Goal: Task Accomplishment & Management: Complete application form

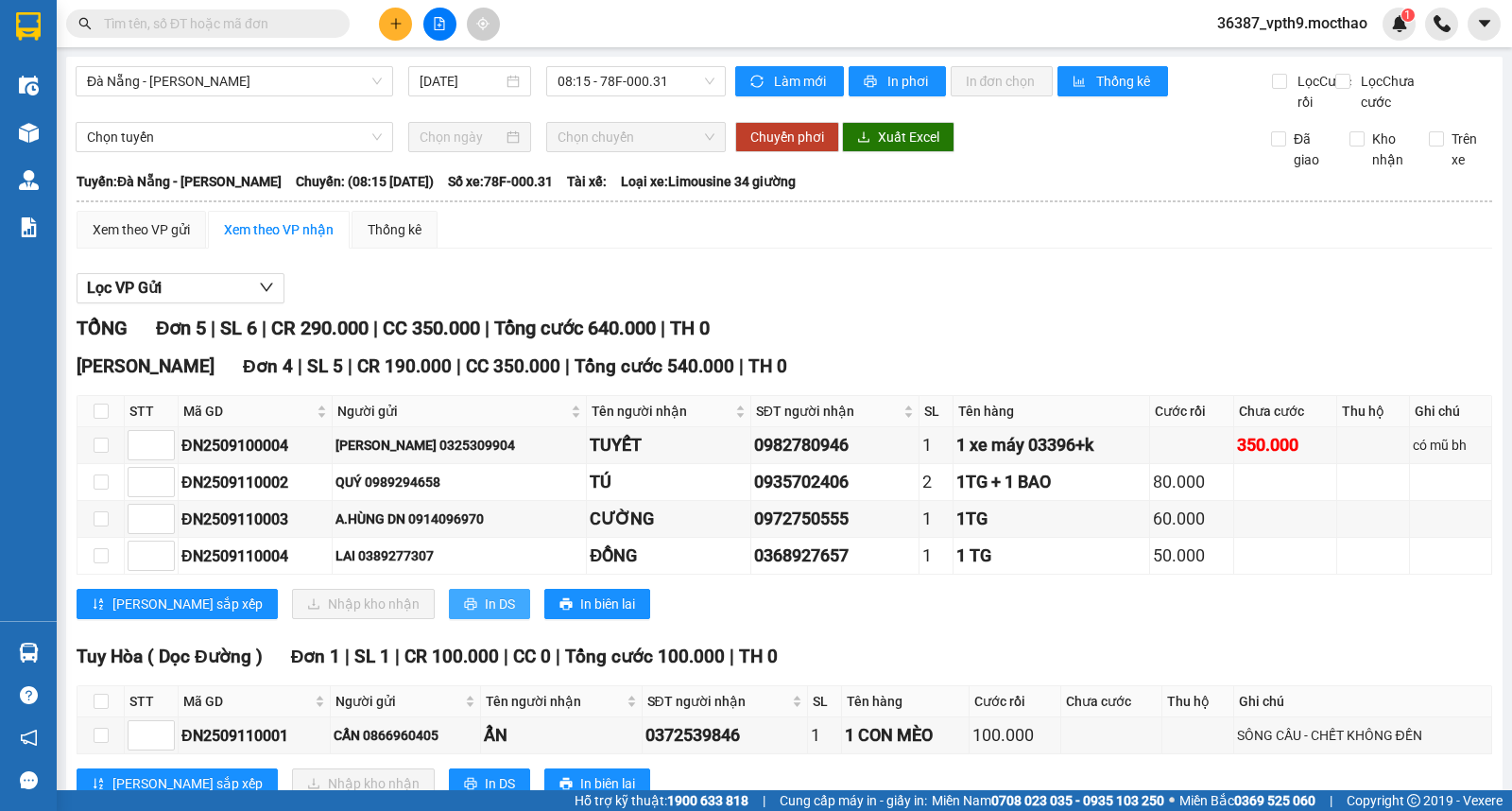
click at [484, 615] on span "In DS" at bounding box center [499, 604] width 30 height 21
click at [921, 249] on div "Xem theo VP gửi Xem theo VP nhận Thống kê" at bounding box center [783, 229] width 1416 height 38
click at [233, 25] on input "text" at bounding box center [215, 24] width 223 height 21
click at [97, 419] on input "checkbox" at bounding box center [101, 411] width 15 height 15
checkbox input "true"
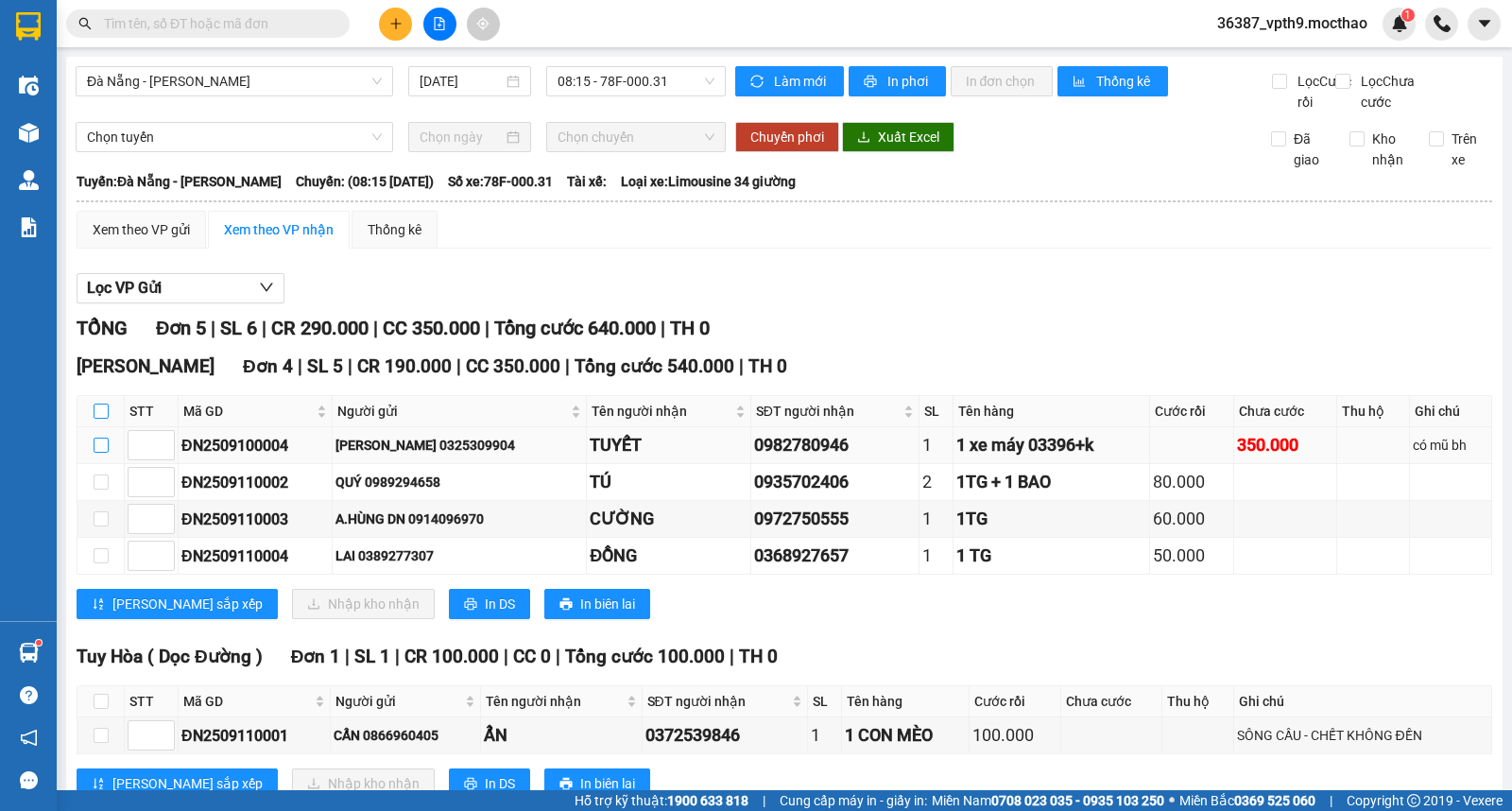
checkbox input "true"
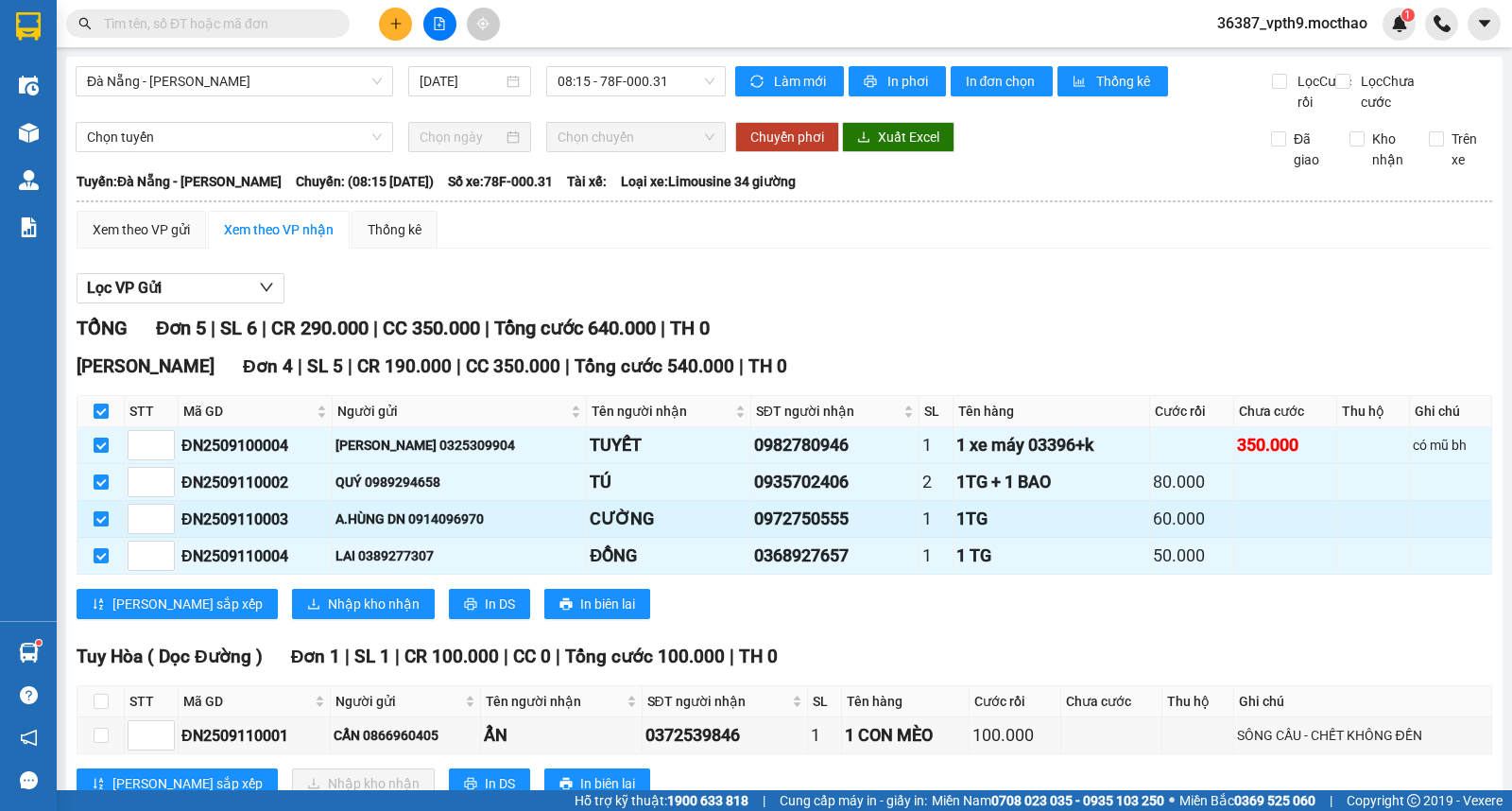
click at [97, 527] on input "checkbox" at bounding box center [101, 519] width 15 height 15
checkbox input "false"
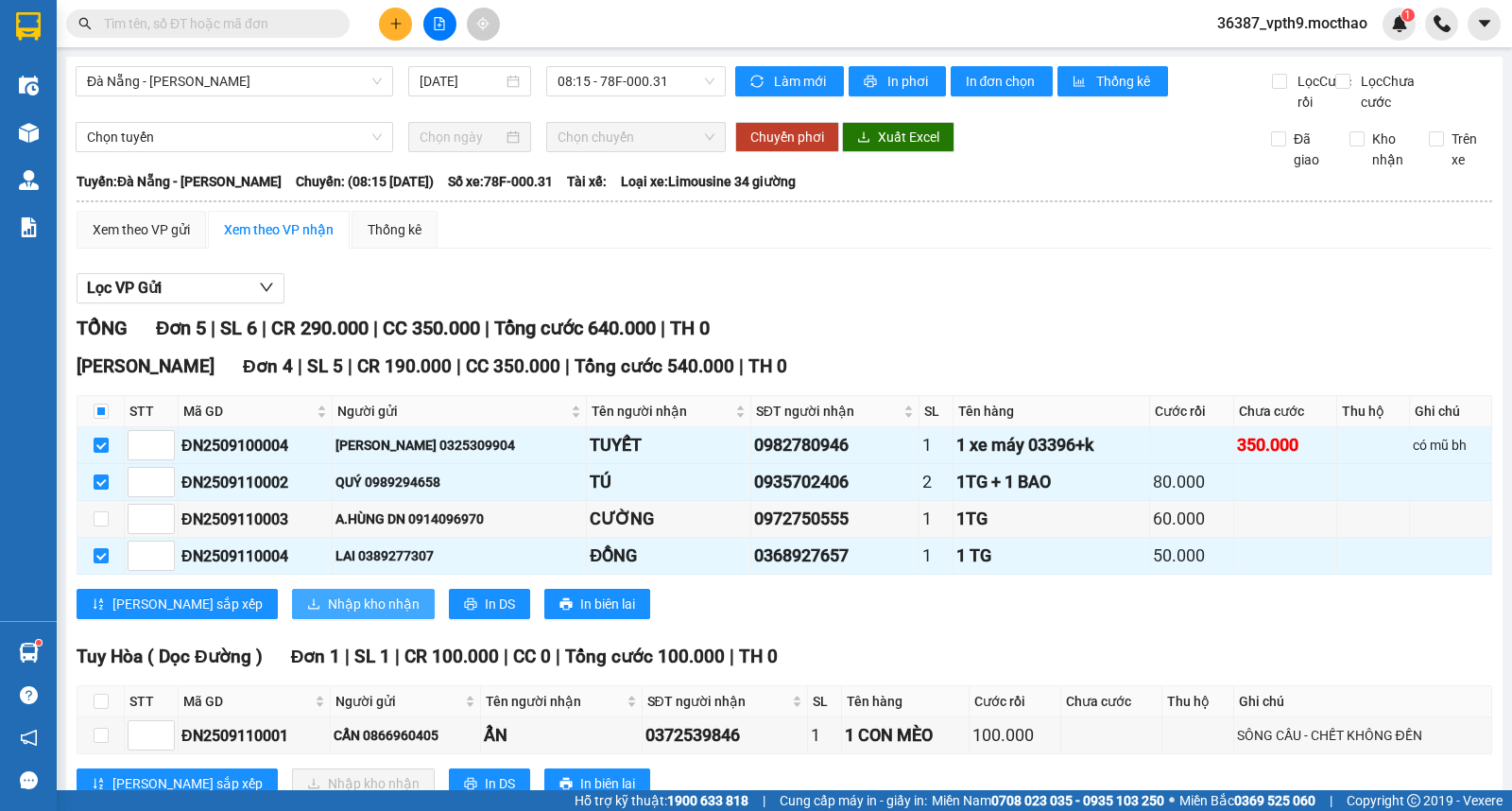
click at [328, 615] on span "Nhập kho nhận" at bounding box center [373, 604] width 92 height 21
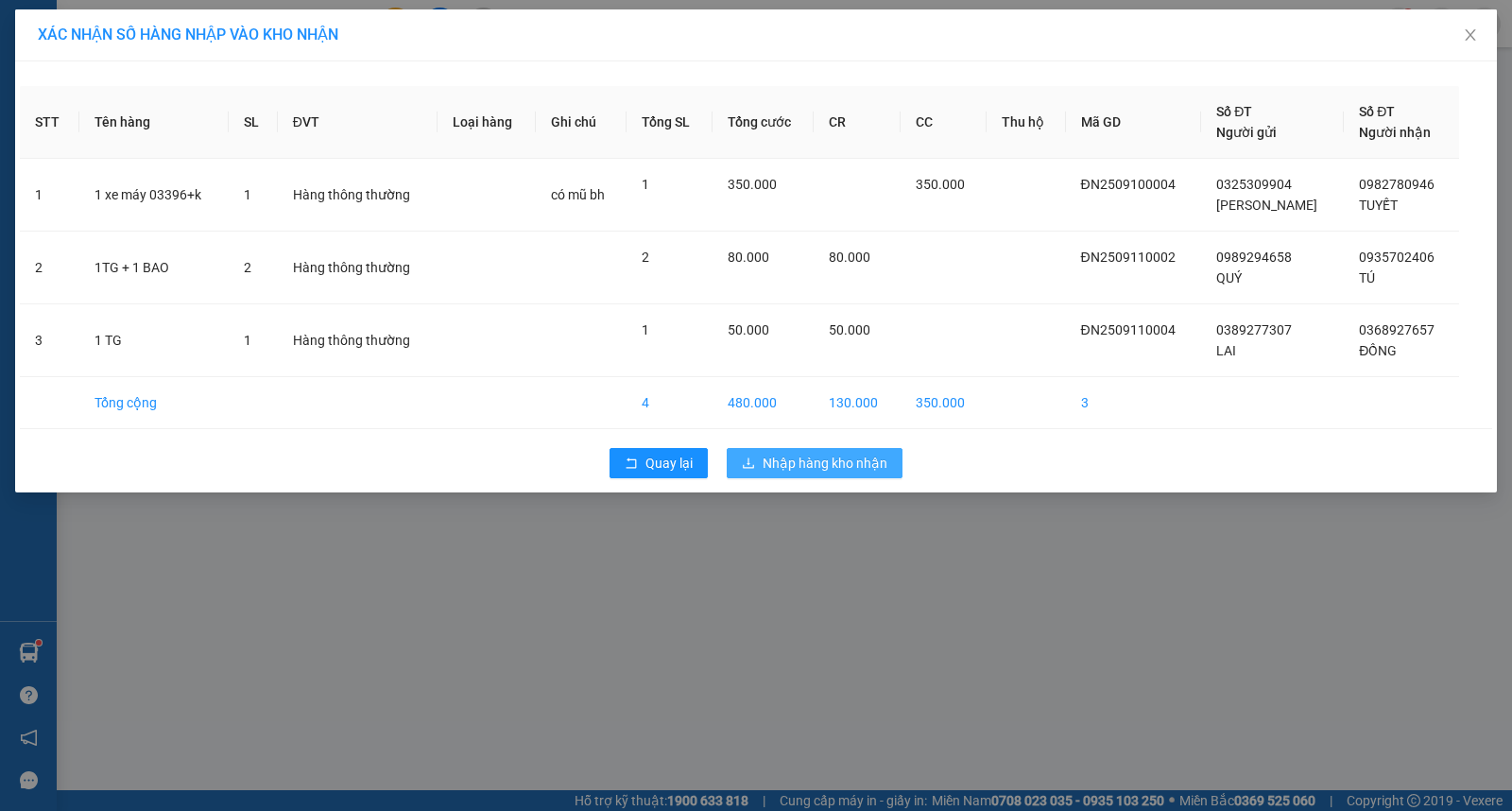
click at [806, 455] on span "Nhập hàng kho nhận" at bounding box center [824, 463] width 124 height 21
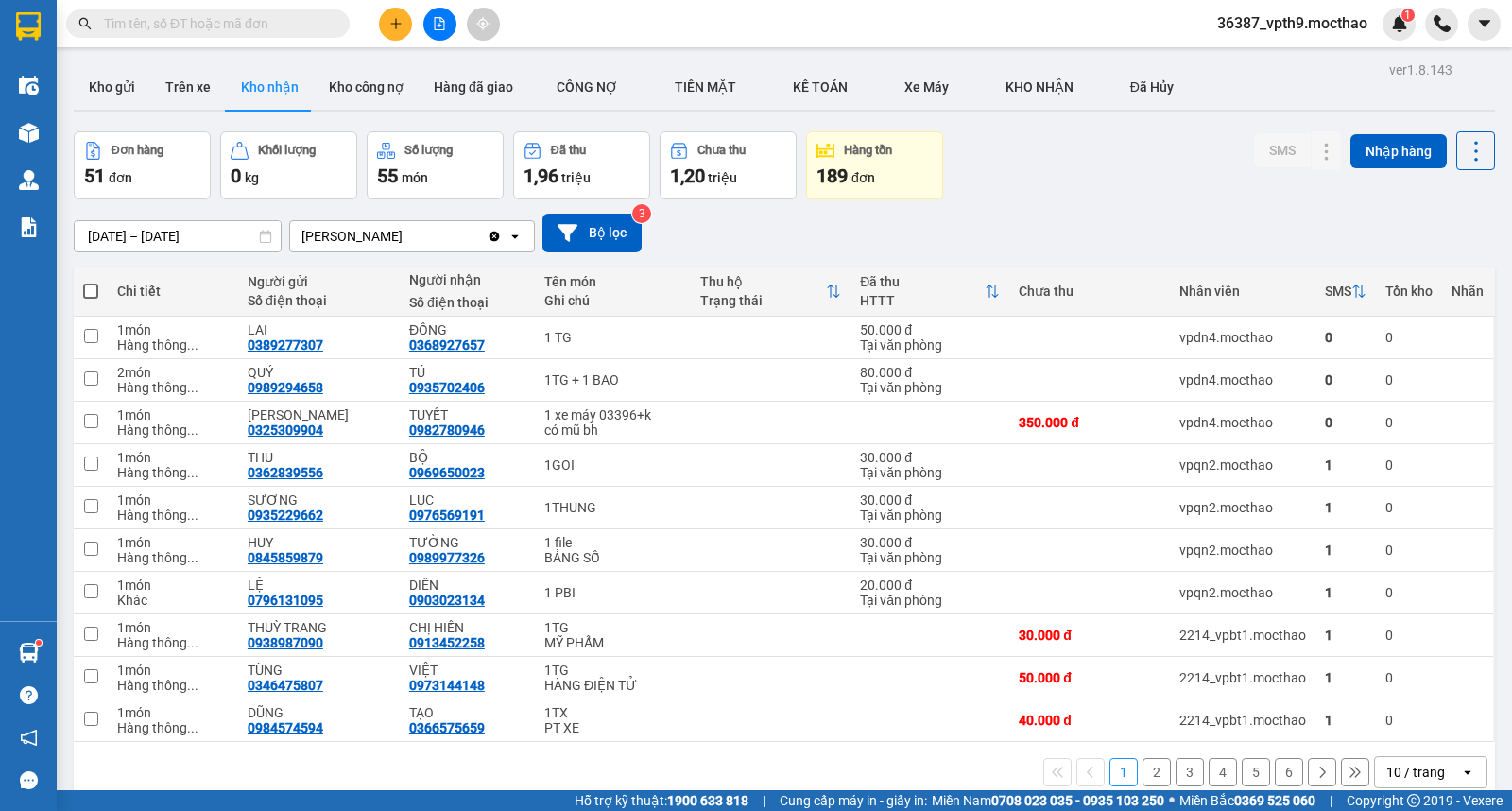
click at [182, 17] on input "text" at bounding box center [215, 24] width 223 height 21
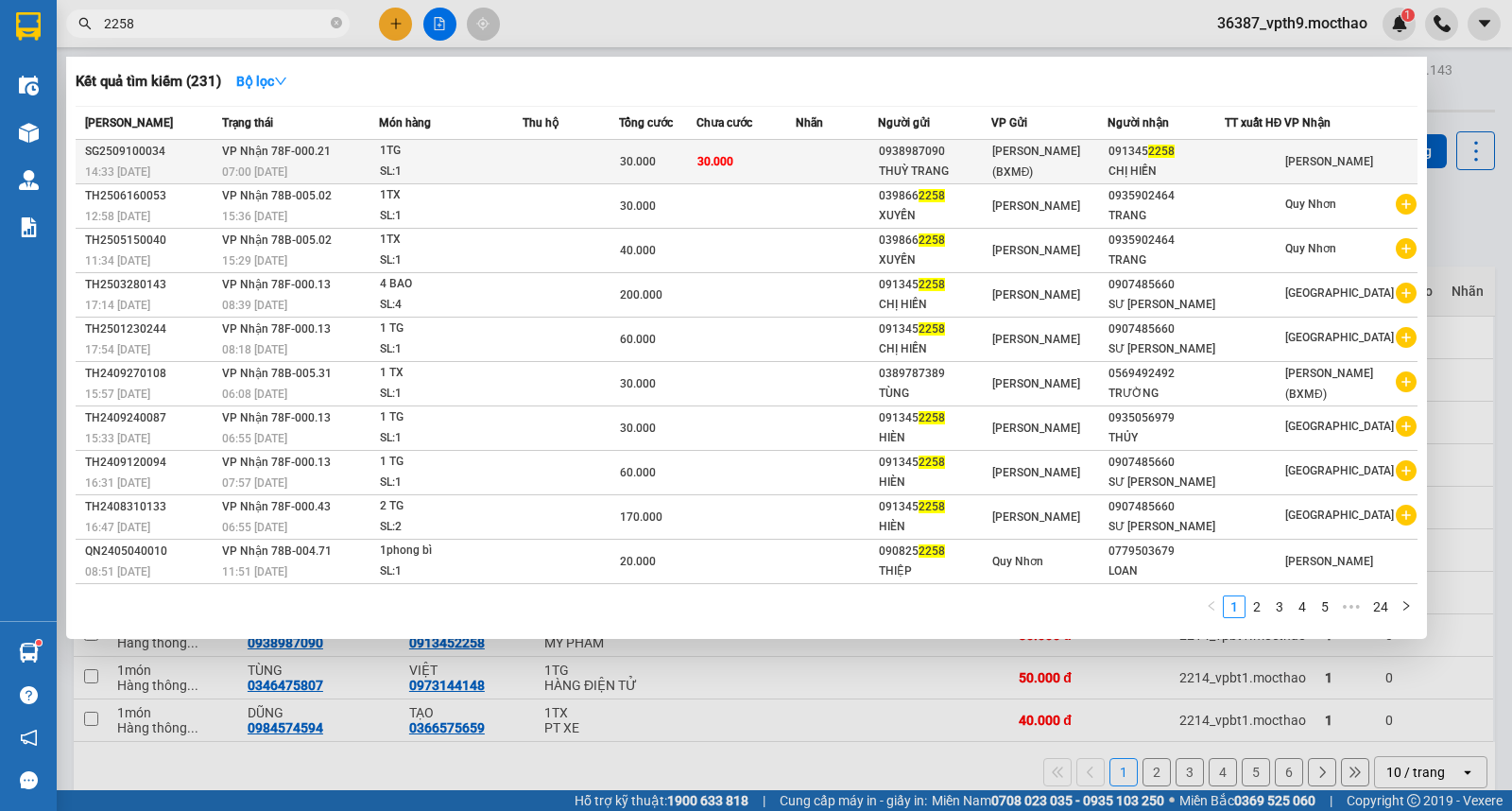
type input "2258"
click at [954, 171] on div "THUỲ TRANG" at bounding box center [934, 171] width 111 height 20
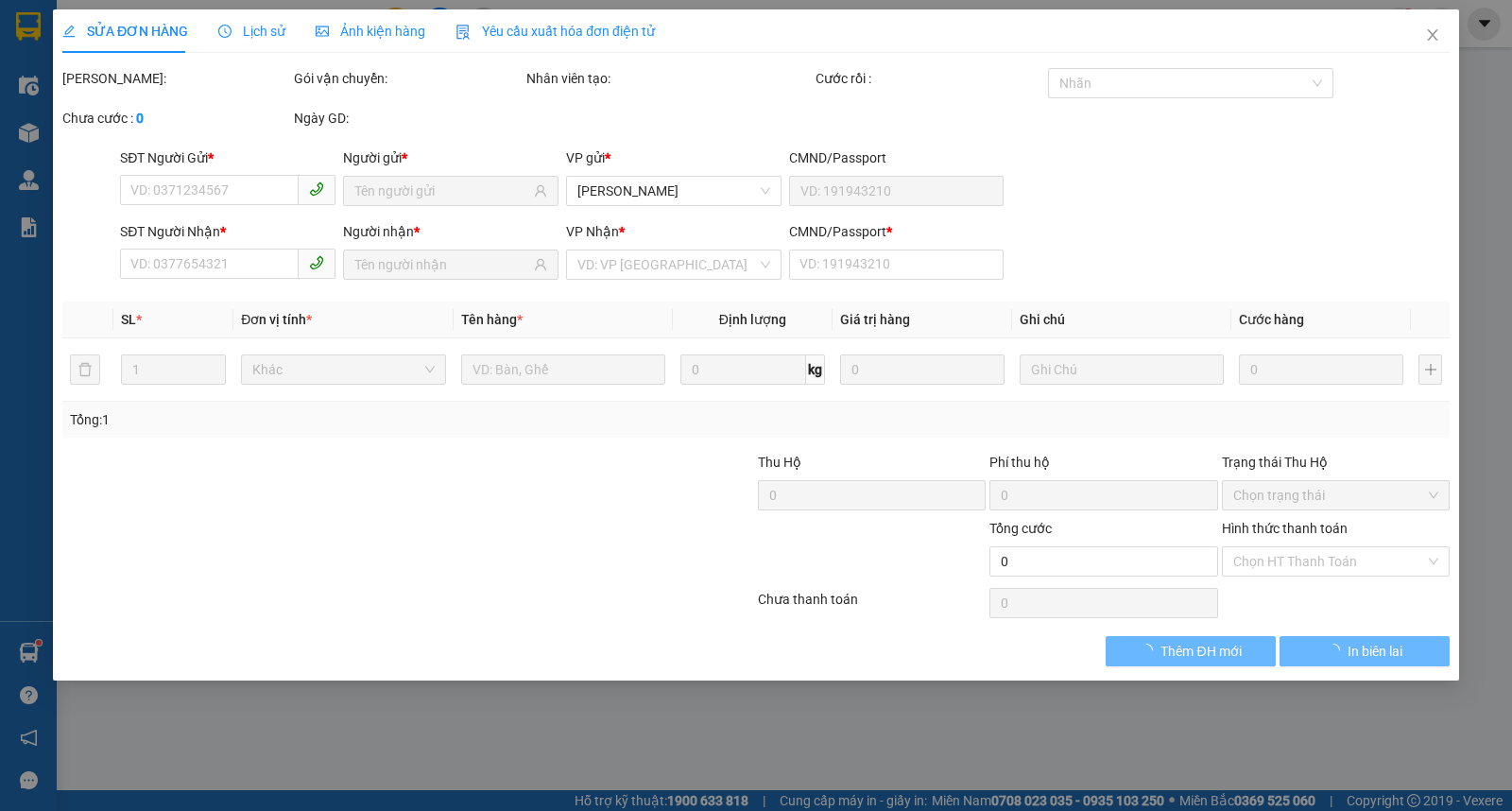
type input "0938987090"
type input "THUỲ TRANG"
type input "0913452258"
type input "CHỊ HIỀN"
type input "1"
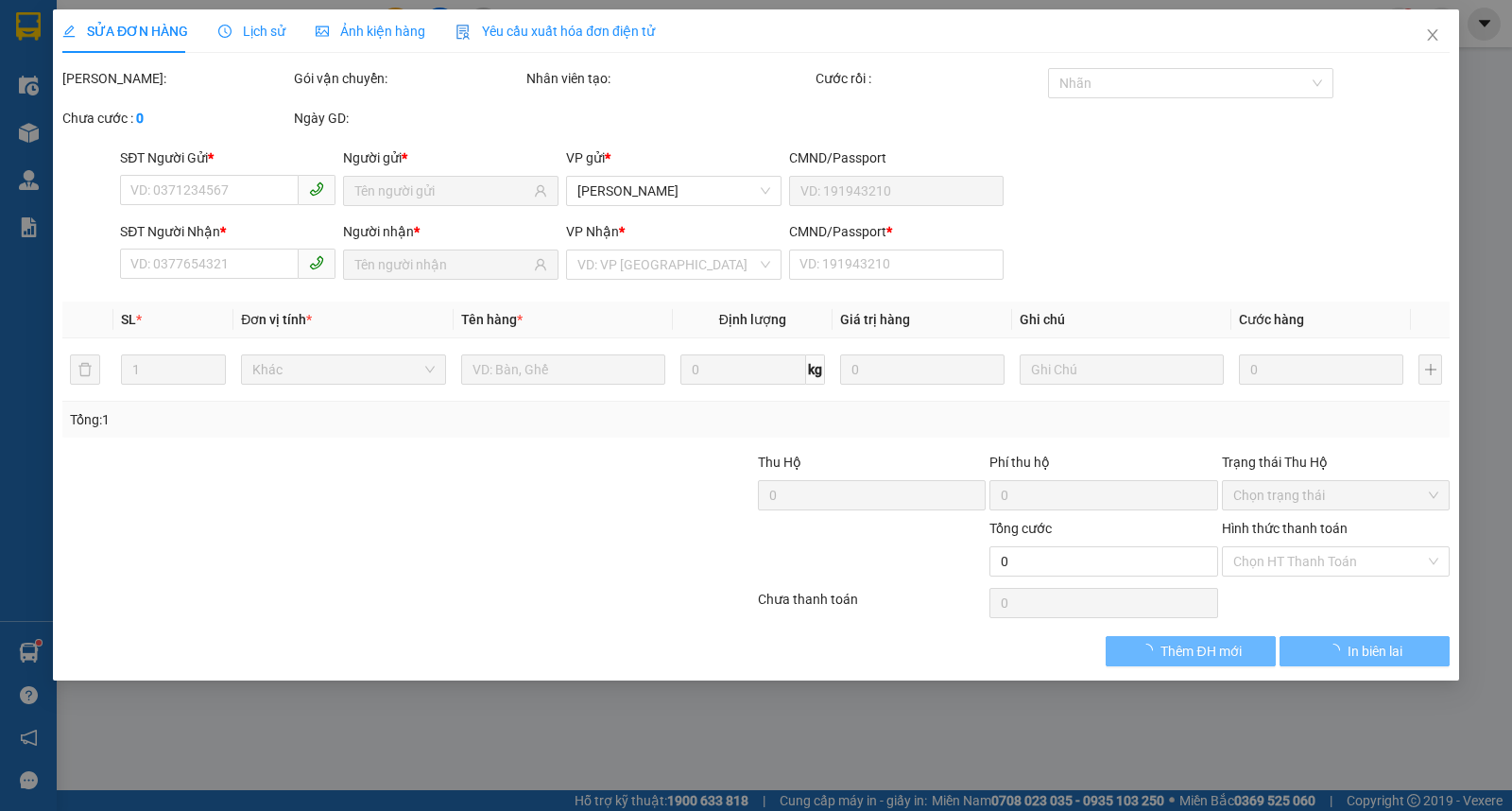
type input "30.000"
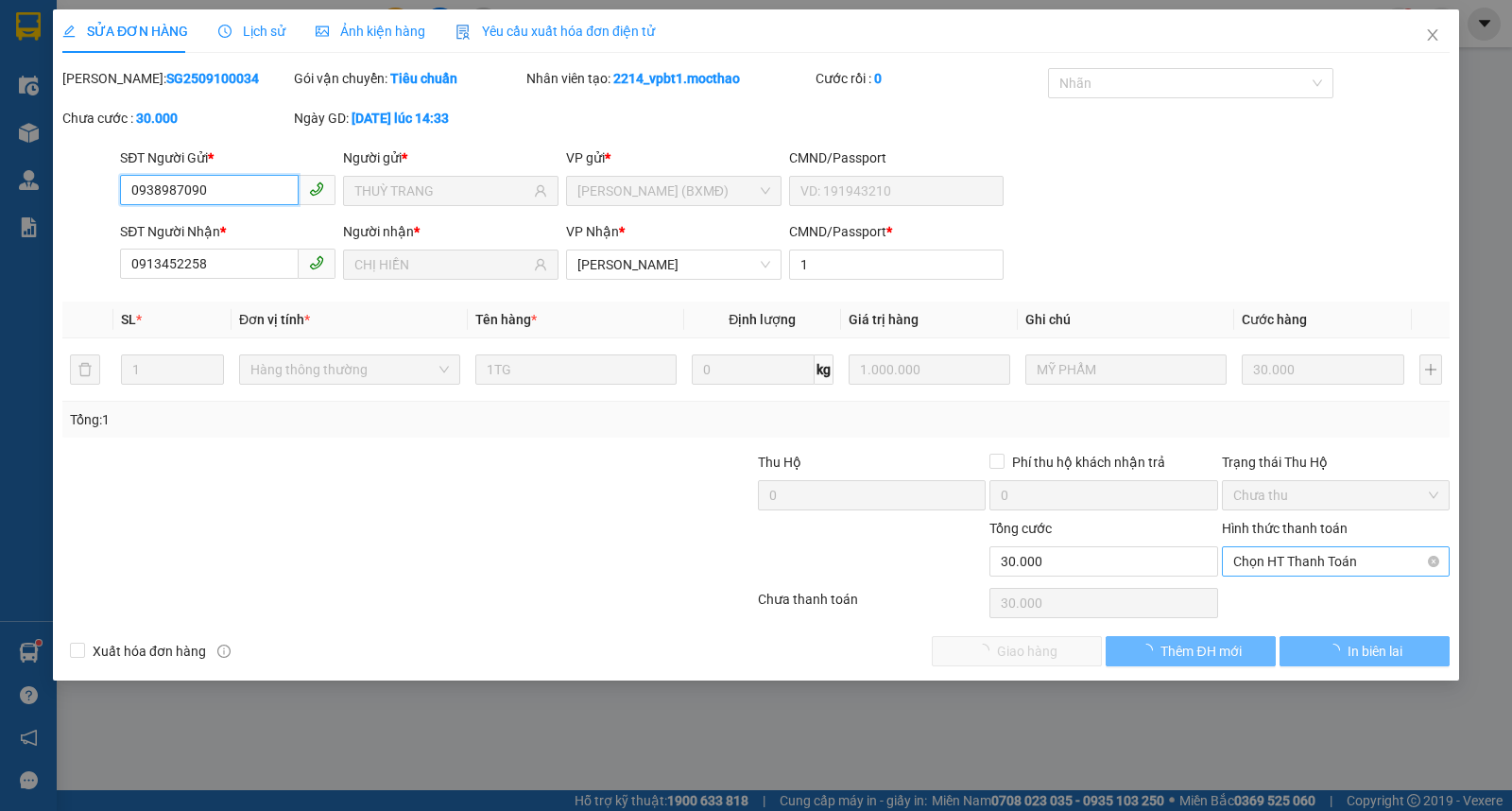
click at [1308, 565] on span "Chọn HT Thanh Toán" at bounding box center [1335, 561] width 206 height 28
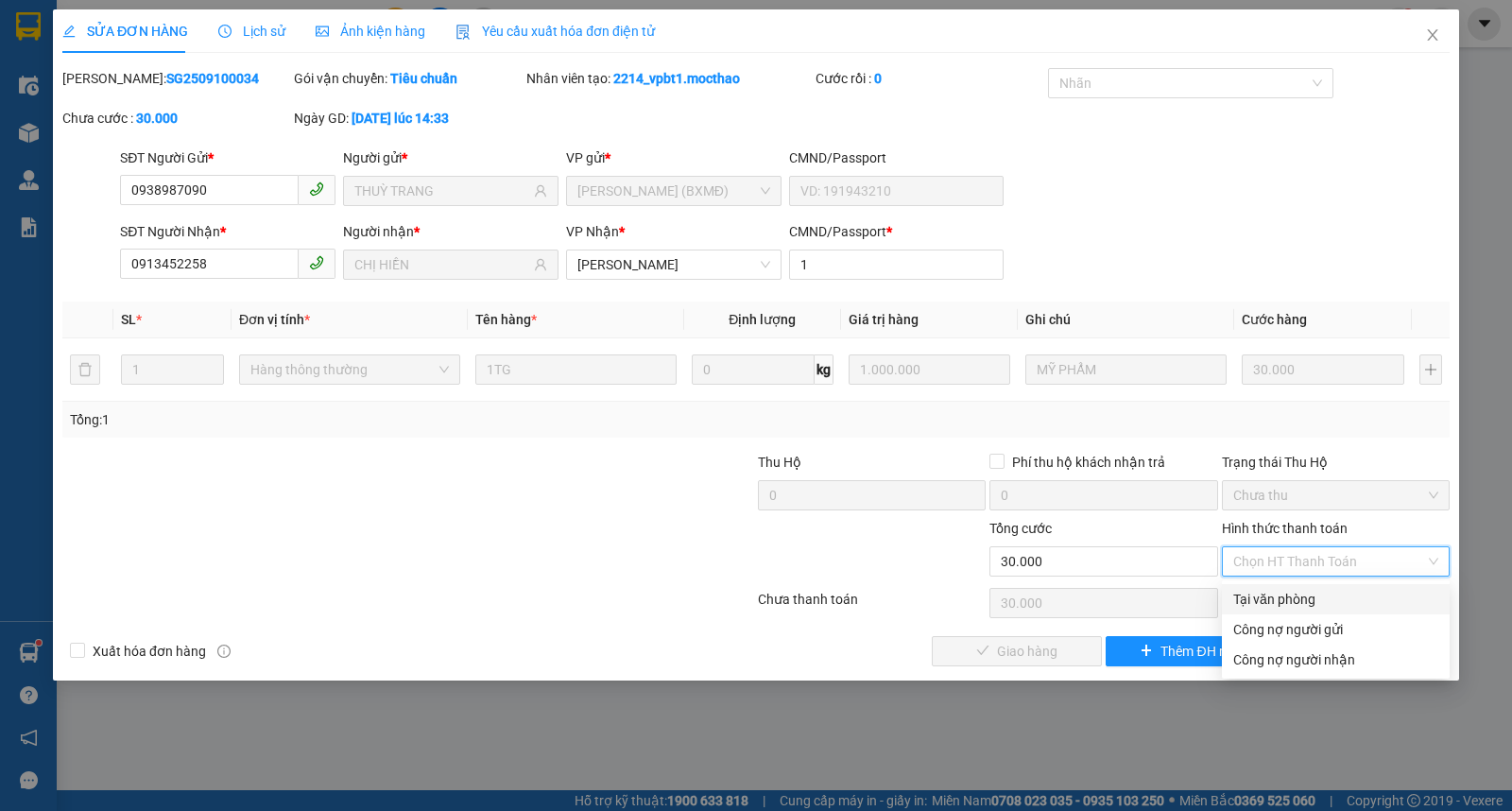
click at [1285, 603] on div "Tại văn phòng" at bounding box center [1335, 600] width 206 height 21
type input "0"
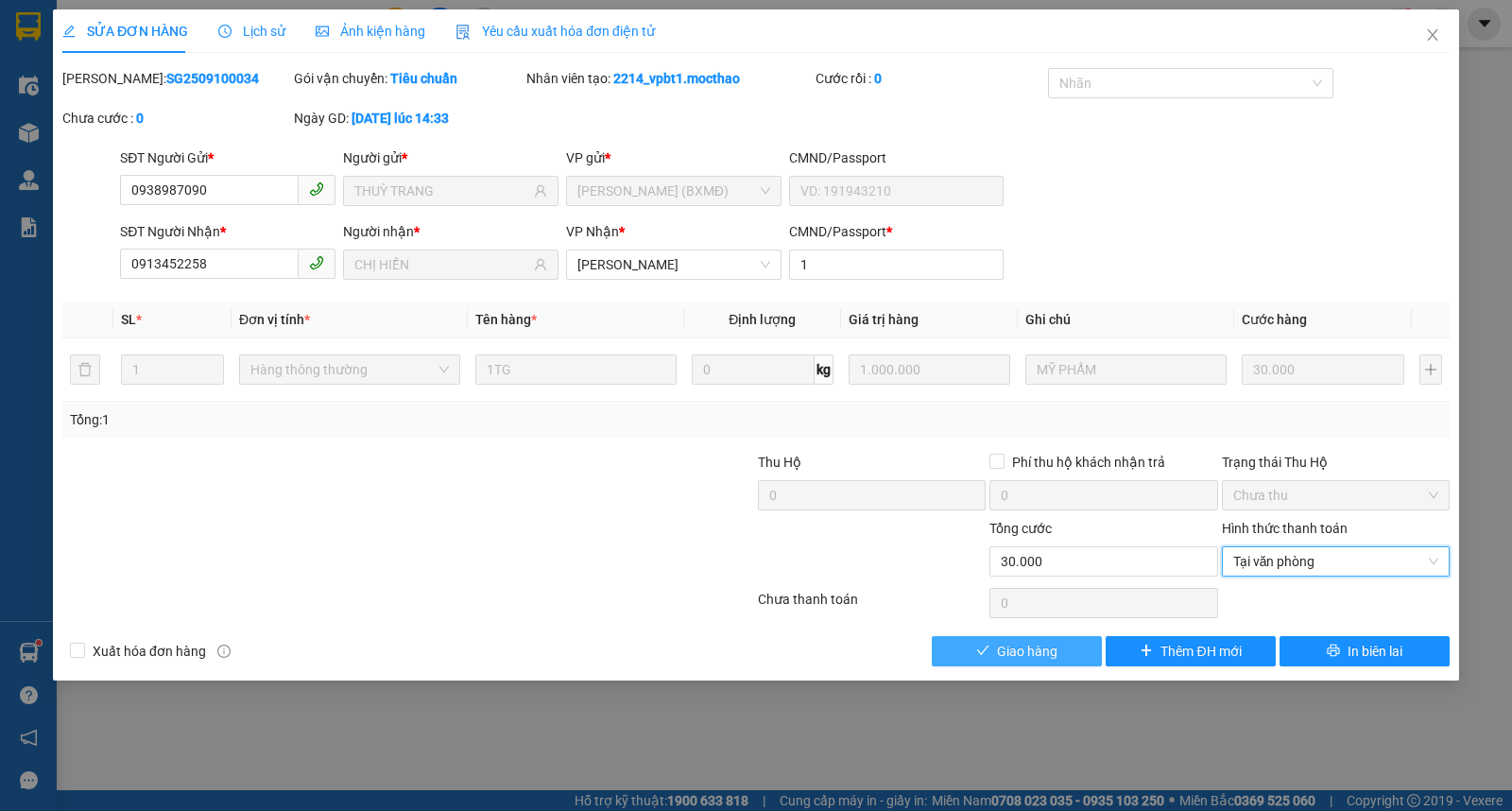
click at [1021, 657] on span "Giao hàng" at bounding box center [1027, 652] width 61 height 21
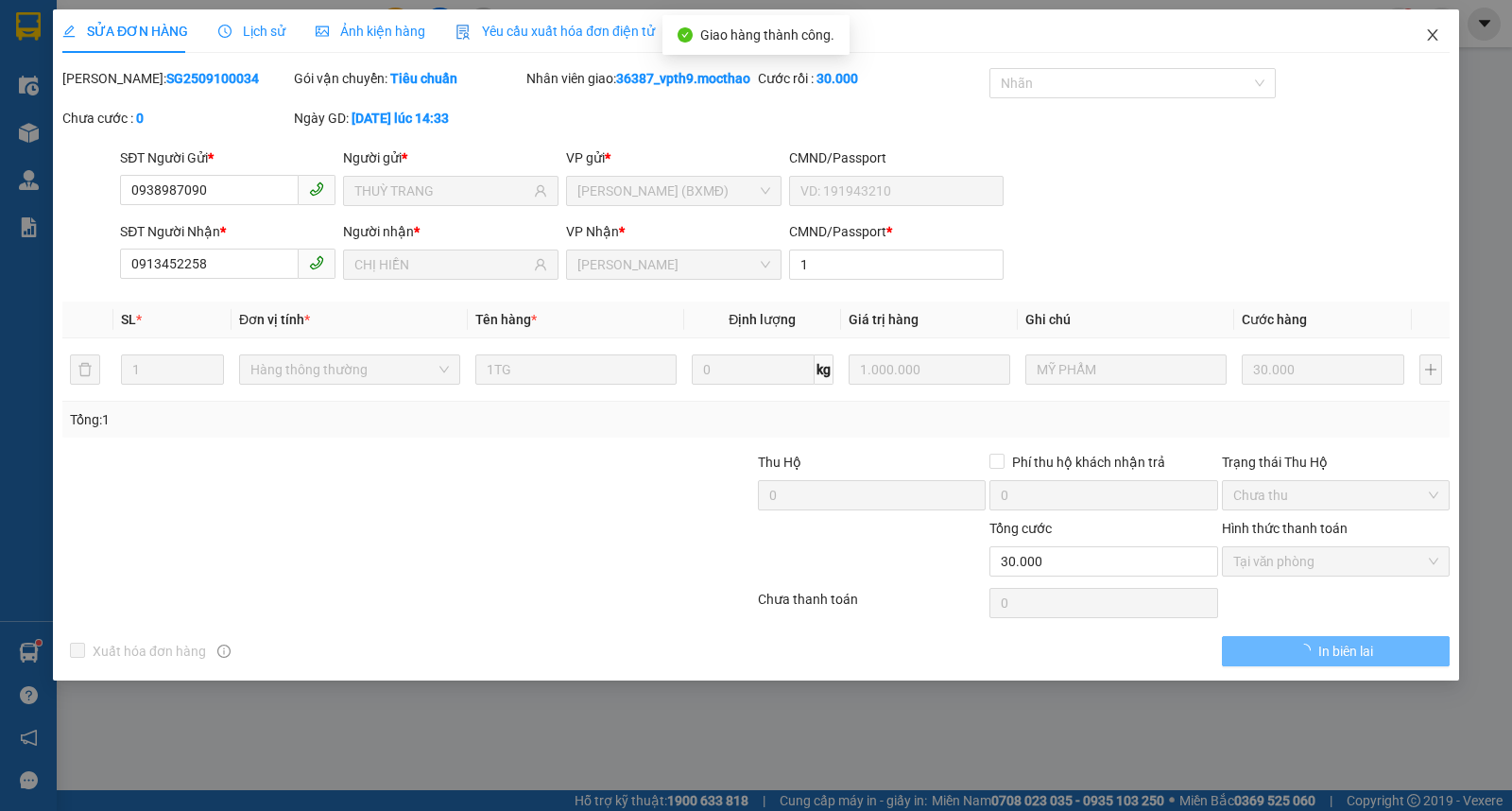
click at [1447, 44] on span "Close" at bounding box center [1432, 36] width 53 height 53
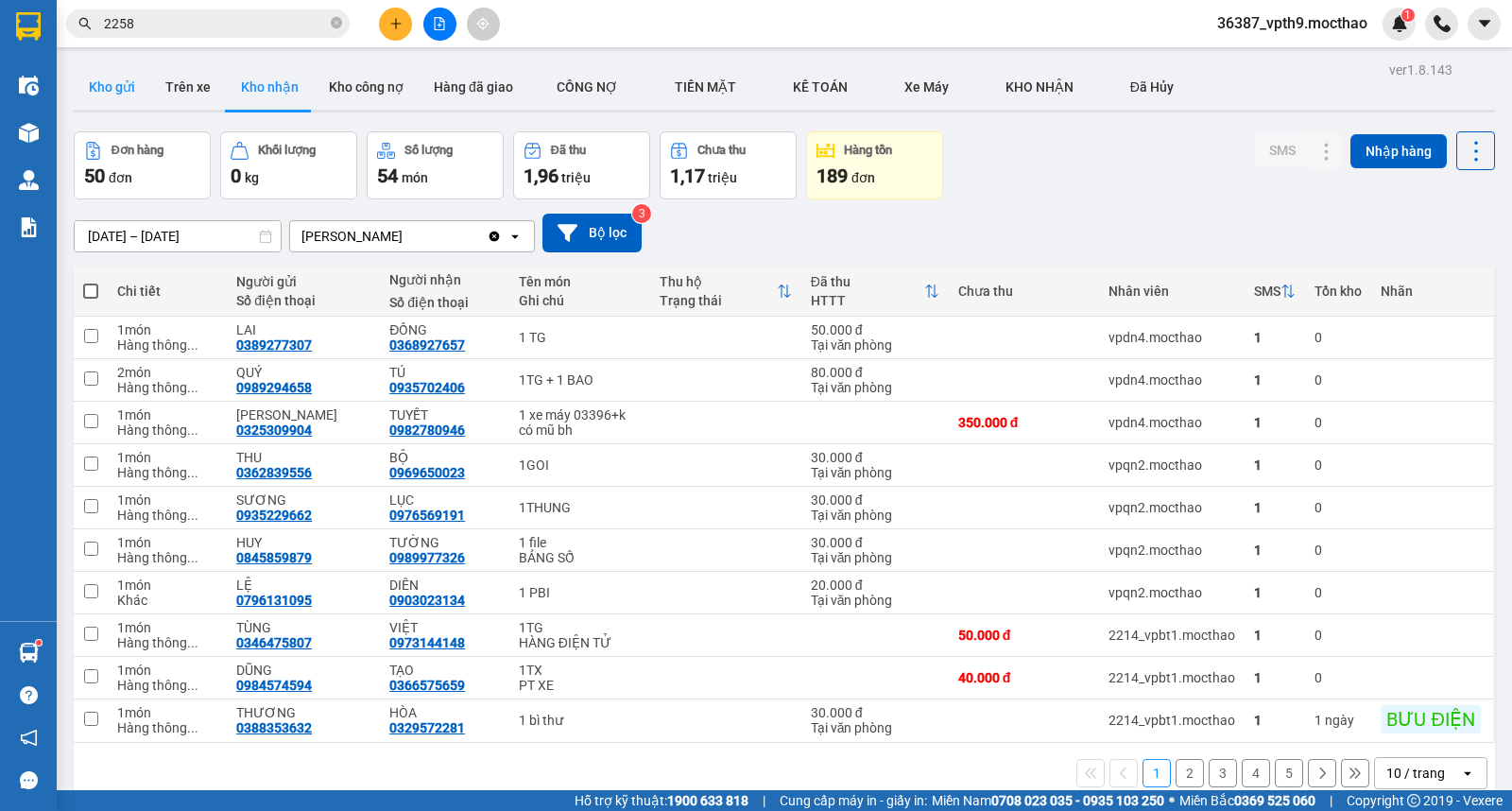
click at [125, 80] on button "Kho gửi" at bounding box center [111, 87] width 76 height 45
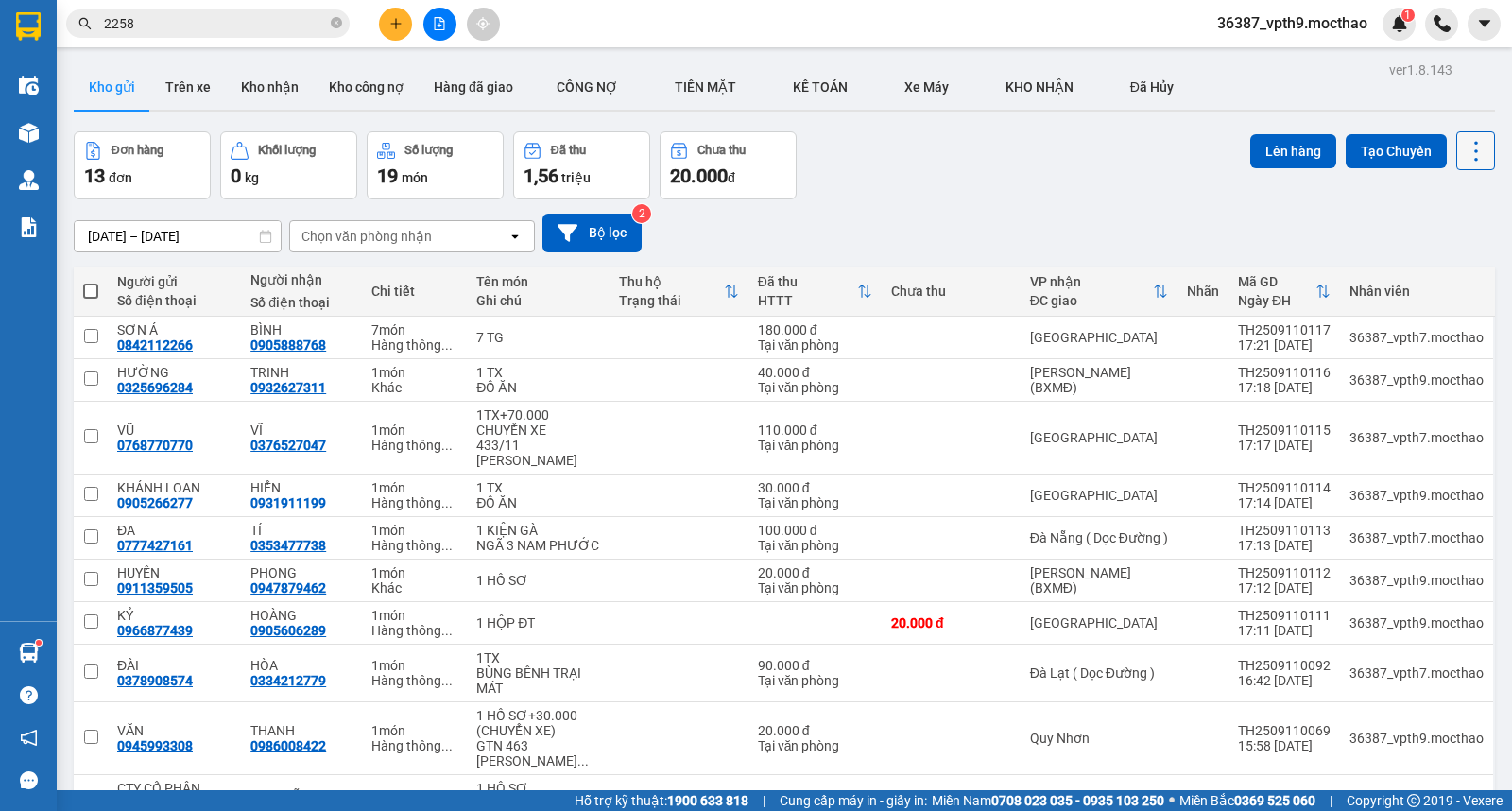
click at [1467, 139] on icon at bounding box center [1475, 151] width 26 height 26
click at [1418, 277] on span "Làm mới" at bounding box center [1433, 270] width 52 height 19
click at [442, 23] on icon "file-add" at bounding box center [440, 24] width 14 height 14
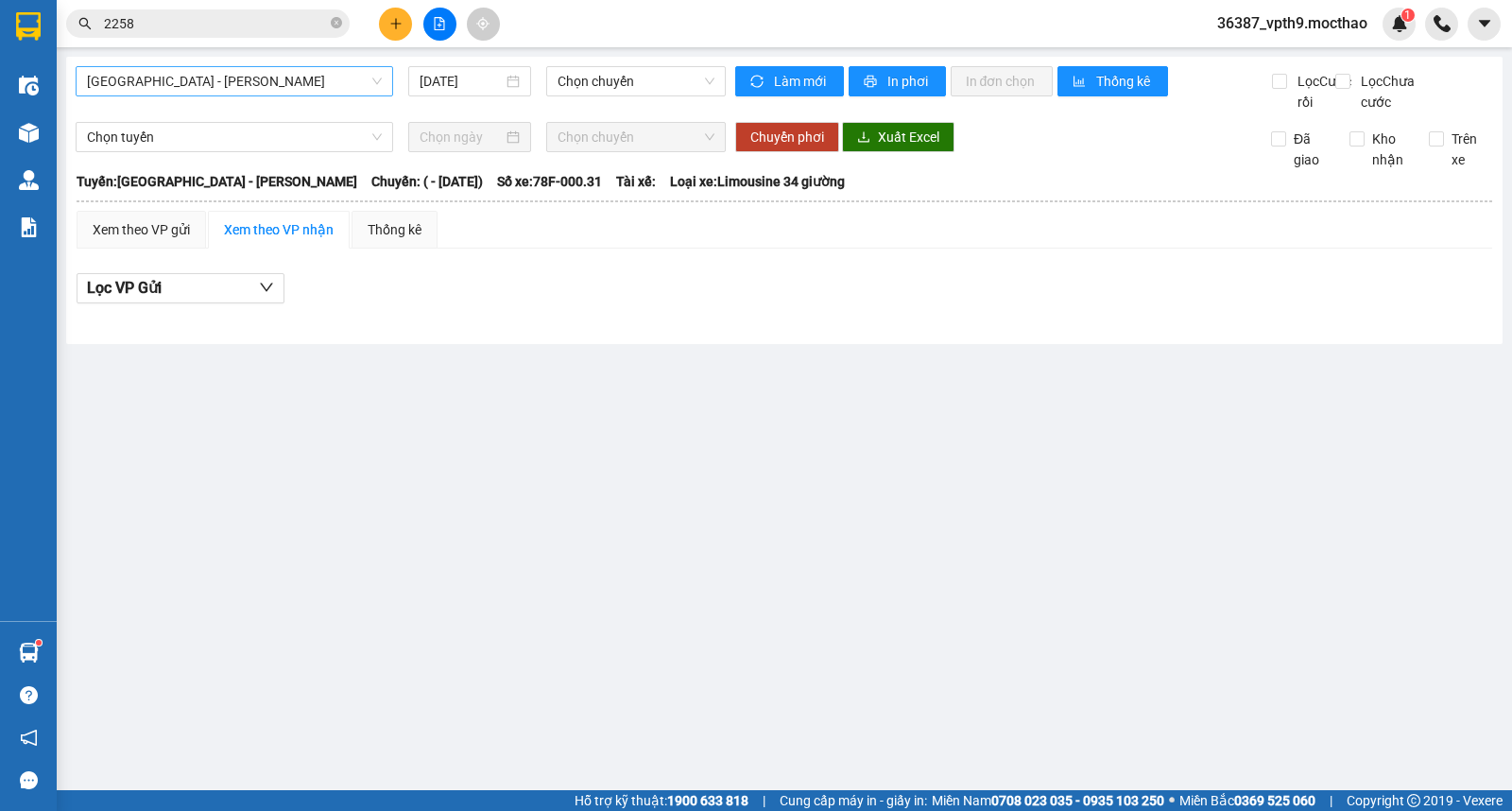
click at [343, 88] on span "[GEOGRAPHIC_DATA] - [PERSON_NAME]" at bounding box center [234, 81] width 295 height 28
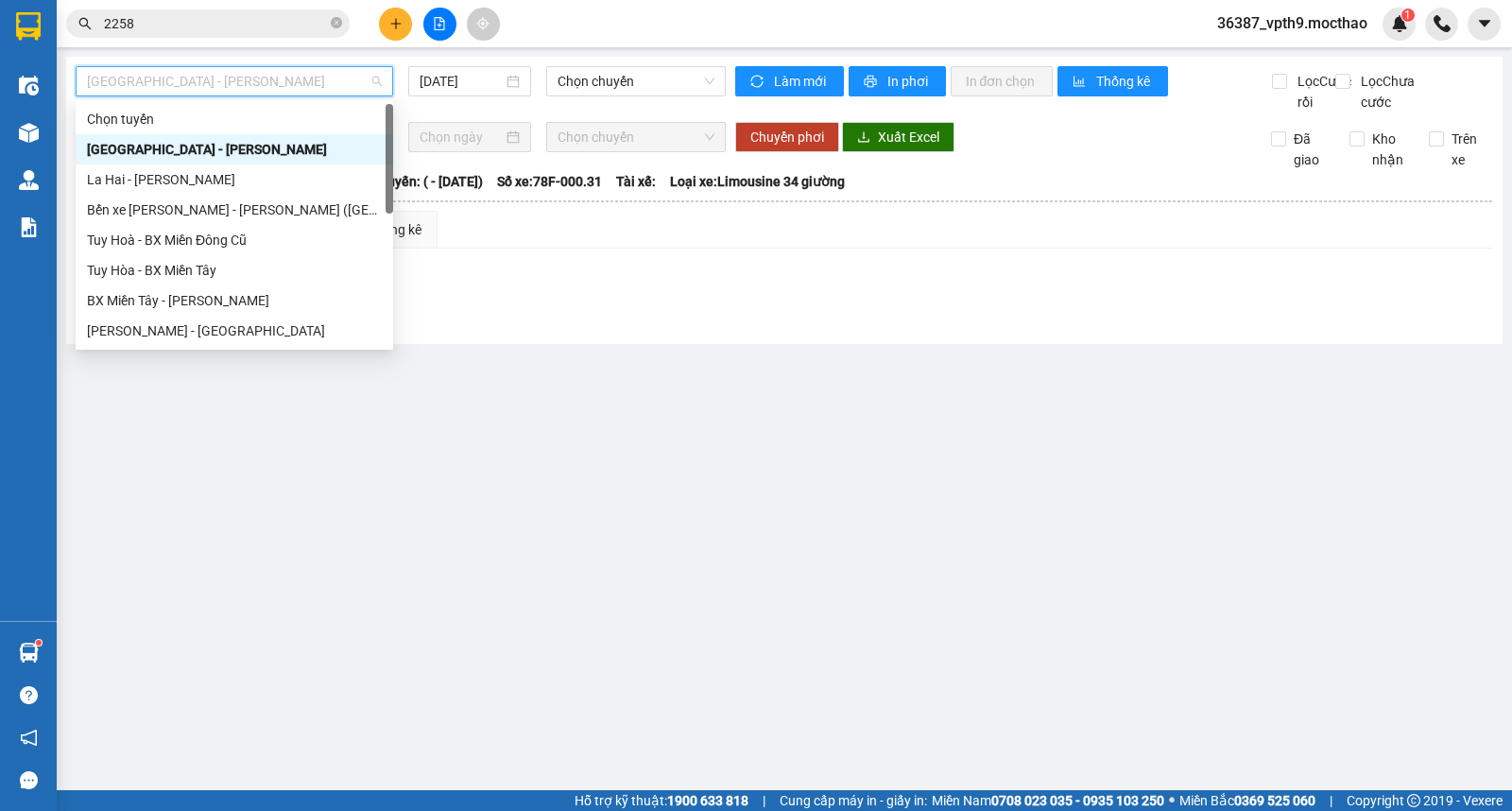
type input "M"
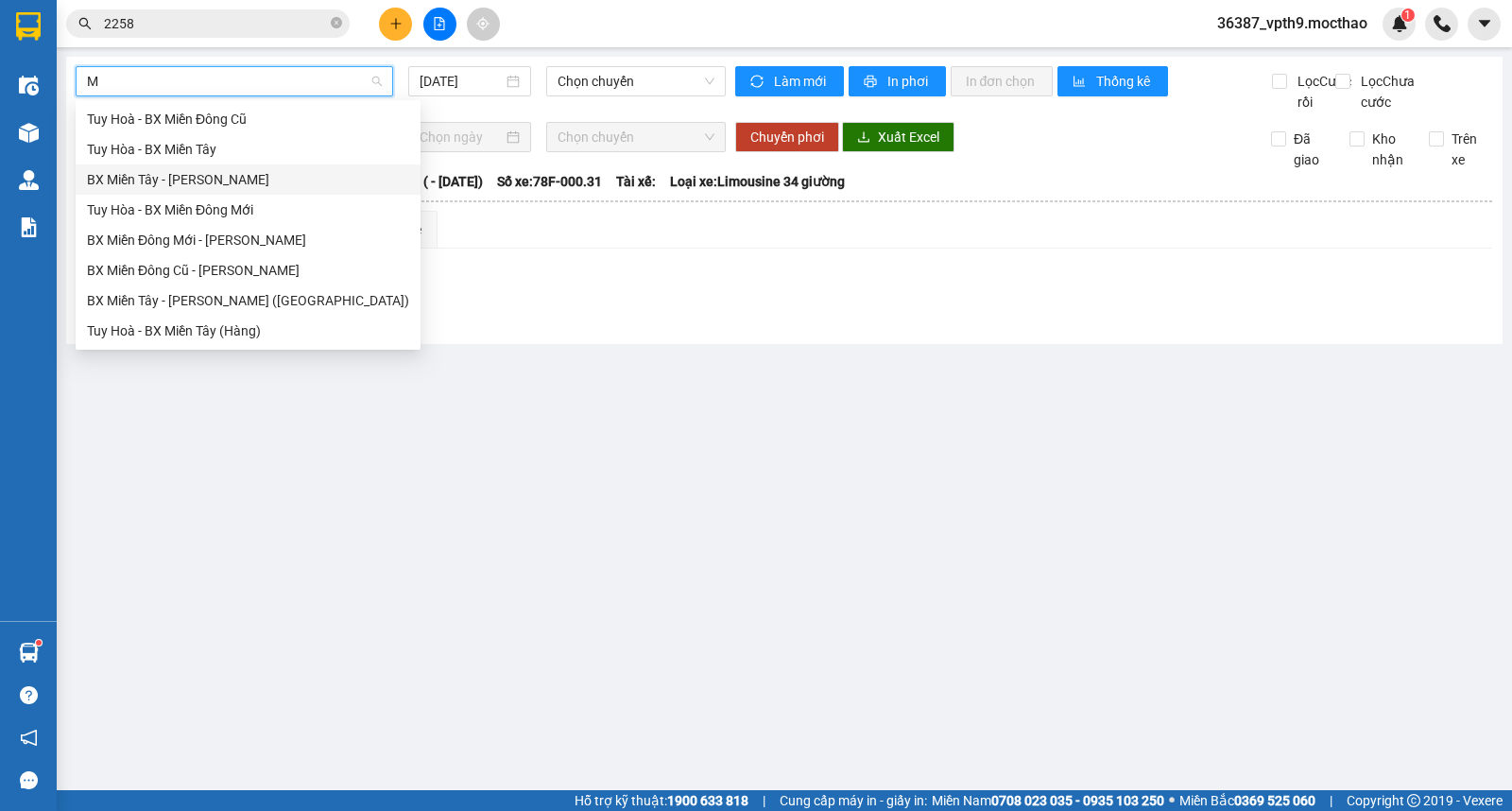
click at [140, 167] on div "BX Miền Tây - [PERSON_NAME]" at bounding box center [247, 179] width 344 height 30
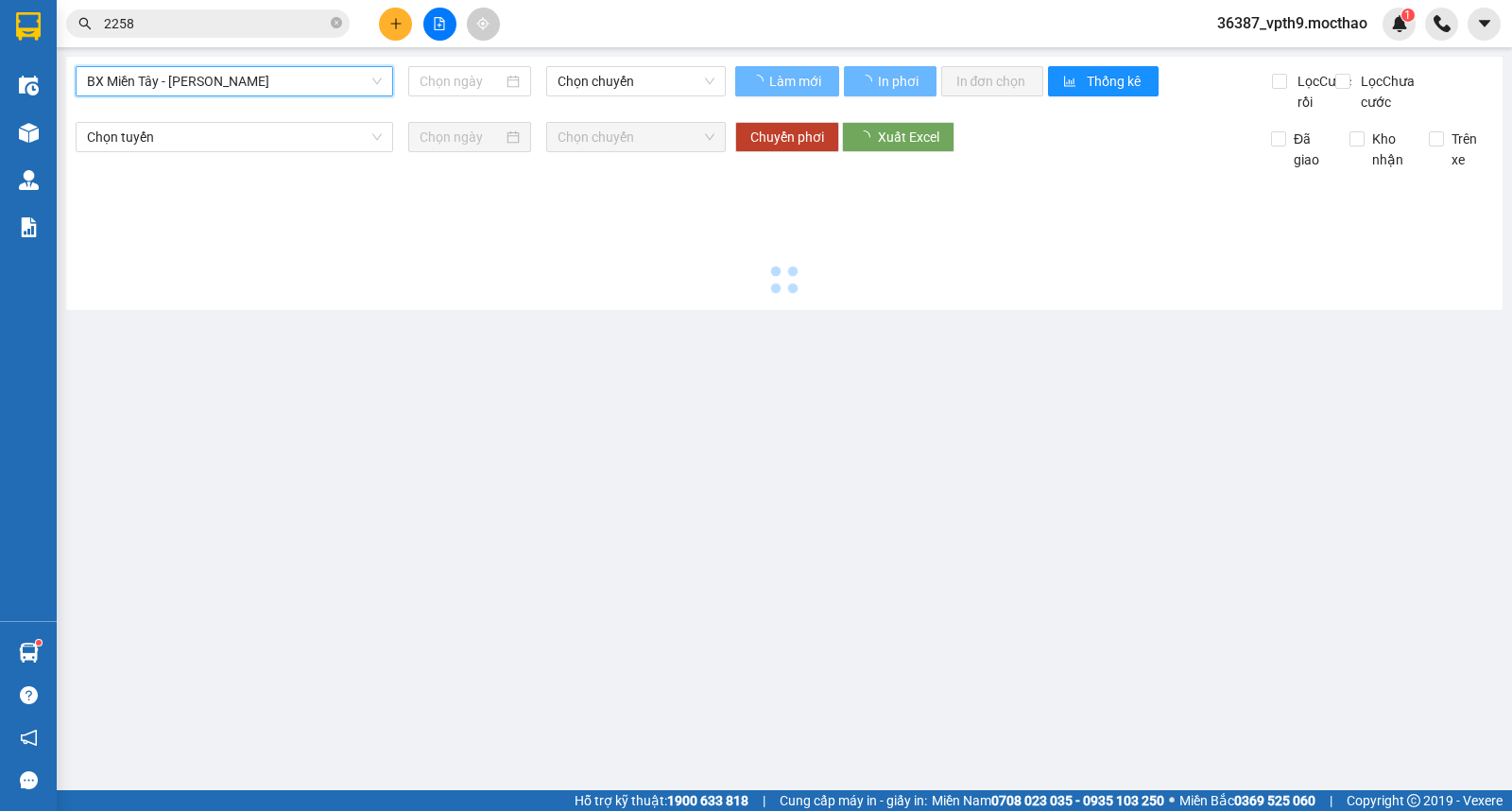
type input "[DATE]"
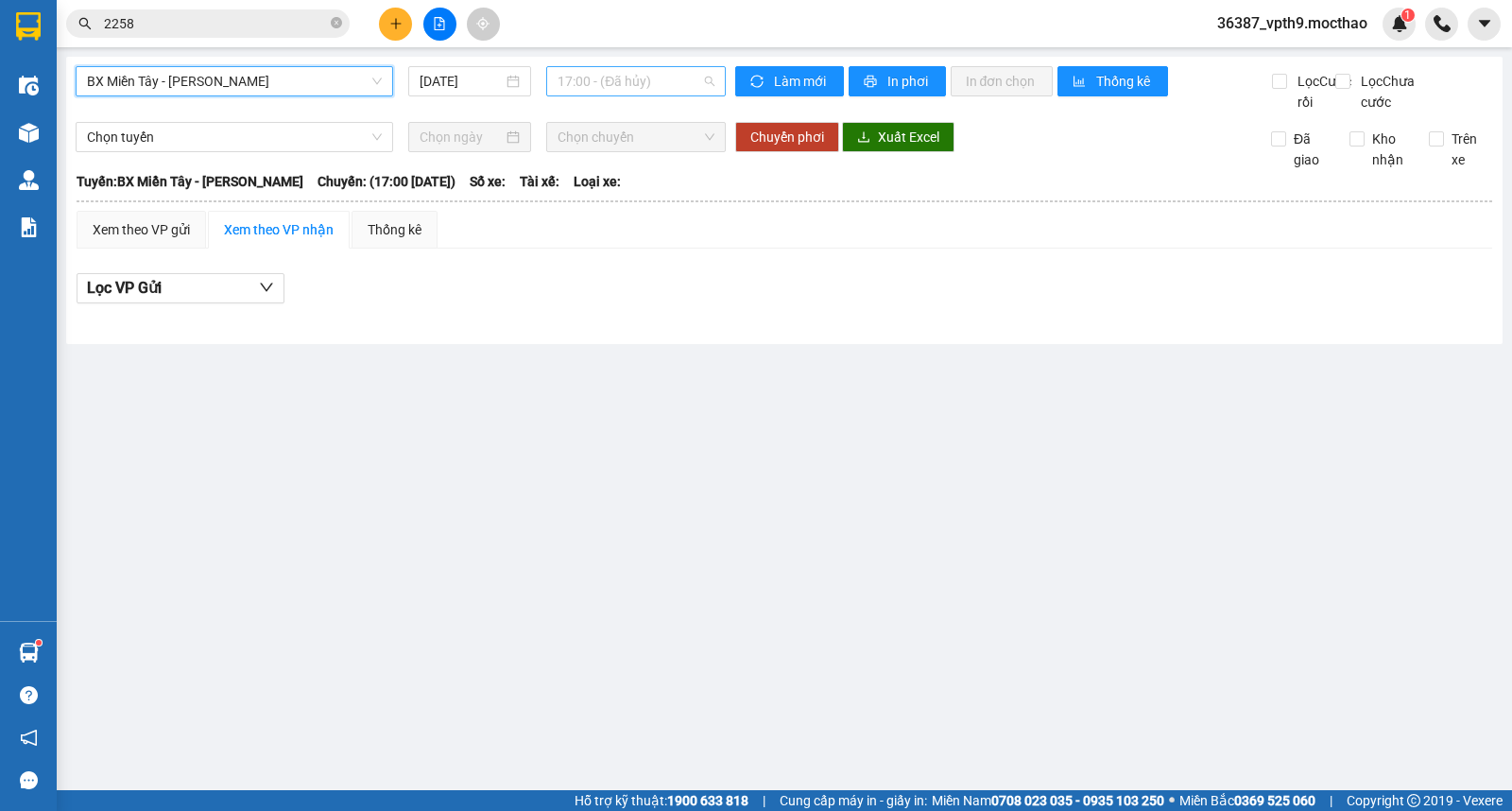
click at [695, 89] on span "17:00 - (Đã hủy)" at bounding box center [636, 81] width 156 height 28
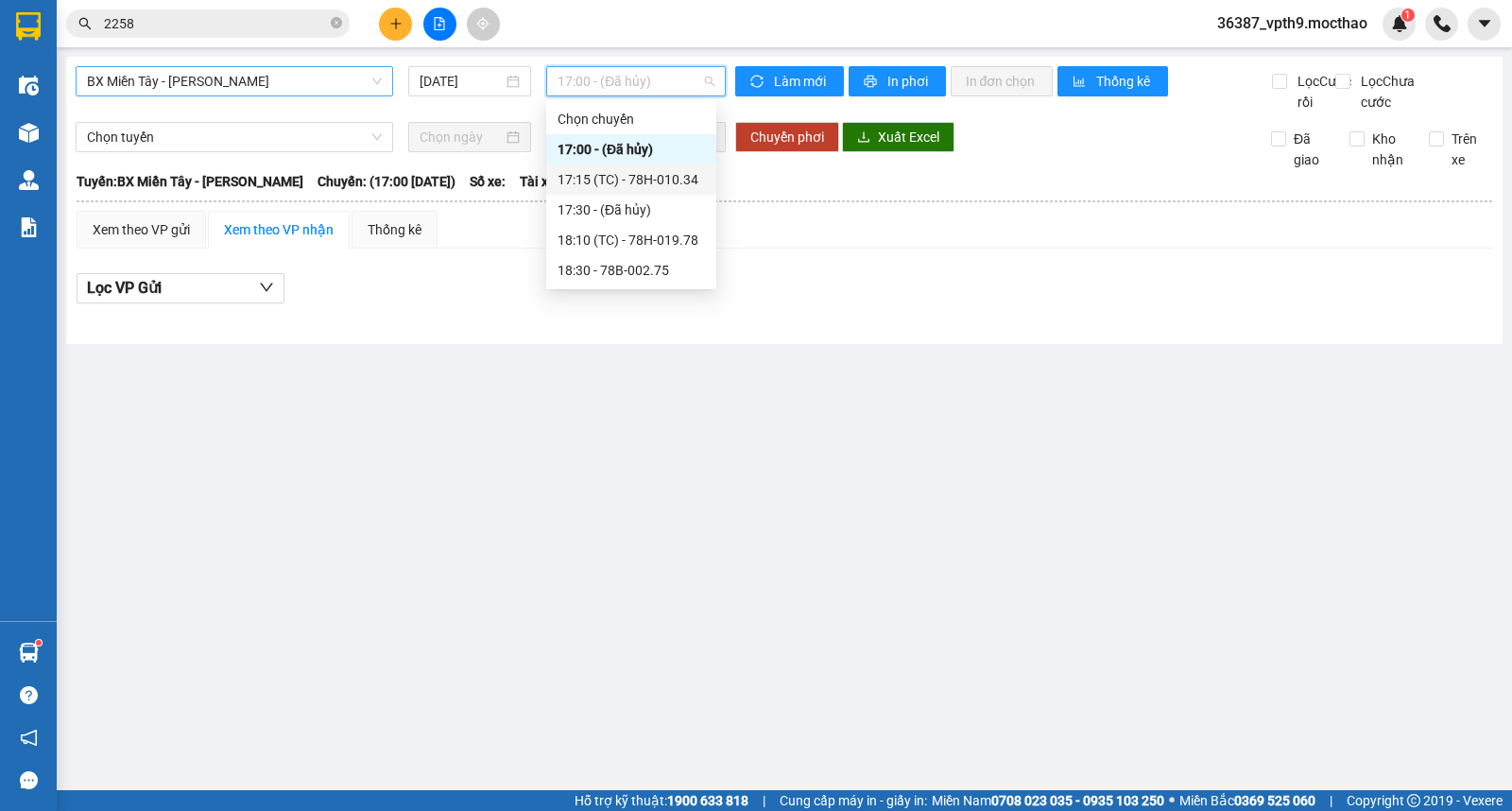
click at [690, 186] on div "17:15 (TC) - 78H-010.34" at bounding box center [631, 180] width 148 height 21
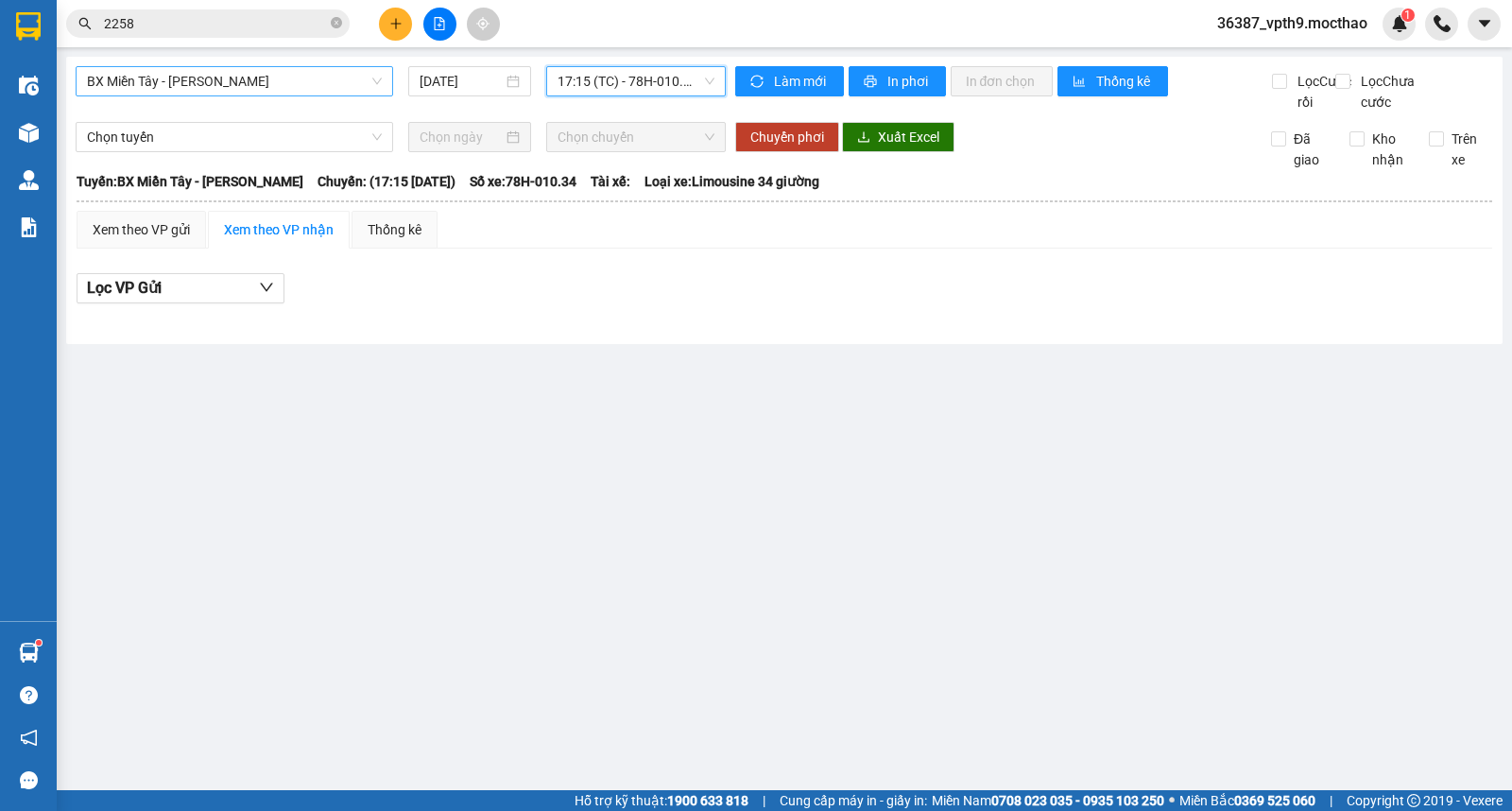
click at [677, 90] on span "17:15 (TC) - 78H-010.34" at bounding box center [636, 81] width 156 height 28
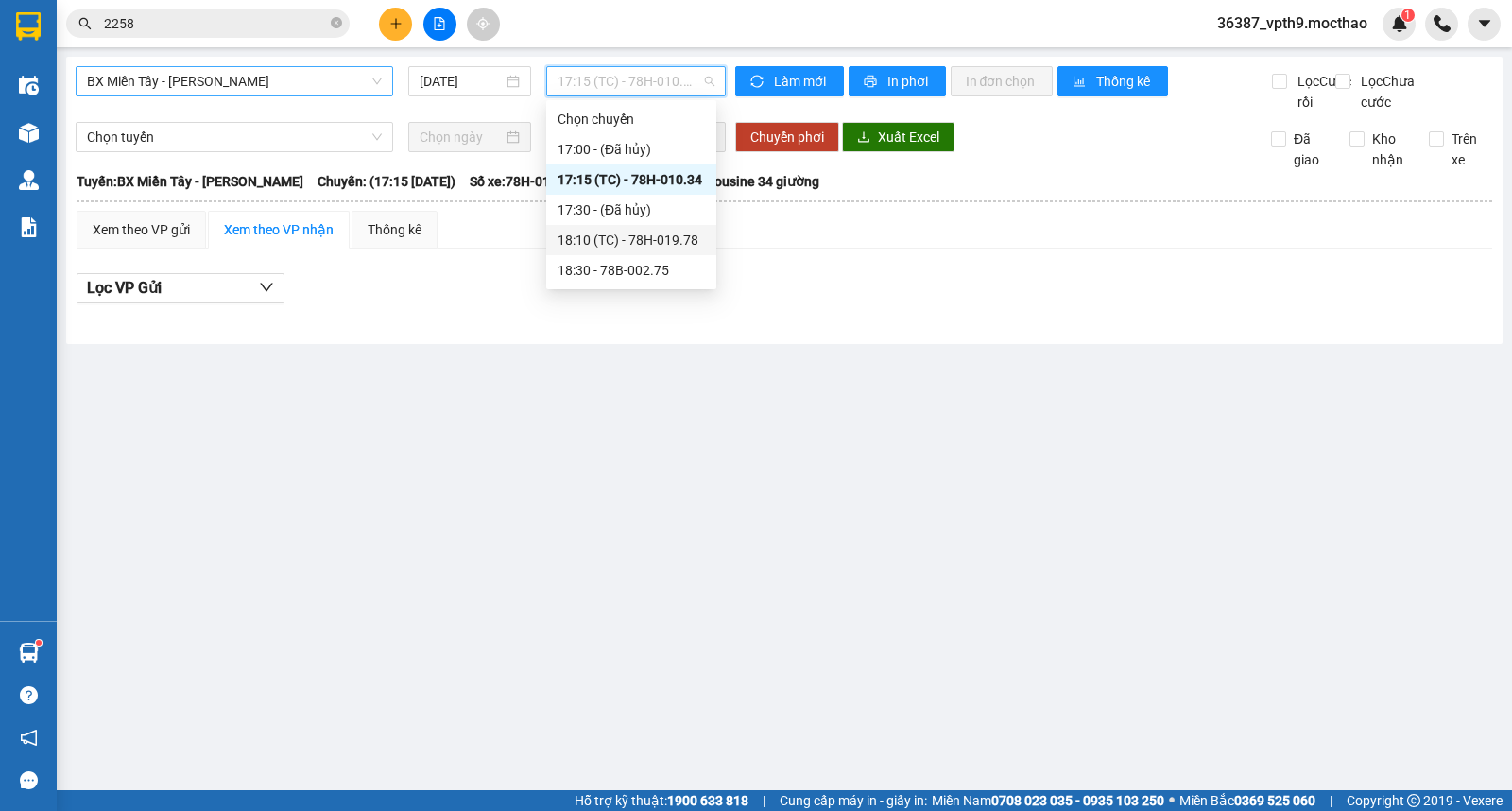
click at [664, 239] on div "18:10 (TC) - 78H-019.78" at bounding box center [631, 240] width 148 height 21
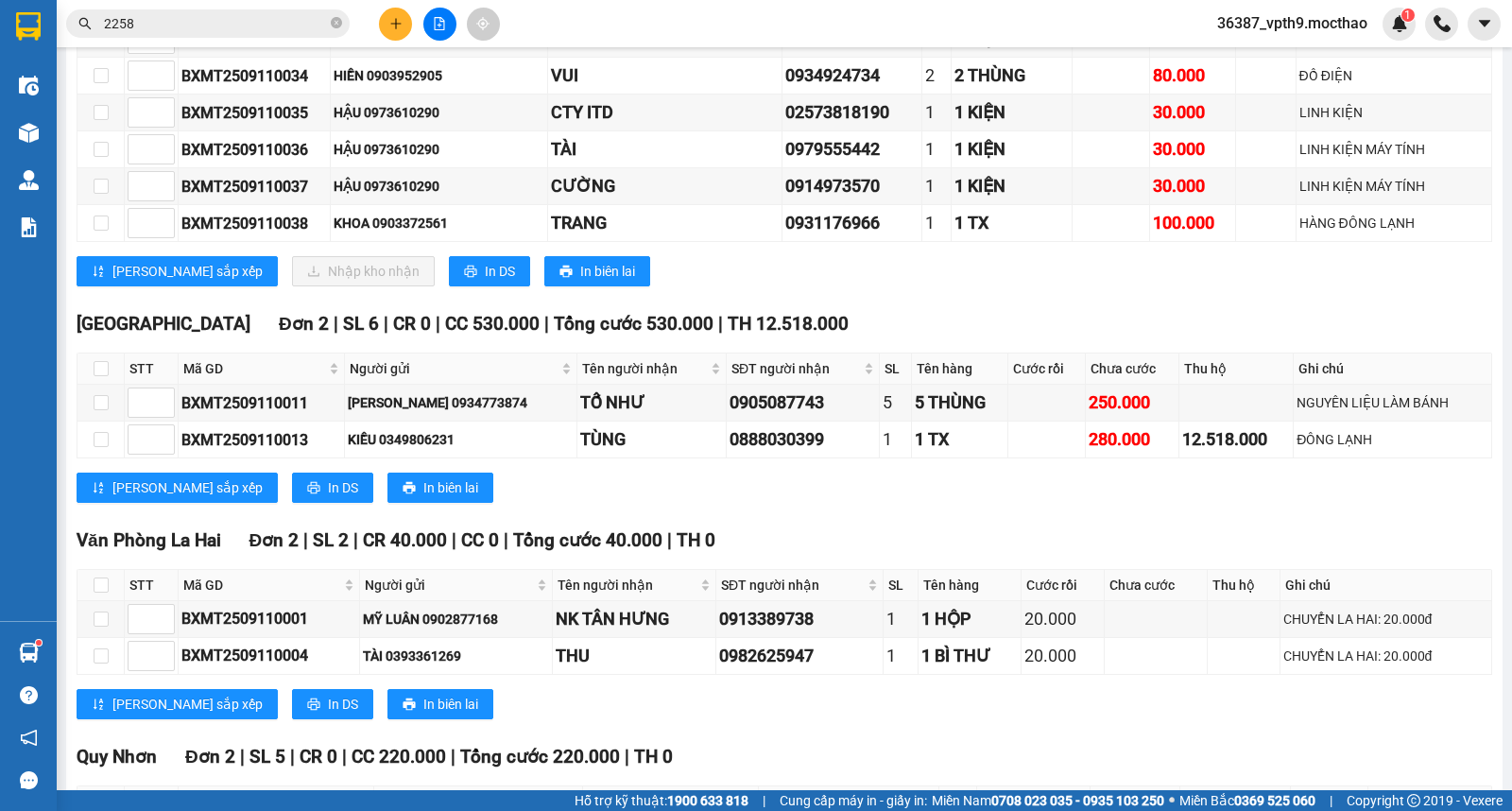
scroll to position [1595, 0]
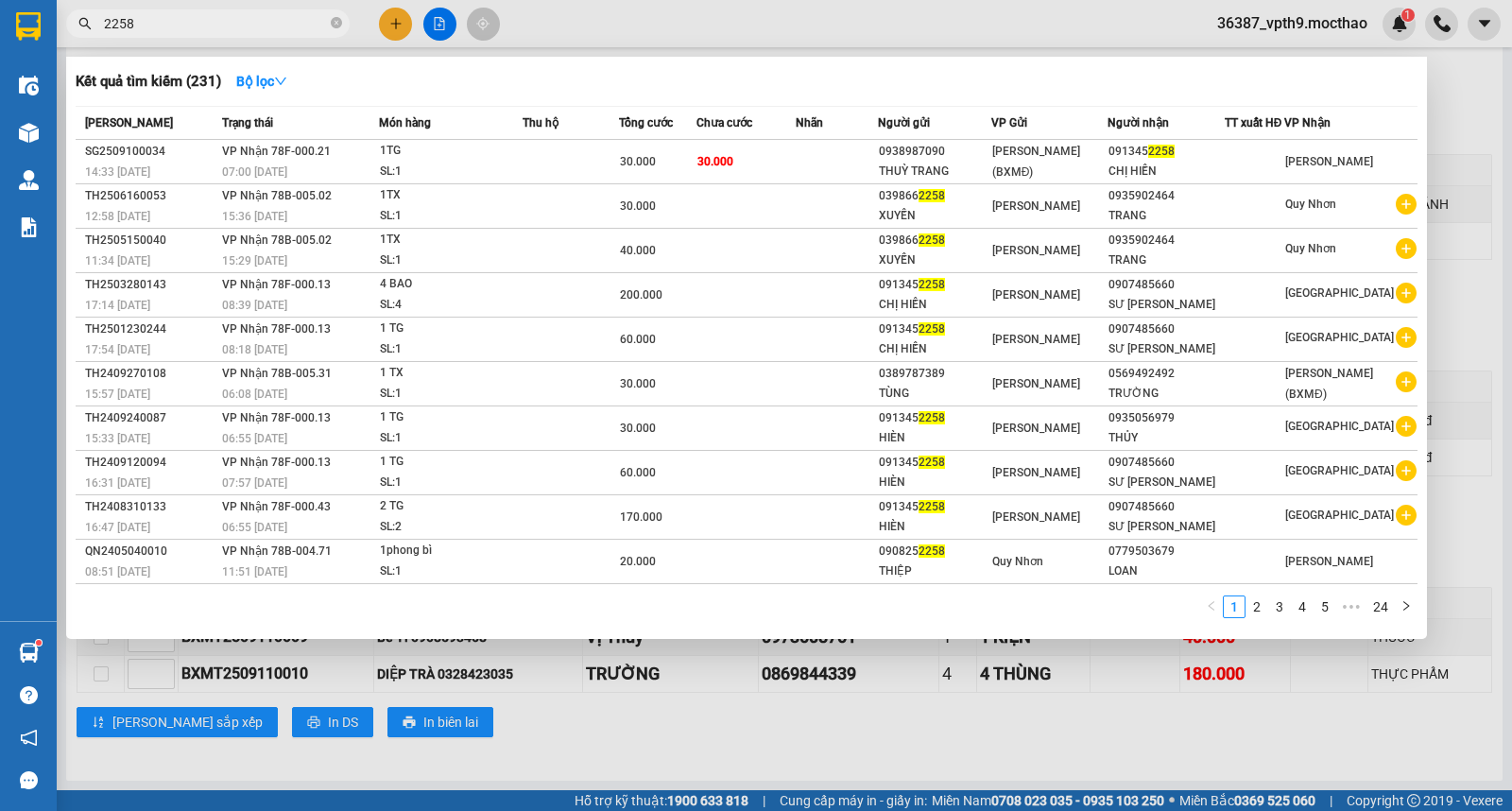
click at [175, 14] on input "2258" at bounding box center [215, 24] width 223 height 21
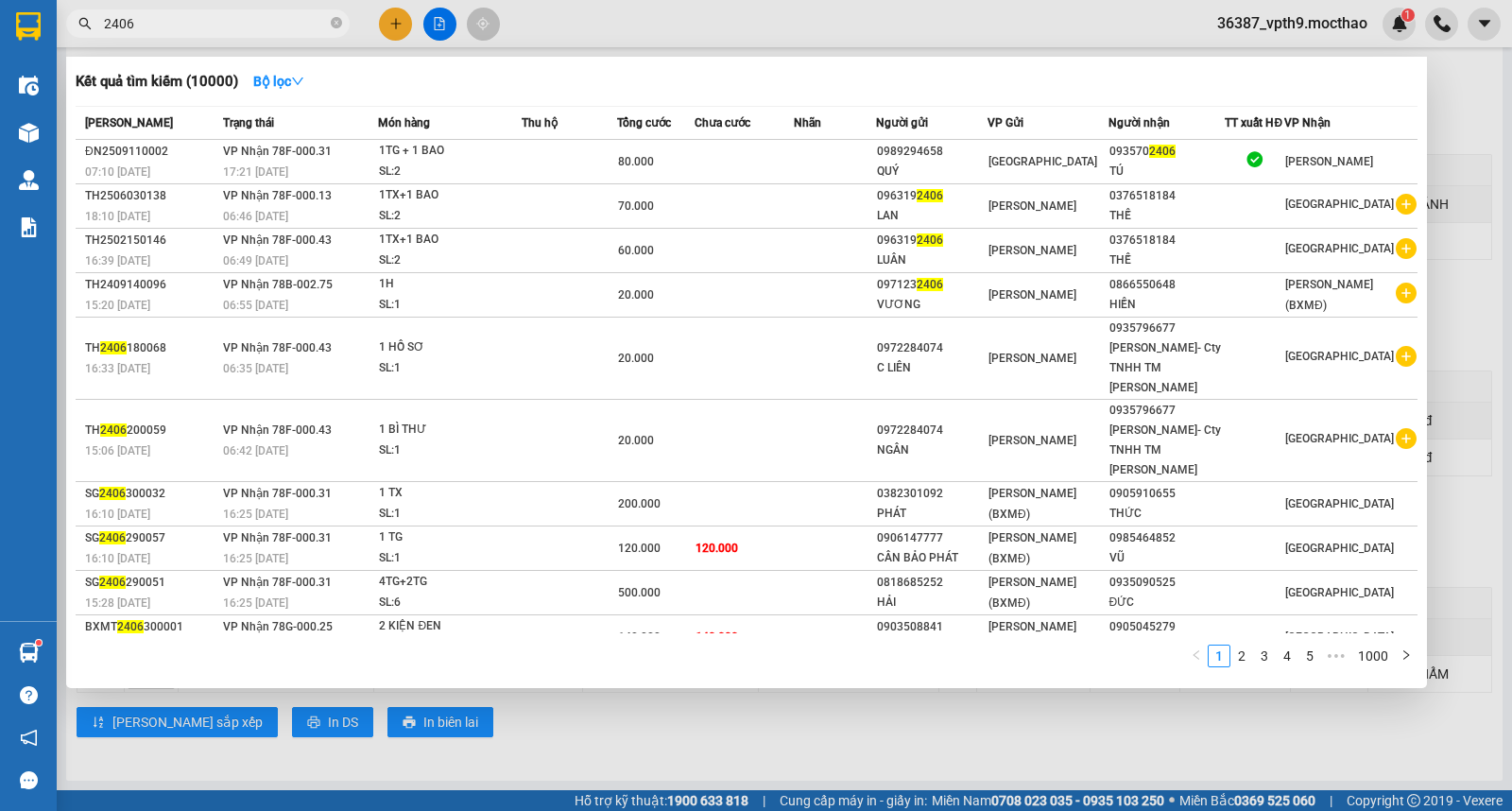
type input "2406"
click at [1165, 167] on div "TÚ" at bounding box center [1167, 171] width 115 height 20
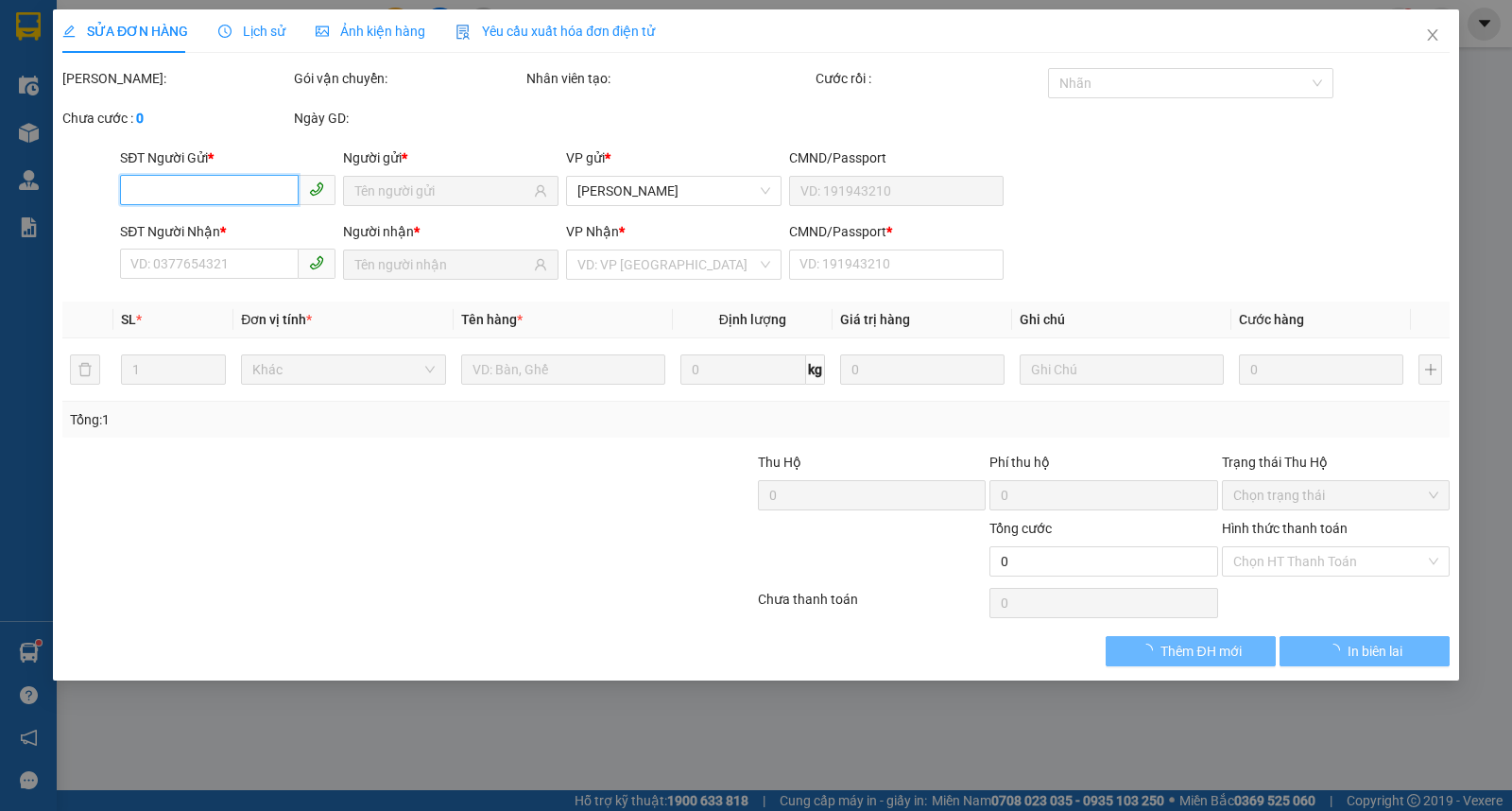
type input "0989294658"
type input "QUÝ"
type input "0935702406"
type input "TÚ"
type input "0"
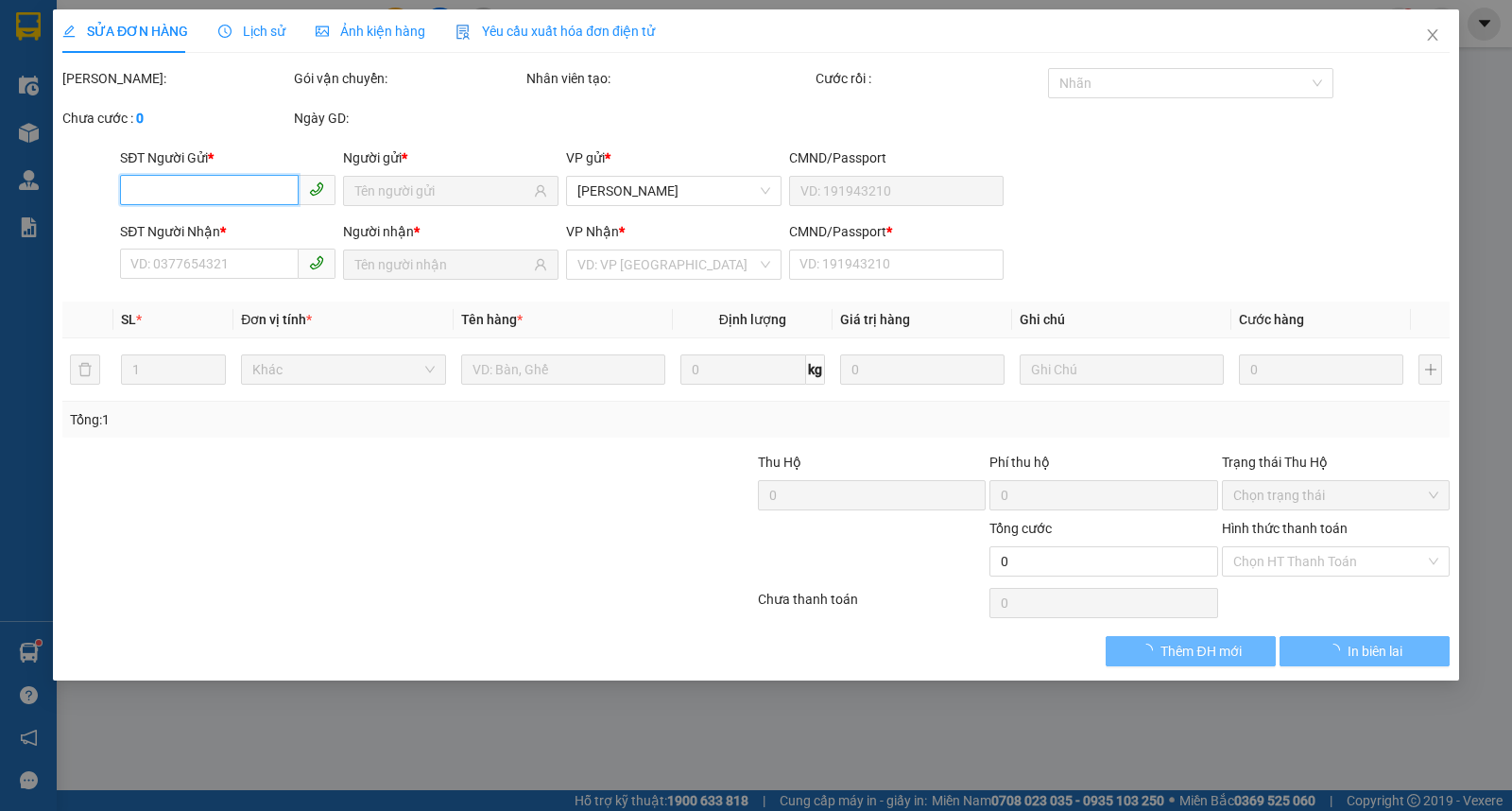
type input "80.000"
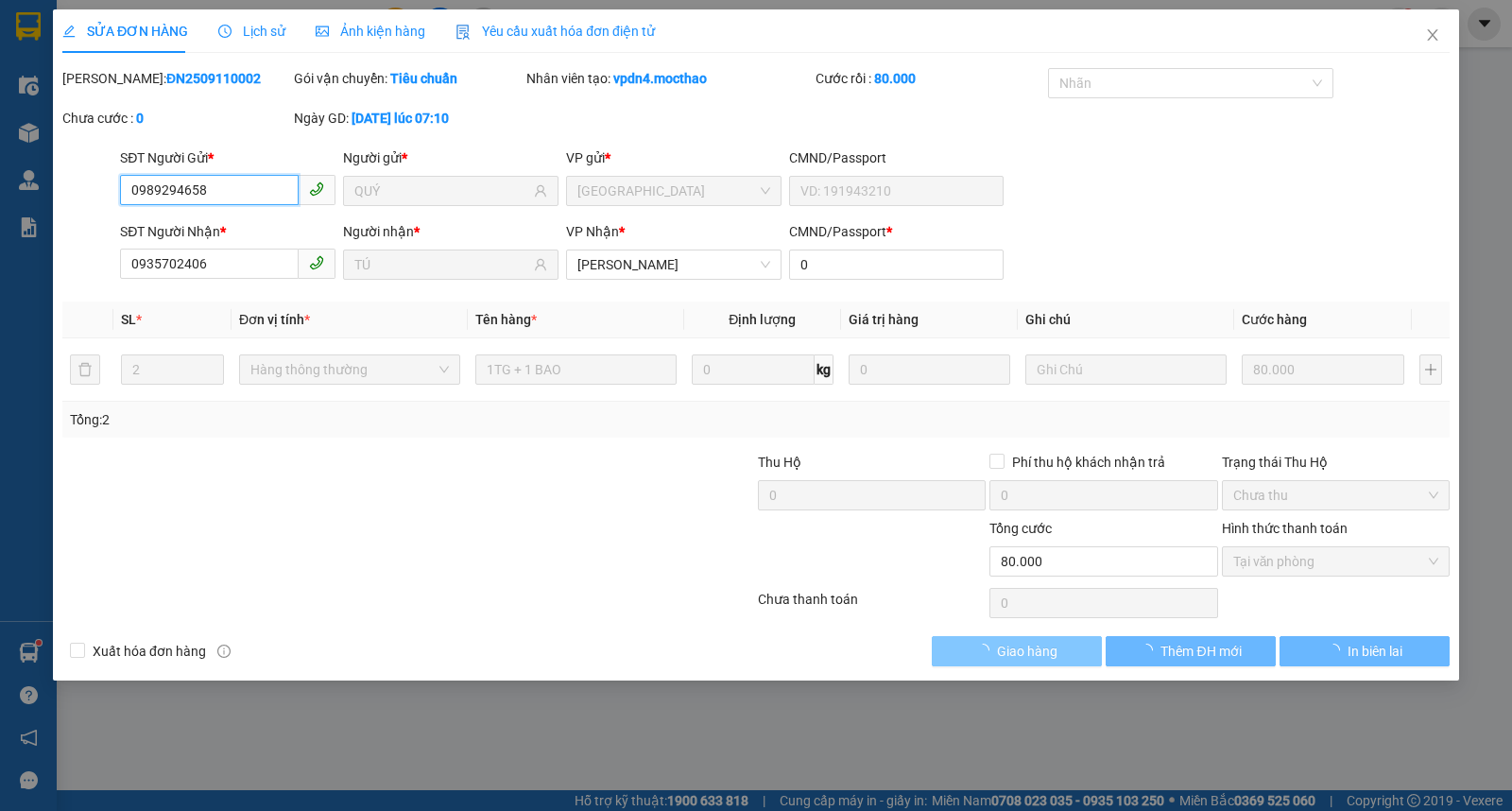
checkbox input "true"
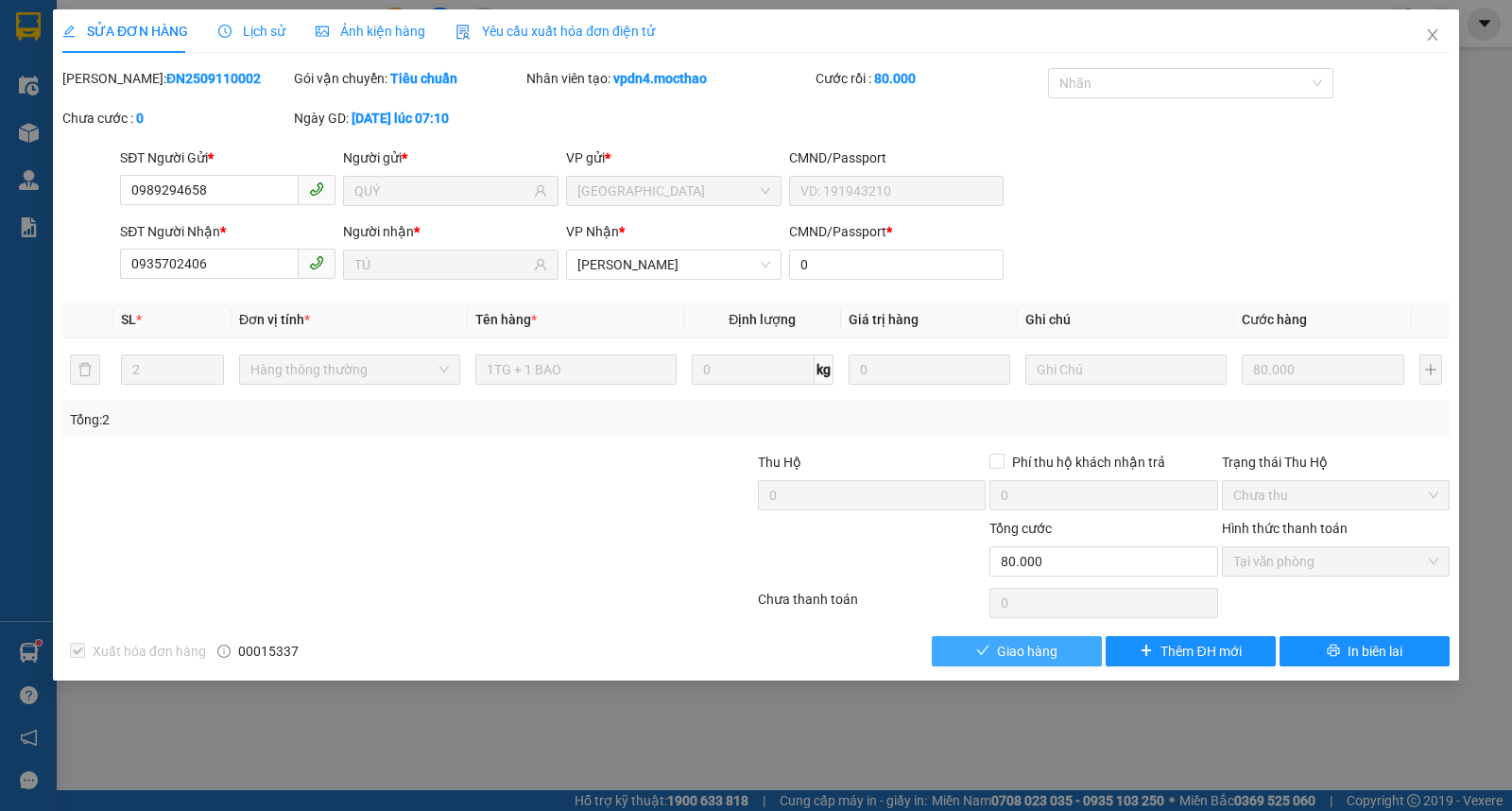
click at [1034, 651] on span "Giao hàng" at bounding box center [1027, 652] width 61 height 21
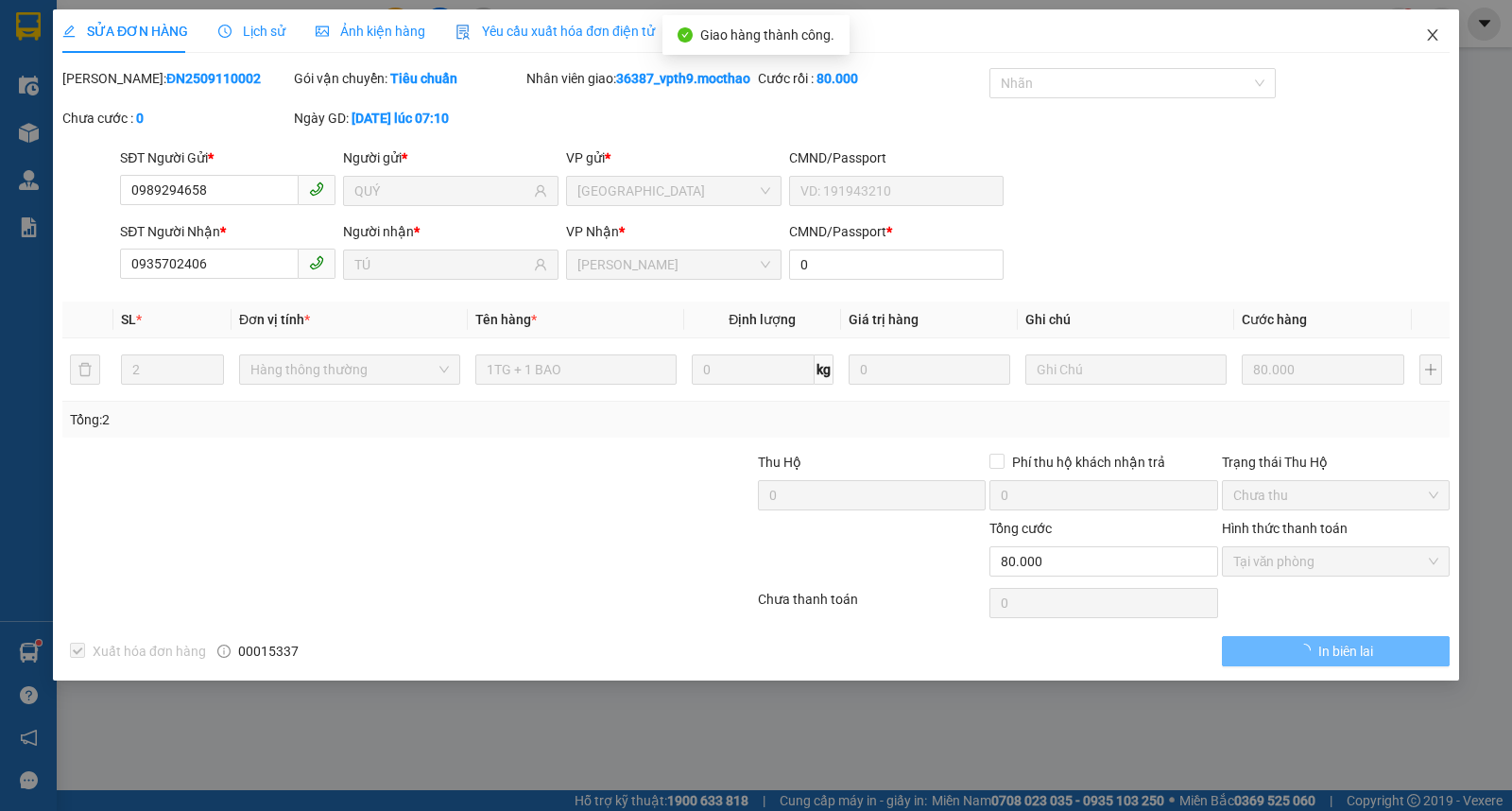
click at [1429, 32] on icon "close" at bounding box center [1432, 35] width 11 height 12
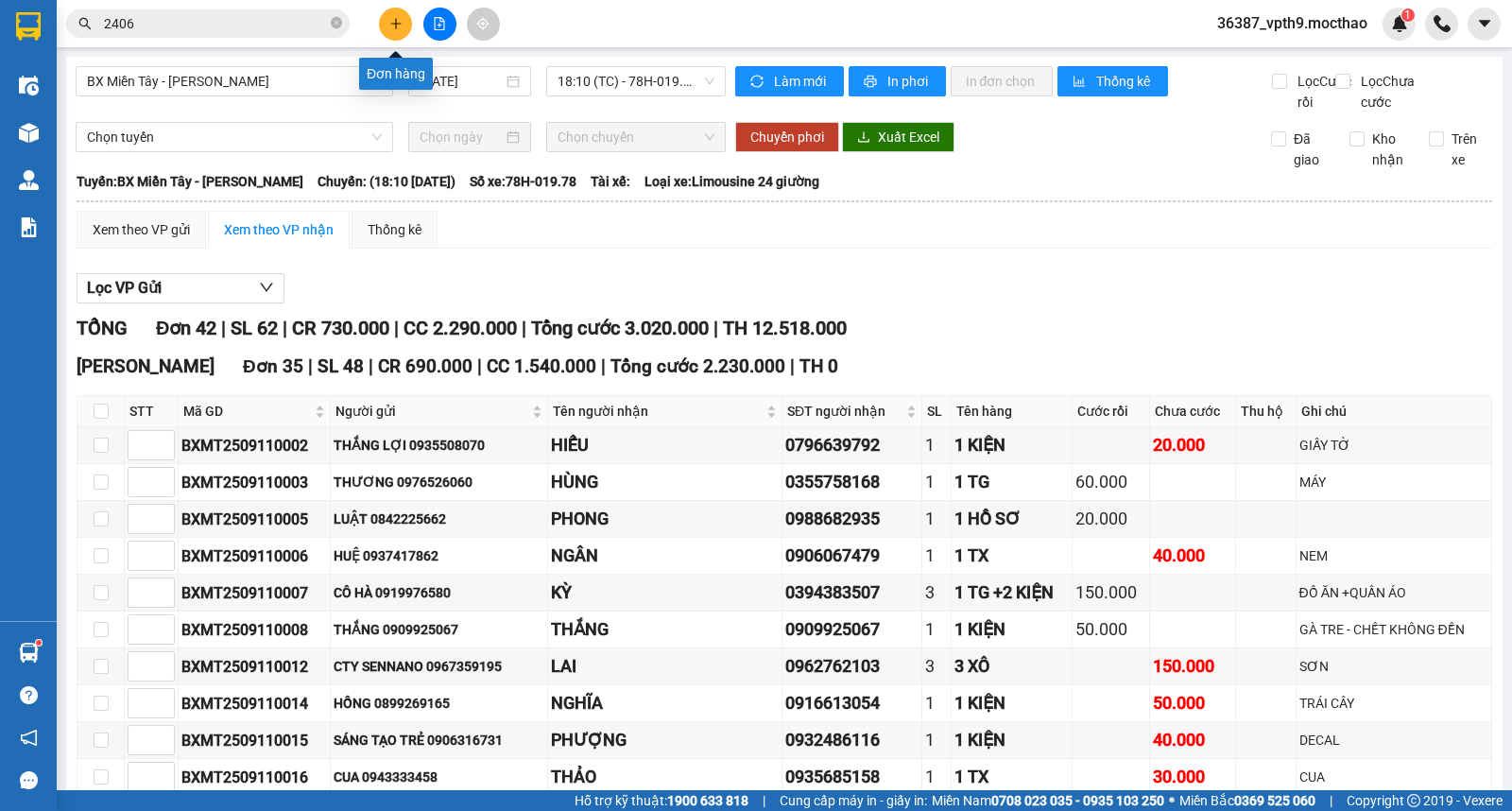
click at [386, 28] on button at bounding box center [396, 24] width 33 height 33
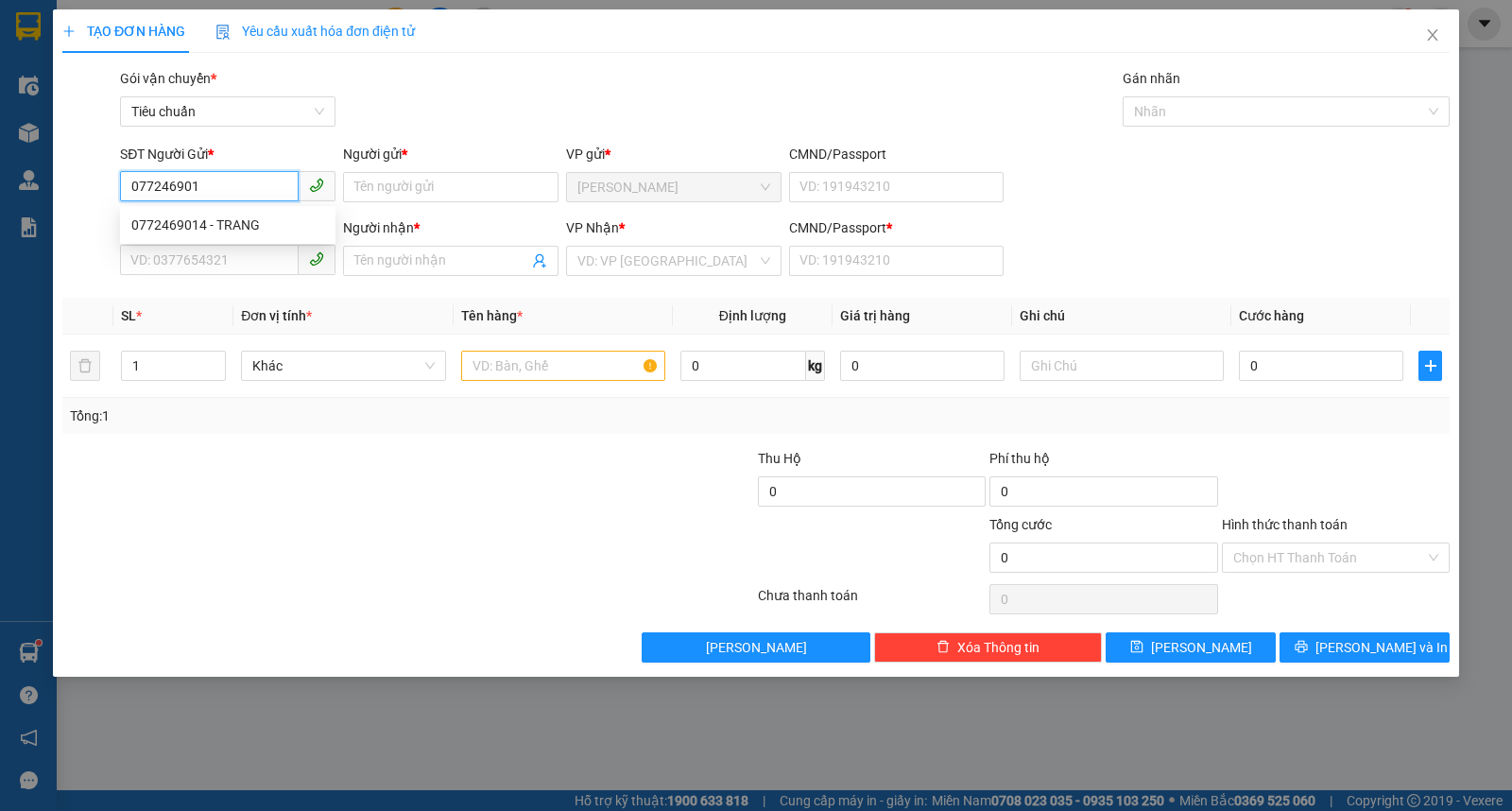
type input "0772469014"
click at [214, 214] on div "0772469014 - TRANG" at bounding box center [228, 225] width 193 height 21
type input "TRANG"
type input "0903814299"
type input "BÌNH"
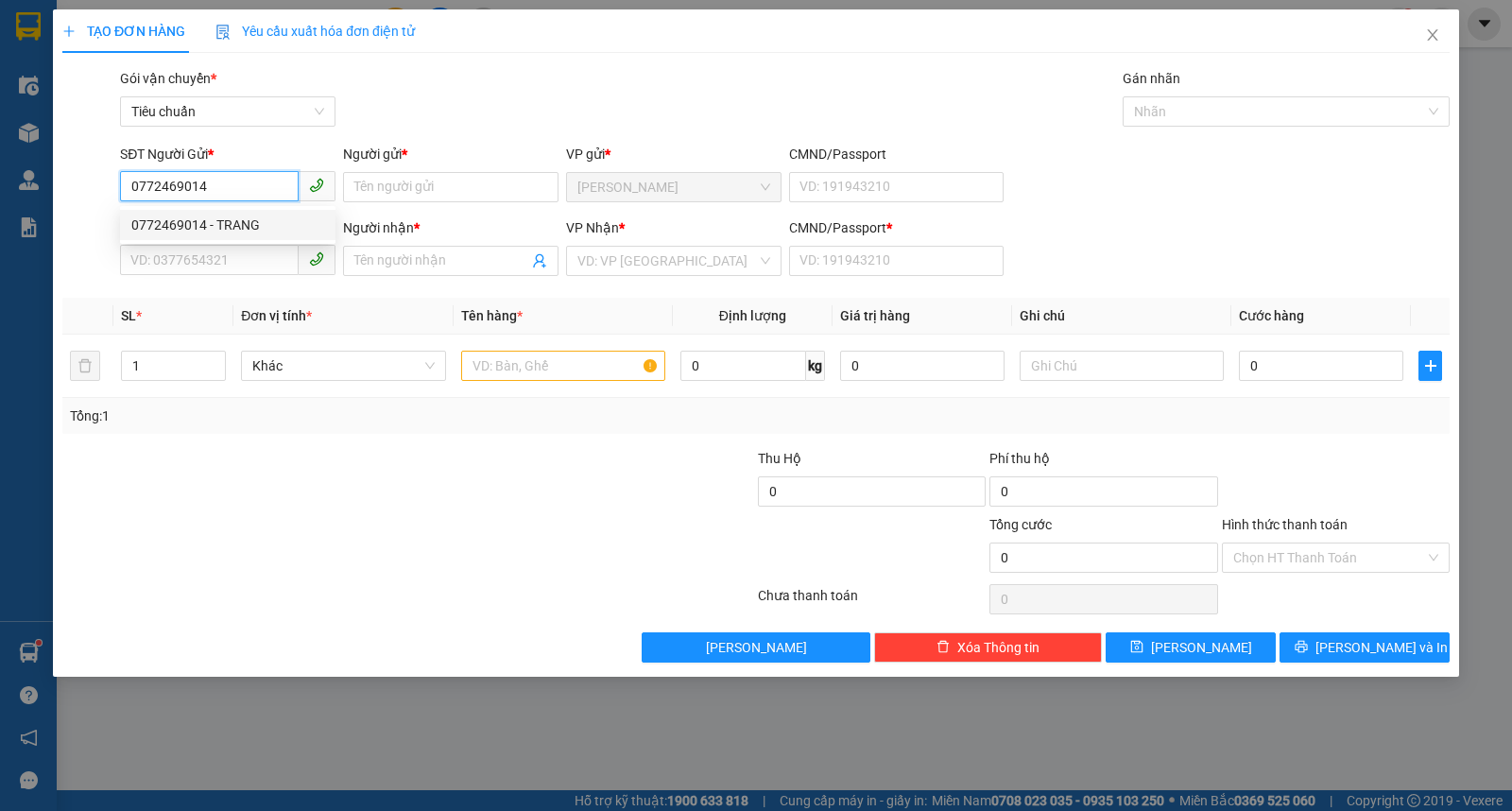
type input "1"
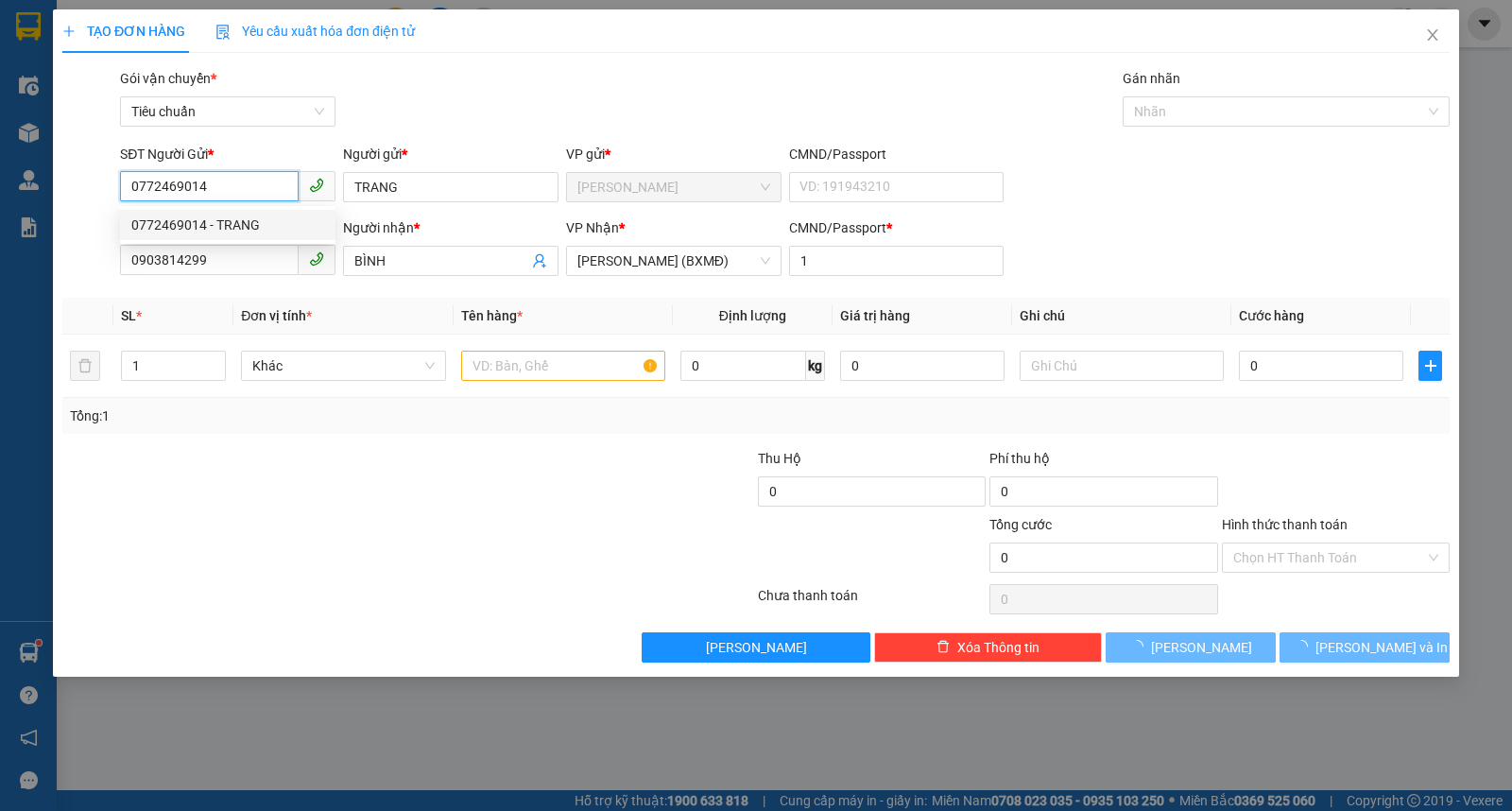
type input "30.000"
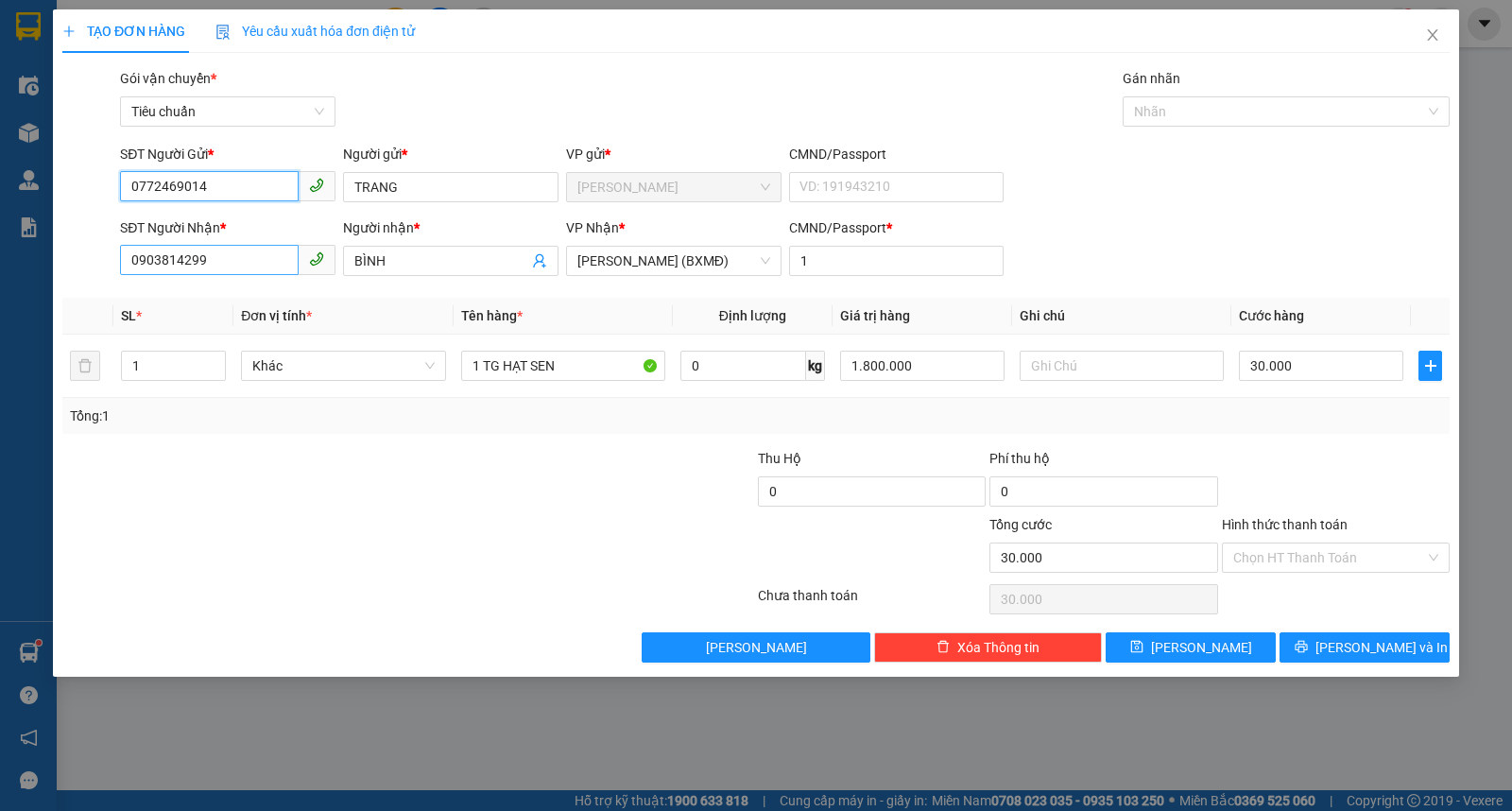
type input "0772469014"
click at [244, 266] on input "0903814299" at bounding box center [208, 260] width 179 height 30
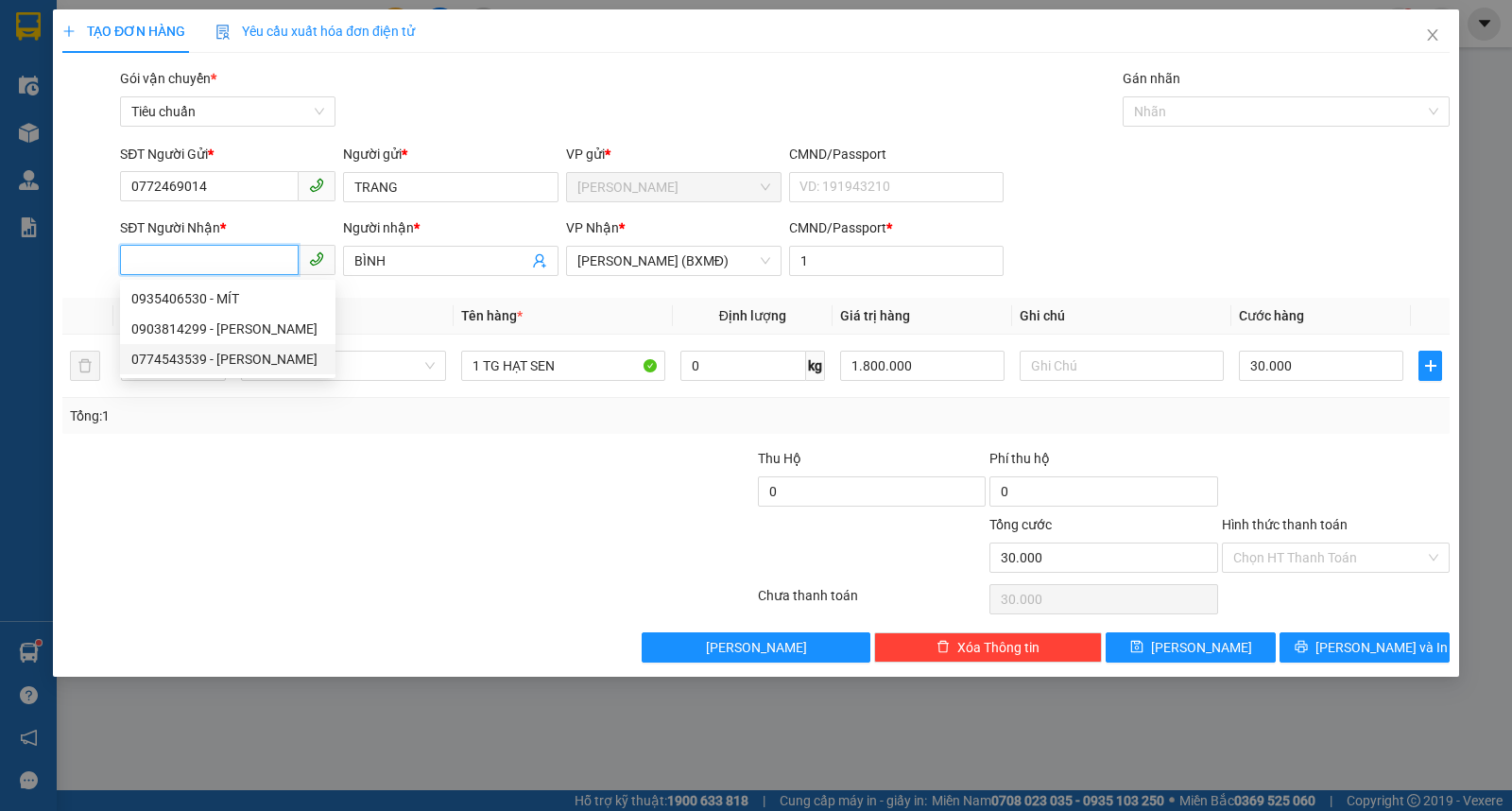
click at [227, 351] on div "0774543539 - [PERSON_NAME]" at bounding box center [228, 359] width 193 height 21
type input "0774543539"
type input "VY"
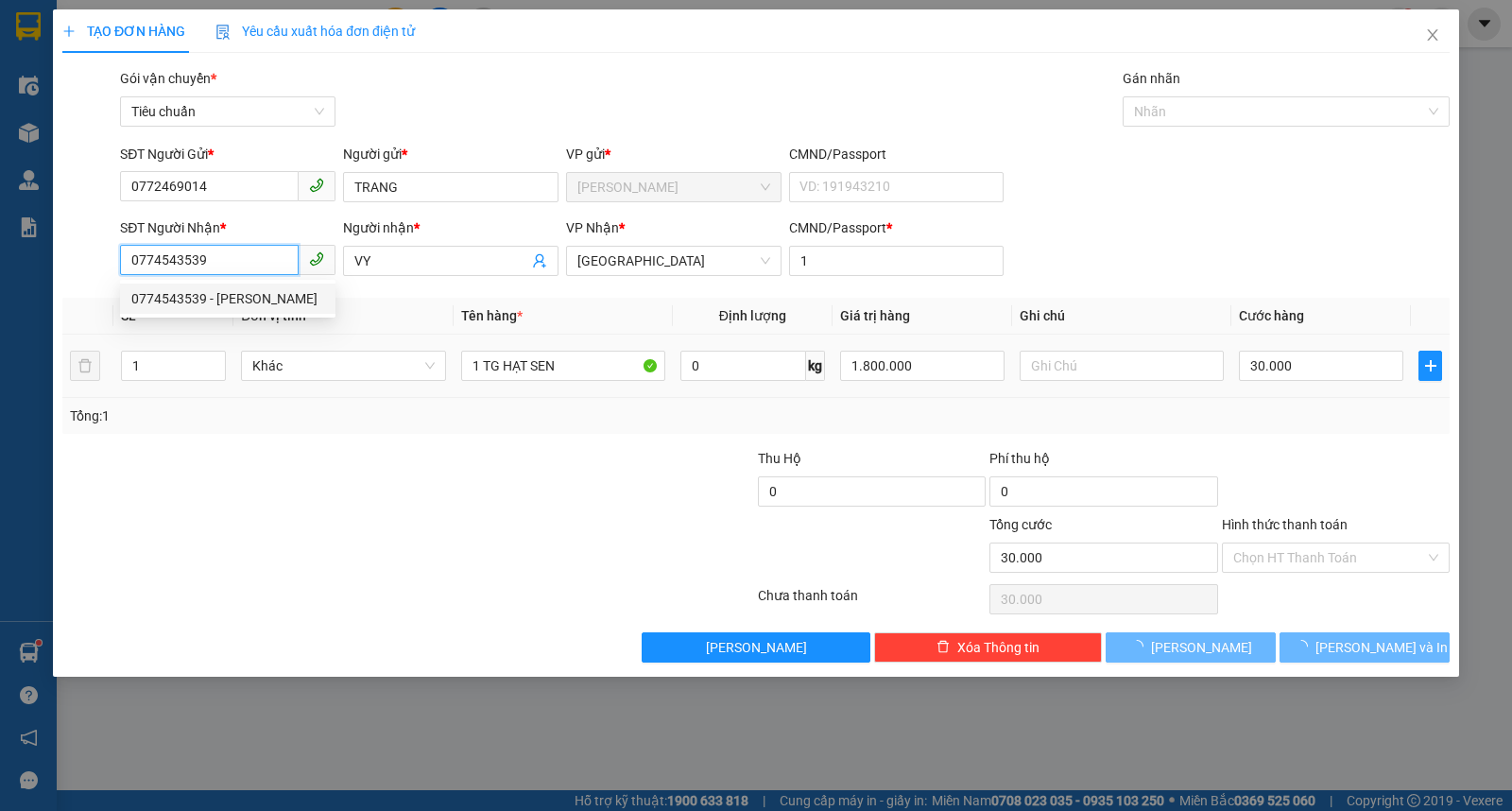
type input "70.000"
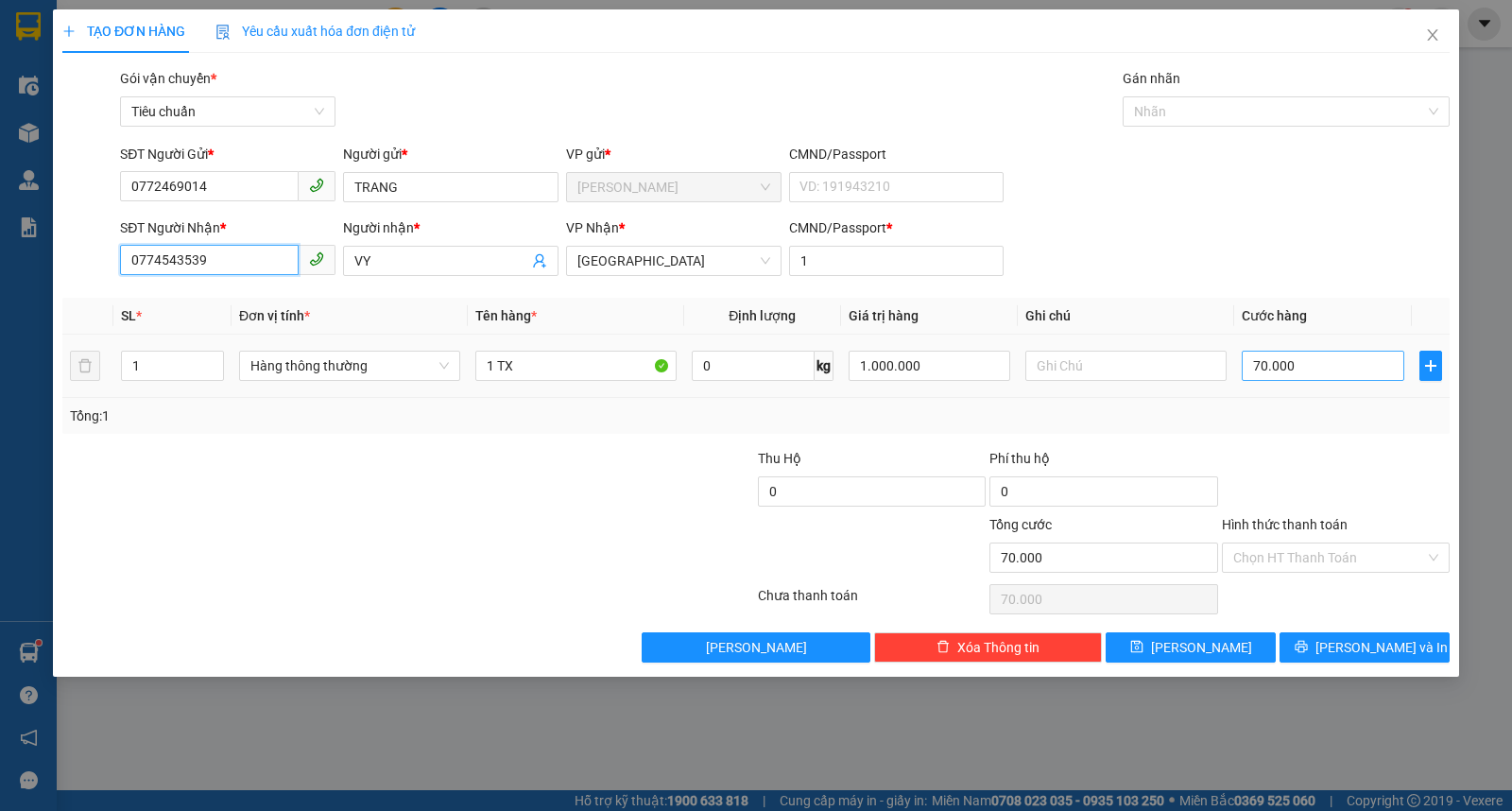
type input "0774543539"
click at [1315, 366] on input "70.000" at bounding box center [1322, 365] width 161 height 30
type input "7"
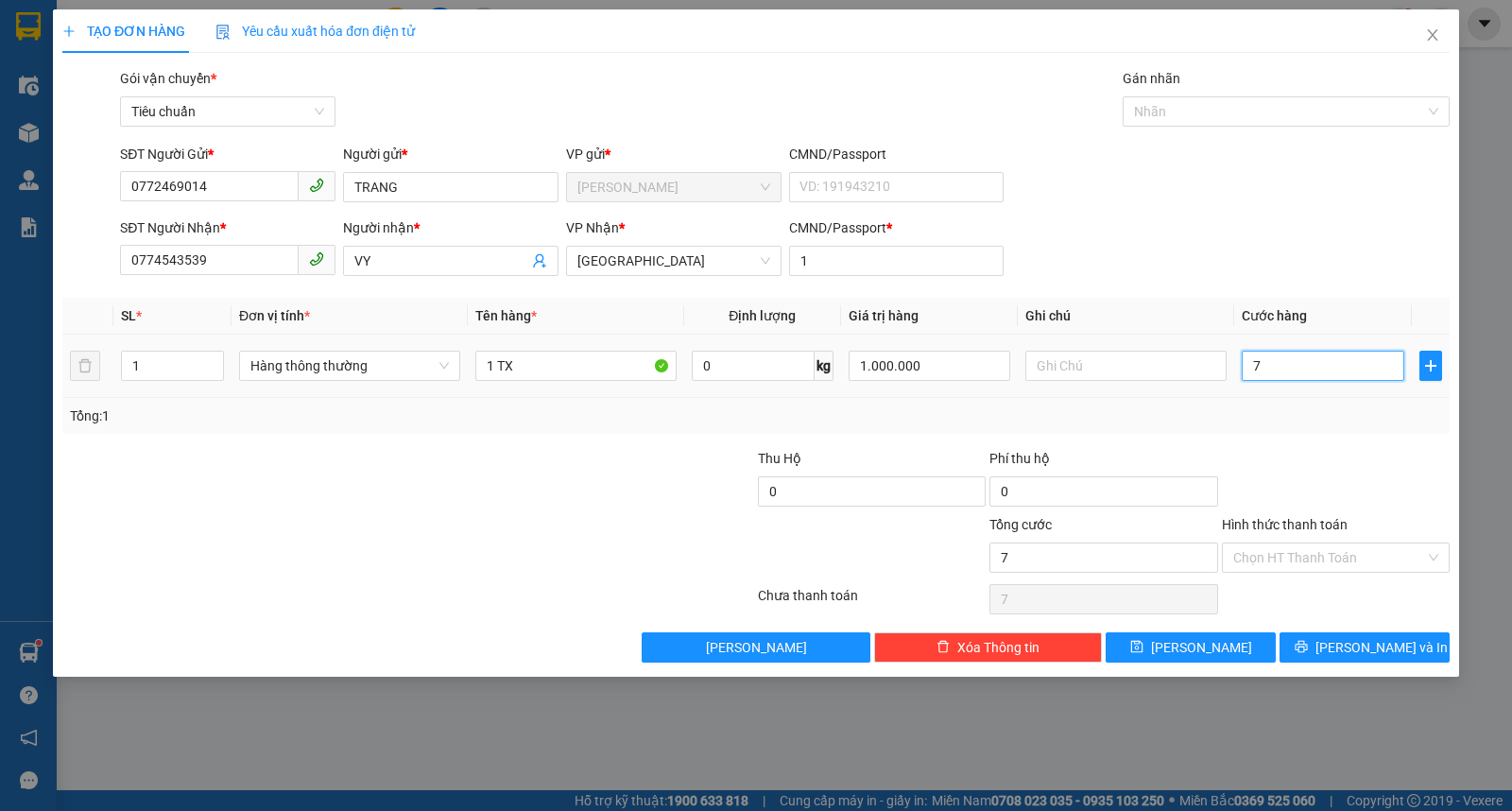
type input "70"
type input "70.000"
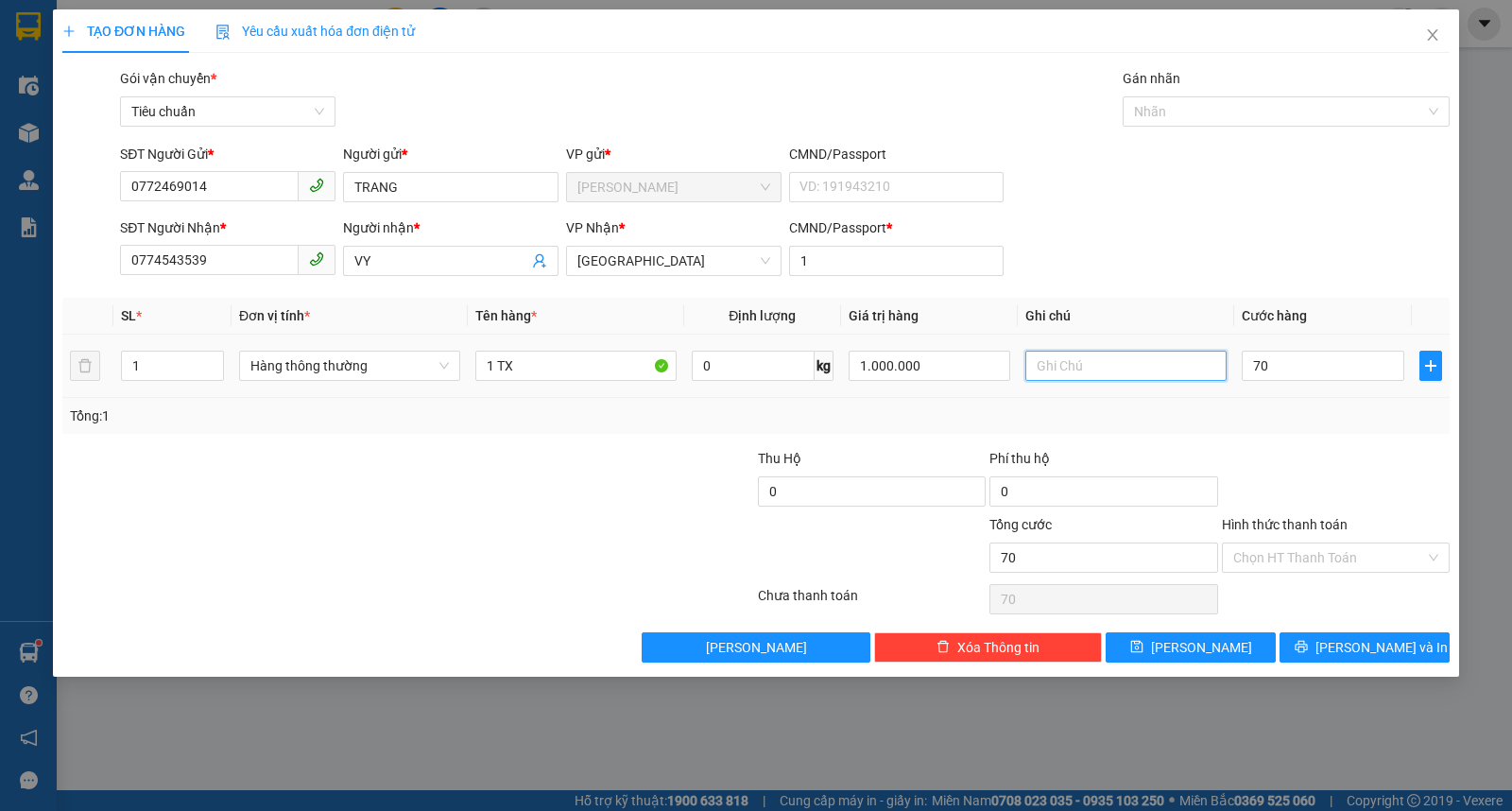
type input "70.000"
click at [1058, 377] on input "text" at bounding box center [1126, 365] width 202 height 30
type input "D"
type input "ĐỒ ĂN"
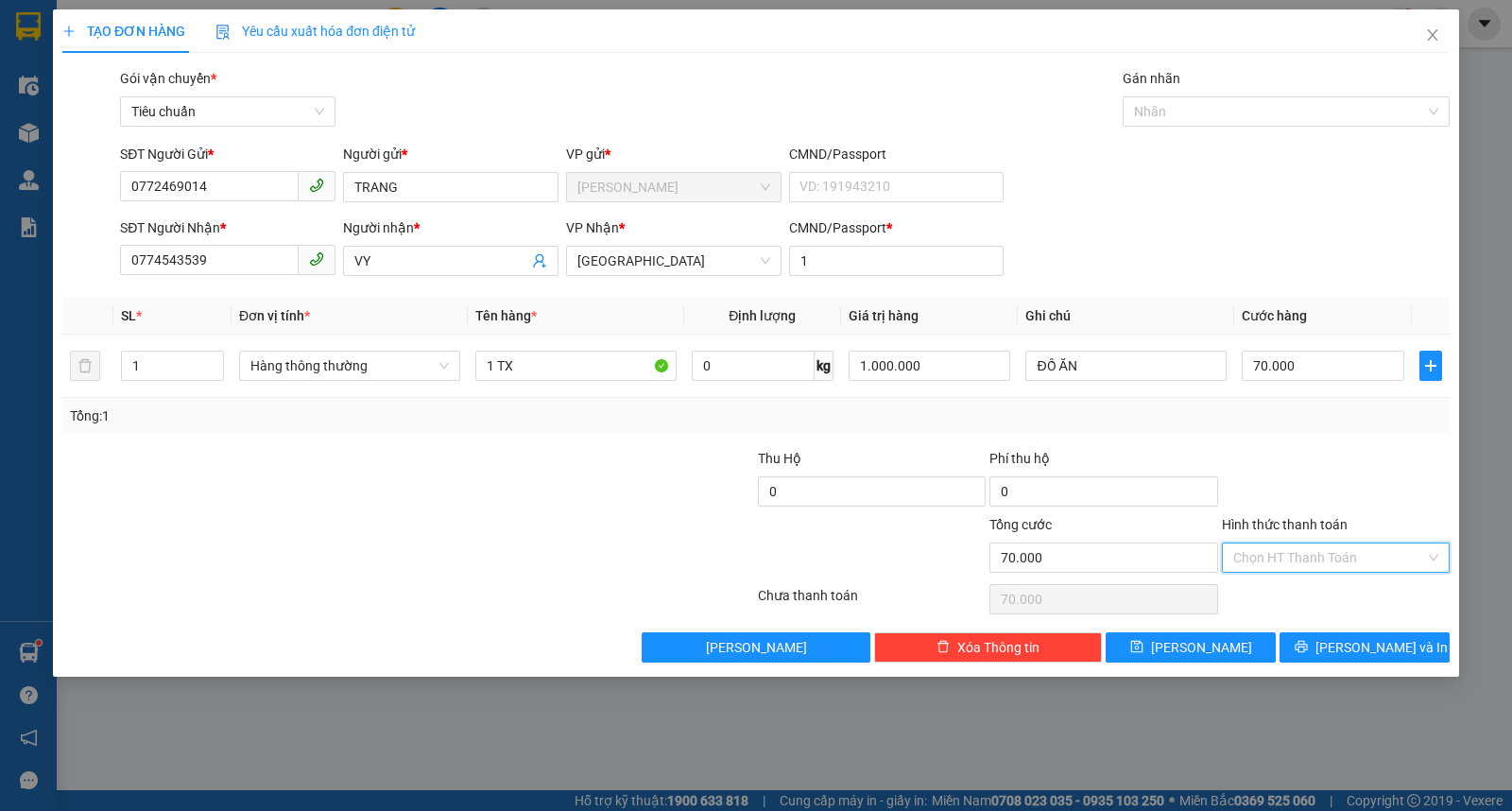
click at [1305, 561] on input "Hình thức thanh toán" at bounding box center [1329, 557] width 192 height 28
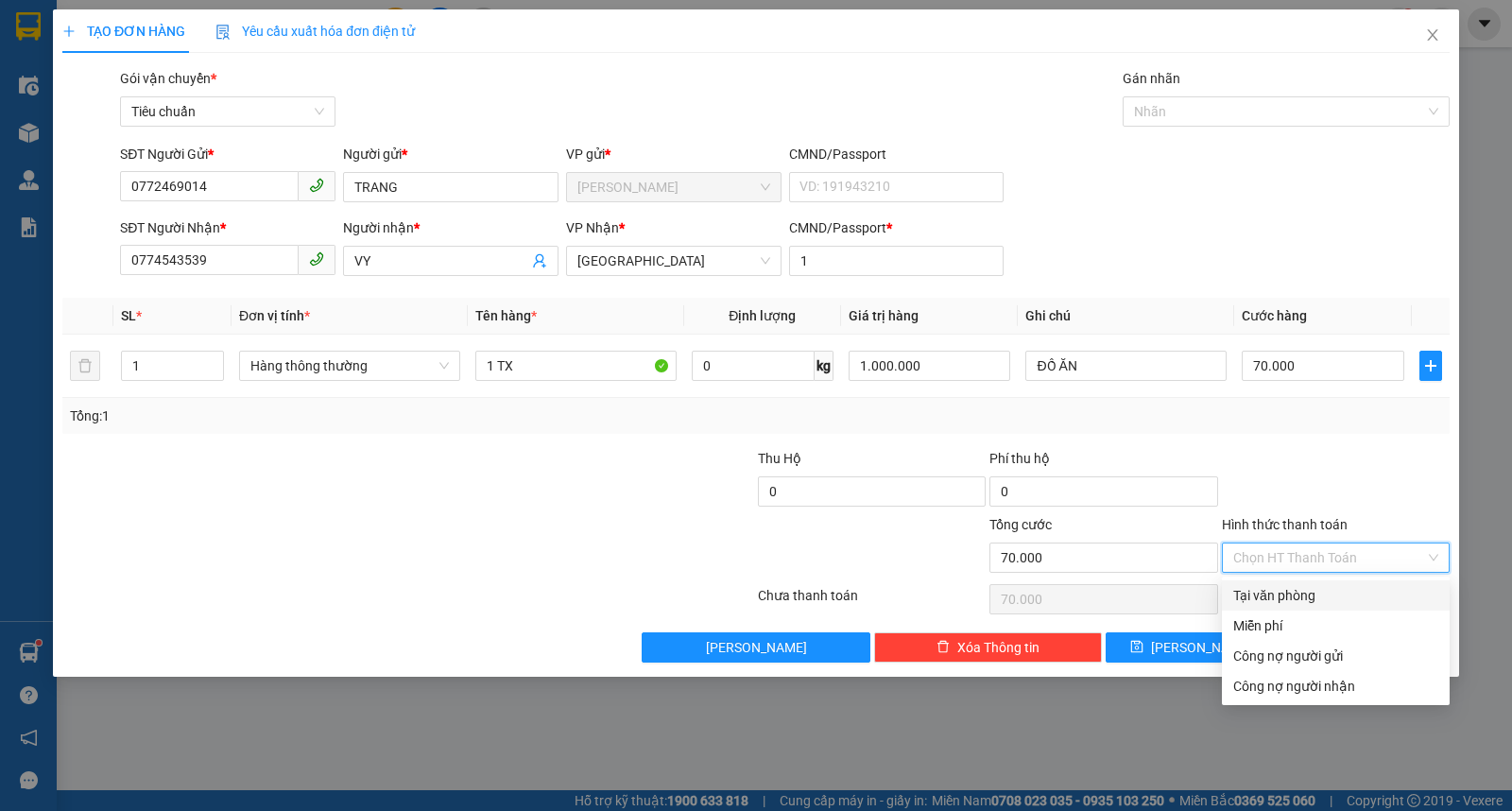
click at [1292, 597] on div "Tại văn phòng" at bounding box center [1335, 596] width 206 height 21
type input "0"
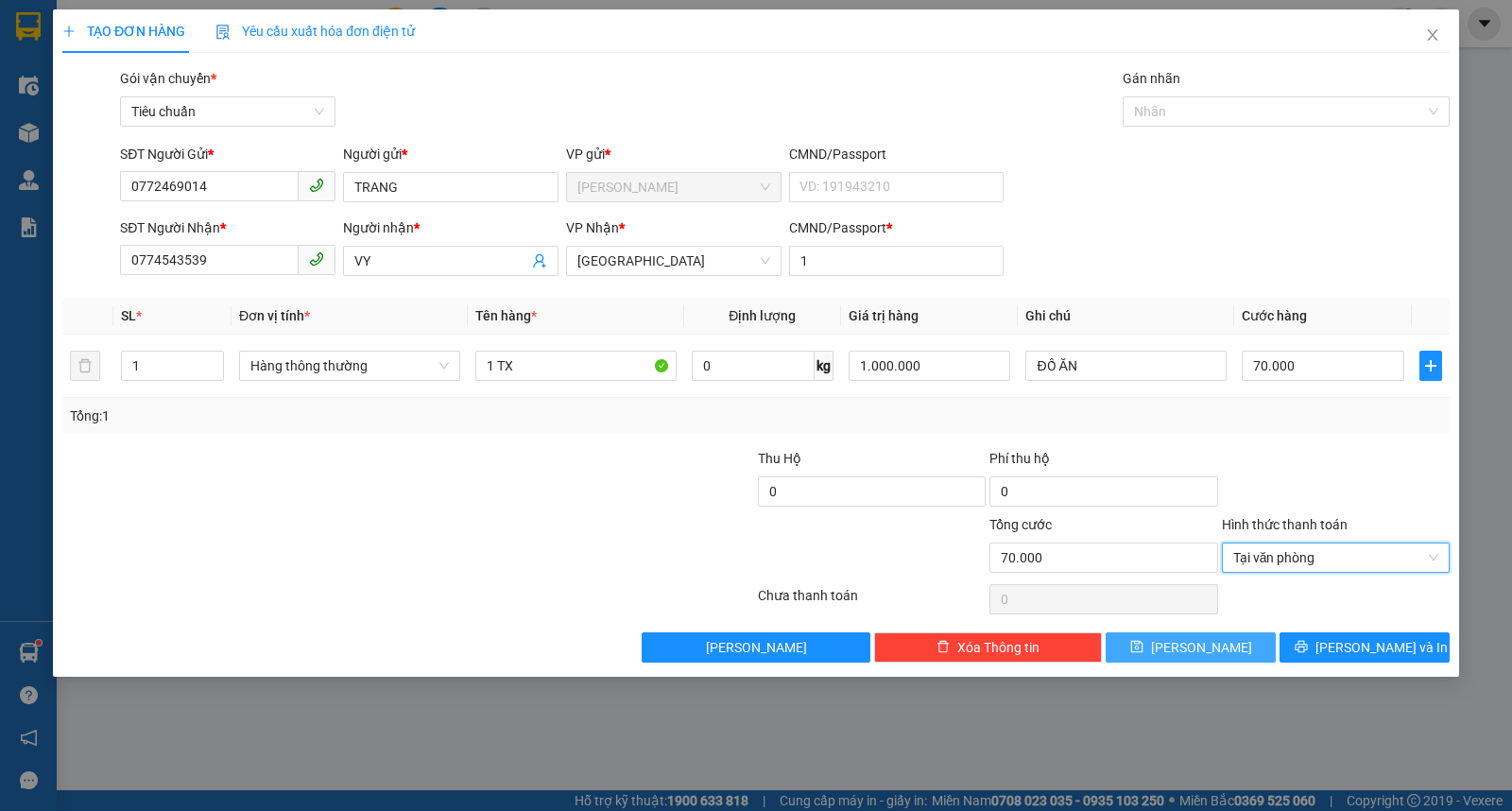
click at [1200, 654] on span "[PERSON_NAME]" at bounding box center [1201, 648] width 101 height 21
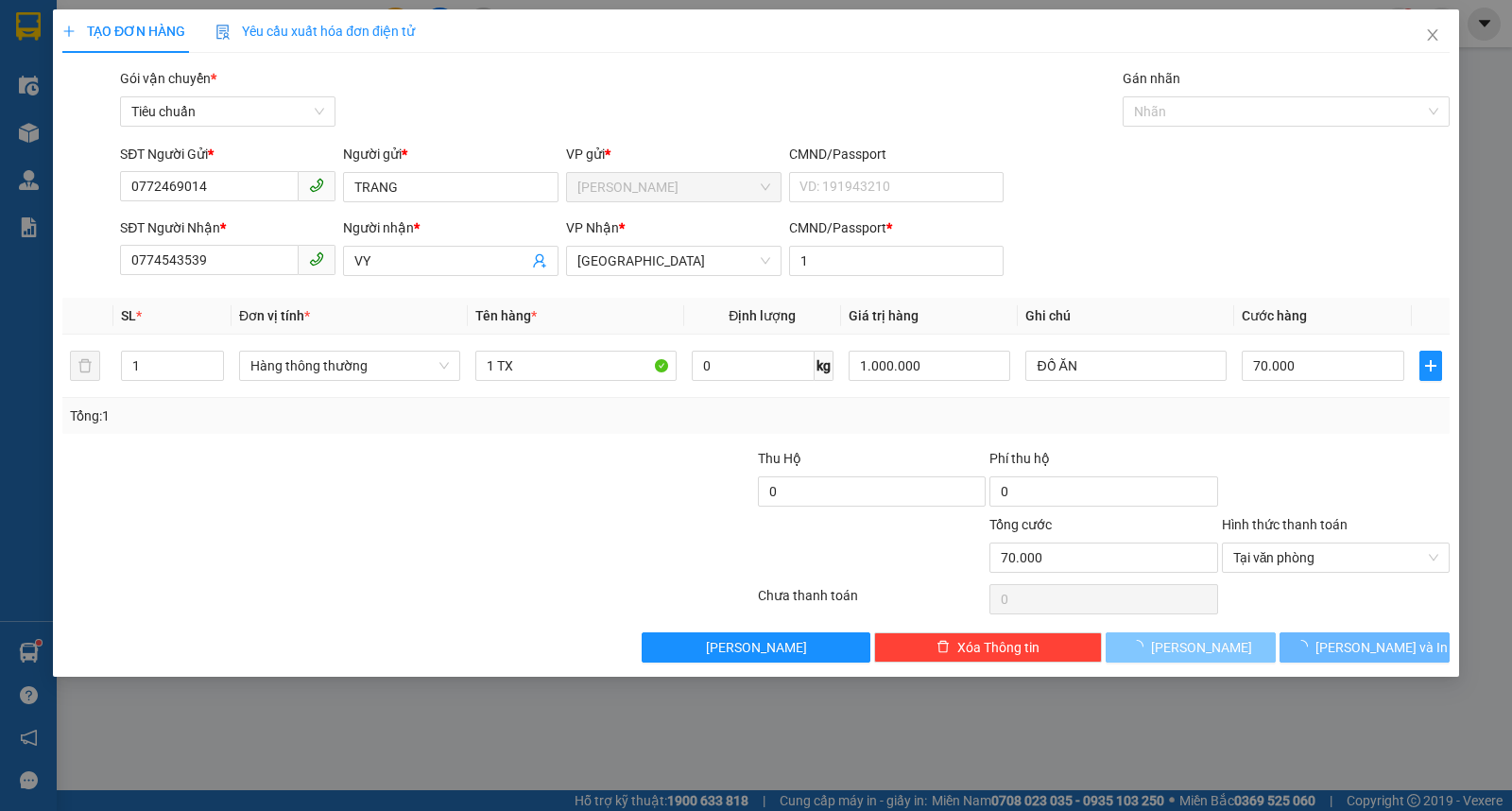
type input "0"
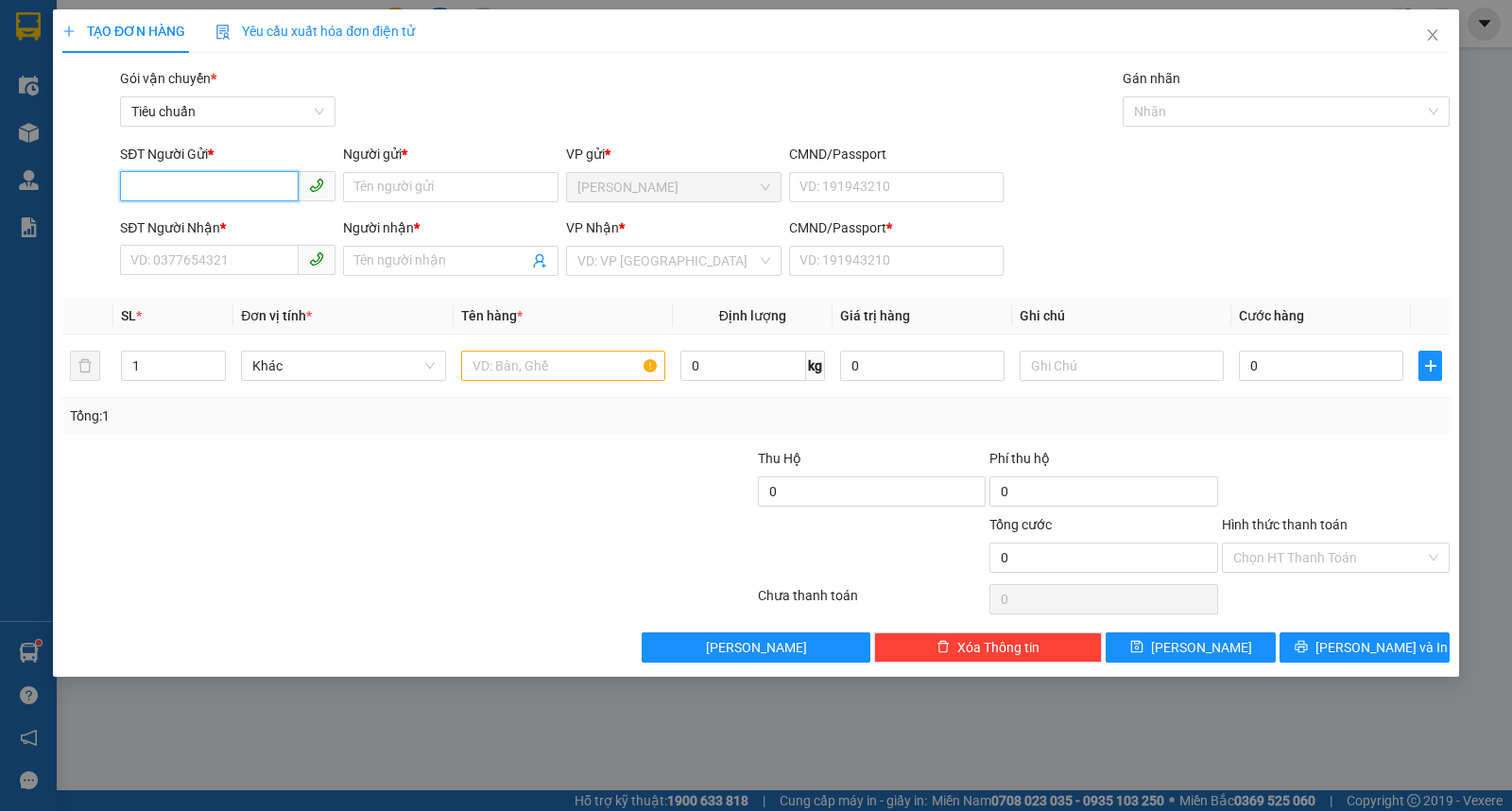
click at [187, 187] on input "SĐT Người Gửi *" at bounding box center [208, 185] width 179 height 30
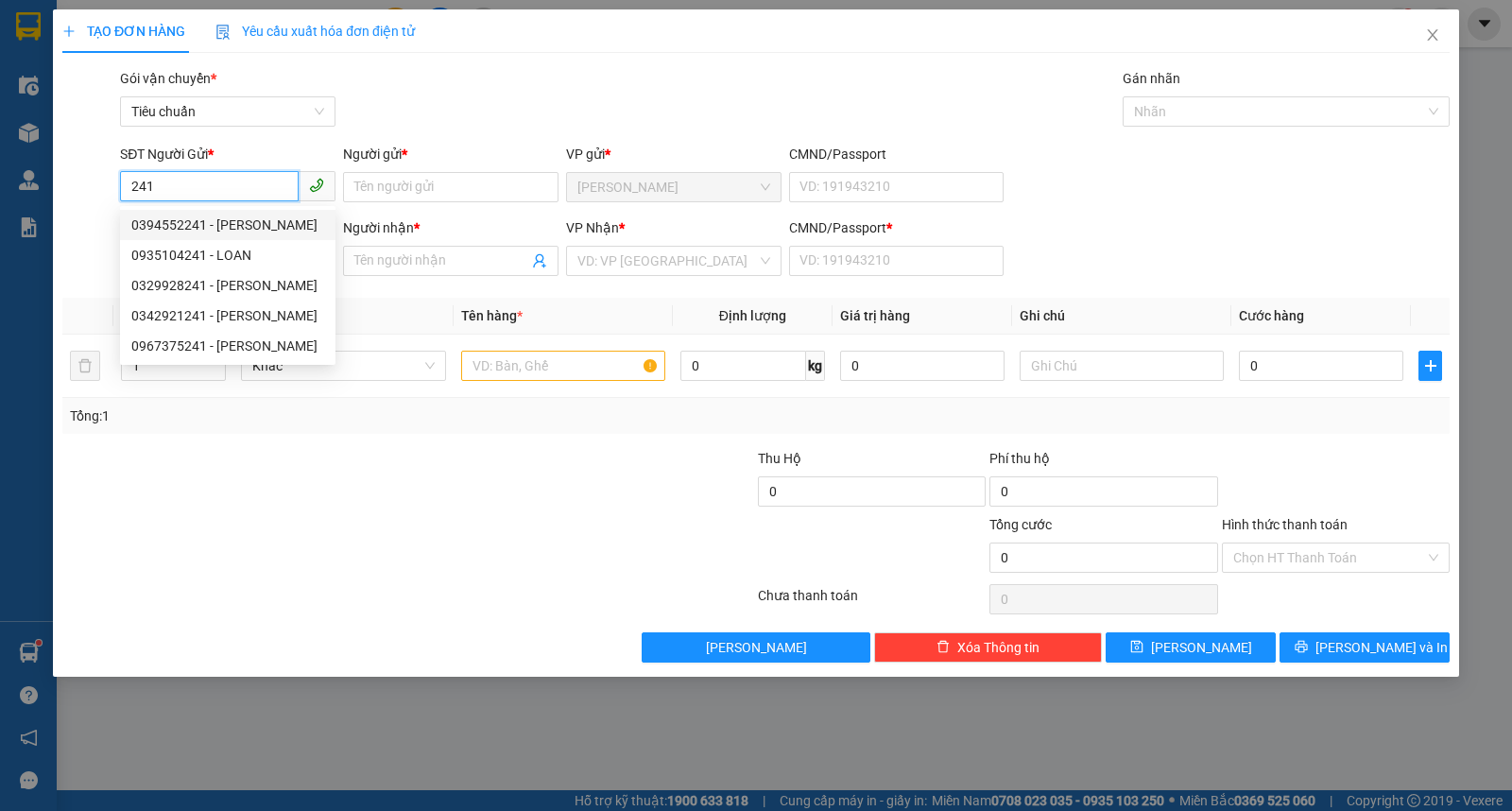
click at [229, 232] on div "0394552241 - [PERSON_NAME]" at bounding box center [228, 225] width 193 height 21
type input "0394552241"
type input "PHỤNG"
type input "0978089039"
type input "MINH"
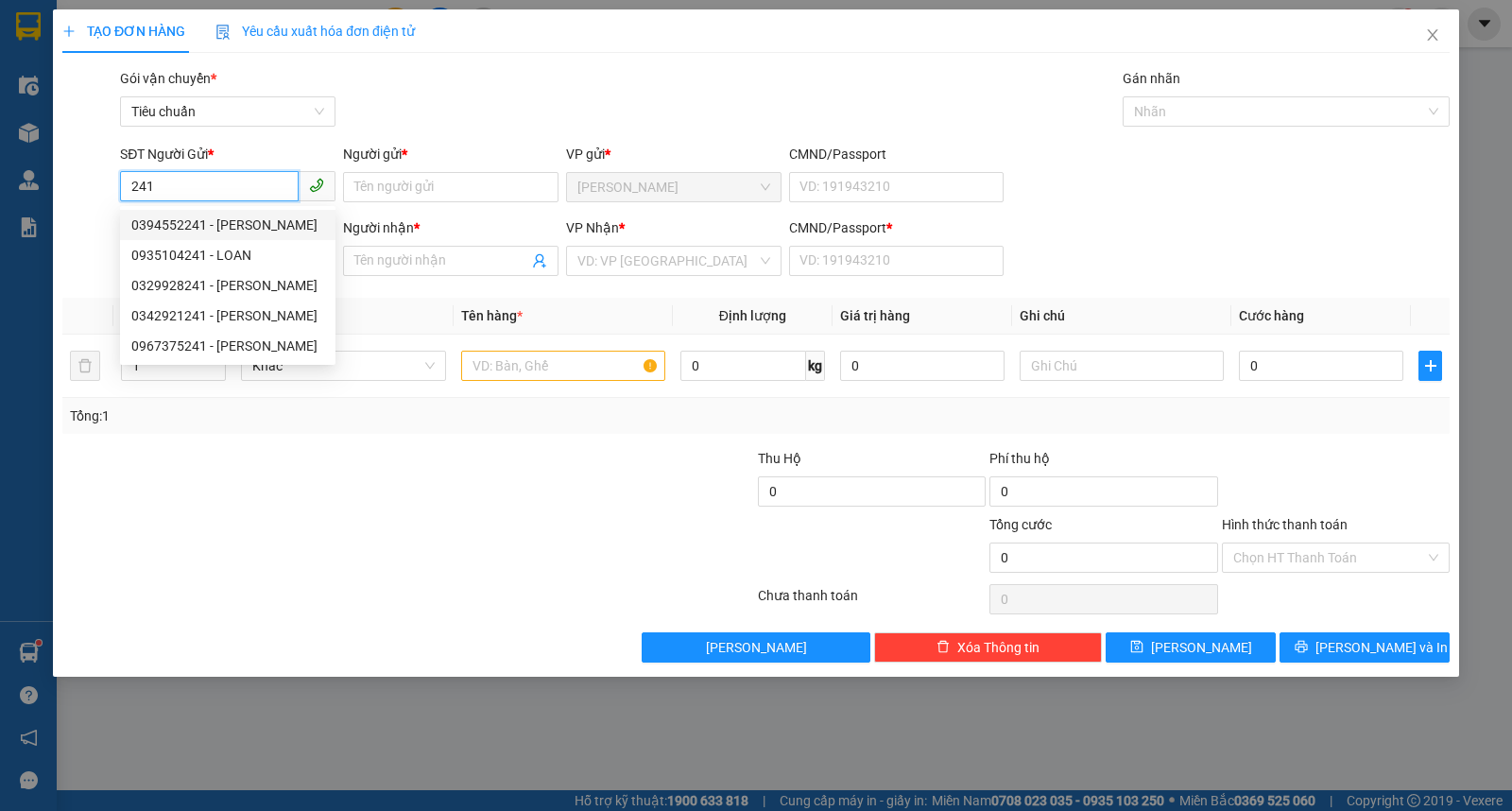
type input "1"
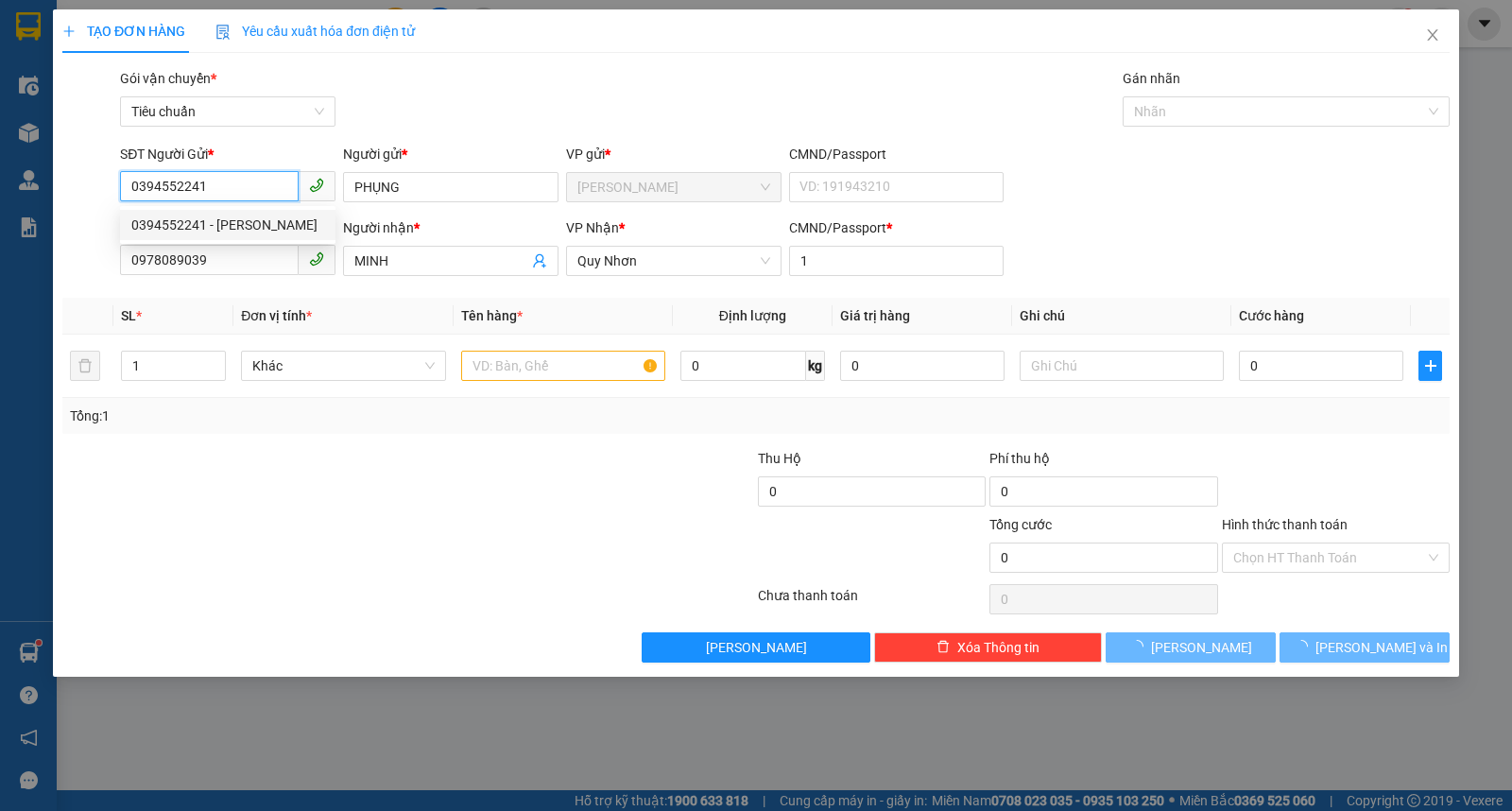
type input "30.000"
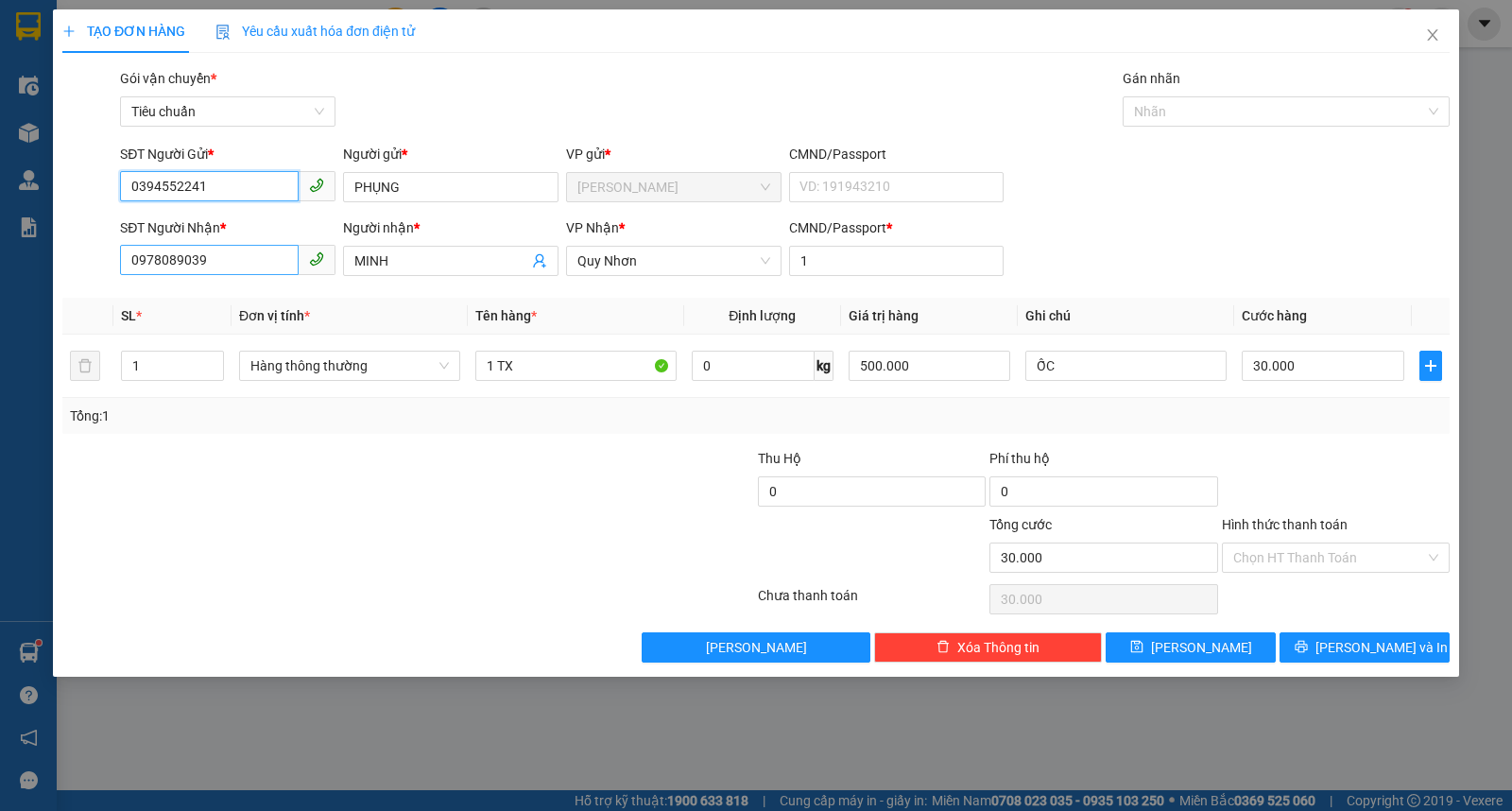
type input "0394552241"
click at [240, 271] on input "0978089039" at bounding box center [208, 260] width 179 height 30
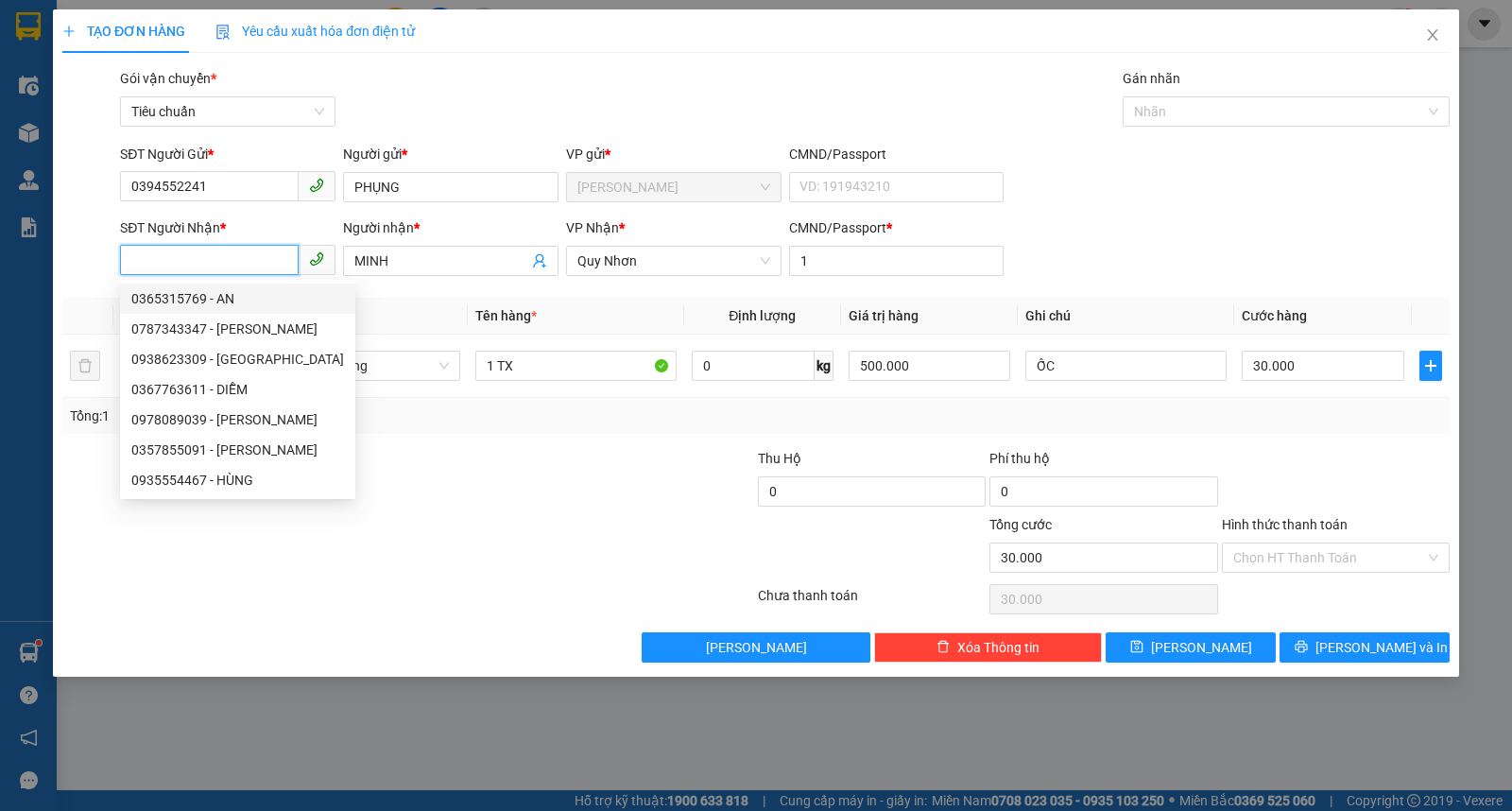
click at [182, 299] on div "0365315769 - AN" at bounding box center [237, 299] width 212 height 21
type input "0365315769"
type input "AN"
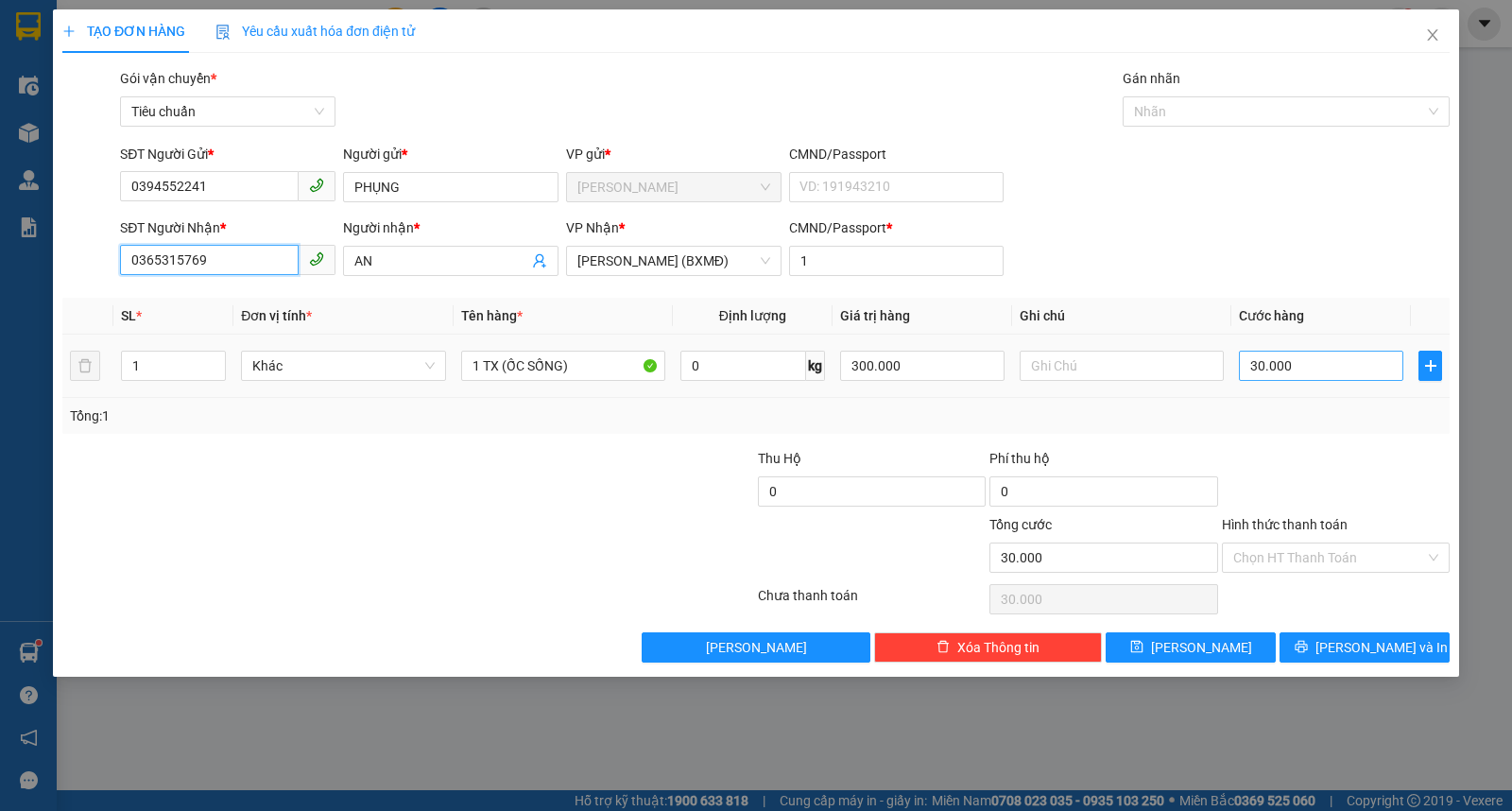
type input "0365315769"
click at [1338, 365] on input "30.000" at bounding box center [1321, 365] width 164 height 30
type input "4"
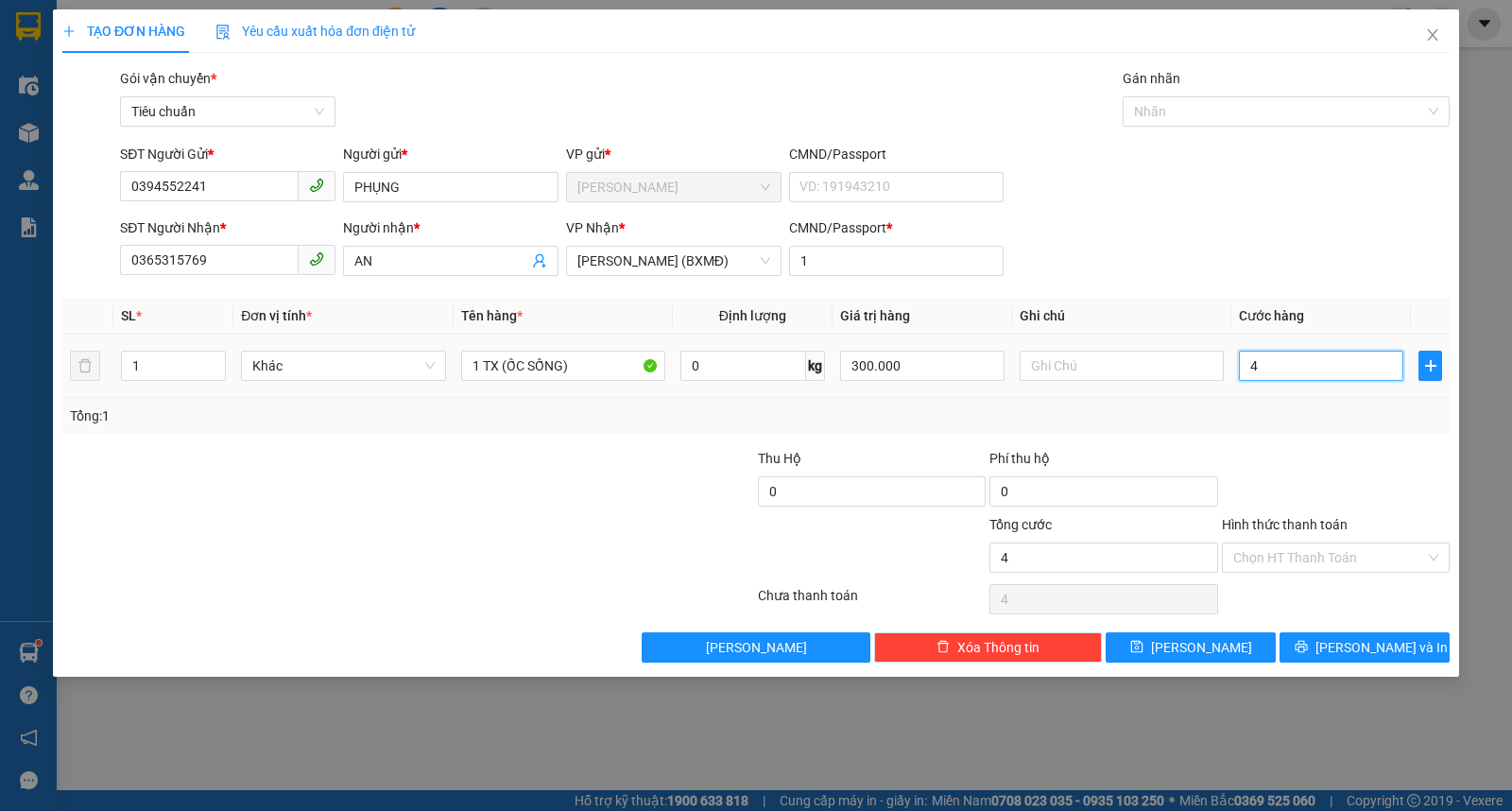
type input "40"
type input "40.000"
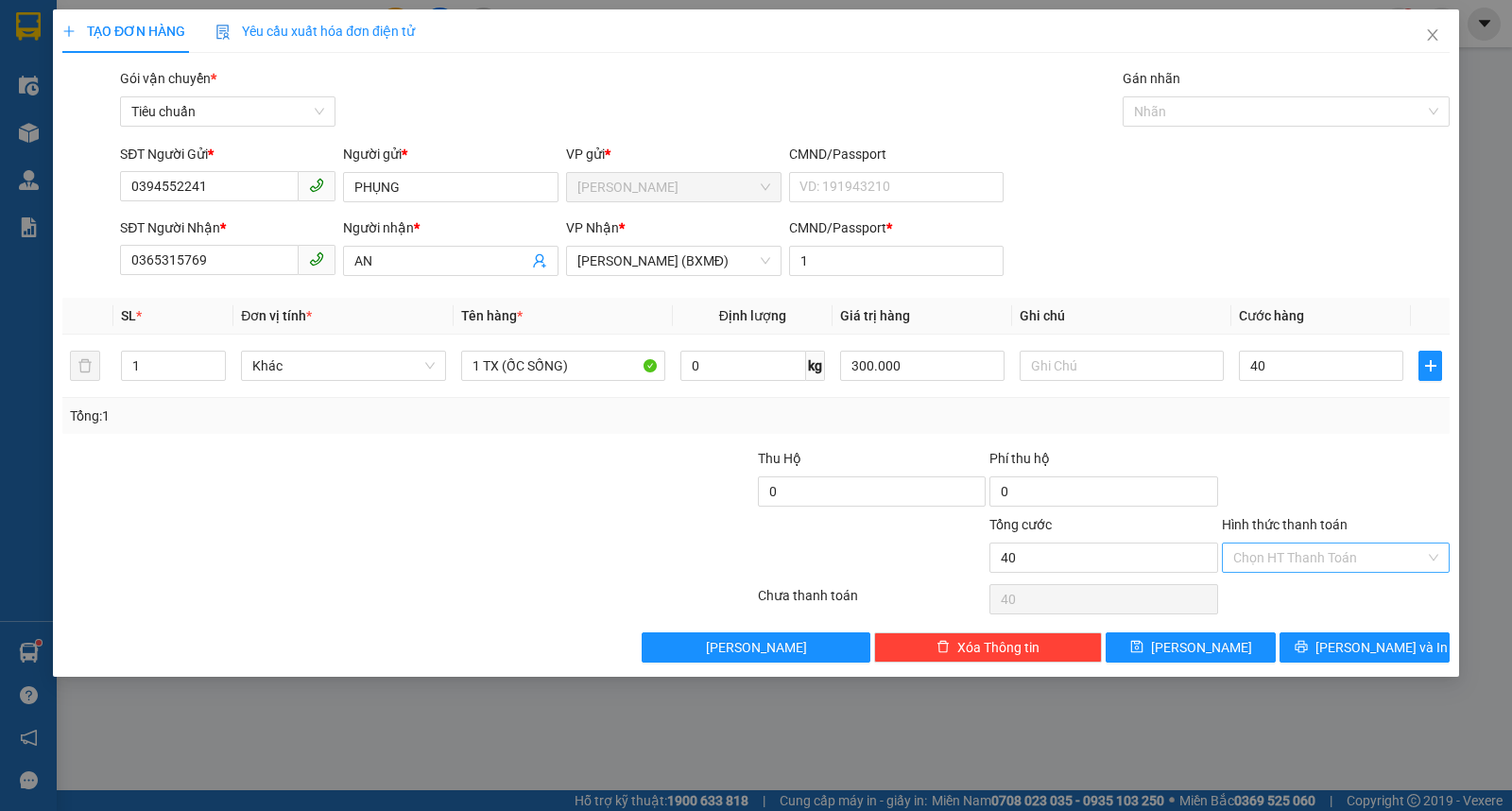
type input "40.000"
click at [1283, 555] on input "Hình thức thanh toán" at bounding box center [1329, 557] width 192 height 28
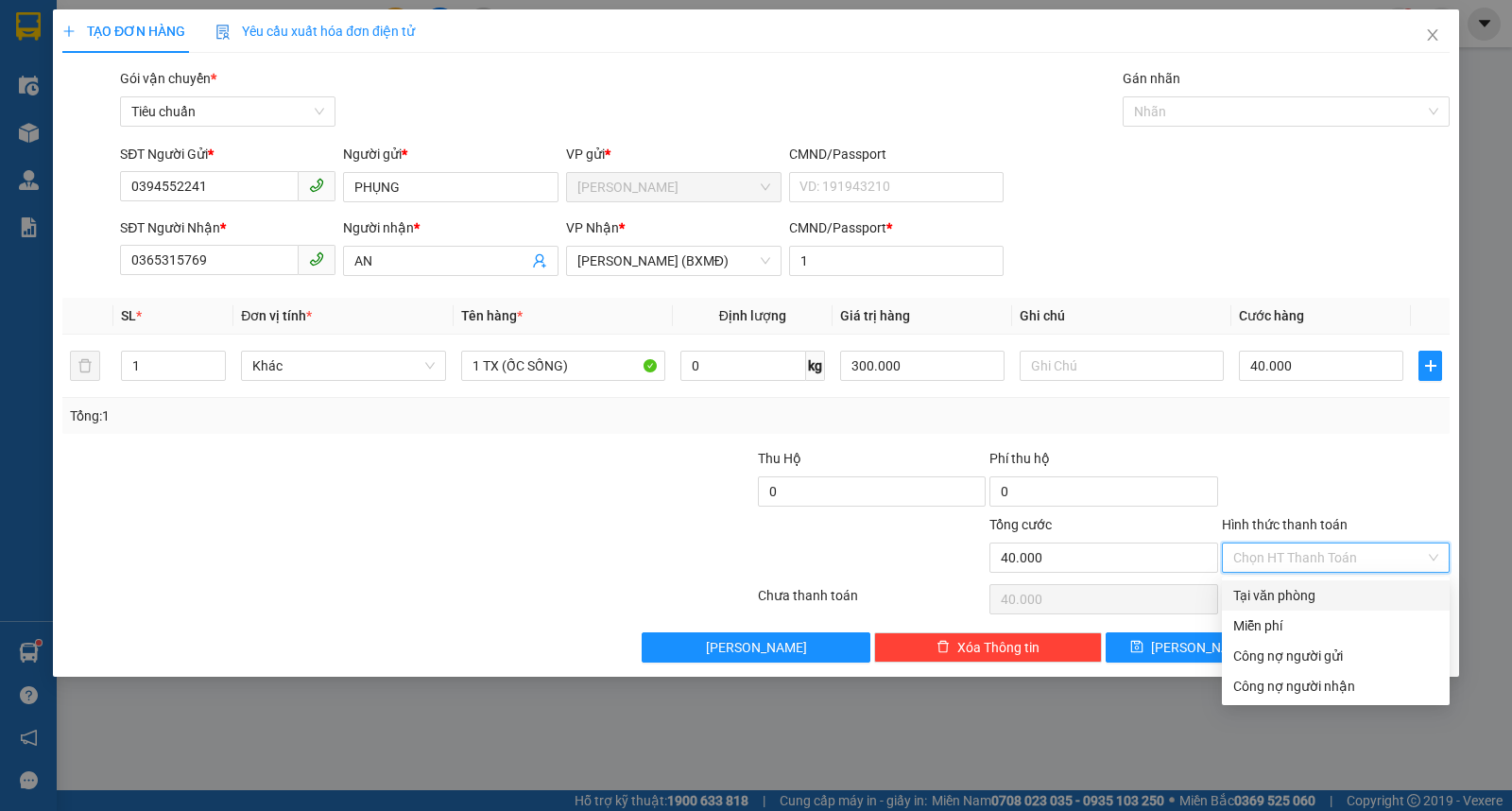
click at [1274, 591] on div "Tại văn phòng" at bounding box center [1335, 596] width 206 height 21
type input "0"
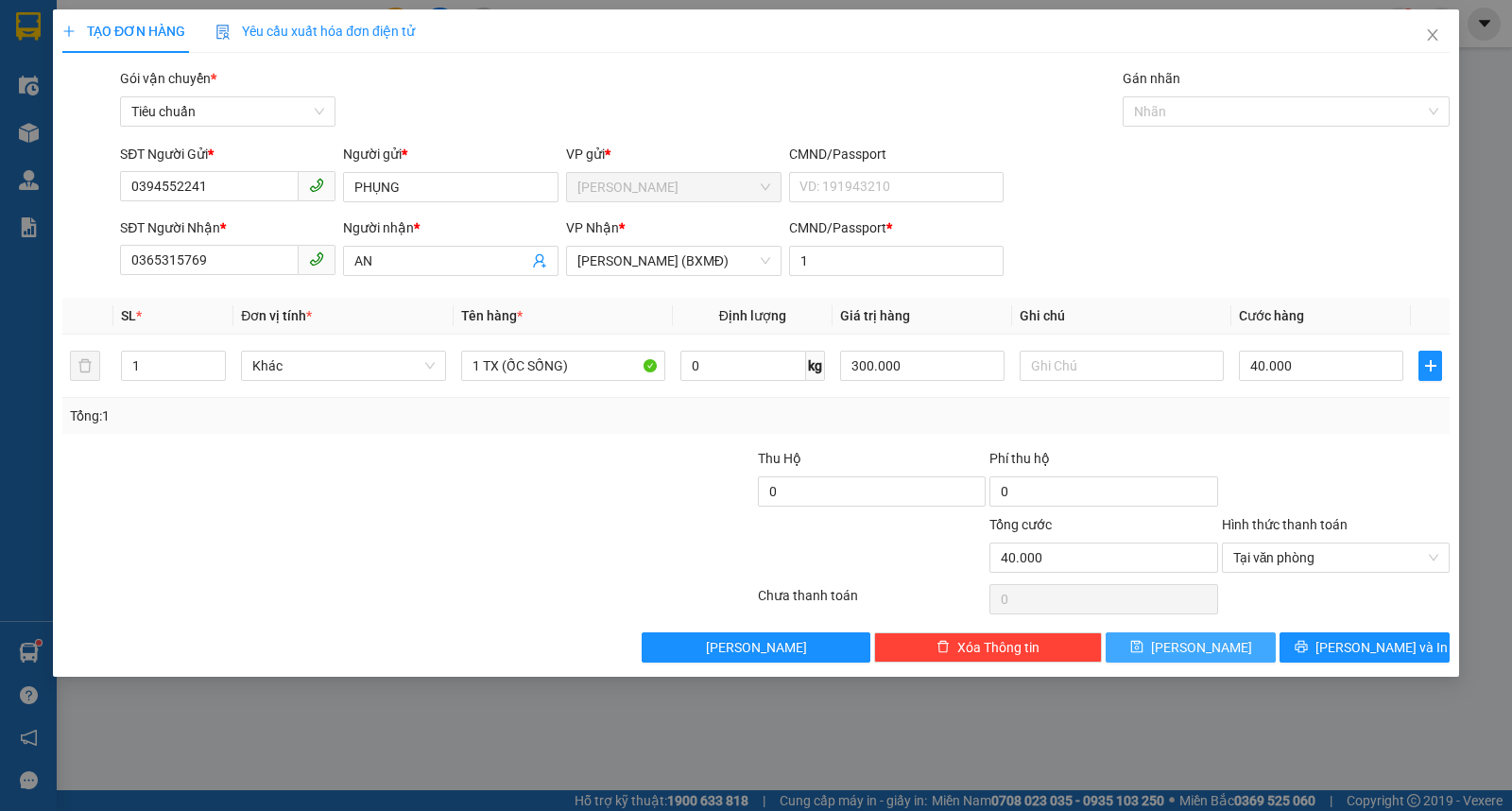
click at [1216, 640] on button "[PERSON_NAME]" at bounding box center [1191, 647] width 170 height 30
type input "0"
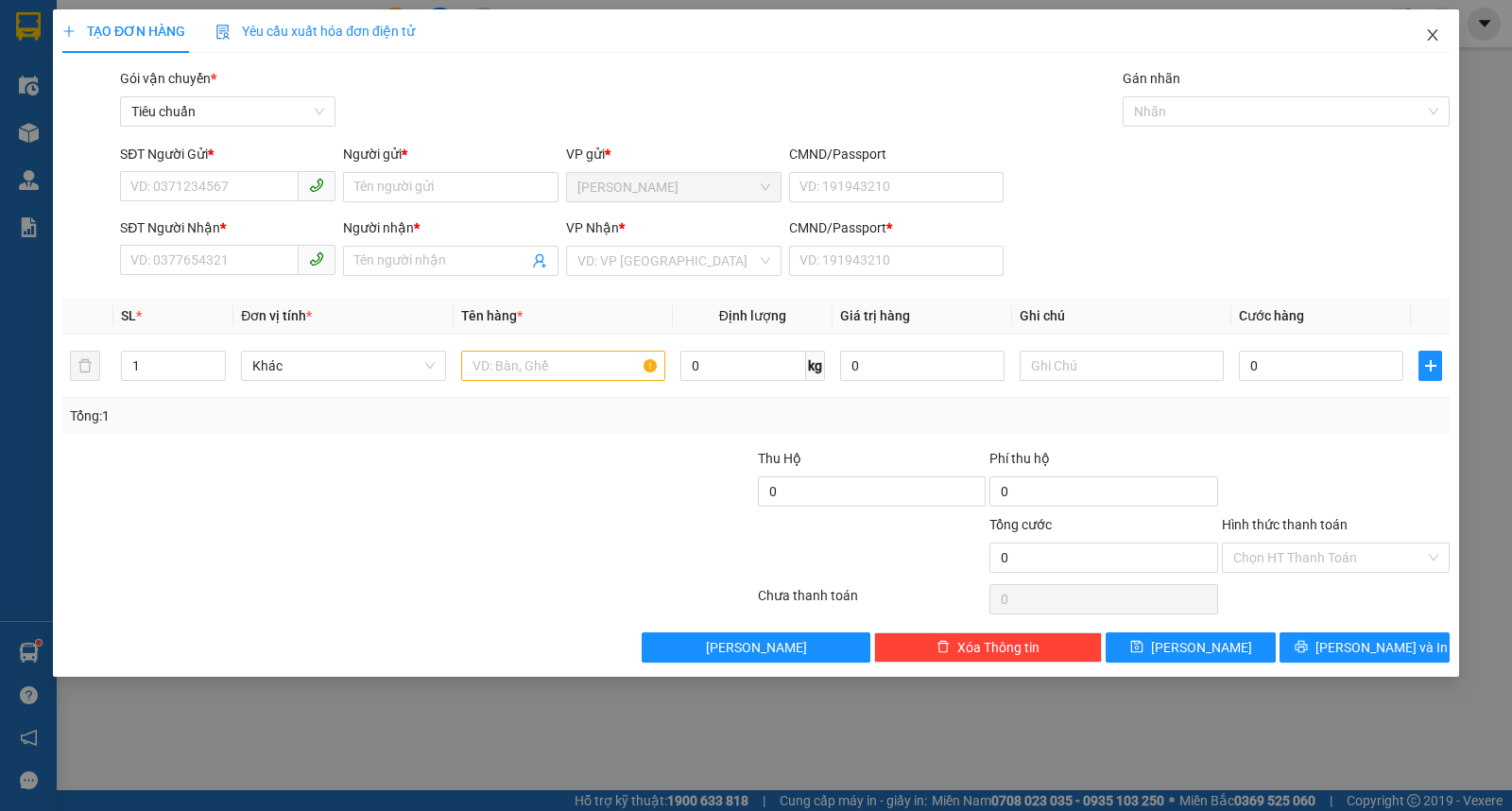
click at [1432, 25] on span "Close" at bounding box center [1432, 36] width 53 height 53
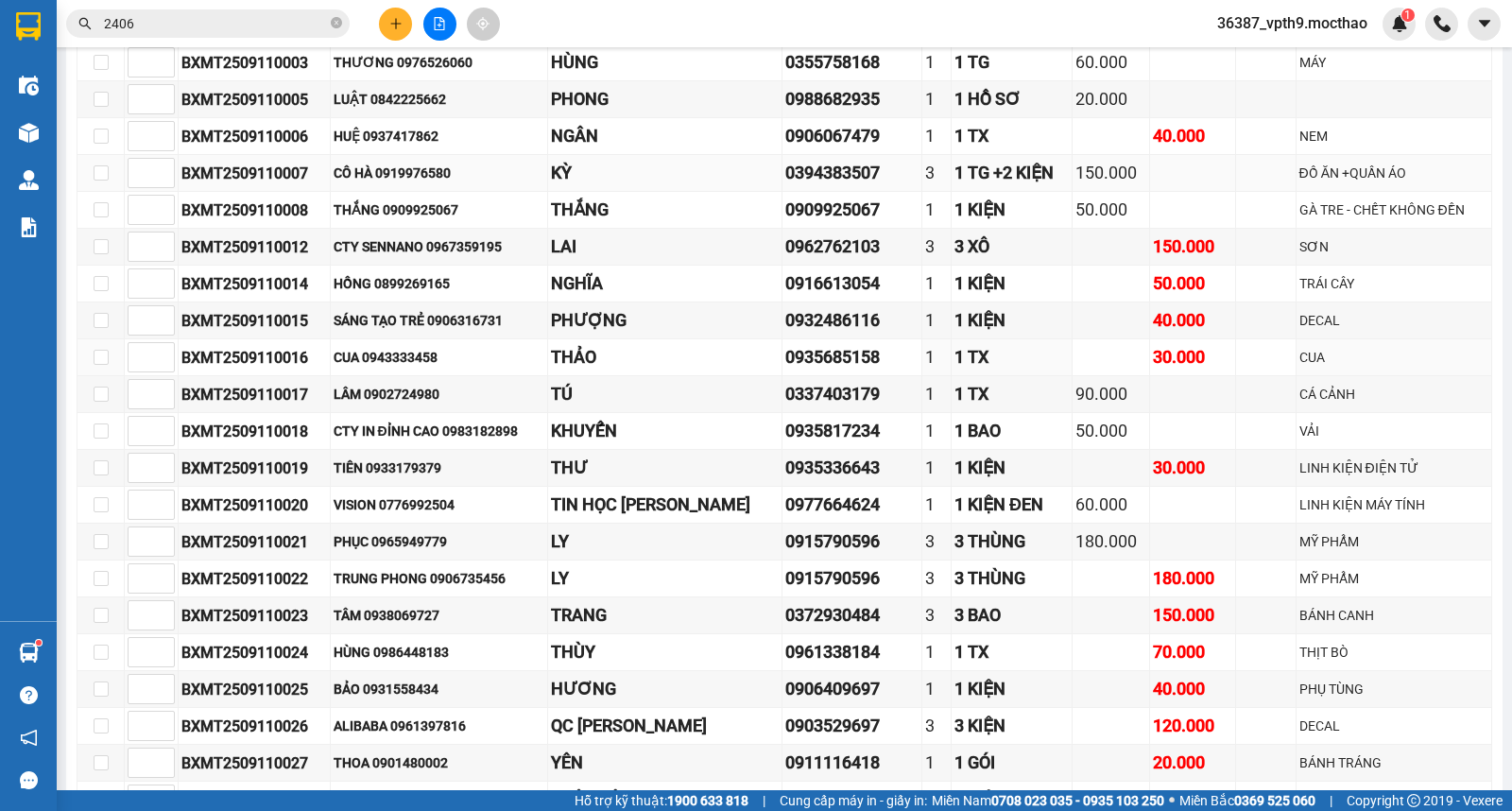
scroll to position [629, 0]
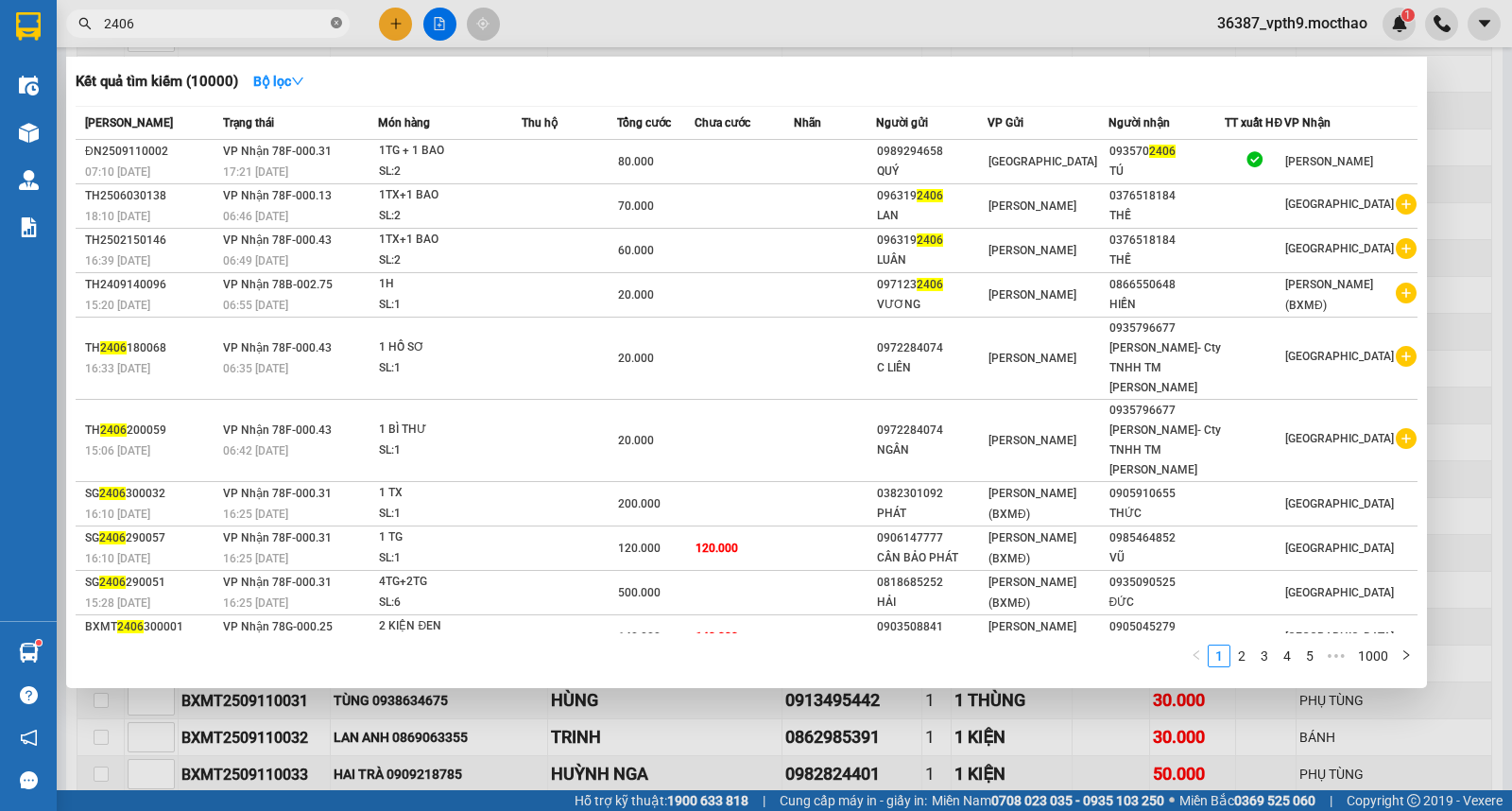
click at [342, 19] on icon "close-circle" at bounding box center [337, 23] width 12 height 12
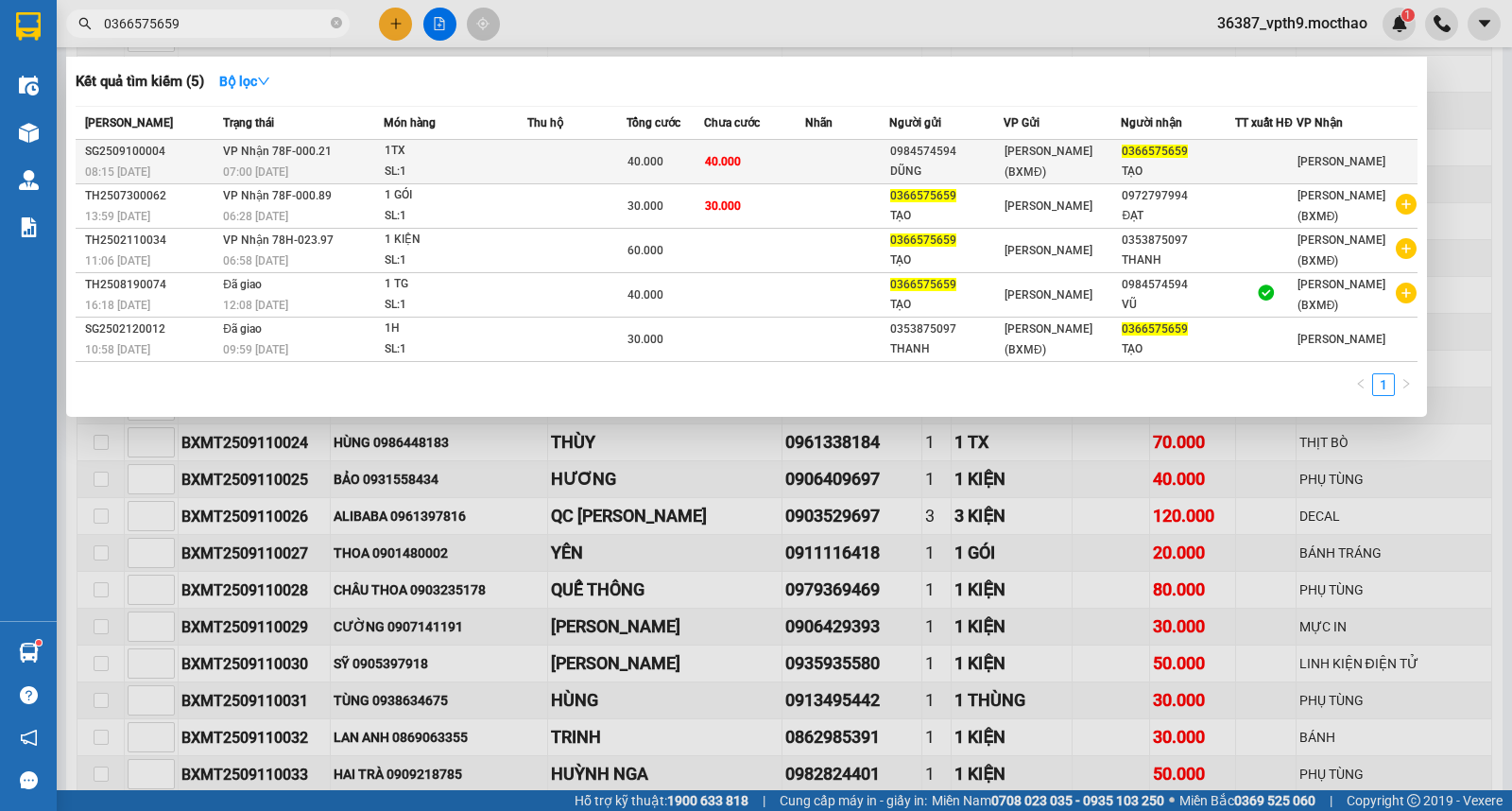
type input "0366575659"
click at [329, 164] on div "07:00 [DATE]" at bounding box center [303, 172] width 160 height 21
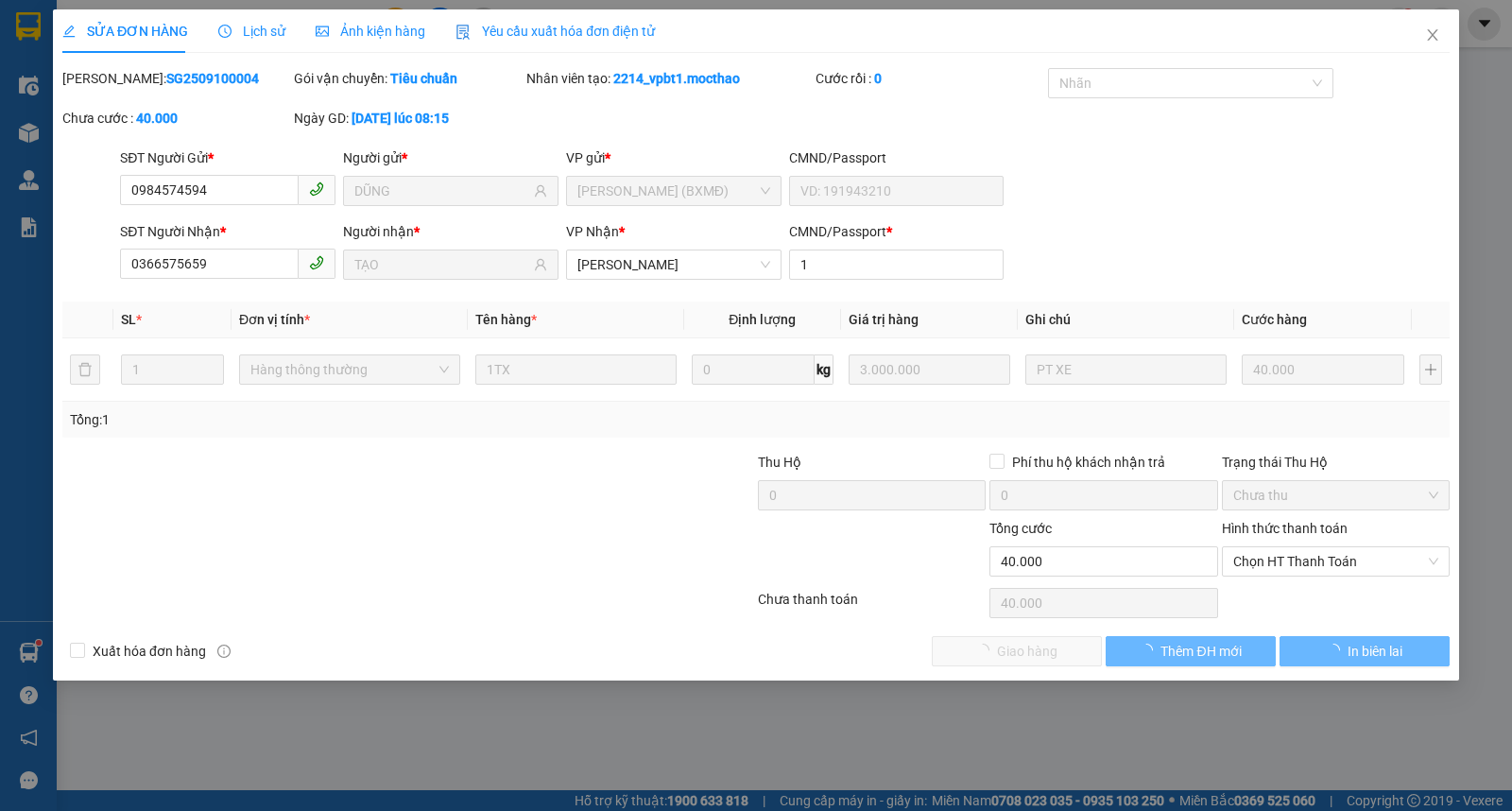
type input "0984574594"
type input "DŨNG"
type input "0366575659"
type input "TẠO"
type input "1"
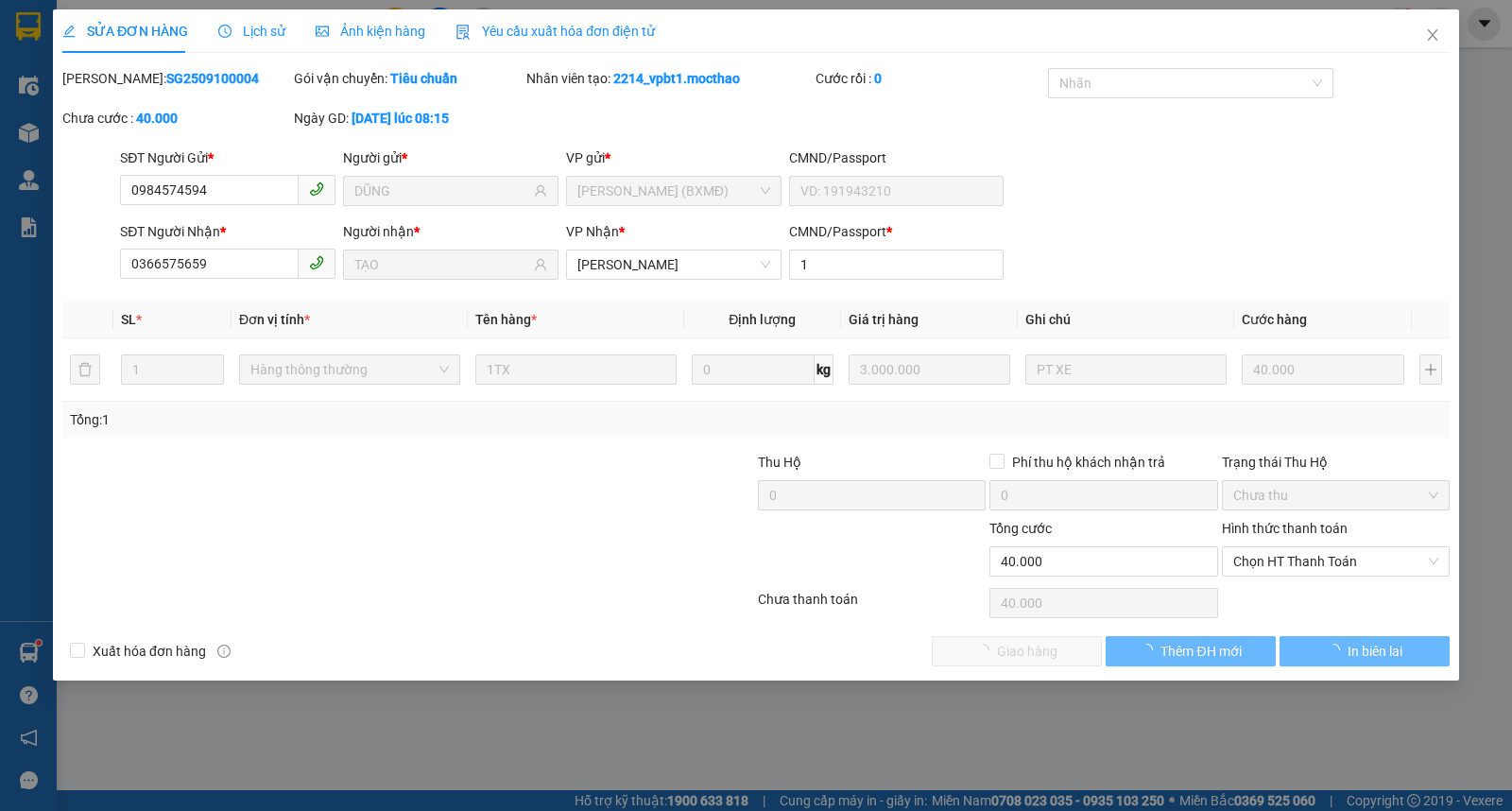
type input "40.000"
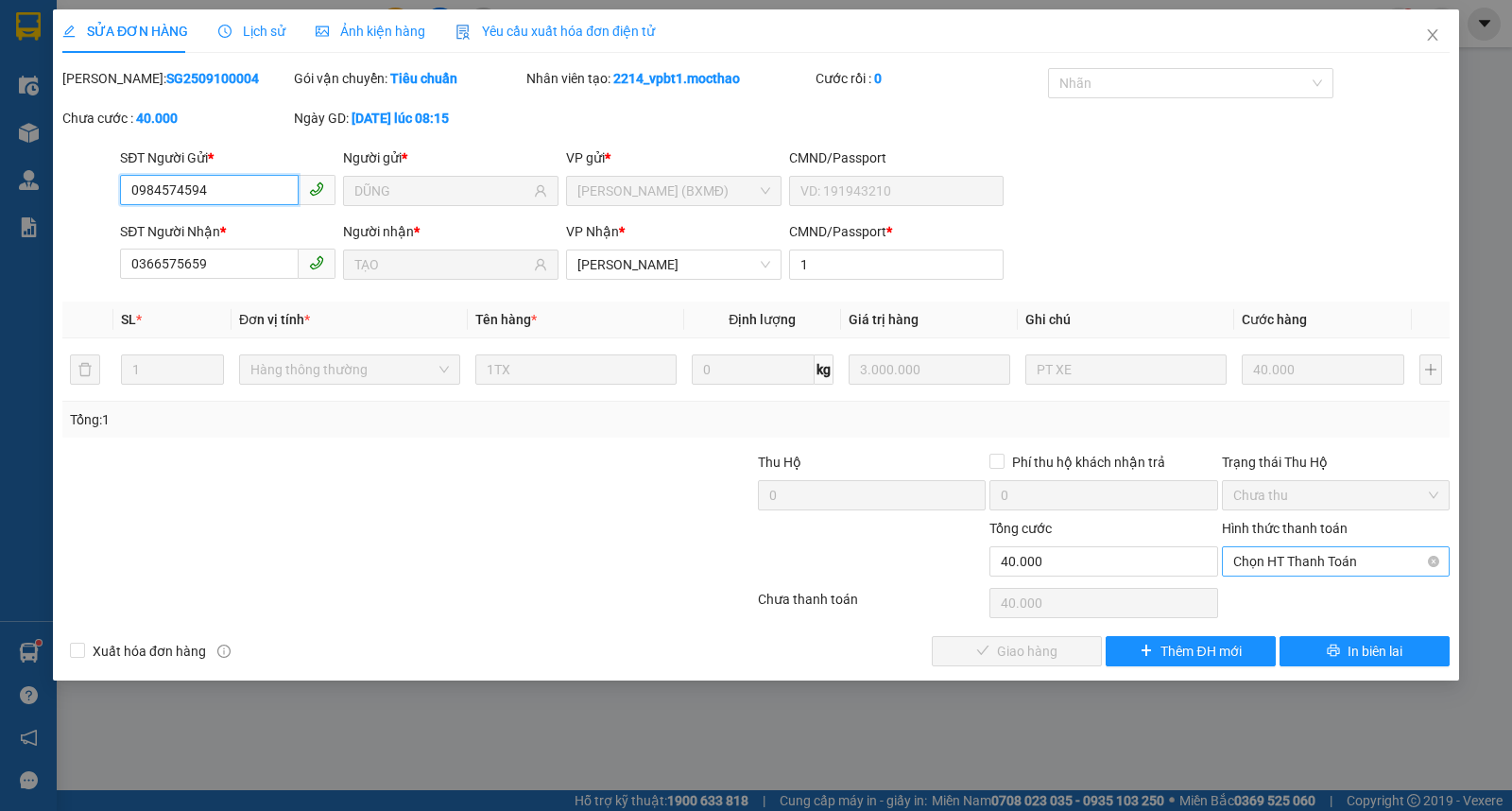
click at [1317, 559] on span "Chọn HT Thanh Toán" at bounding box center [1335, 561] width 206 height 28
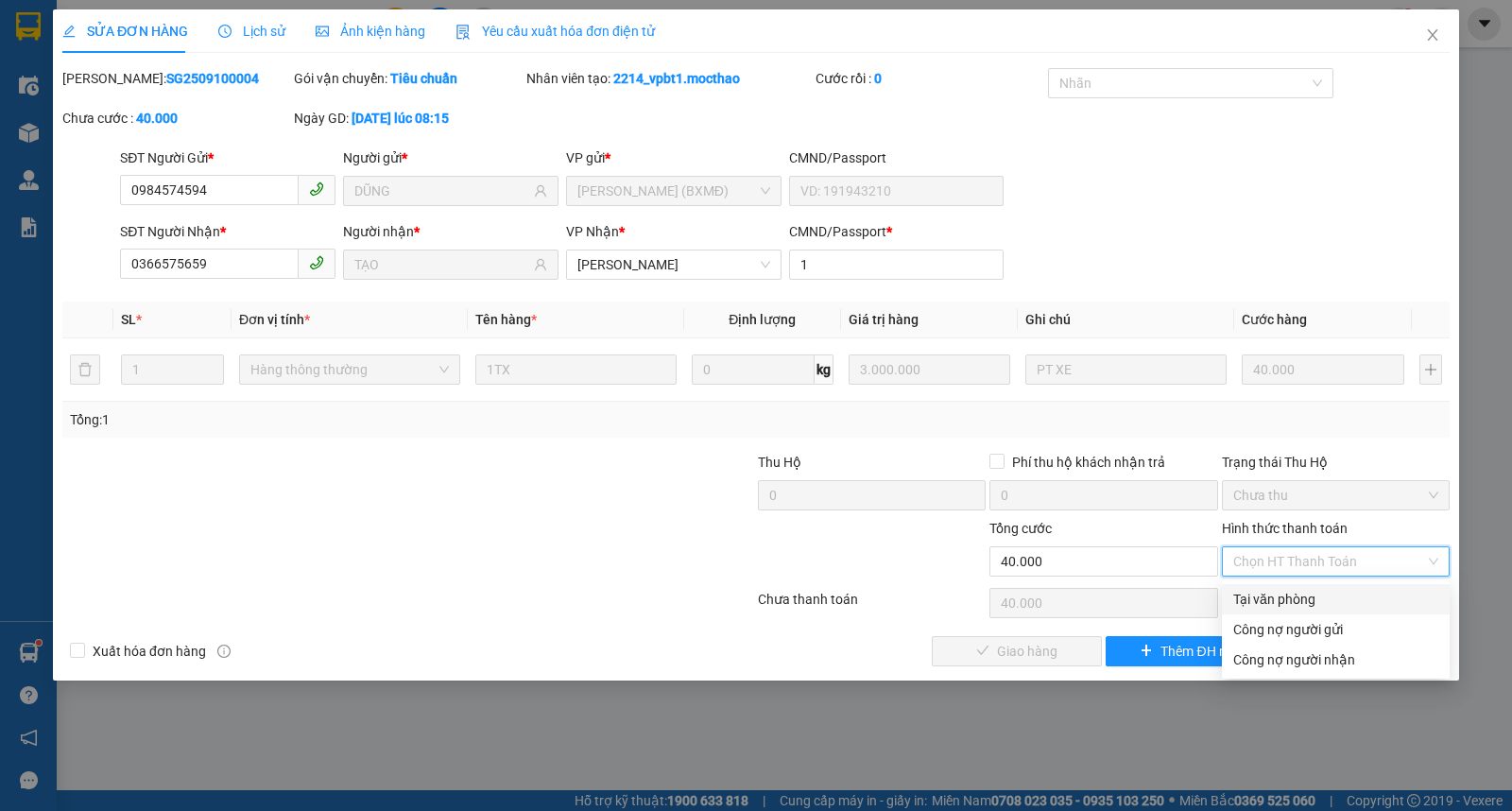
click at [1260, 593] on div "Tại văn phòng" at bounding box center [1335, 600] width 206 height 21
type input "0"
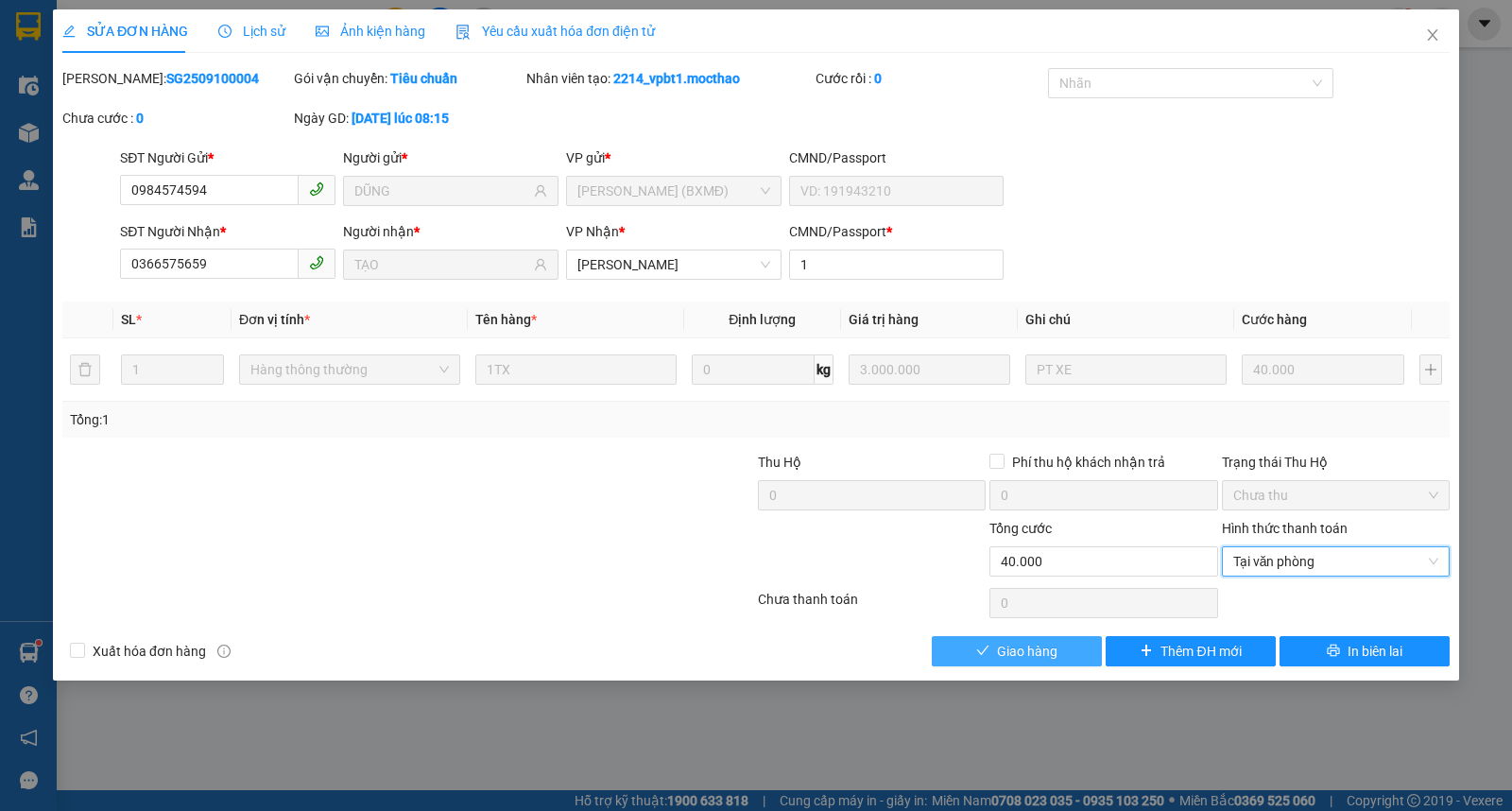
click at [1013, 641] on span "Giao hàng" at bounding box center [1027, 652] width 61 height 21
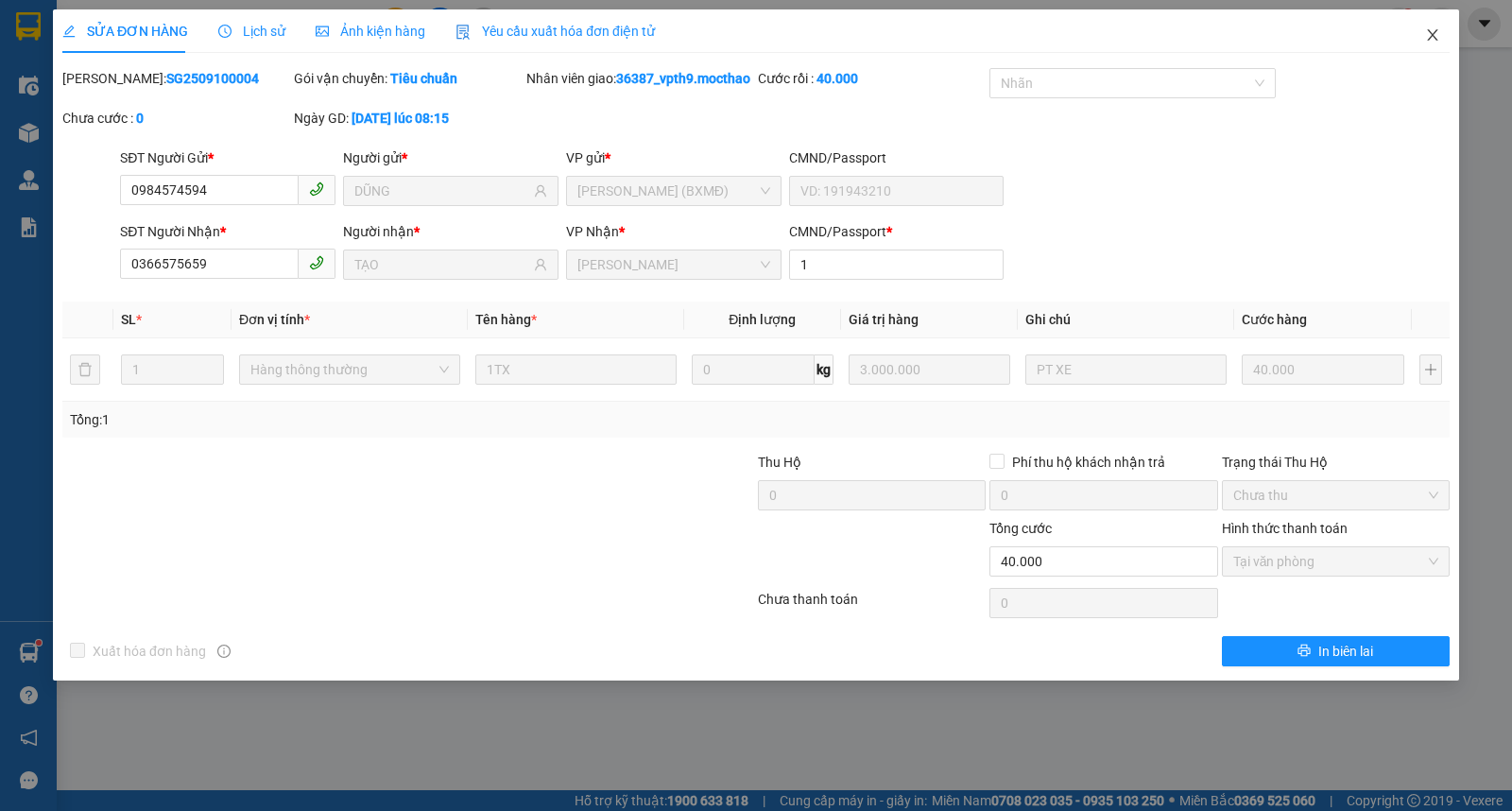
click at [1432, 36] on icon "close" at bounding box center [1432, 35] width 11 height 12
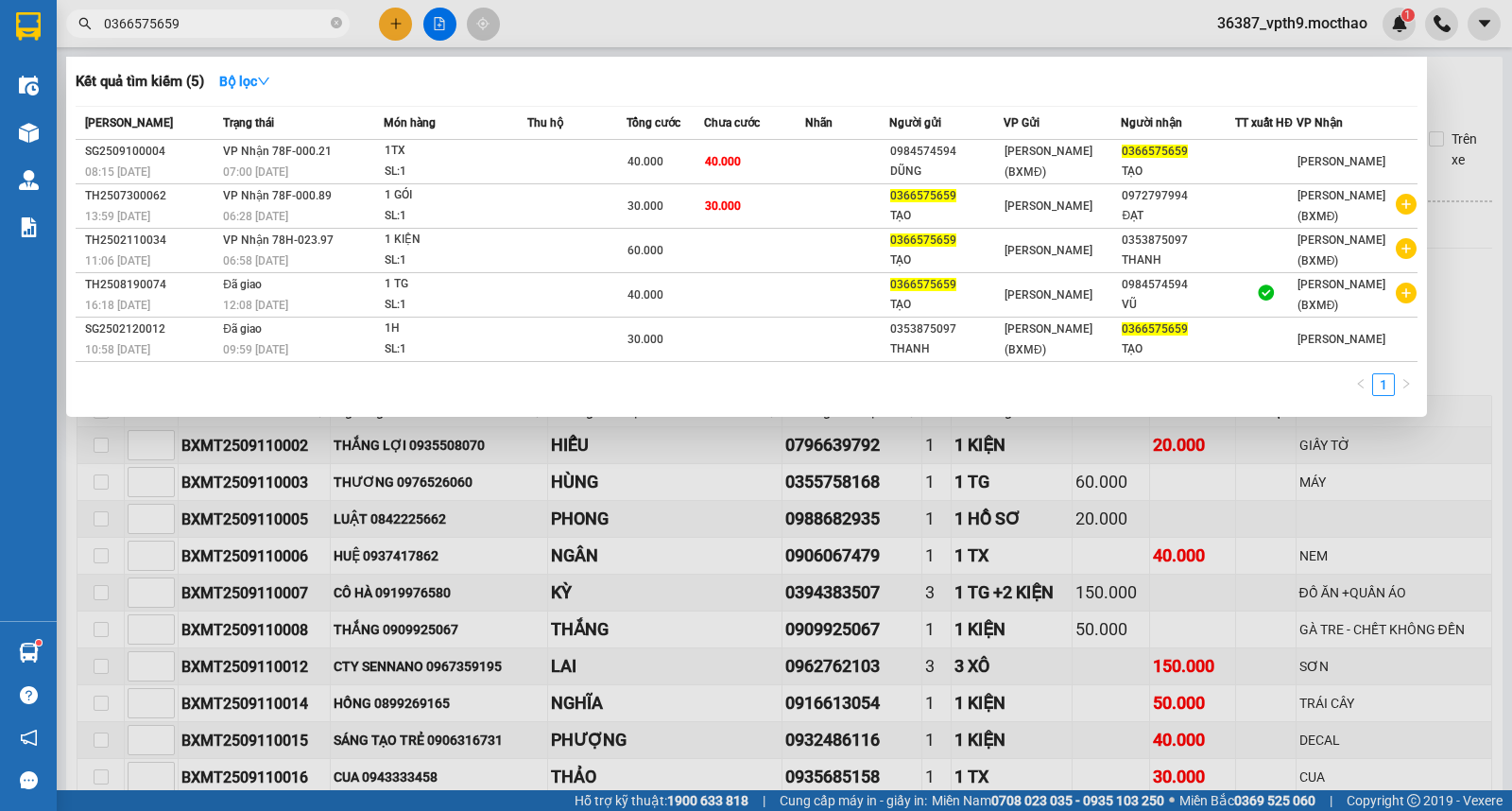
click at [276, 29] on input "0366575659" at bounding box center [215, 24] width 223 height 21
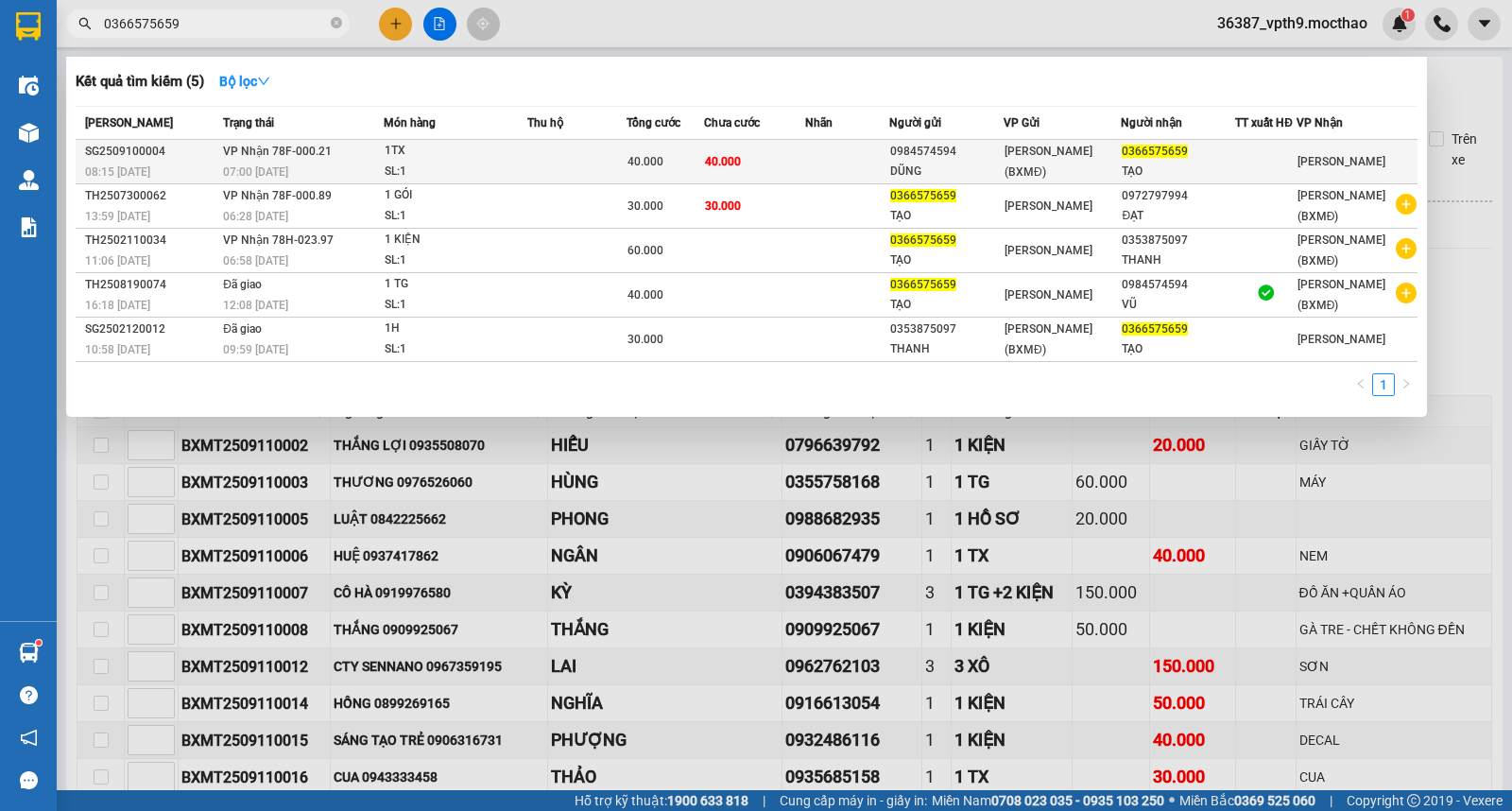
click at [381, 159] on td "[PERSON_NAME] 78F-000.21 07:00 [DATE]" at bounding box center [300, 162] width 165 height 44
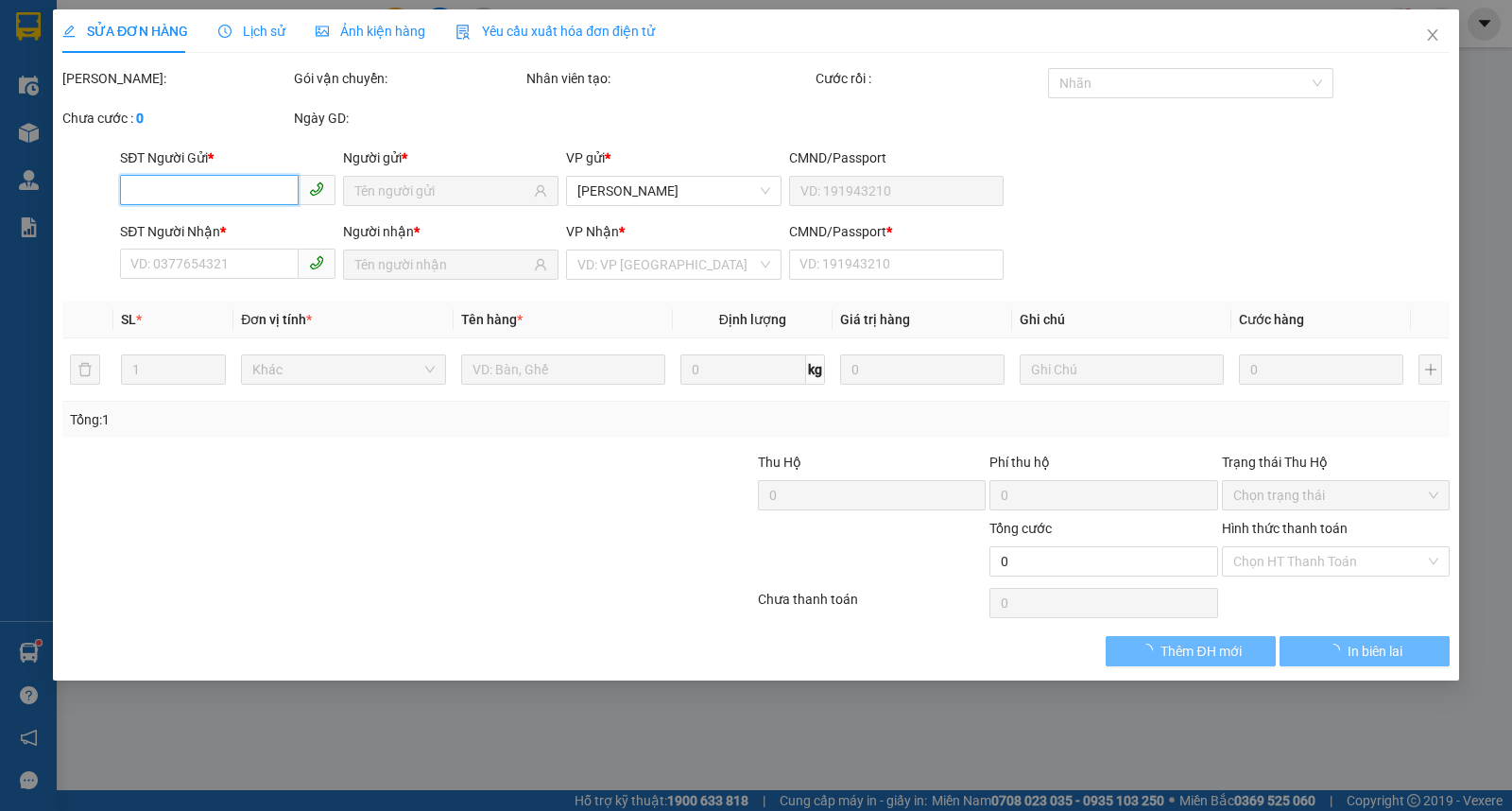
type input "0984574594"
type input "DŨNG"
type input "0366575659"
type input "TẠO"
type input "1"
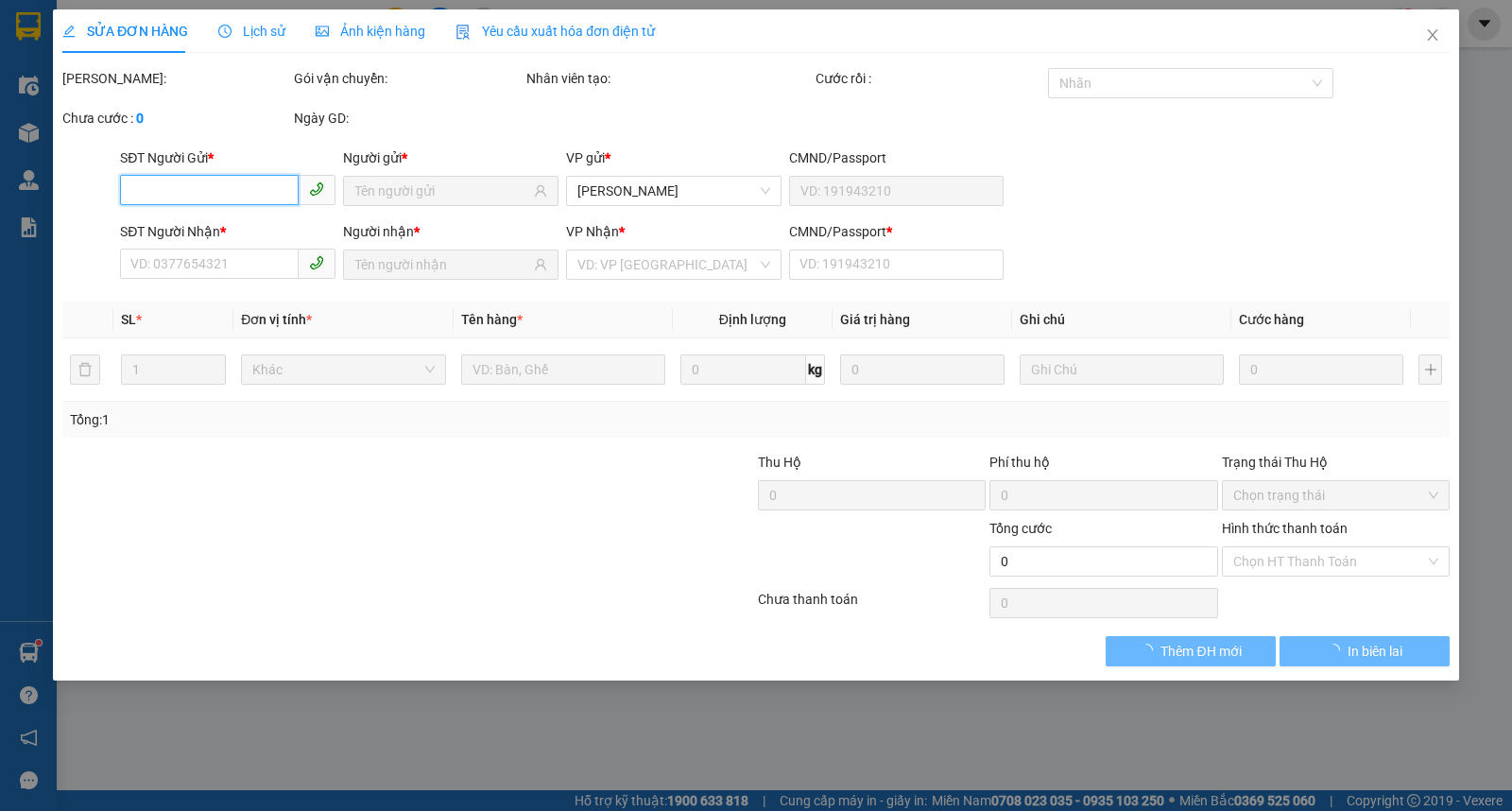
type input "40.000"
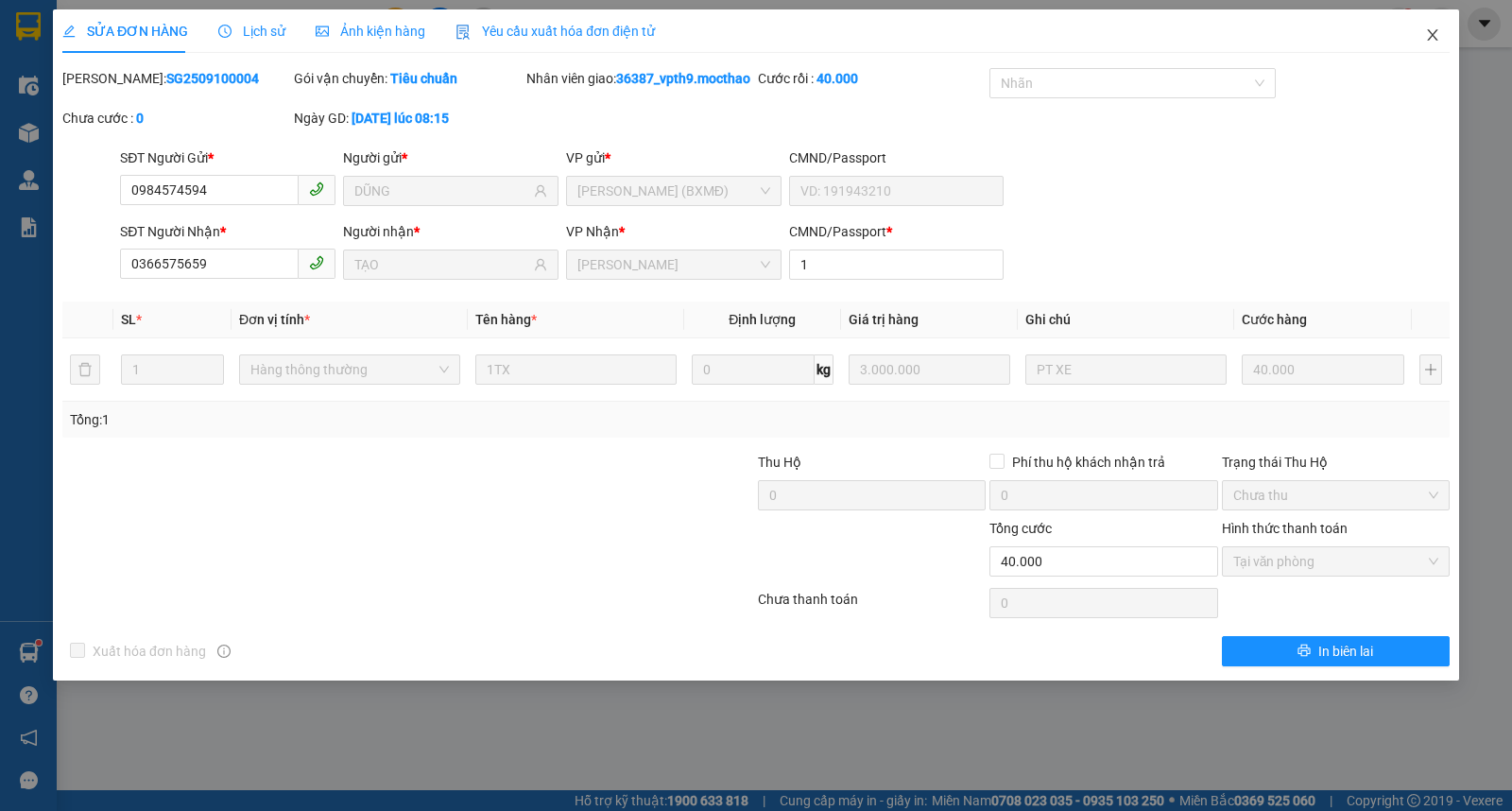
click at [1443, 39] on span "Close" at bounding box center [1432, 36] width 53 height 53
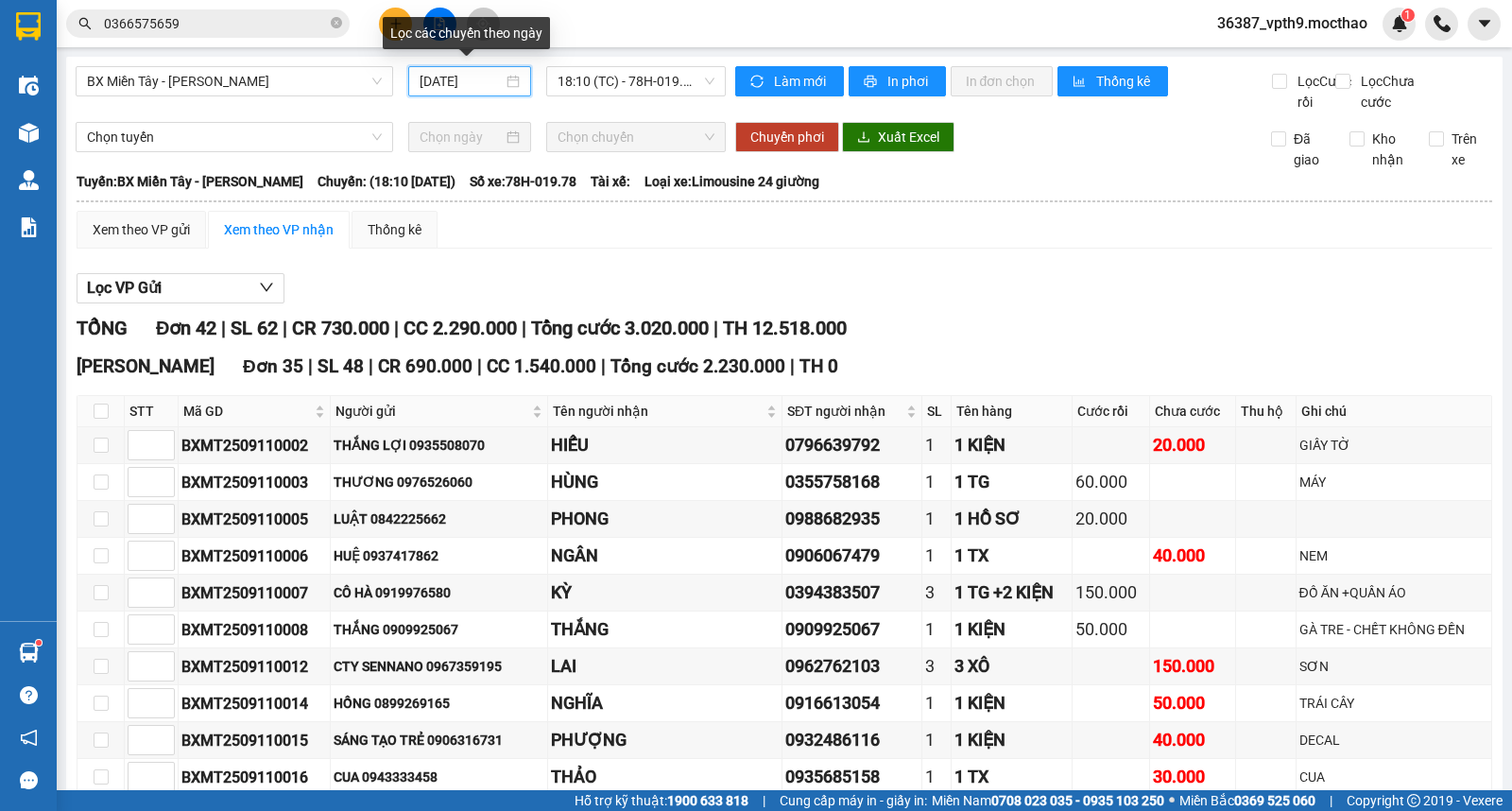
click at [470, 78] on input "[DATE]" at bounding box center [461, 81] width 84 height 21
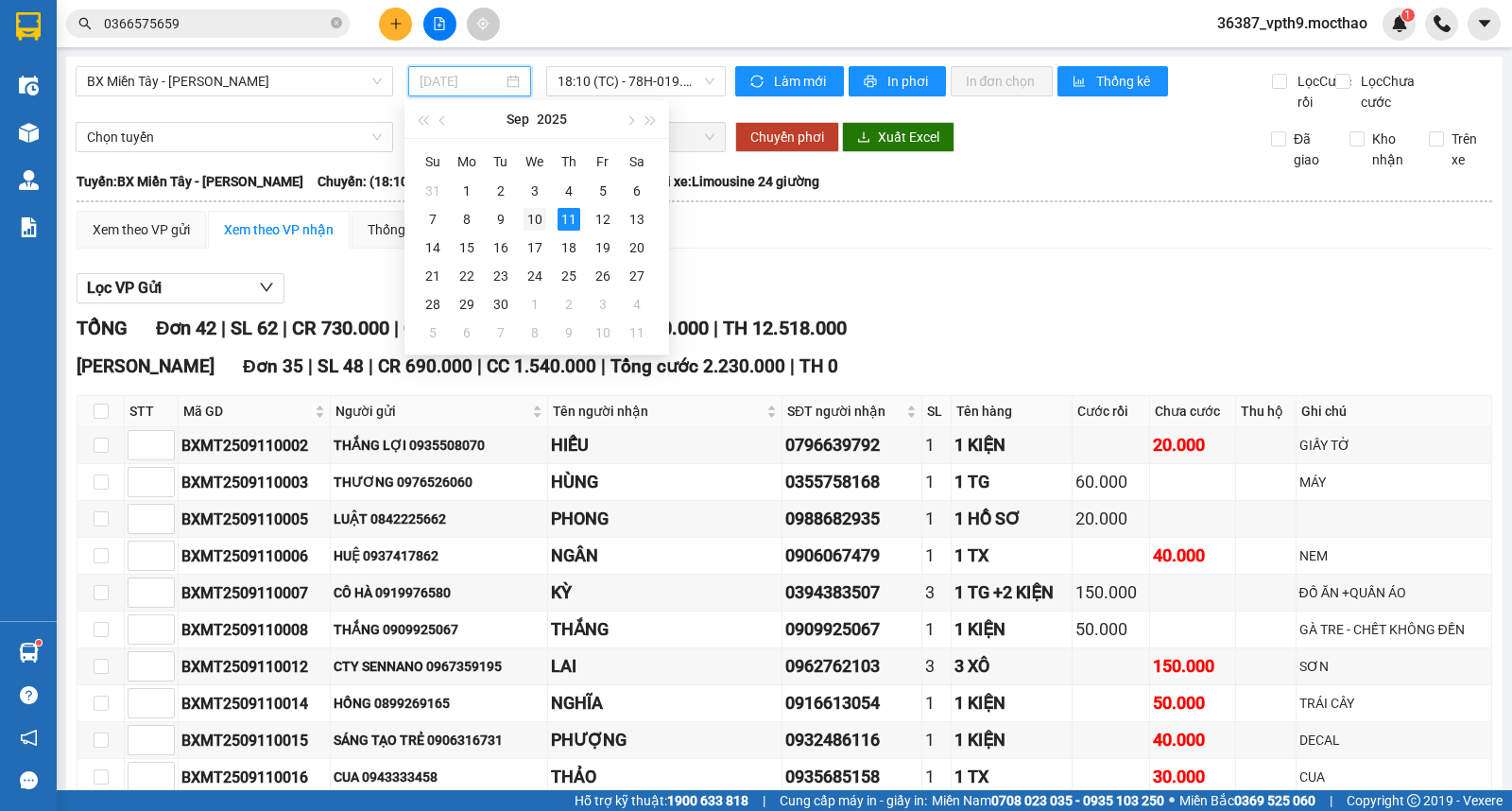
click at [536, 219] on div "10" at bounding box center [536, 219] width 23 height 23
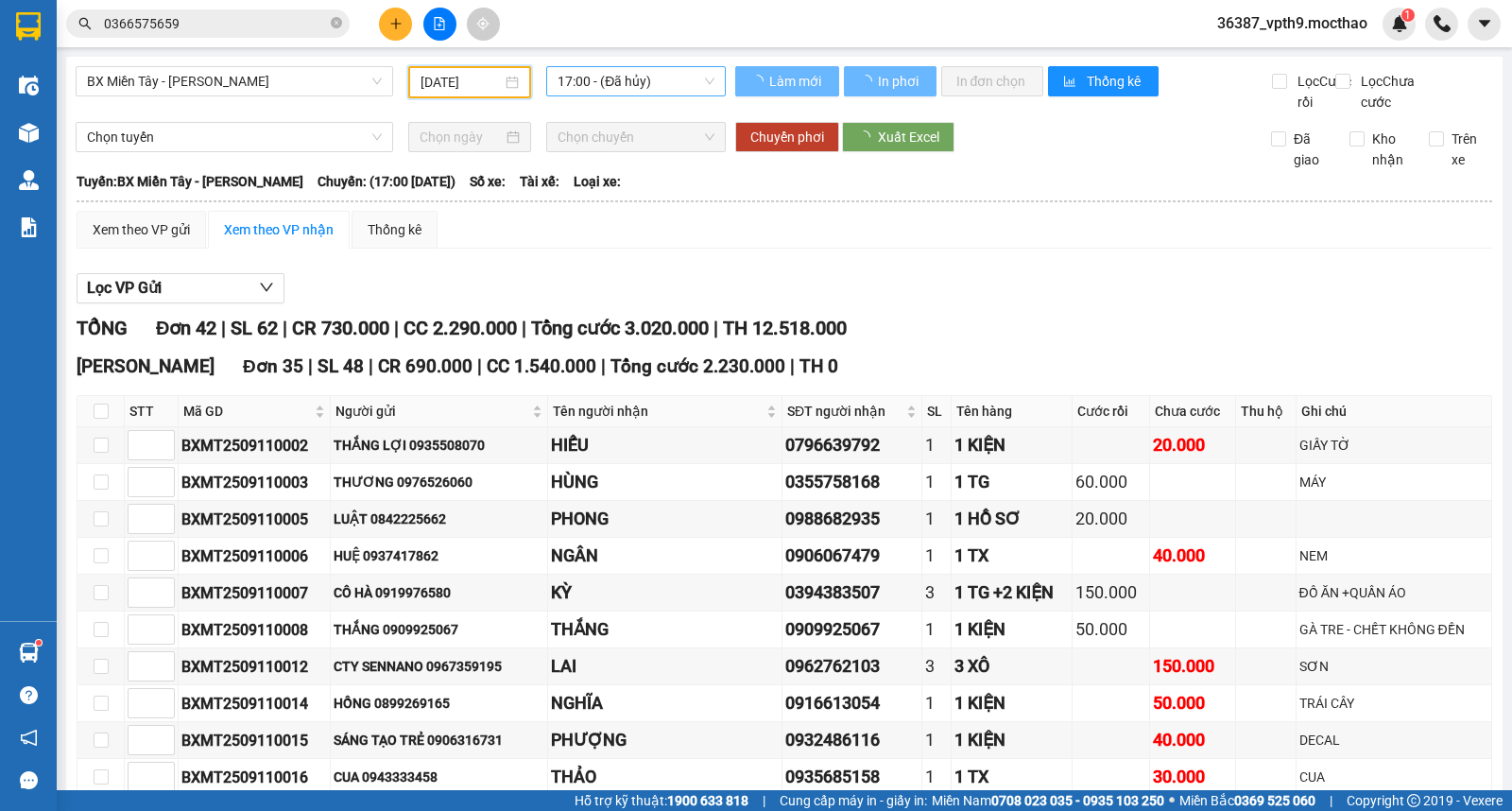
type input "[DATE]"
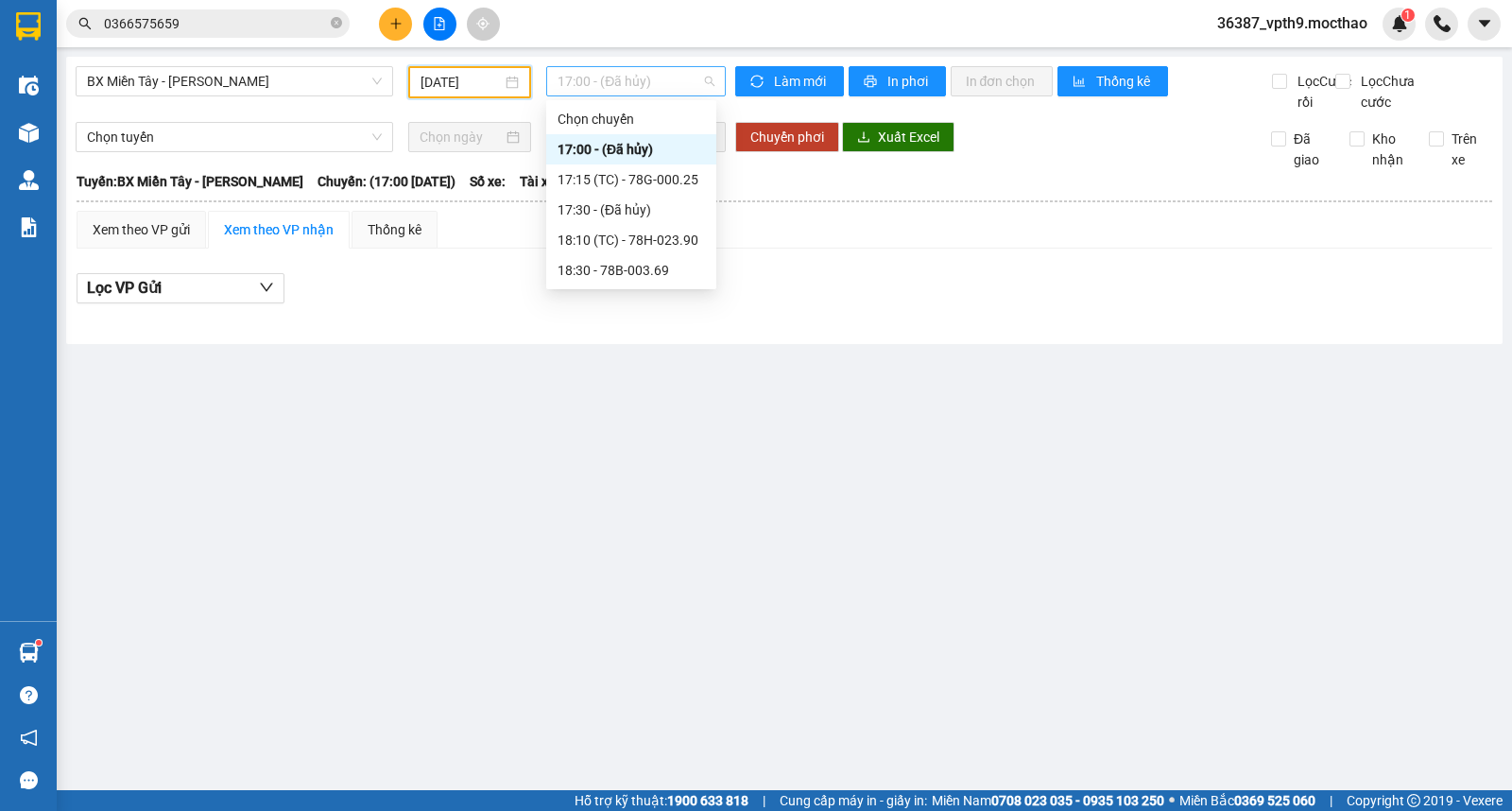
click at [710, 83] on span "17:00 - (Đã hủy)" at bounding box center [636, 81] width 156 height 28
click at [677, 181] on div "17:15 (TC) - 78G-000.25" at bounding box center [631, 180] width 148 height 21
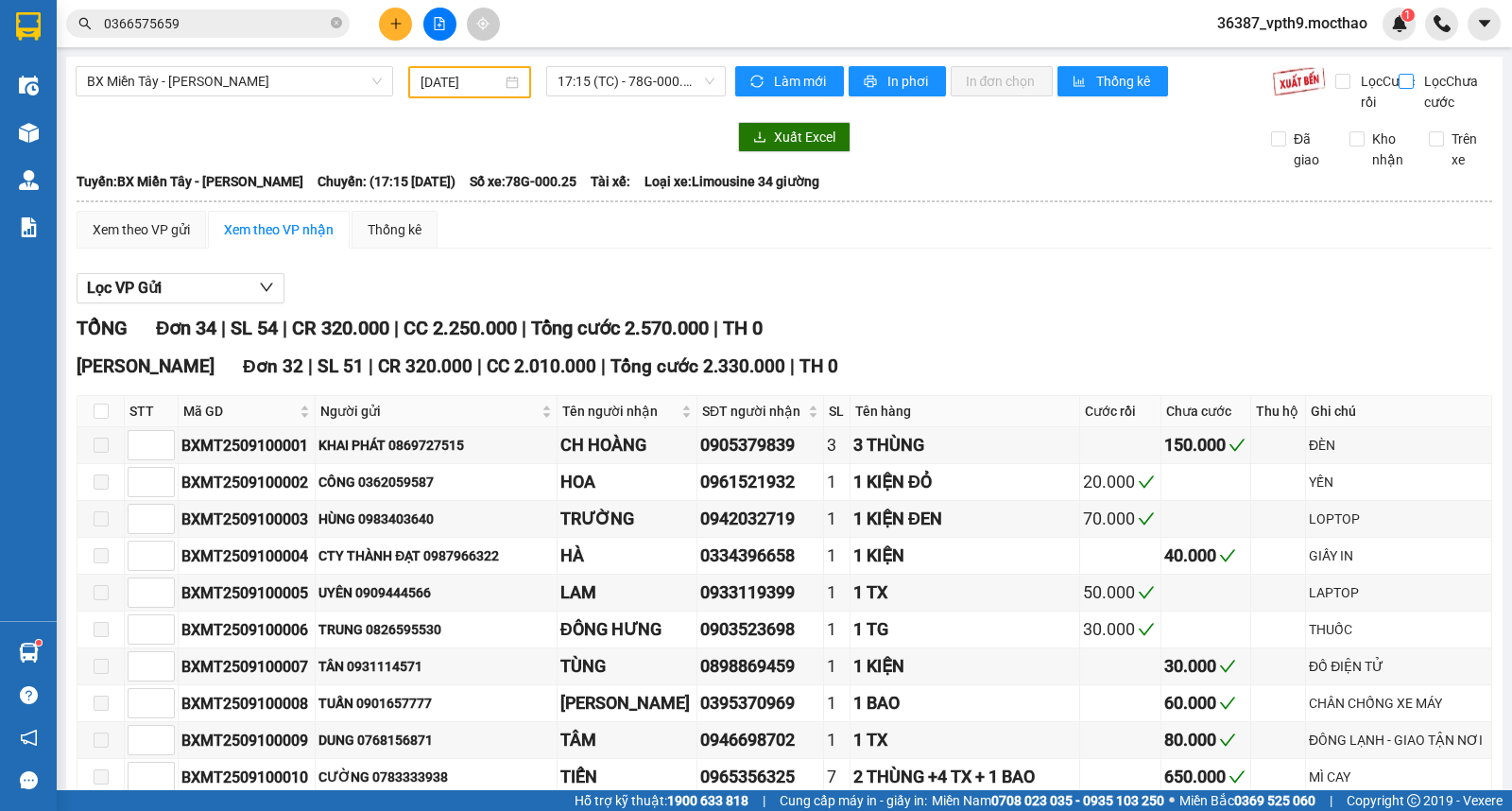
click at [1399, 90] on label "Lọc [PERSON_NAME]" at bounding box center [1446, 91] width 95 height 42
click at [1399, 89] on input "Lọc [PERSON_NAME]" at bounding box center [1408, 81] width 18 height 15
checkbox input "true"
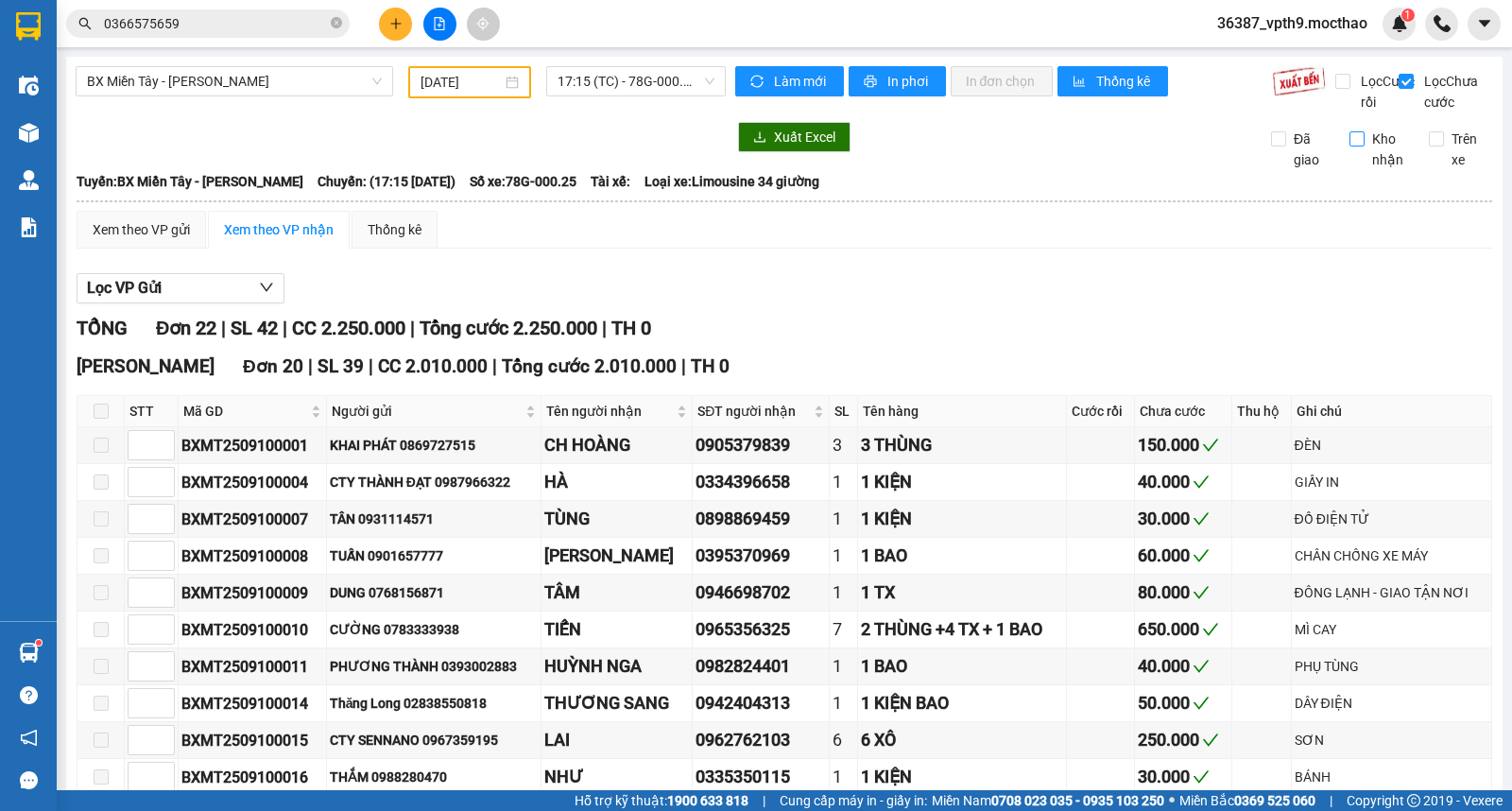
click at [1350, 147] on input "Kho nhận" at bounding box center [1358, 139] width 15 height 15
checkbox input "true"
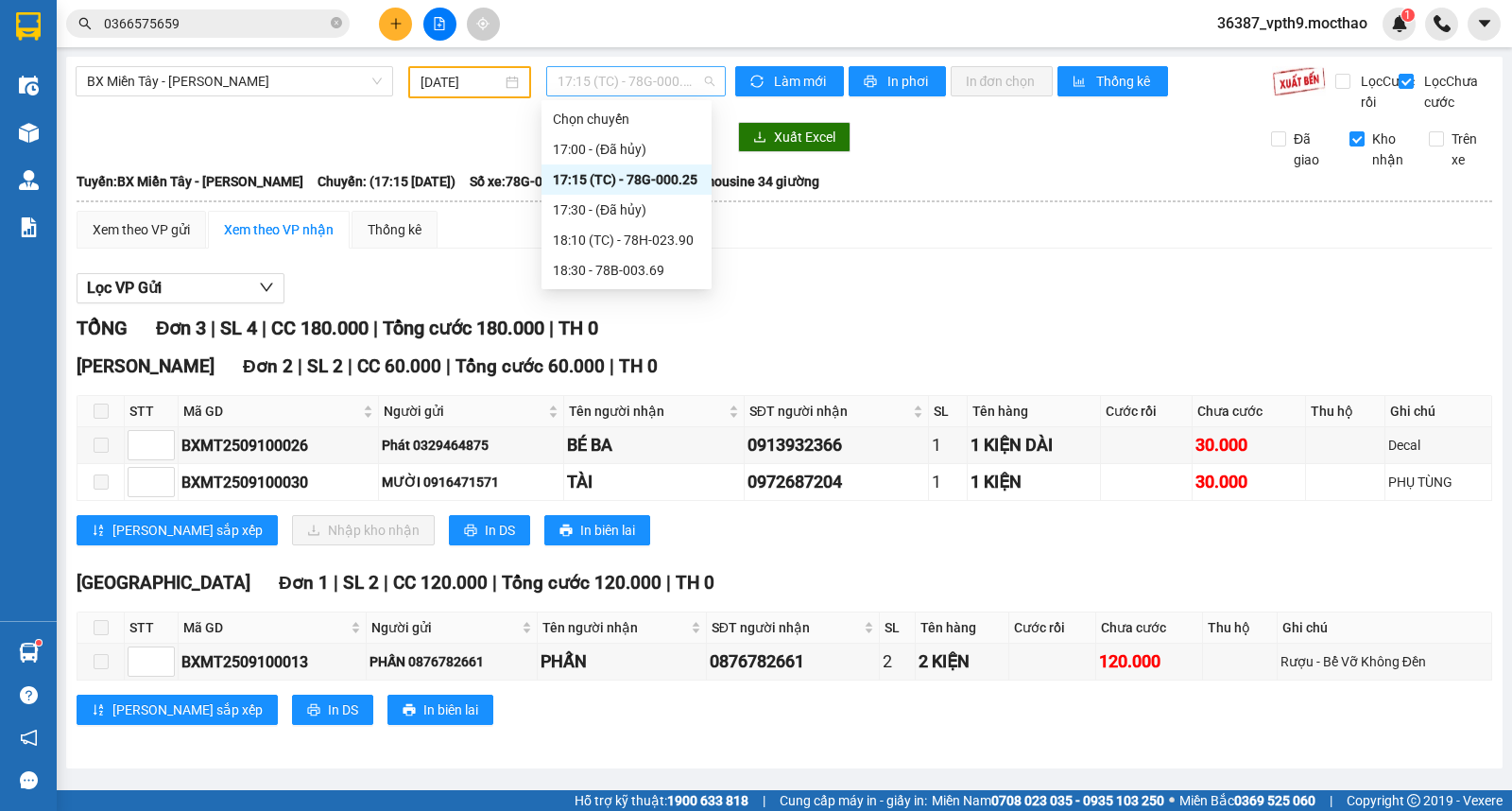
click at [666, 69] on span "17:15 (TC) - 78G-000.25" at bounding box center [636, 81] width 156 height 28
click at [640, 248] on div "18:10 (TC) - 78H-023.90" at bounding box center [626, 240] width 148 height 21
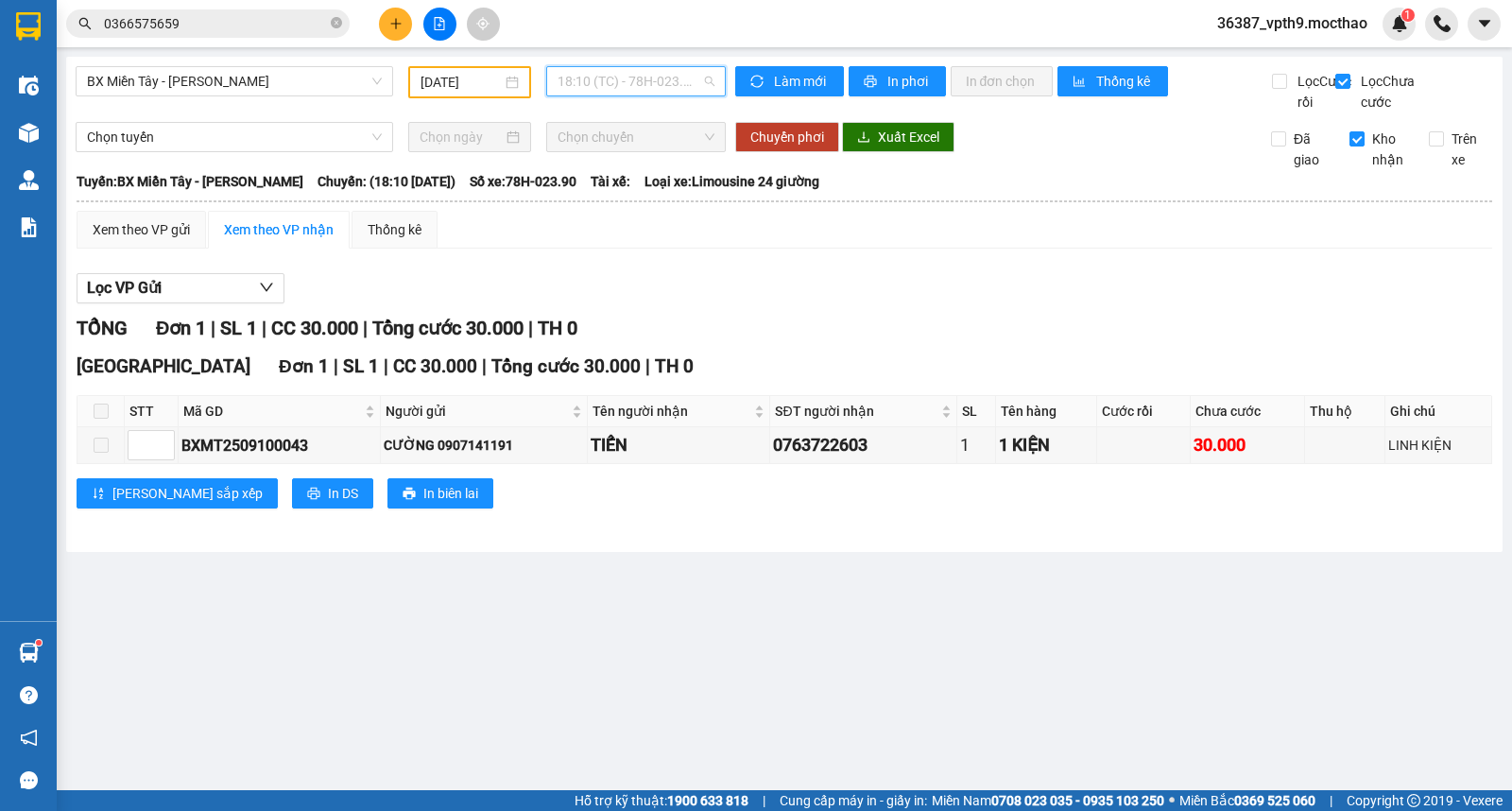
click at [676, 83] on span "18:10 (TC) - 78H-023.90" at bounding box center [636, 81] width 156 height 28
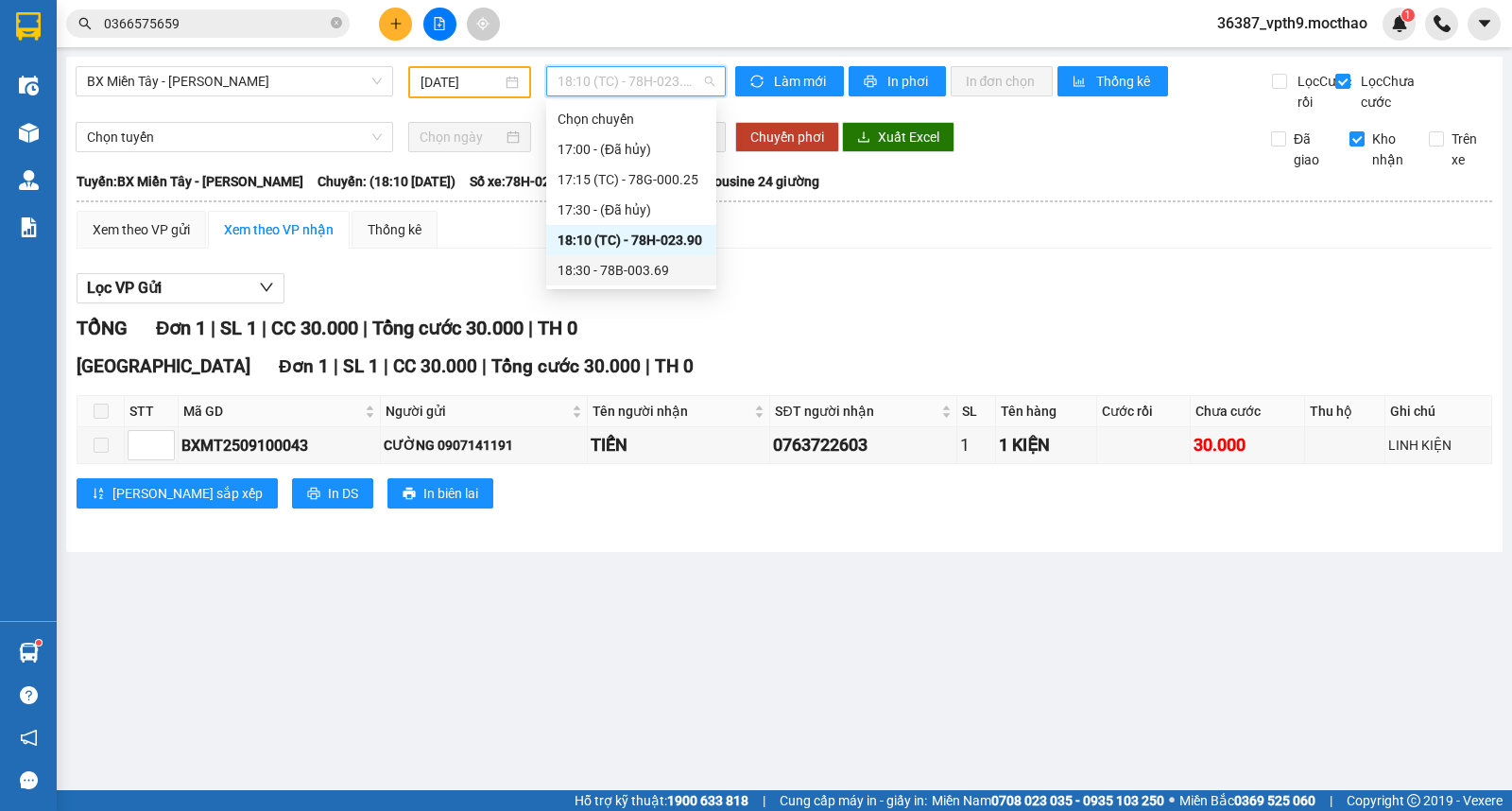
click at [655, 268] on div "18:30 - 78B-003.69" at bounding box center [631, 270] width 148 height 21
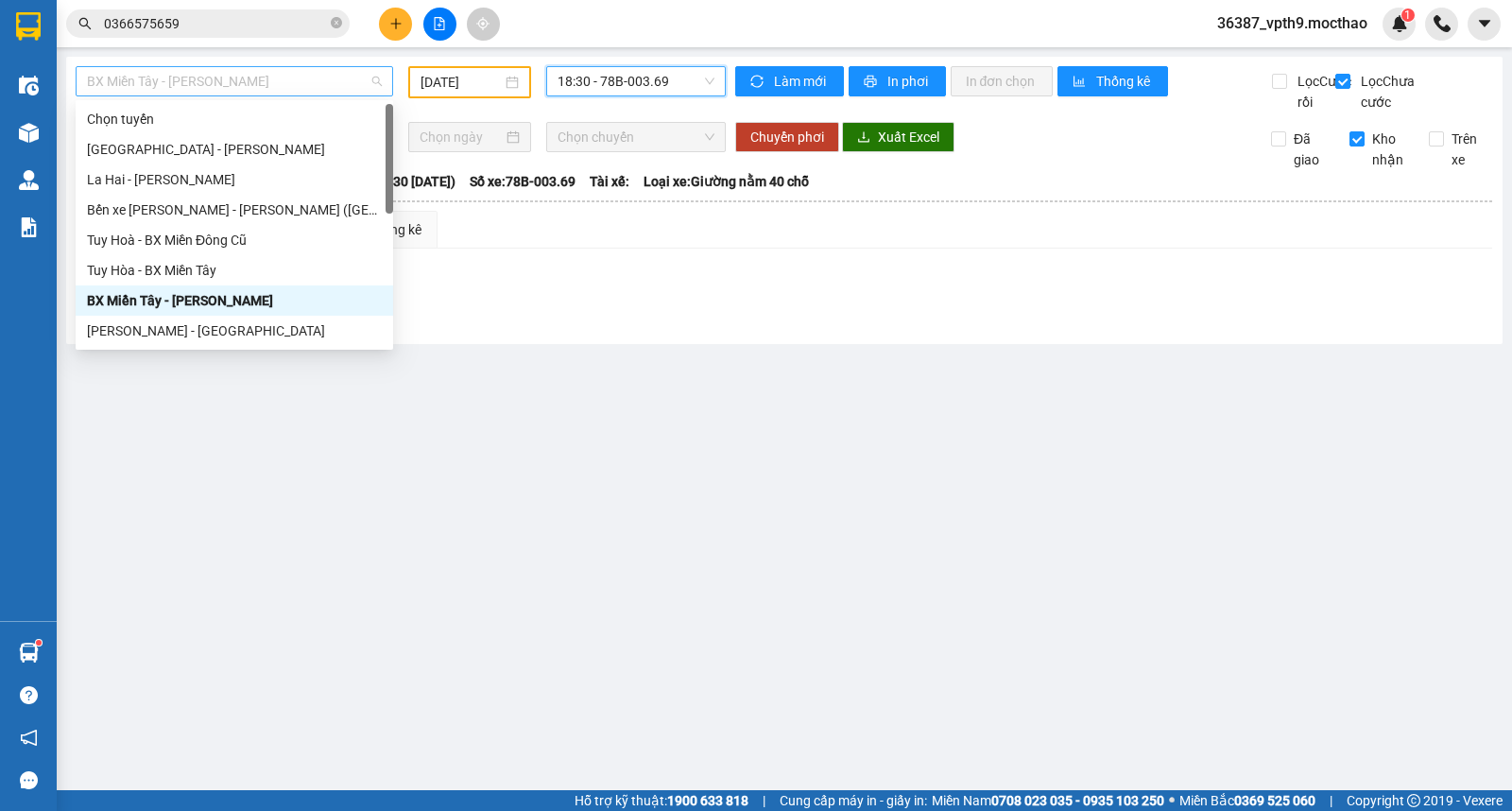
click at [264, 95] on span "BX Miền Tây - [PERSON_NAME]" at bounding box center [234, 81] width 295 height 28
type input "M"
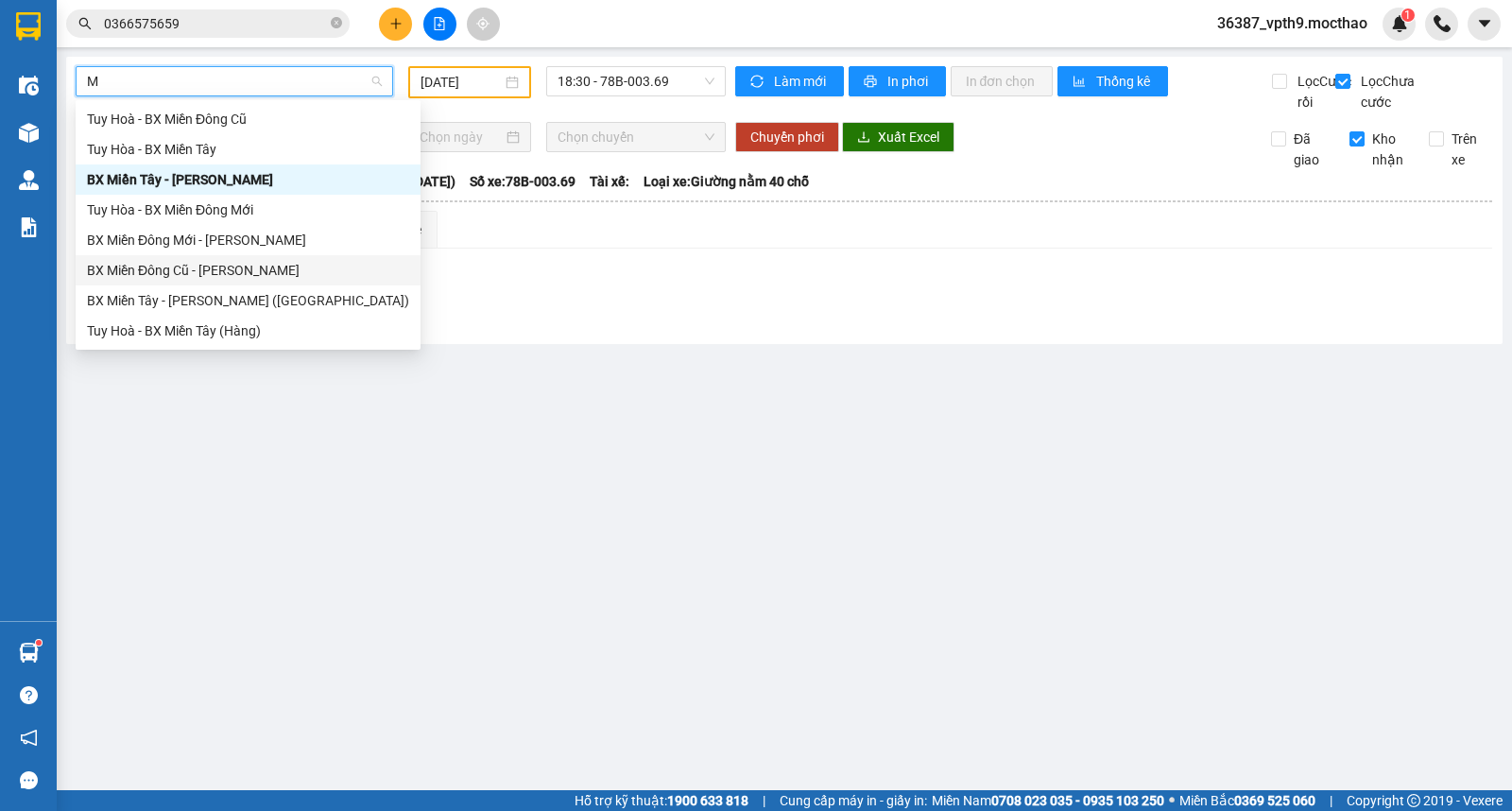
click at [218, 277] on div "BX Miền Đông Cũ - [PERSON_NAME]" at bounding box center [248, 270] width 322 height 21
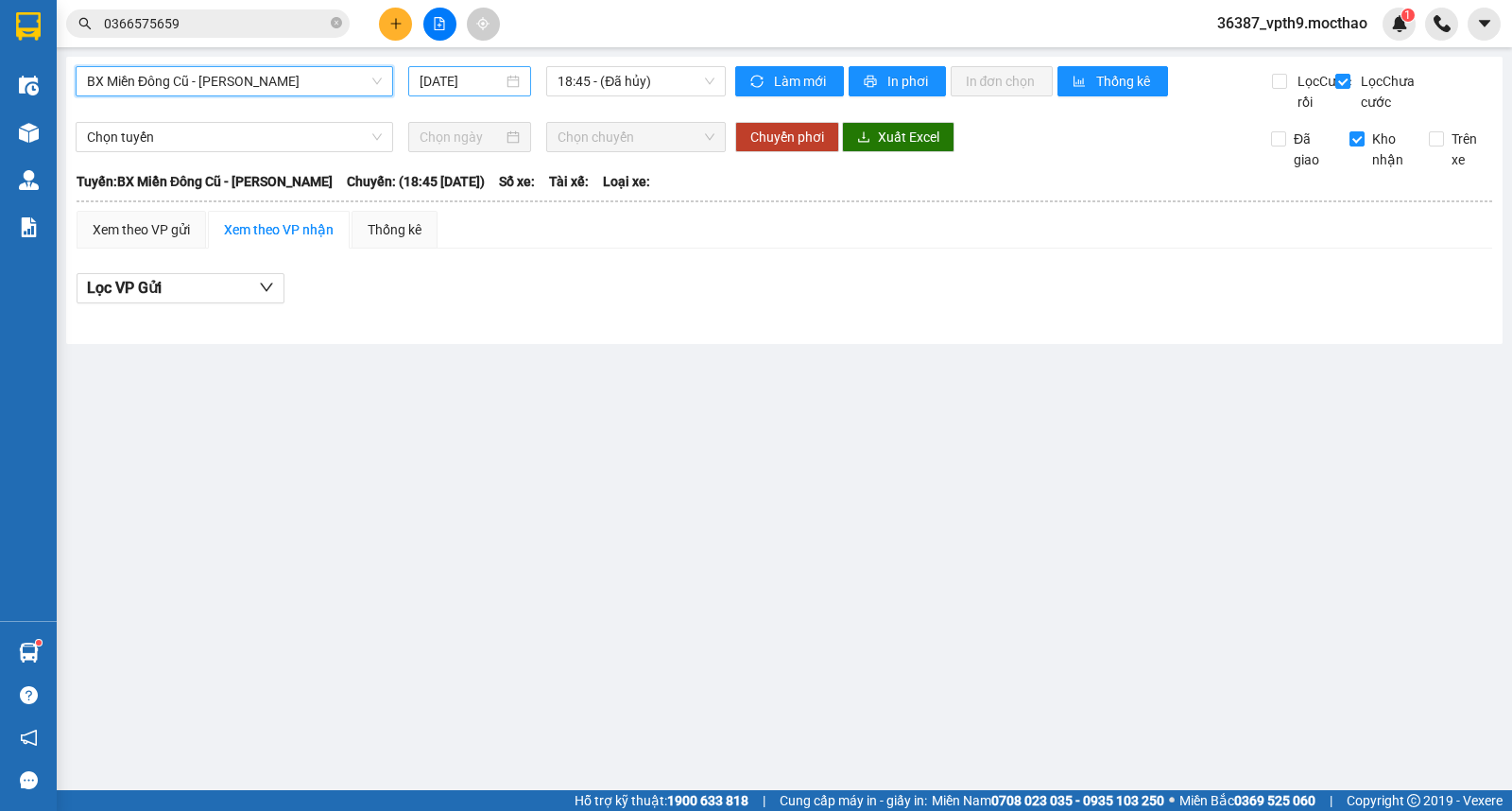
click at [463, 86] on input "[DATE]" at bounding box center [461, 81] width 84 height 21
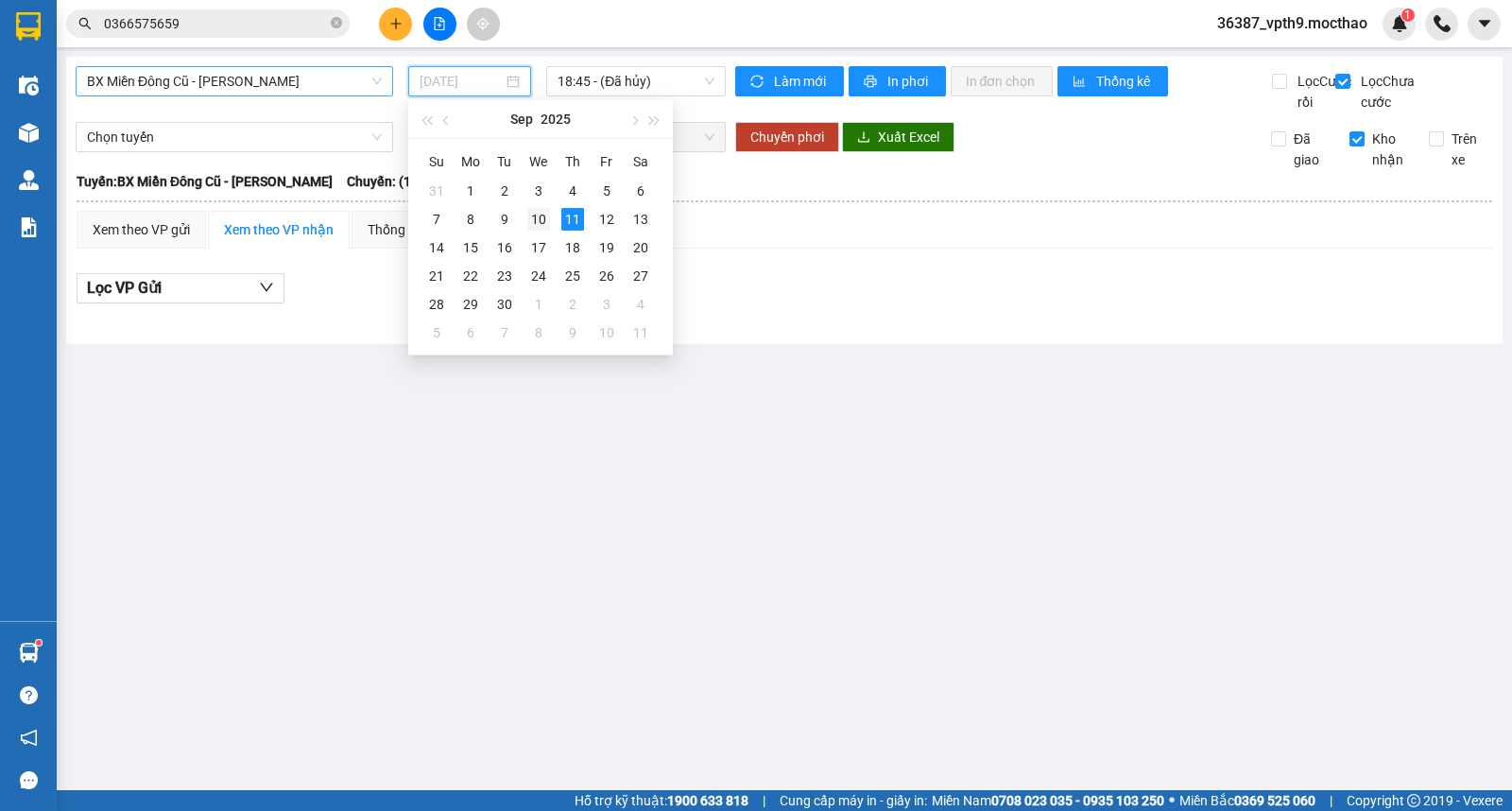
click at [541, 214] on div "10" at bounding box center [539, 219] width 23 height 23
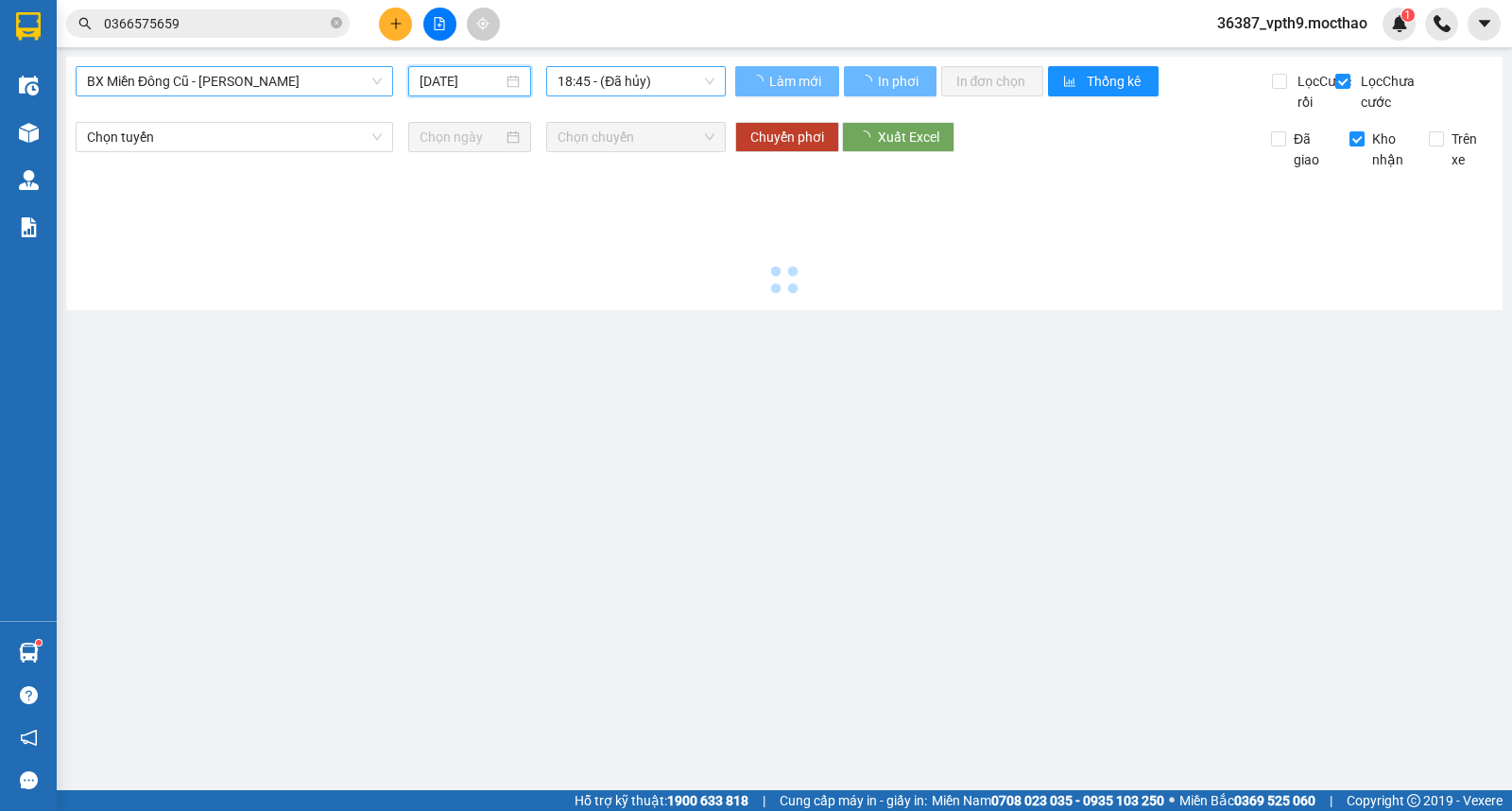
type input "[DATE]"
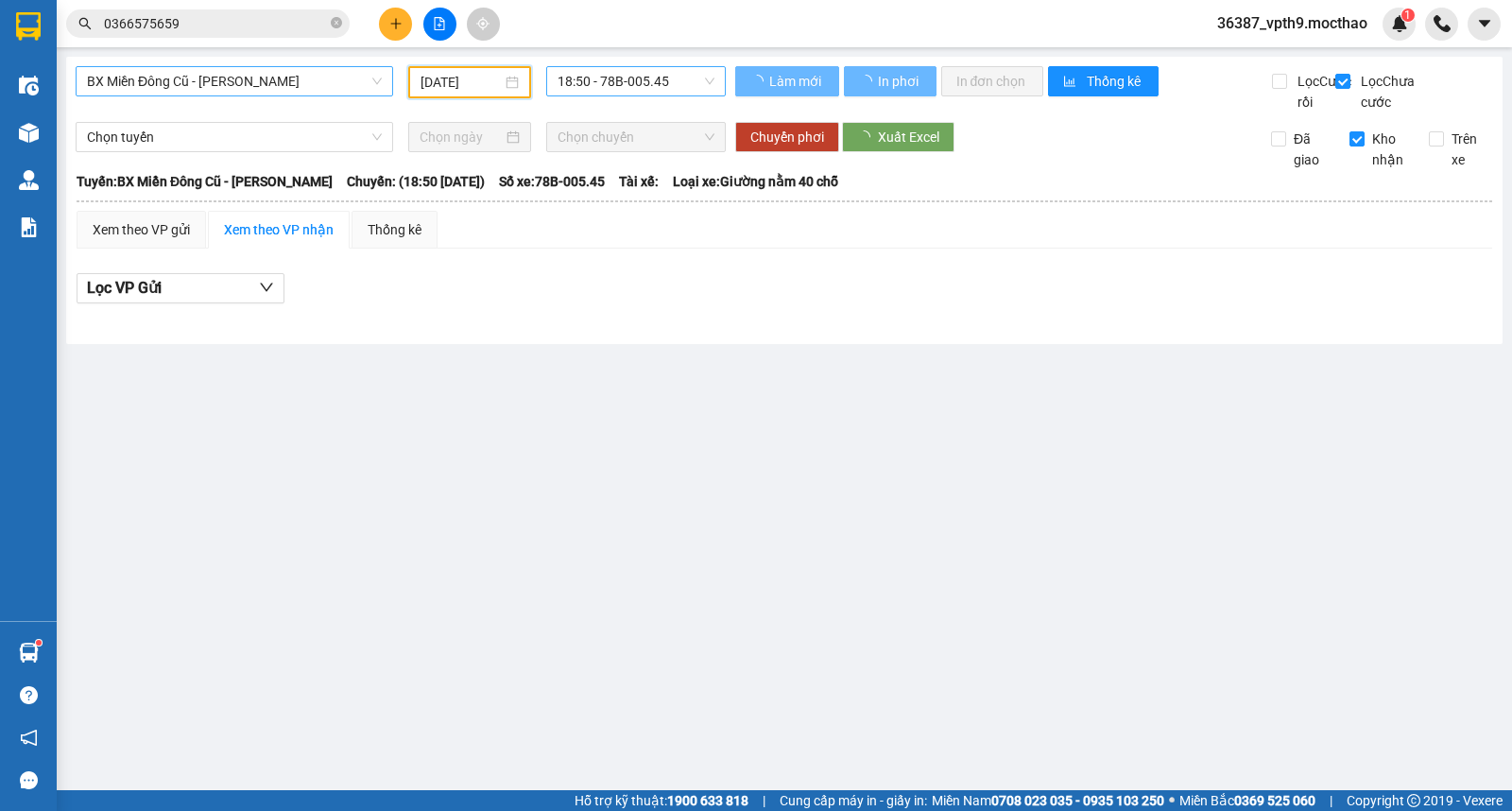
click at [655, 83] on span "18:50 - 78B-005.45" at bounding box center [636, 81] width 156 height 28
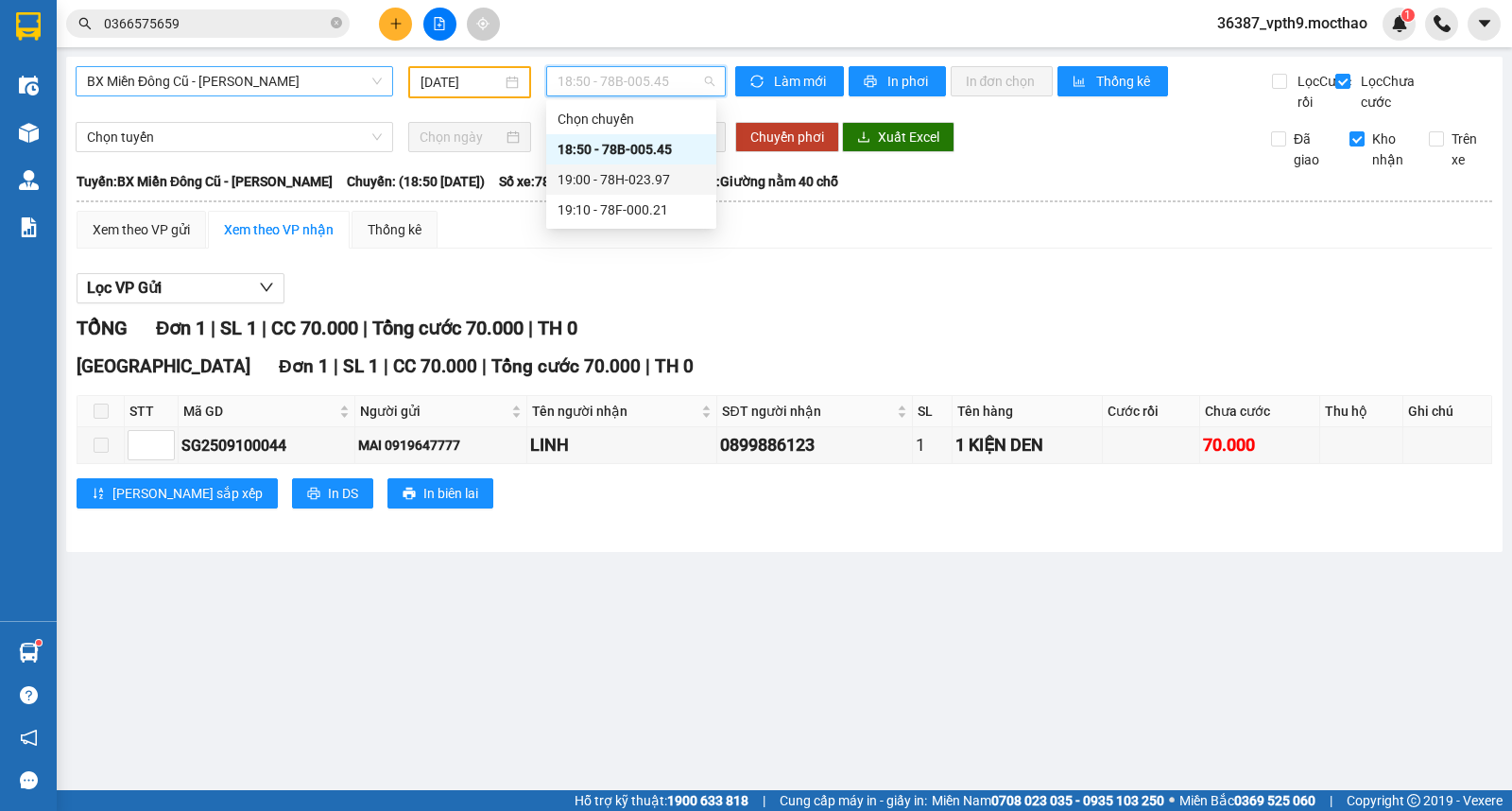
click at [650, 174] on div "19:00 - 78H-023.97" at bounding box center [631, 180] width 148 height 21
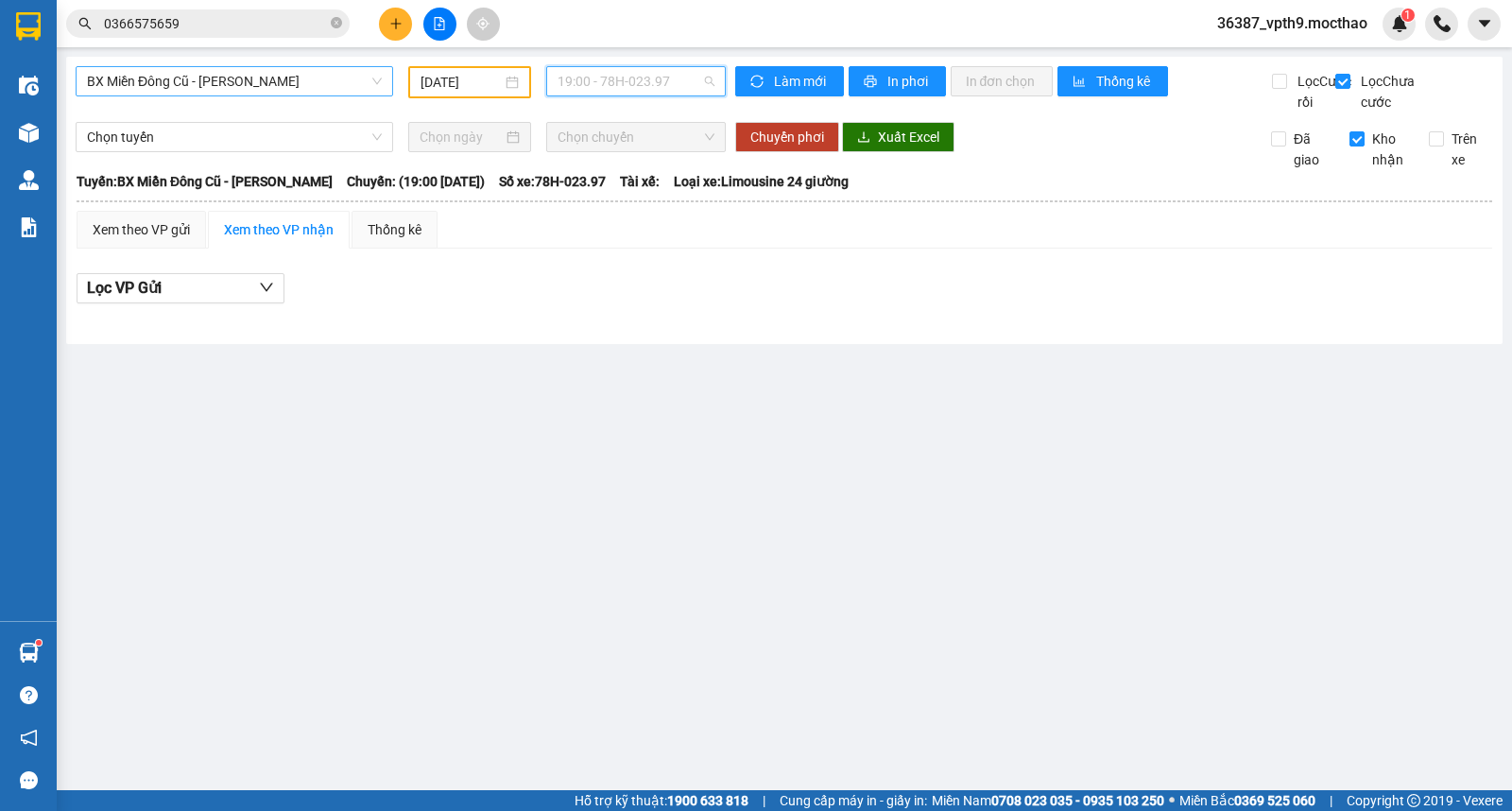
click at [693, 80] on span "19:00 - 78H-023.97" at bounding box center [636, 81] width 156 height 28
click at [643, 209] on div "19:10 - 78F-000.21" at bounding box center [631, 210] width 148 height 21
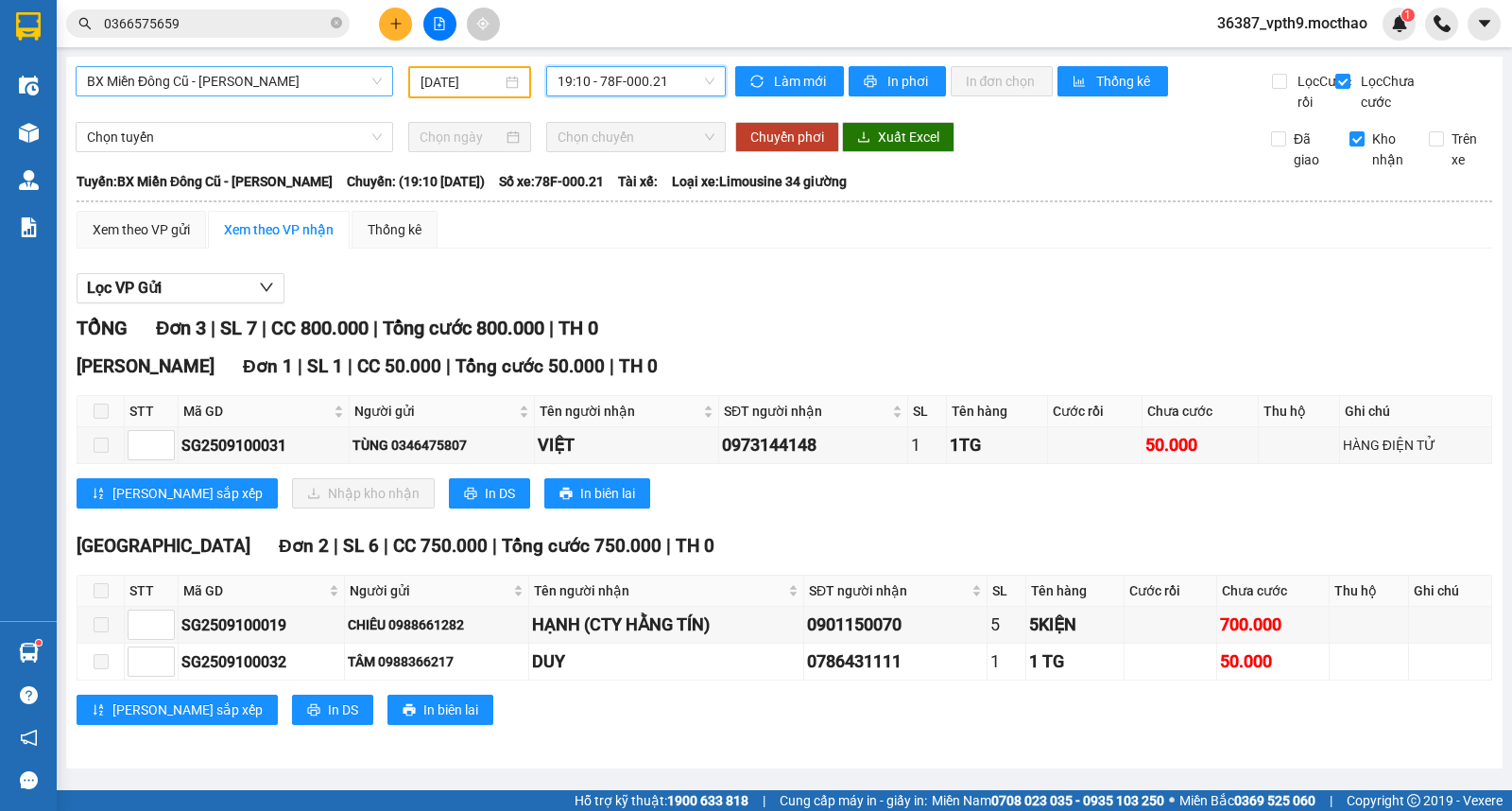
scroll to position [10, 0]
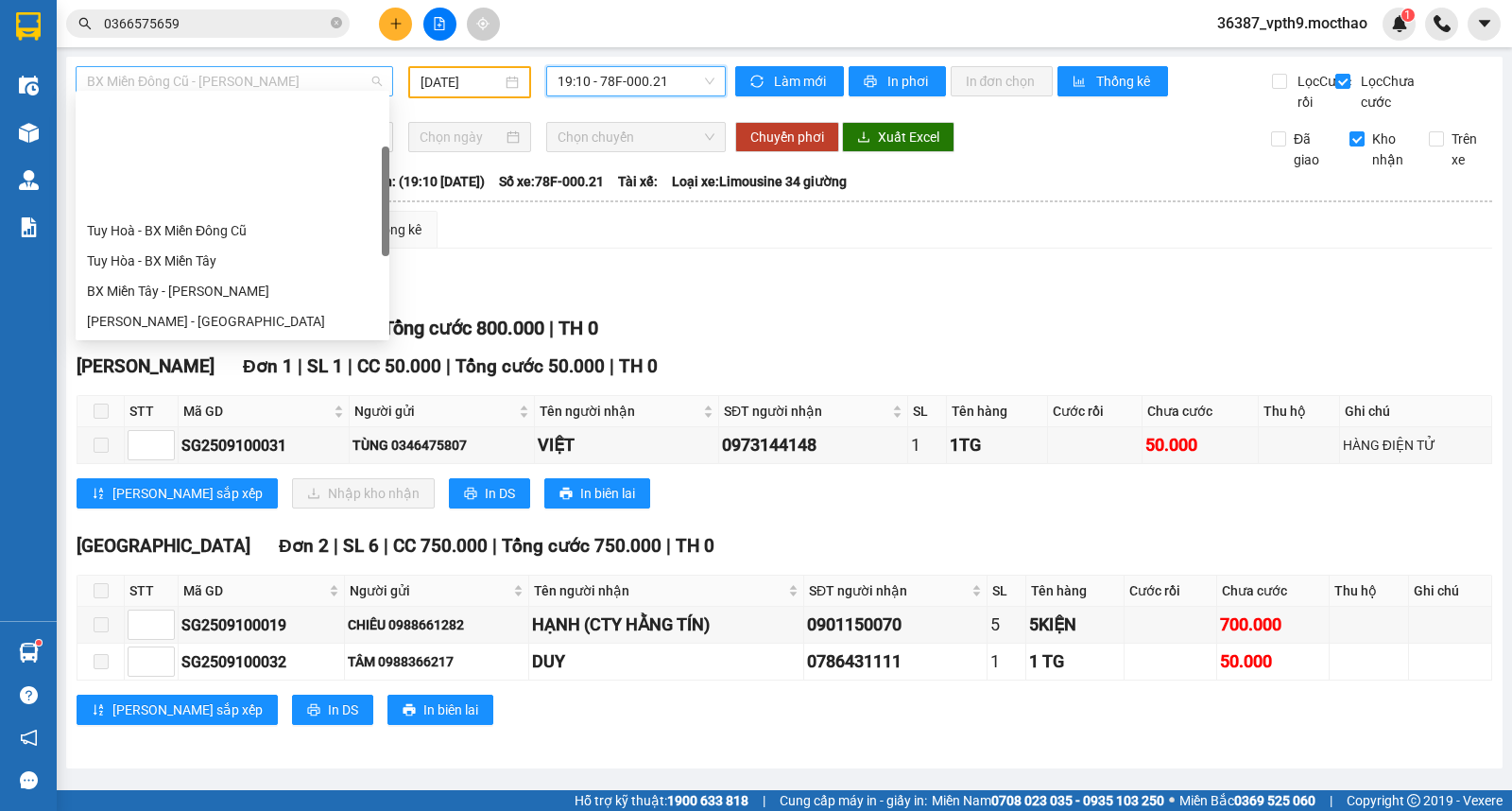
click at [210, 69] on span "BX Miền Đông Cũ - [PERSON_NAME]" at bounding box center [234, 81] width 295 height 28
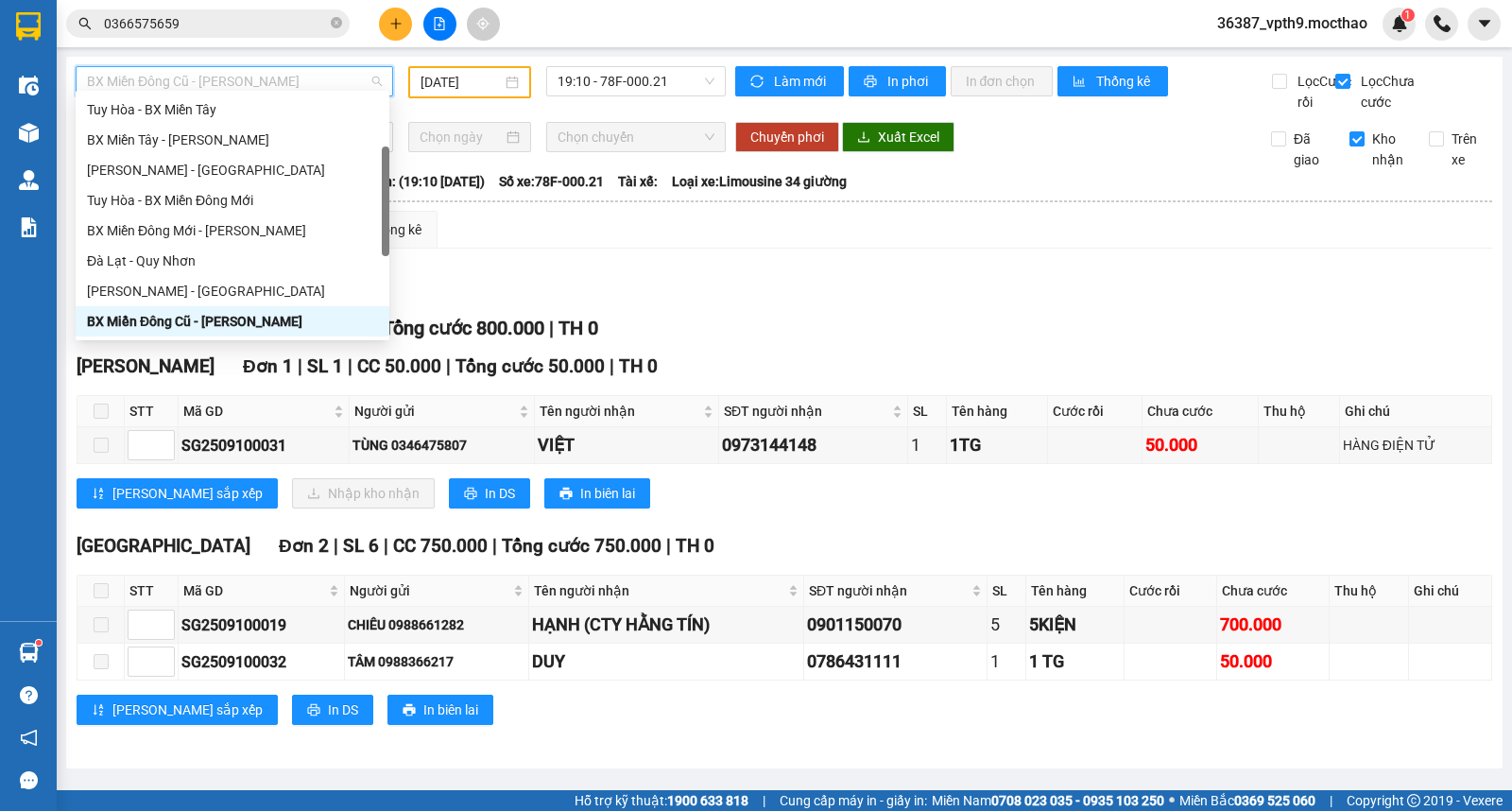
type input "D"
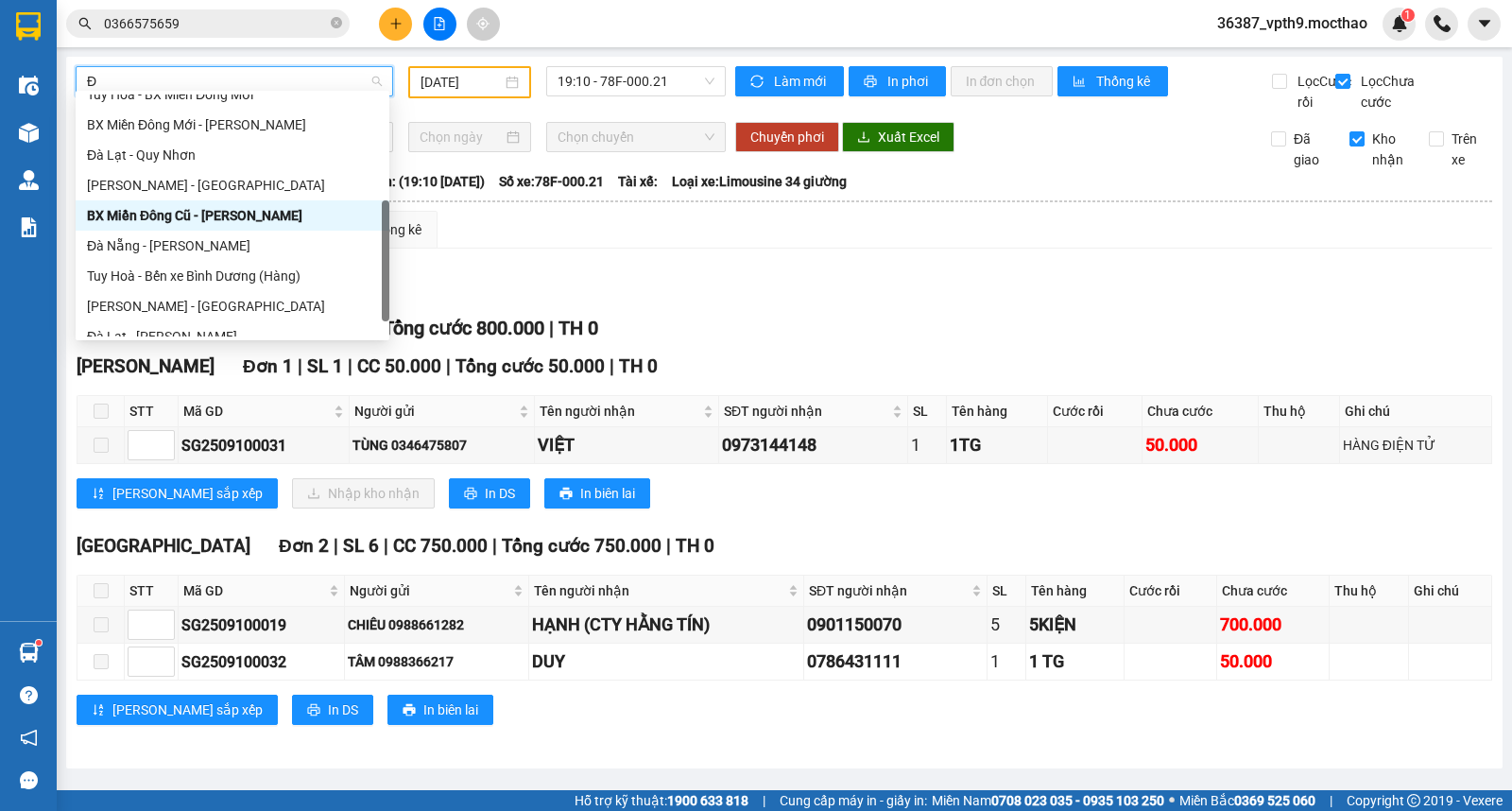
type input "ĐA"
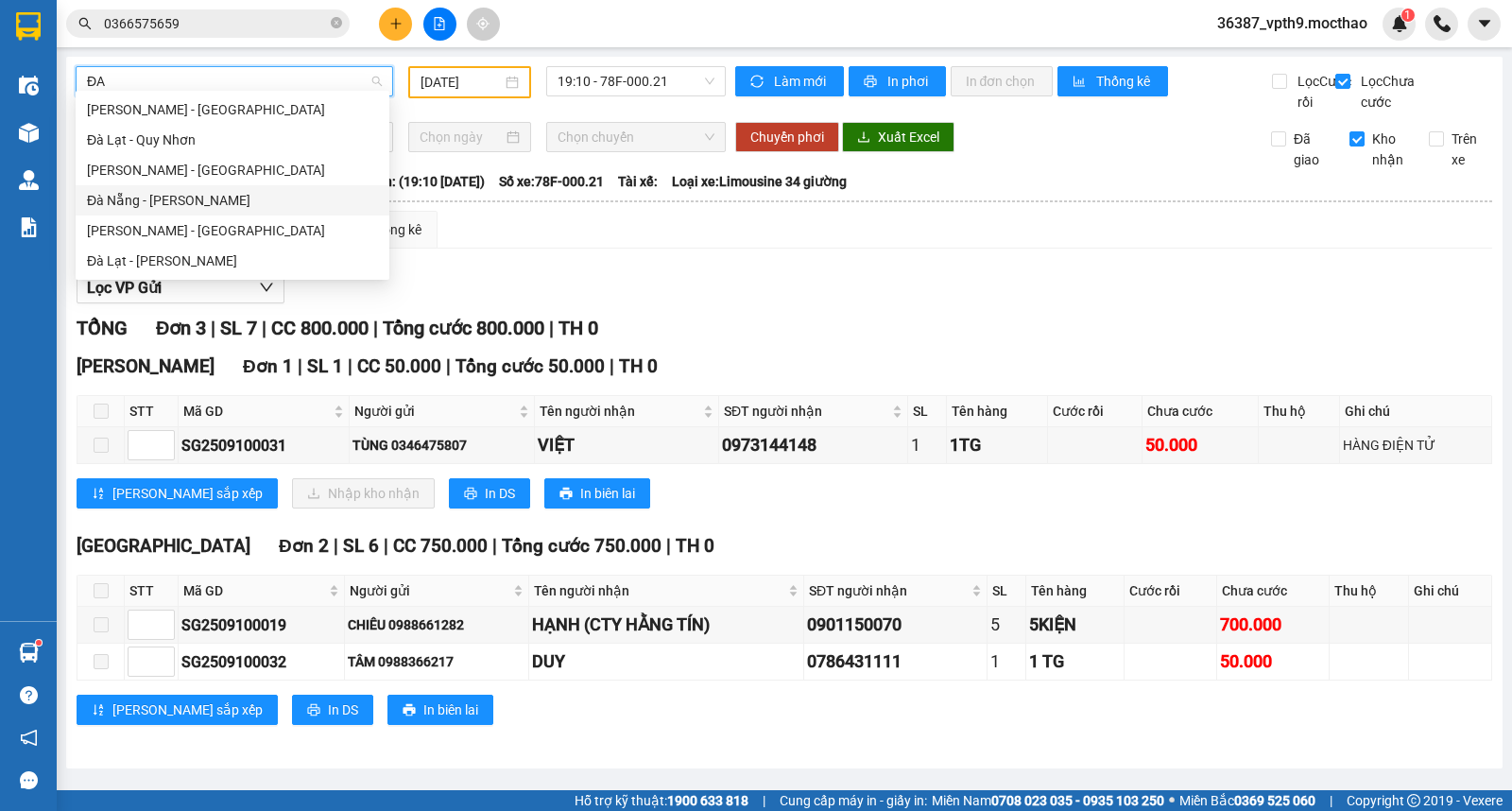
click at [184, 203] on div "Đà Nẵng - [PERSON_NAME]" at bounding box center [233, 201] width 291 height 21
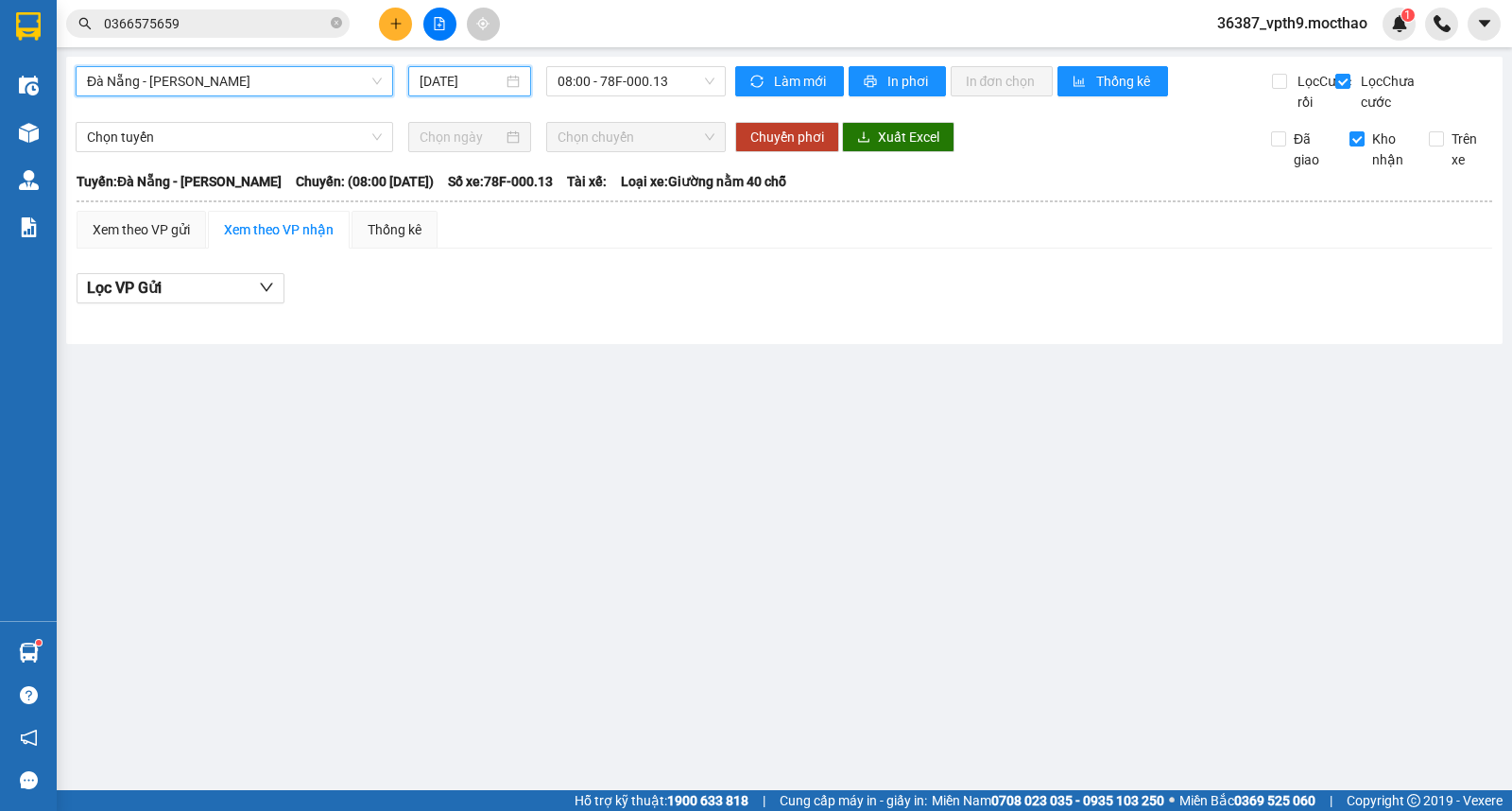
click at [464, 72] on input "[DATE]" at bounding box center [461, 81] width 84 height 21
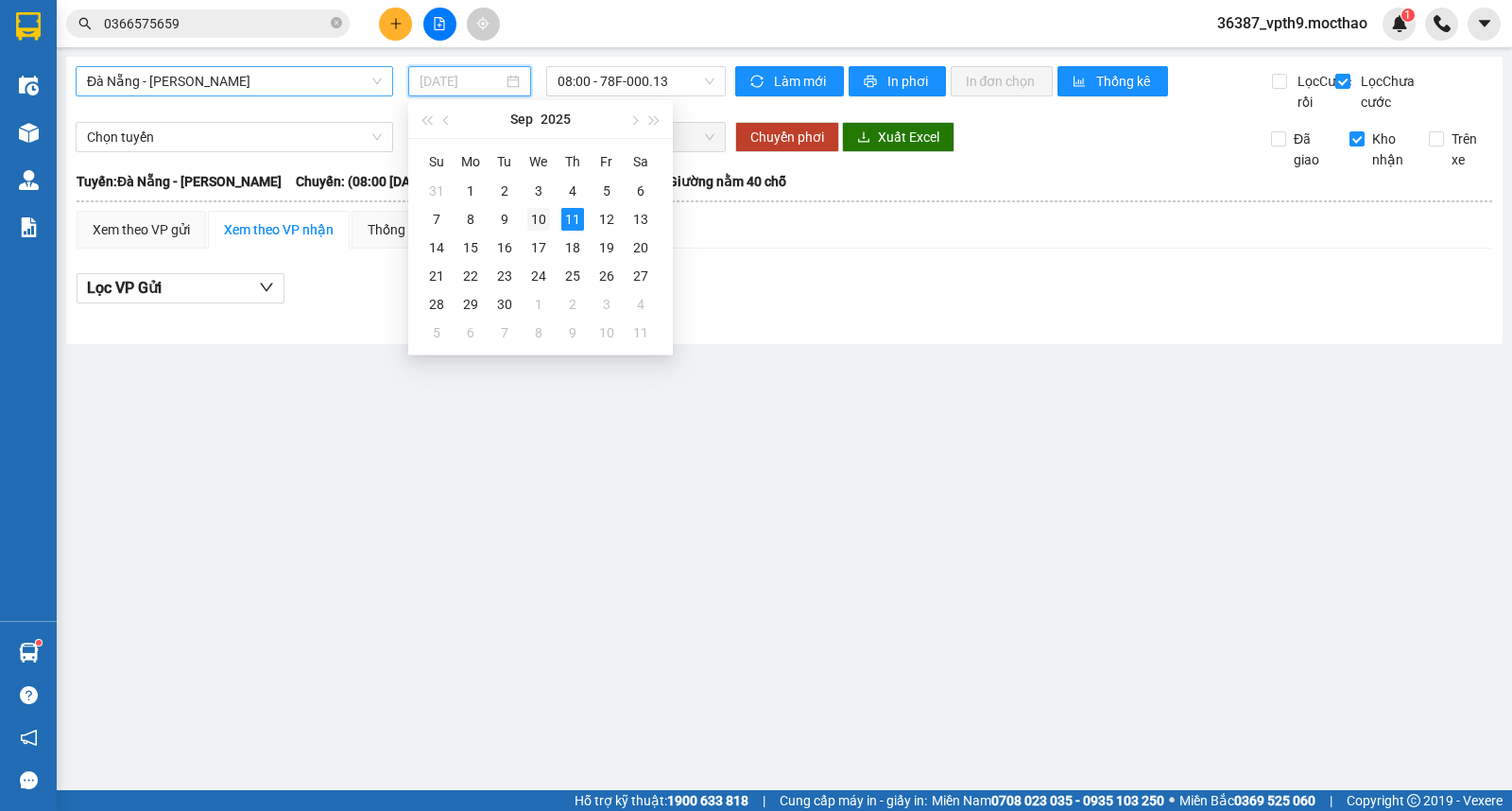
click at [543, 229] on div "10" at bounding box center [539, 219] width 23 height 23
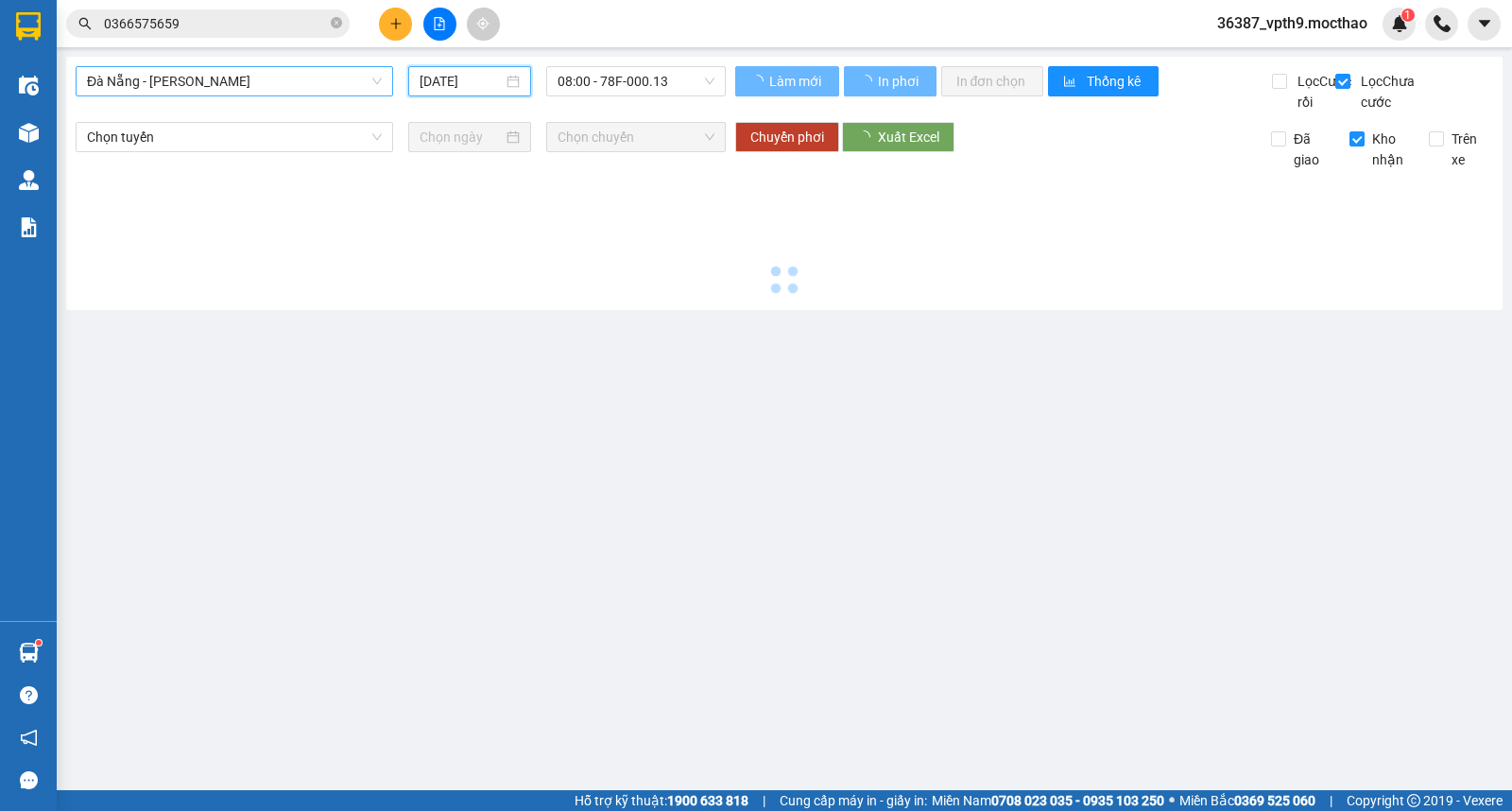
type input "[DATE]"
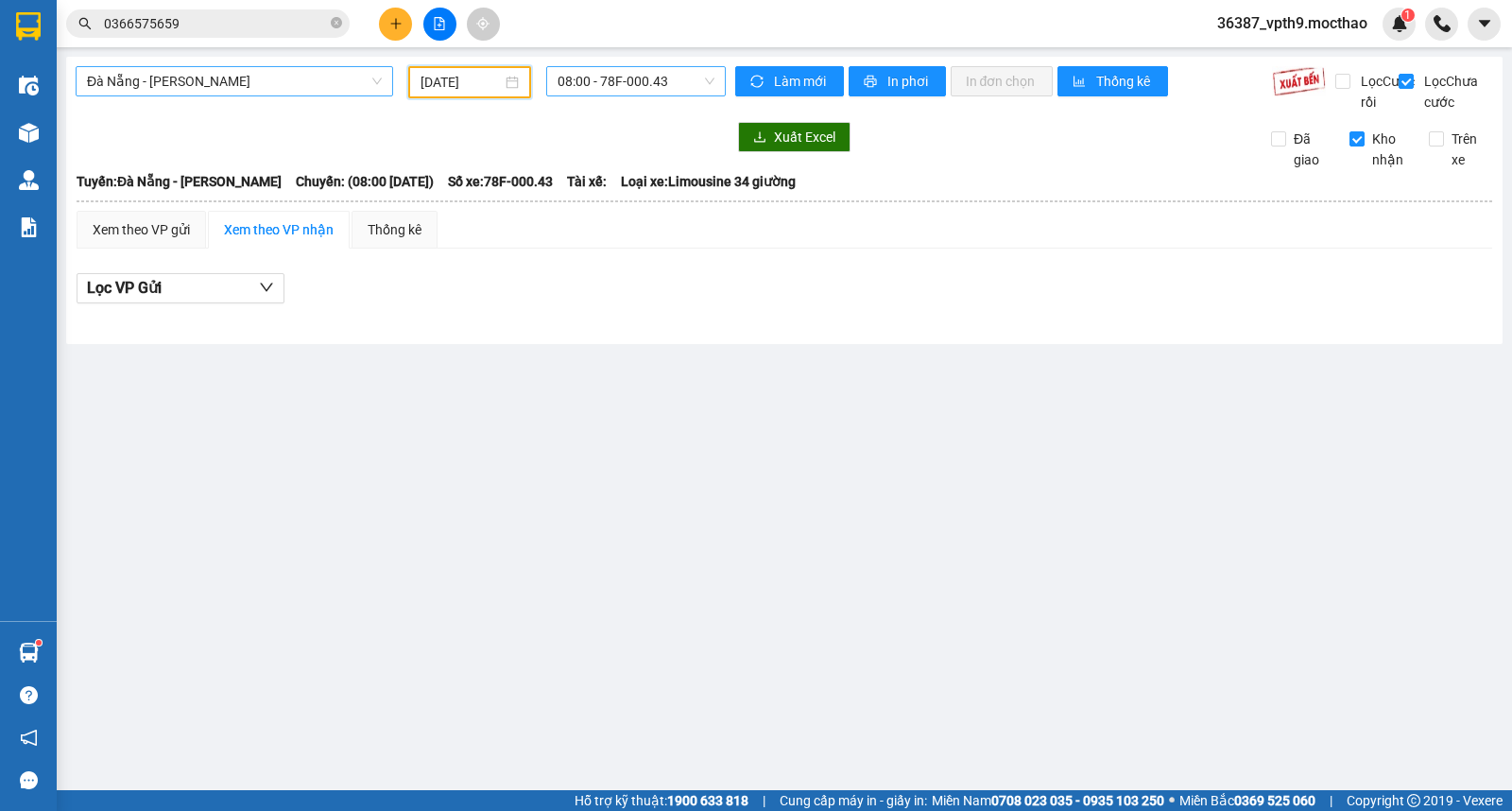
click at [684, 89] on span "08:00 - 78F-000.43" at bounding box center [636, 81] width 156 height 28
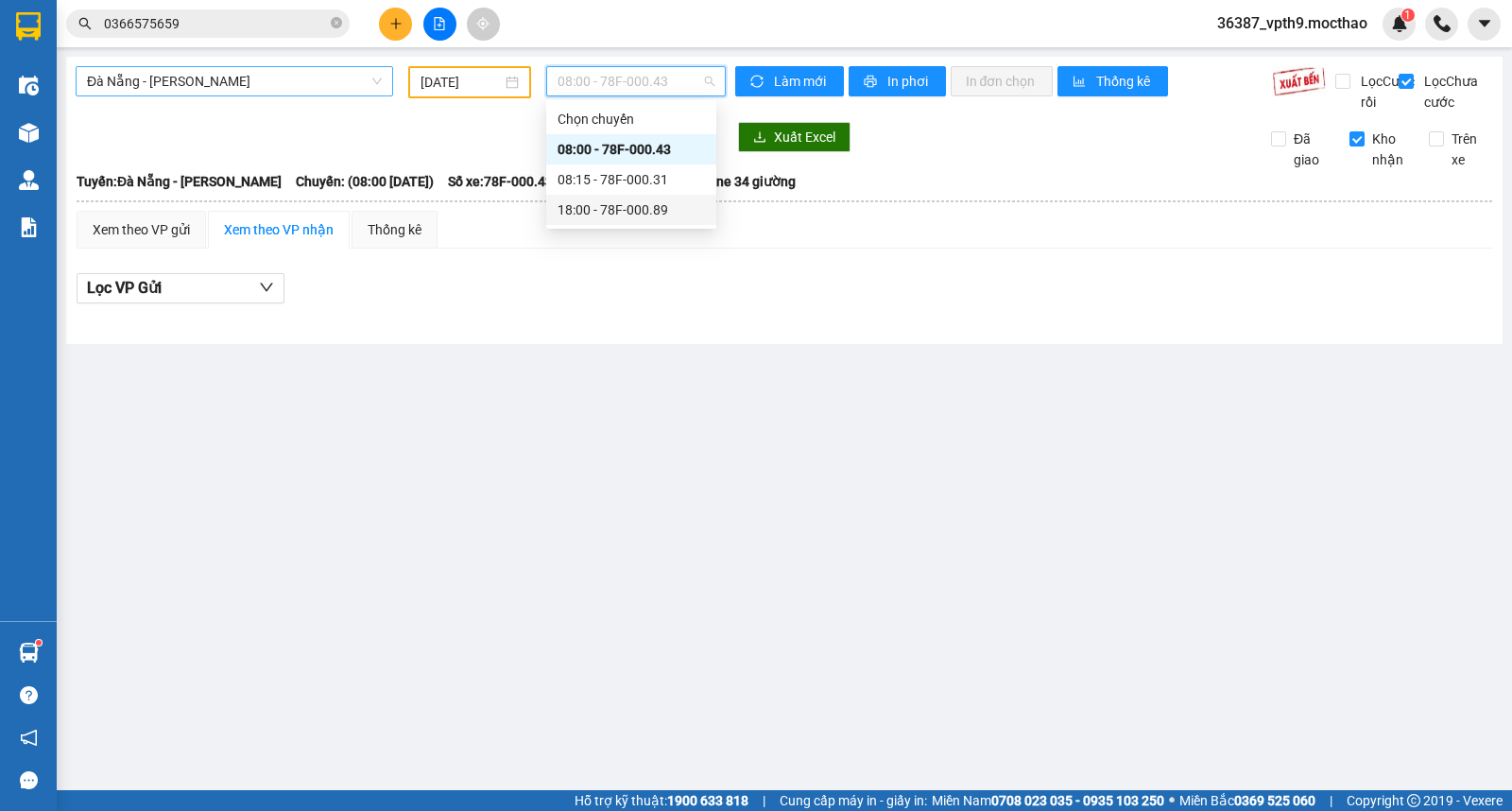
click at [628, 206] on div "18:00 - 78F-000.89" at bounding box center [631, 210] width 148 height 21
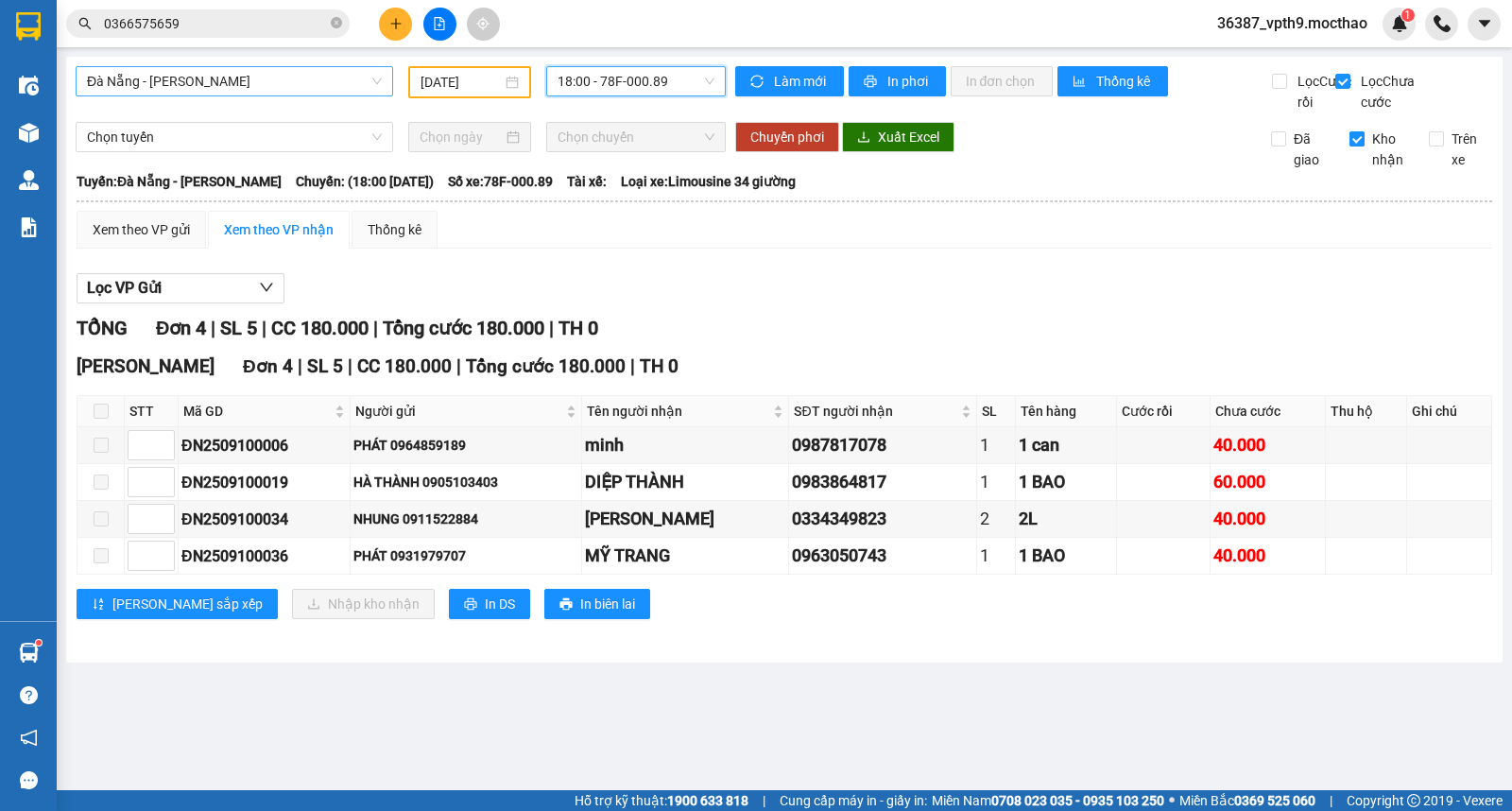
click at [1368, 161] on span "Kho nhận" at bounding box center [1388, 149] width 49 height 42
click at [1364, 147] on input "Kho nhận" at bounding box center [1358, 139] width 15 height 15
checkbox input "false"
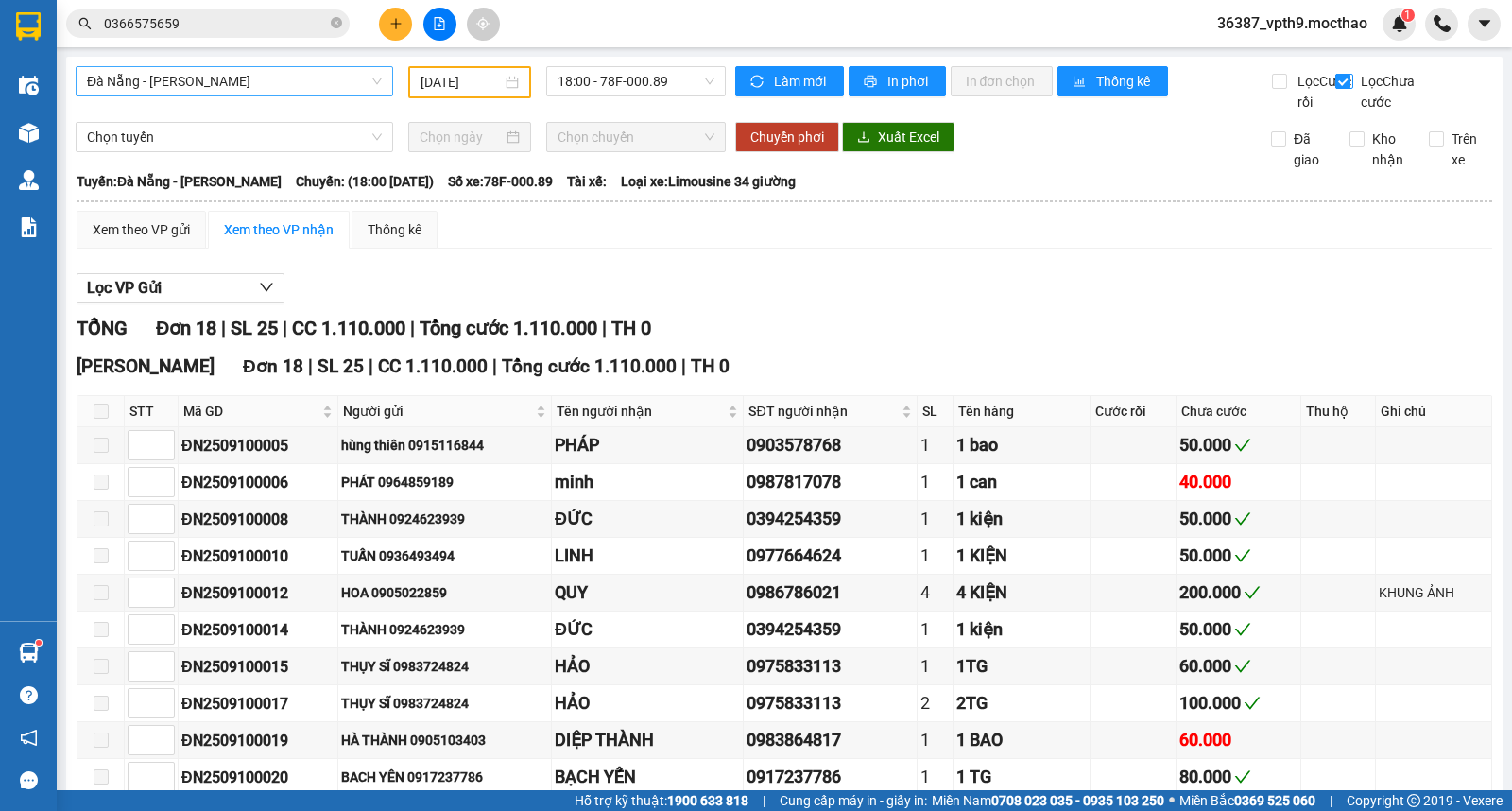
click at [1364, 91] on span "Lọc [PERSON_NAME]" at bounding box center [1391, 91] width 76 height 42
click at [1354, 89] on input "Lọc [PERSON_NAME]" at bounding box center [1344, 81] width 18 height 15
checkbox input "false"
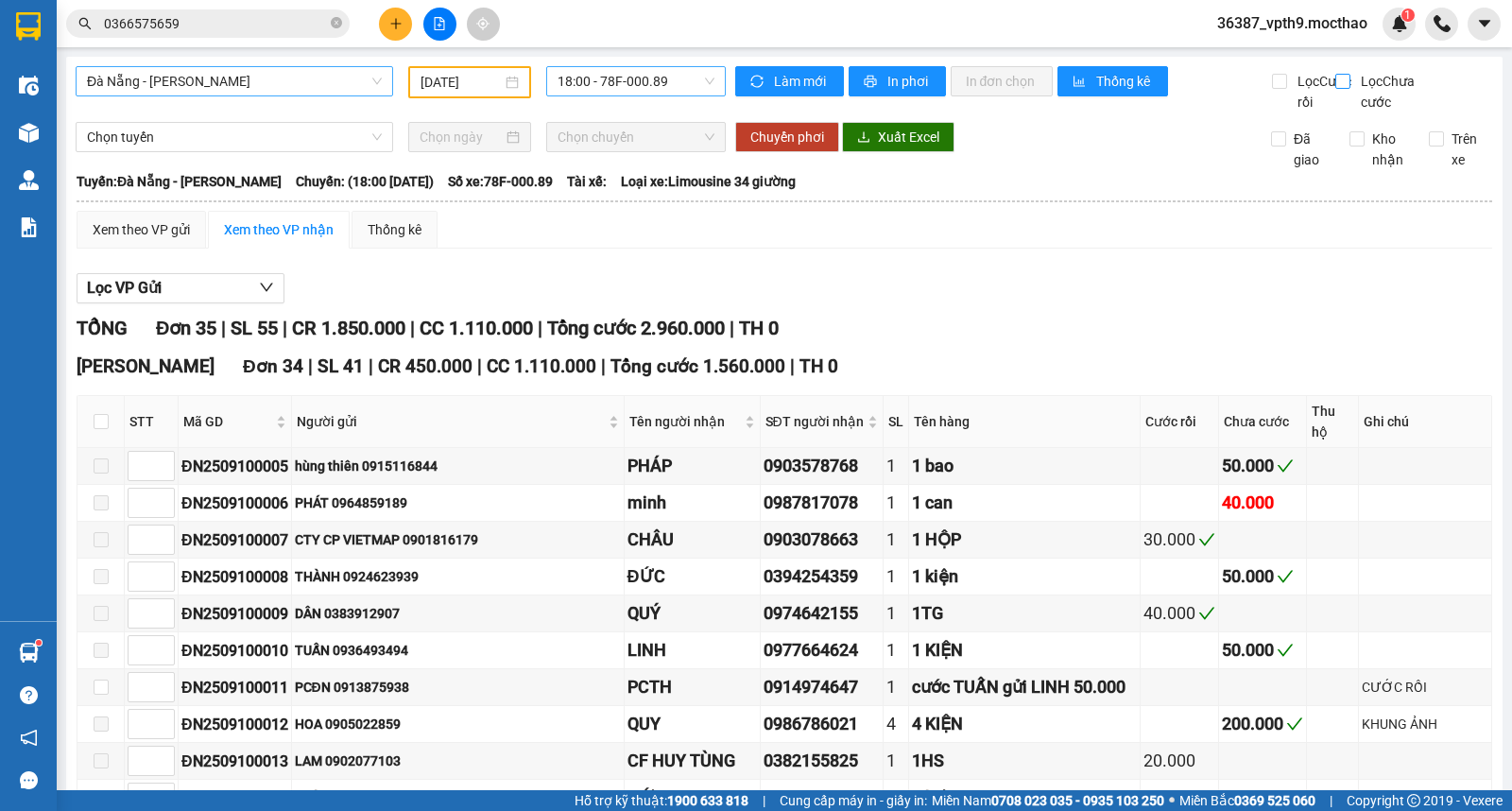
click at [685, 87] on span "18:00 - 78F-000.89" at bounding box center [636, 81] width 156 height 28
click at [465, 71] on input "[DATE]" at bounding box center [461, 82] width 82 height 21
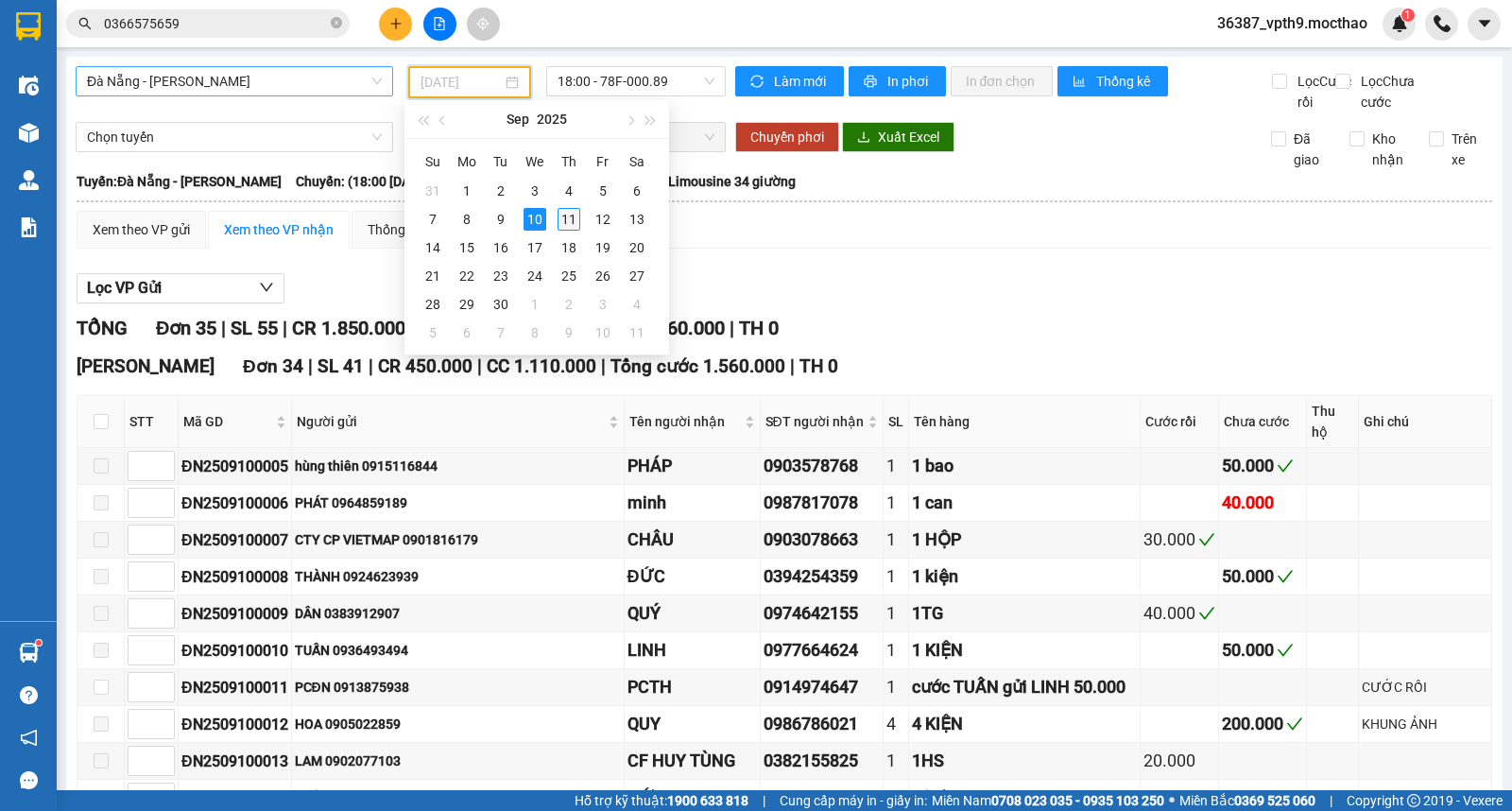
click at [564, 219] on div "11" at bounding box center [569, 219] width 23 height 23
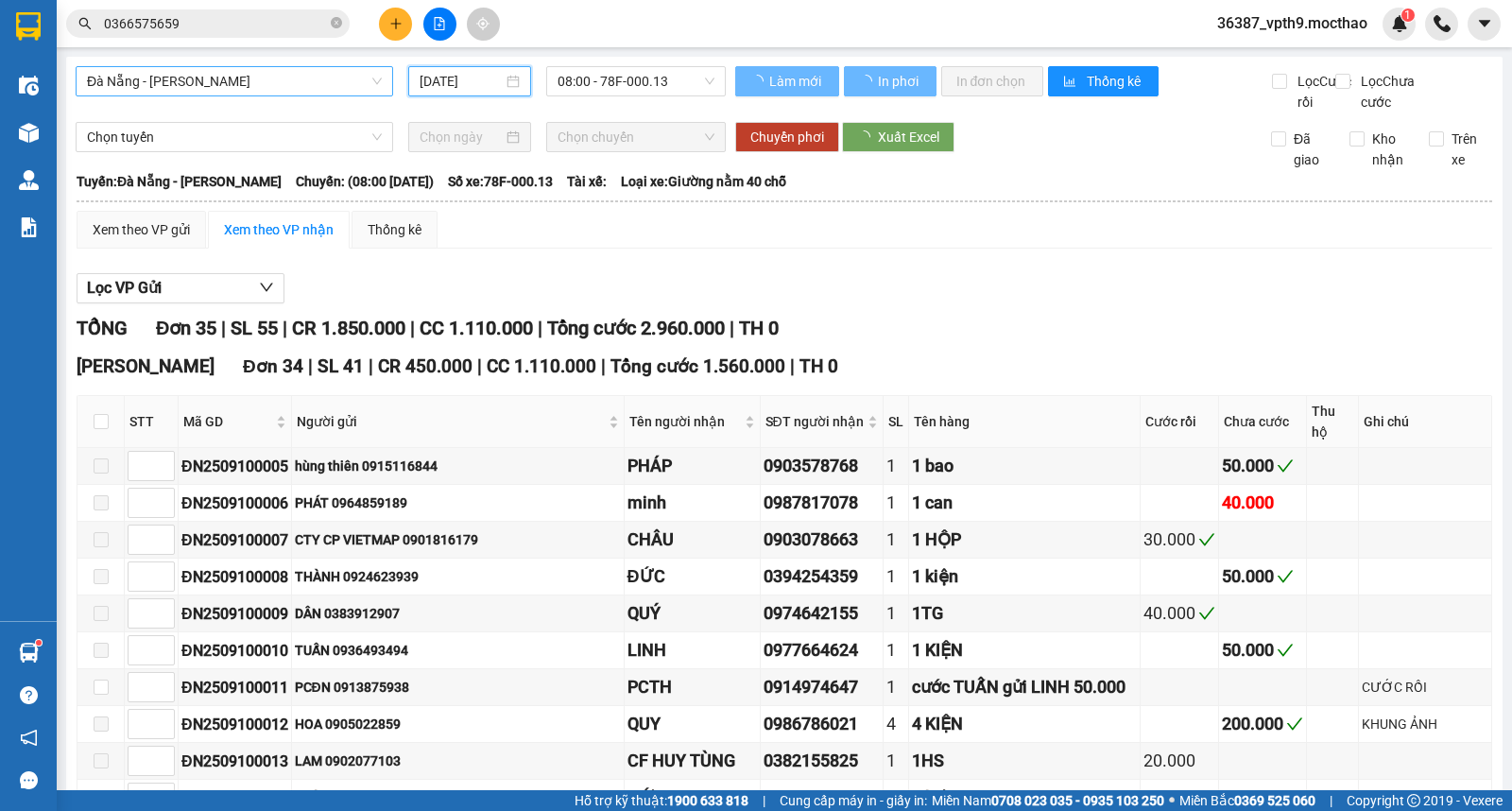
type input "[DATE]"
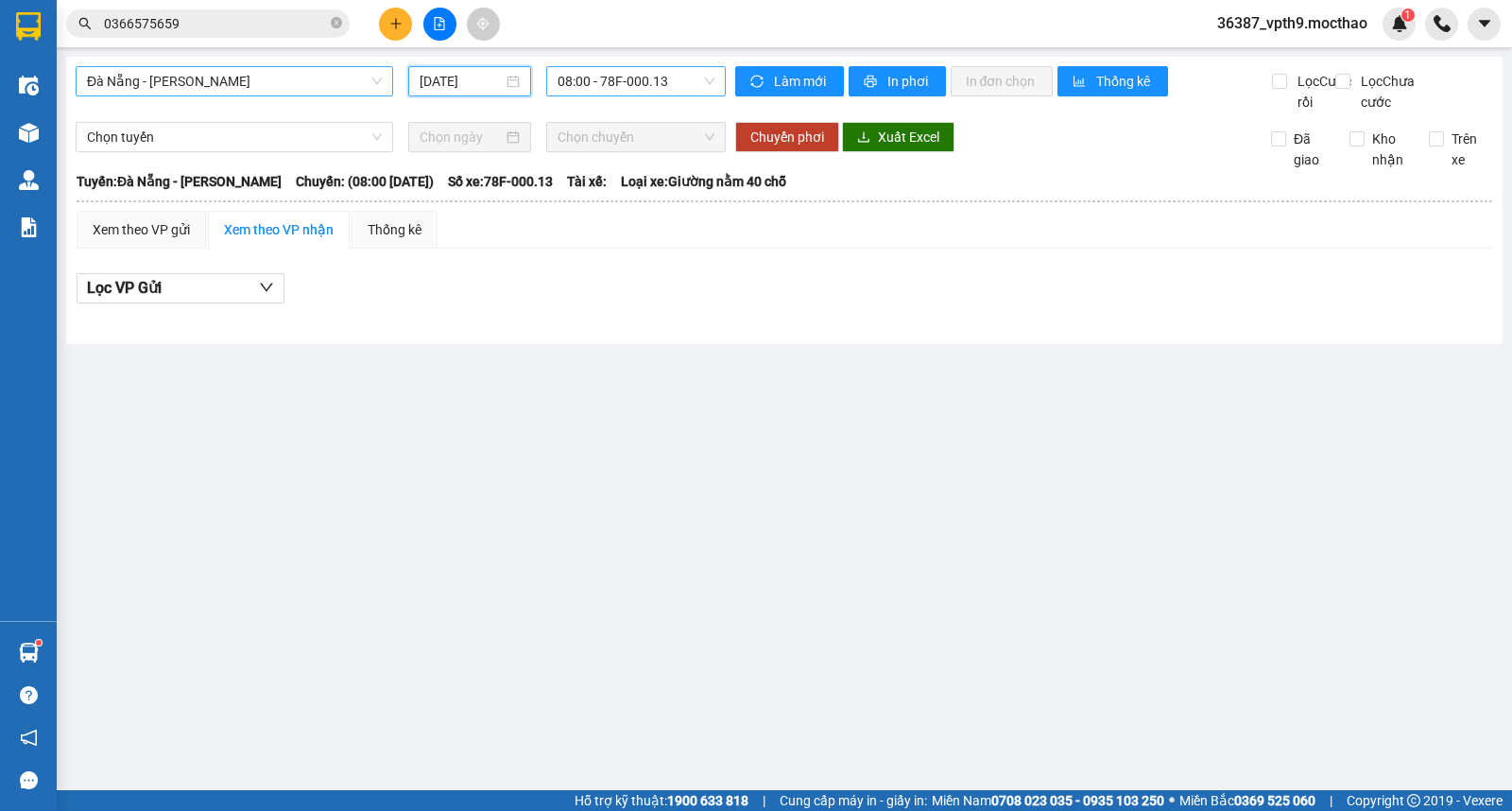
click at [655, 89] on span "08:00 - 78F-000.13" at bounding box center [636, 81] width 156 height 28
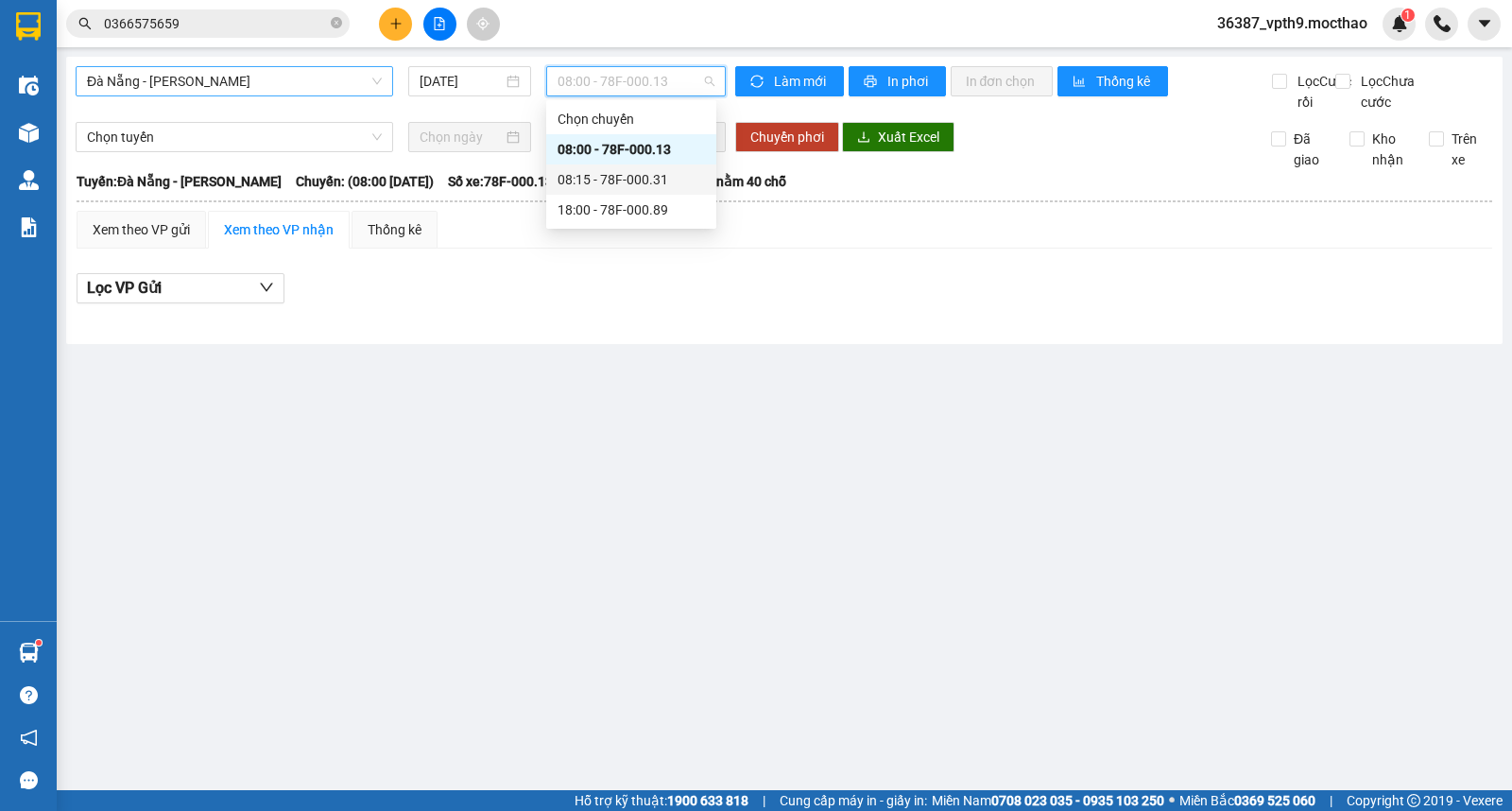
click at [659, 167] on div "08:15 - 78F-000.31" at bounding box center [631, 179] width 170 height 30
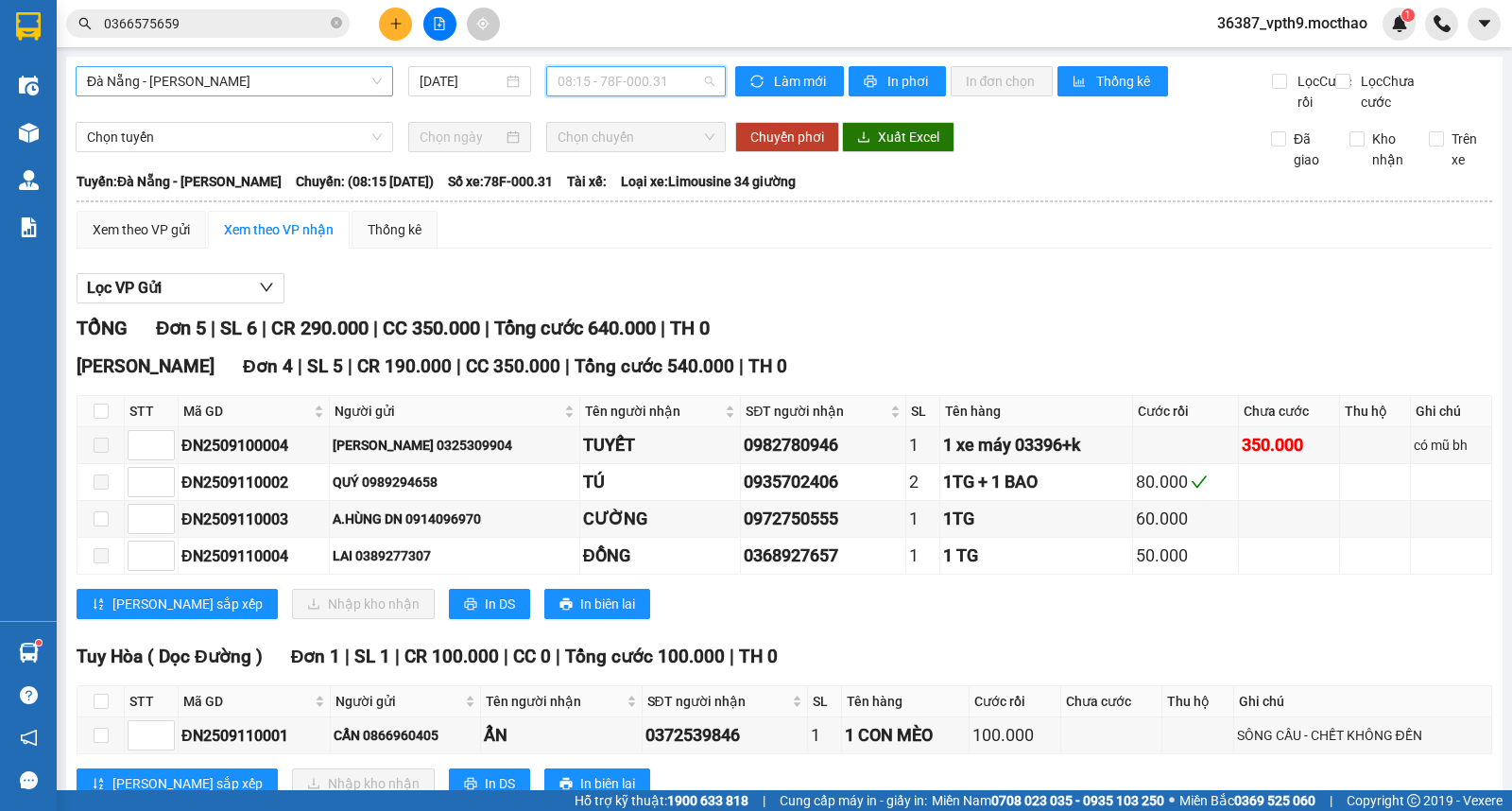
click at [667, 76] on span "08:15 - 78F-000.31" at bounding box center [636, 81] width 156 height 28
click at [1022, 367] on div "[PERSON_NAME] 5 | SL 6 | CR 290.000 | CC 350.000 | [PERSON_NAME] 640.000 | TH 0…" at bounding box center [783, 568] width 1416 height 509
click at [686, 89] on span "08:15 - 78F-000.31" at bounding box center [636, 81] width 156 height 28
click at [624, 207] on div "18:00 - 78F-000.89" at bounding box center [626, 210] width 148 height 21
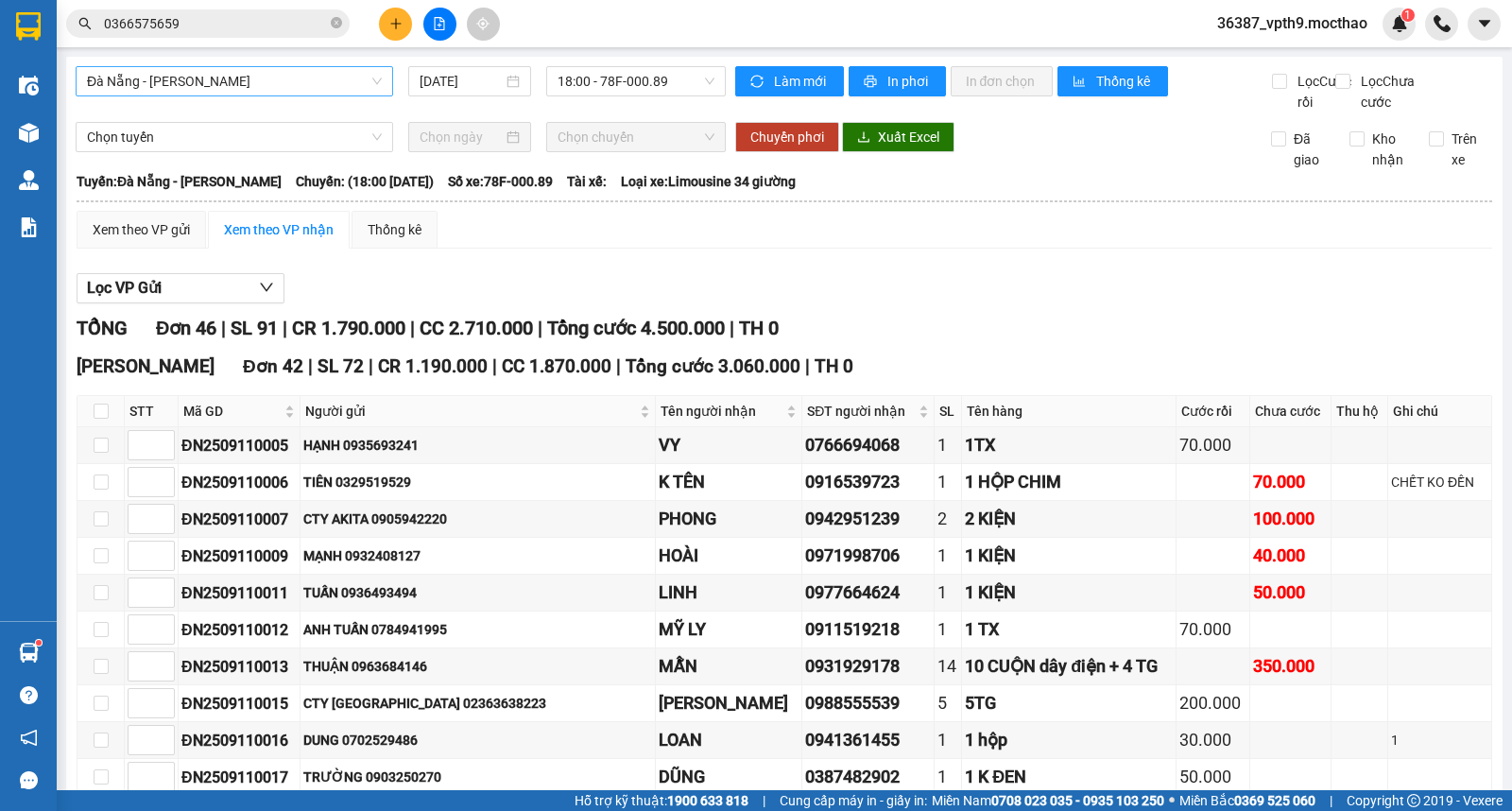
click at [246, 81] on span "Đà Nẵng - [PERSON_NAME]" at bounding box center [234, 81] width 295 height 28
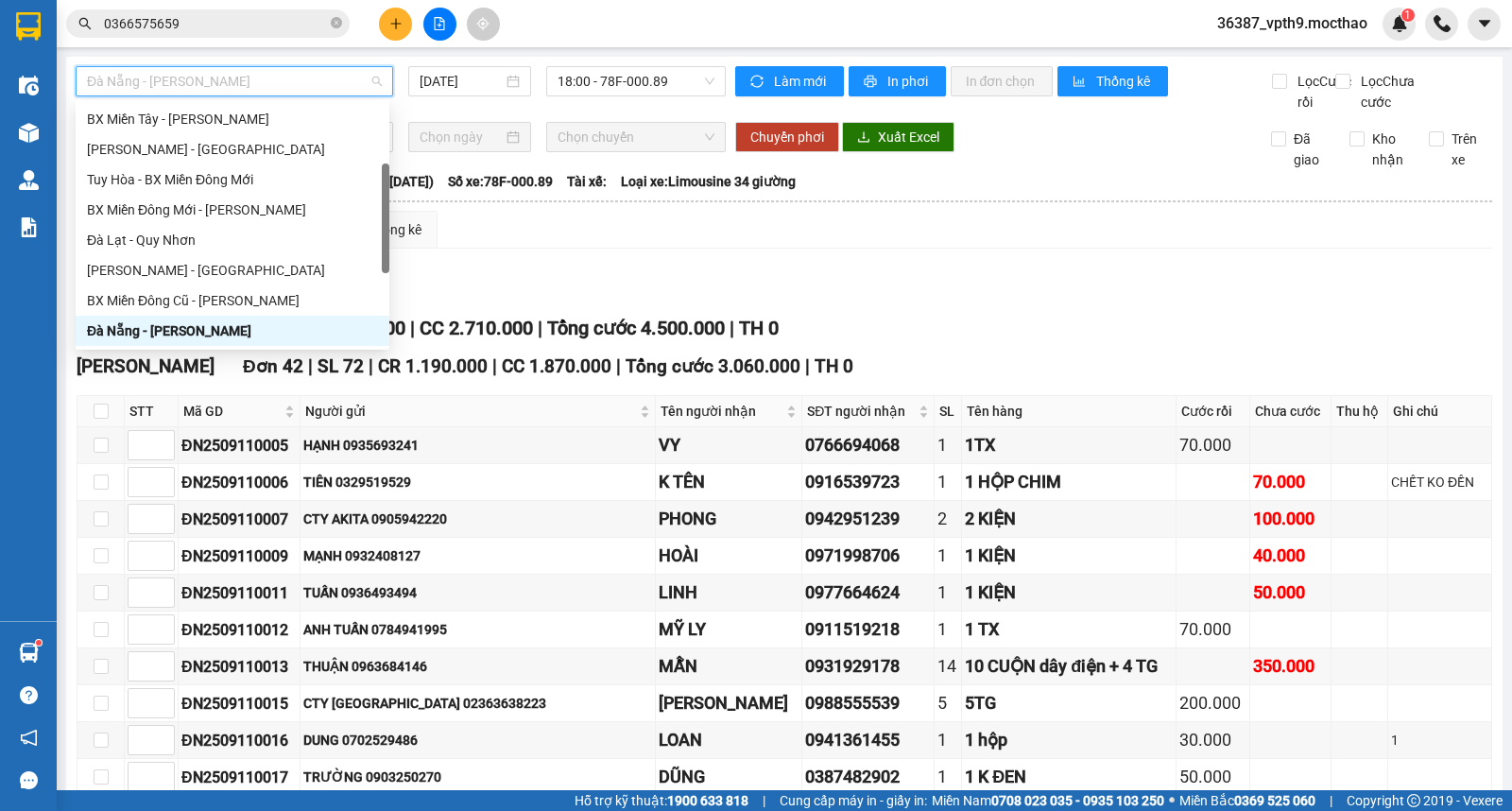
type input "Q"
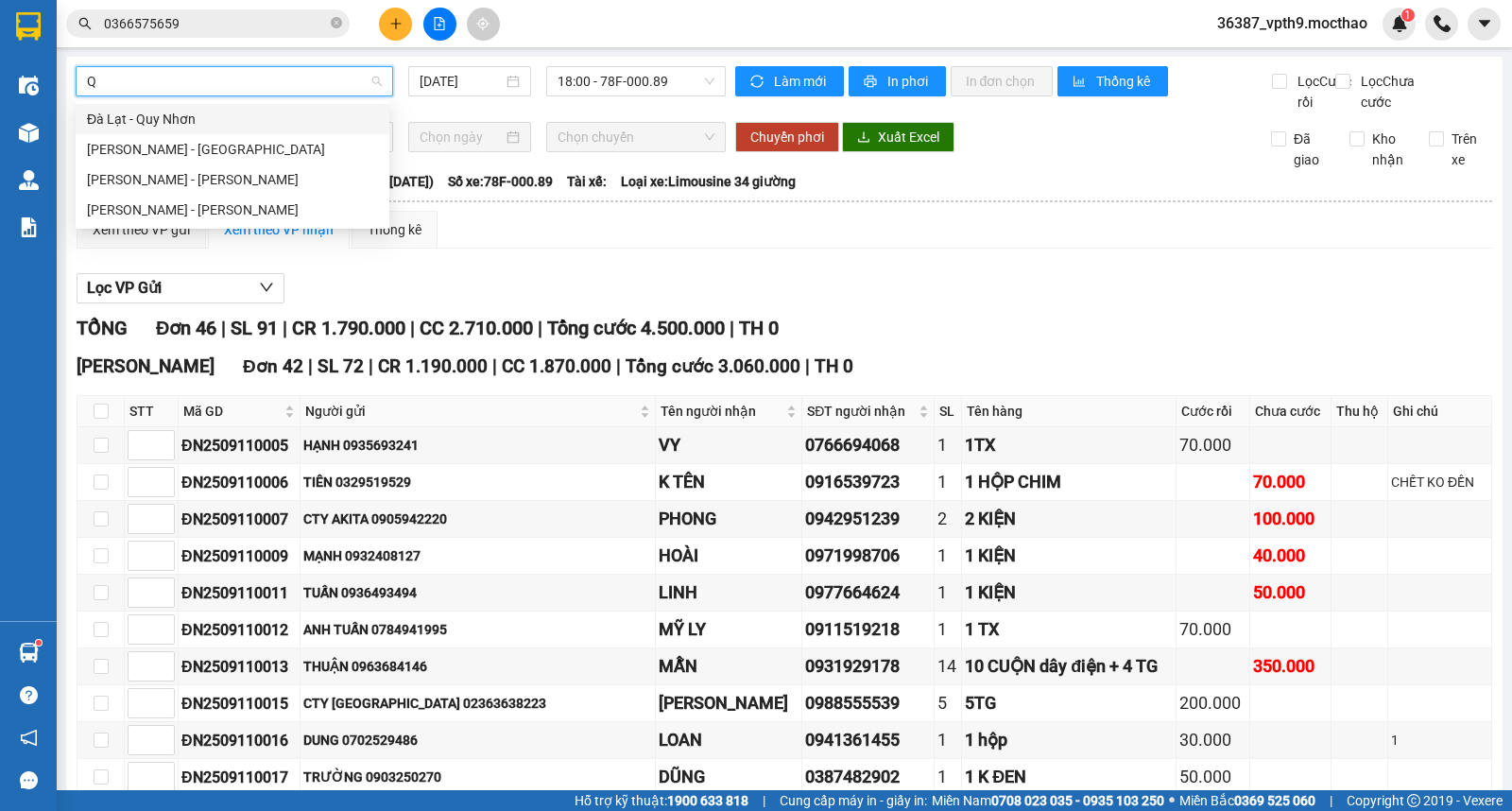
drag, startPoint x: 165, startPoint y: 108, endPoint x: 643, endPoint y: 108, distance: 478.0
click at [165, 109] on div "Đà Lạt - Quy Nhơn" at bounding box center [233, 120] width 291 height 21
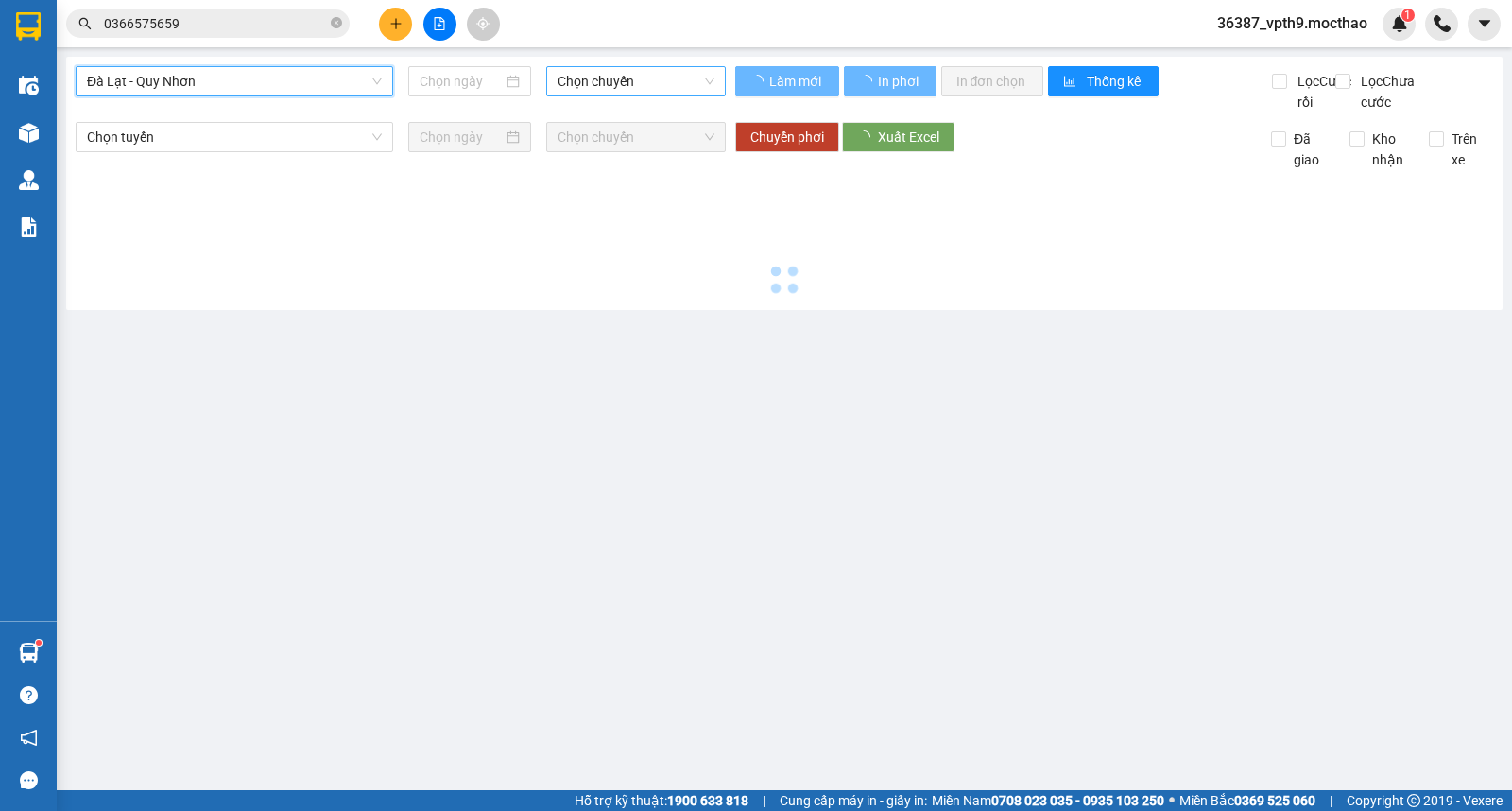
type input "[DATE]"
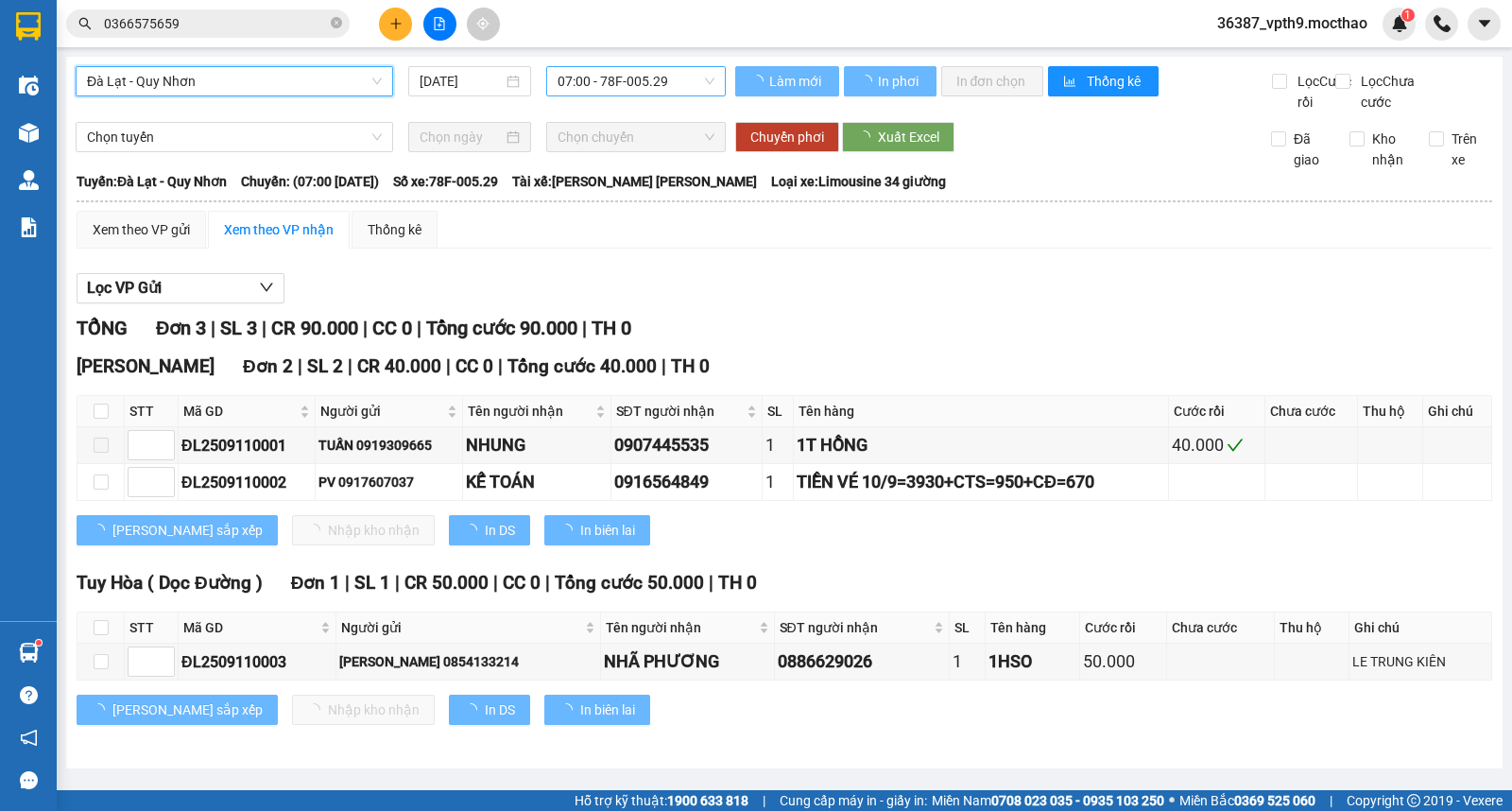
click at [652, 92] on span "07:00 - 78F-005.29" at bounding box center [636, 81] width 156 height 28
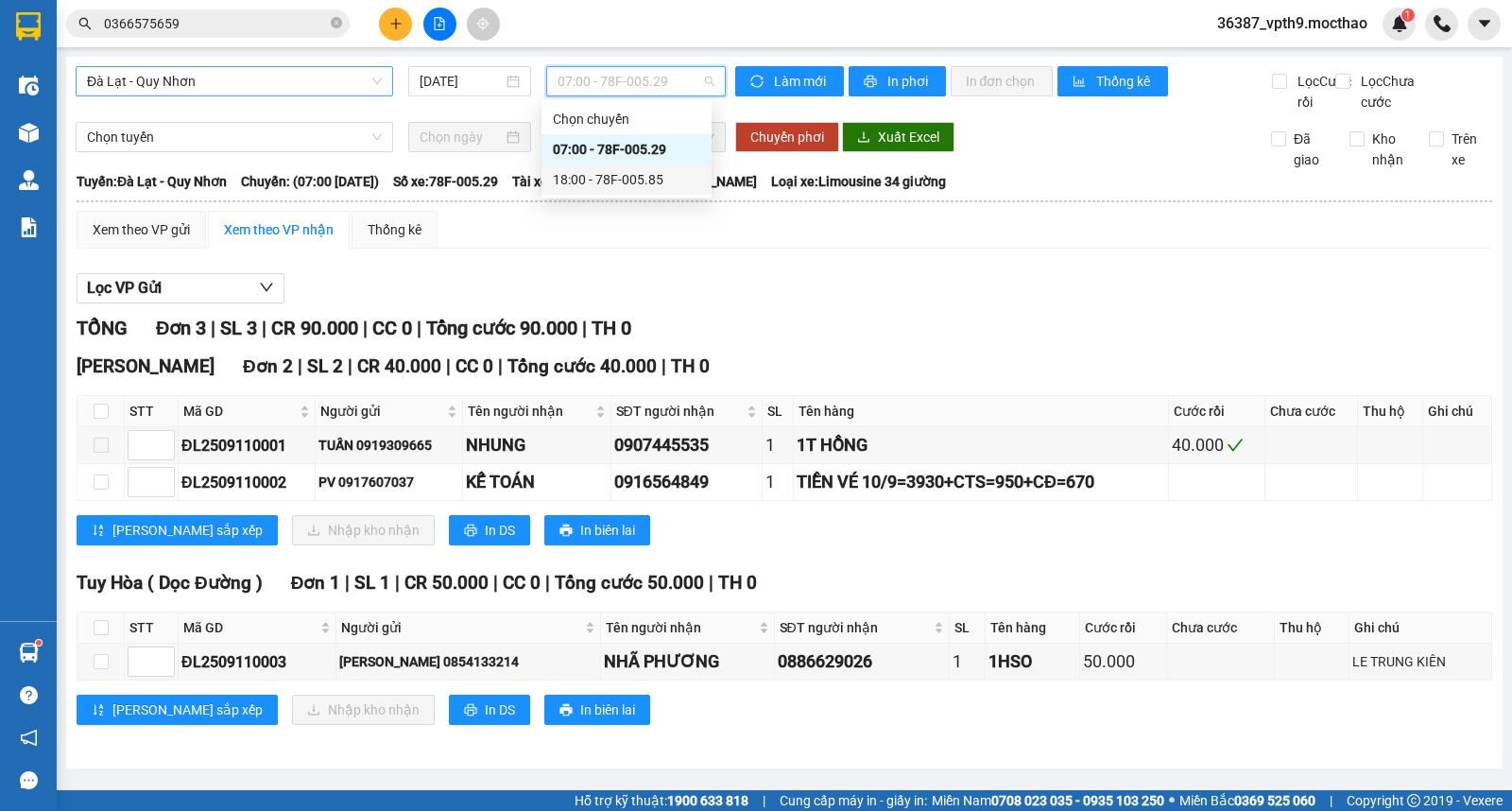
click at [616, 173] on div "18:00 - 78F-005.85" at bounding box center [626, 180] width 148 height 21
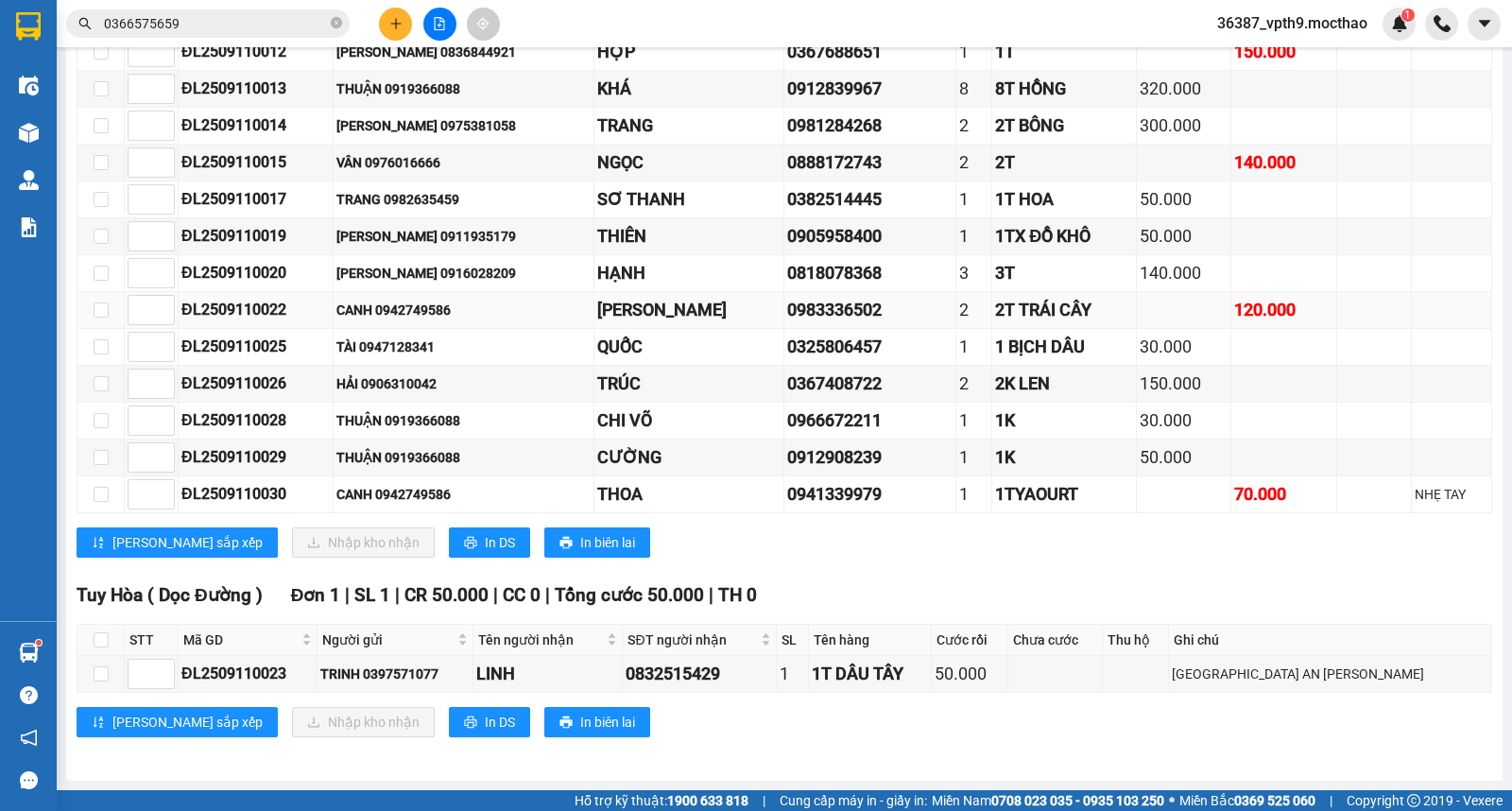
scroll to position [1199, 0]
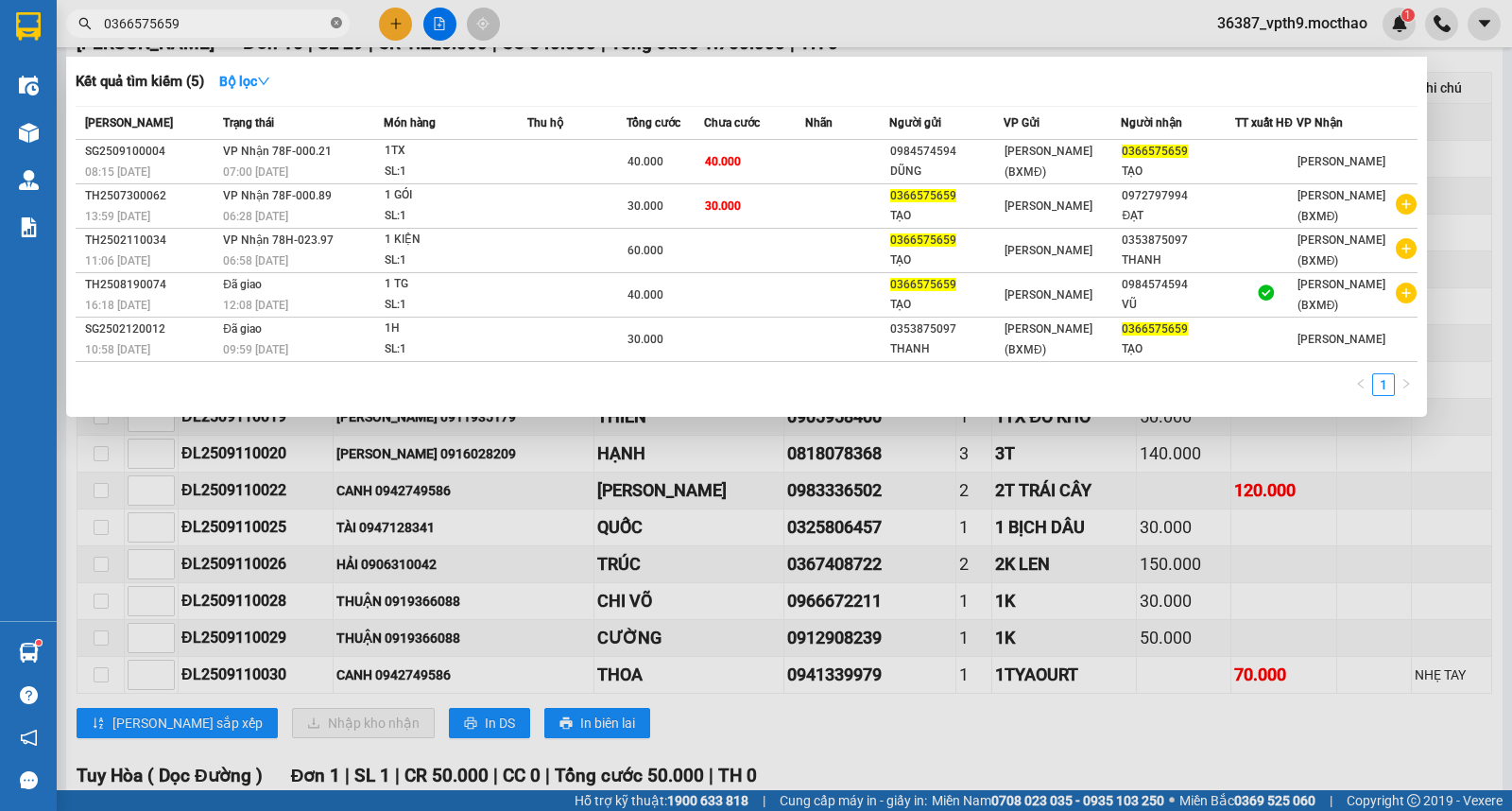
click at [331, 17] on icon "close-circle" at bounding box center [337, 23] width 12 height 12
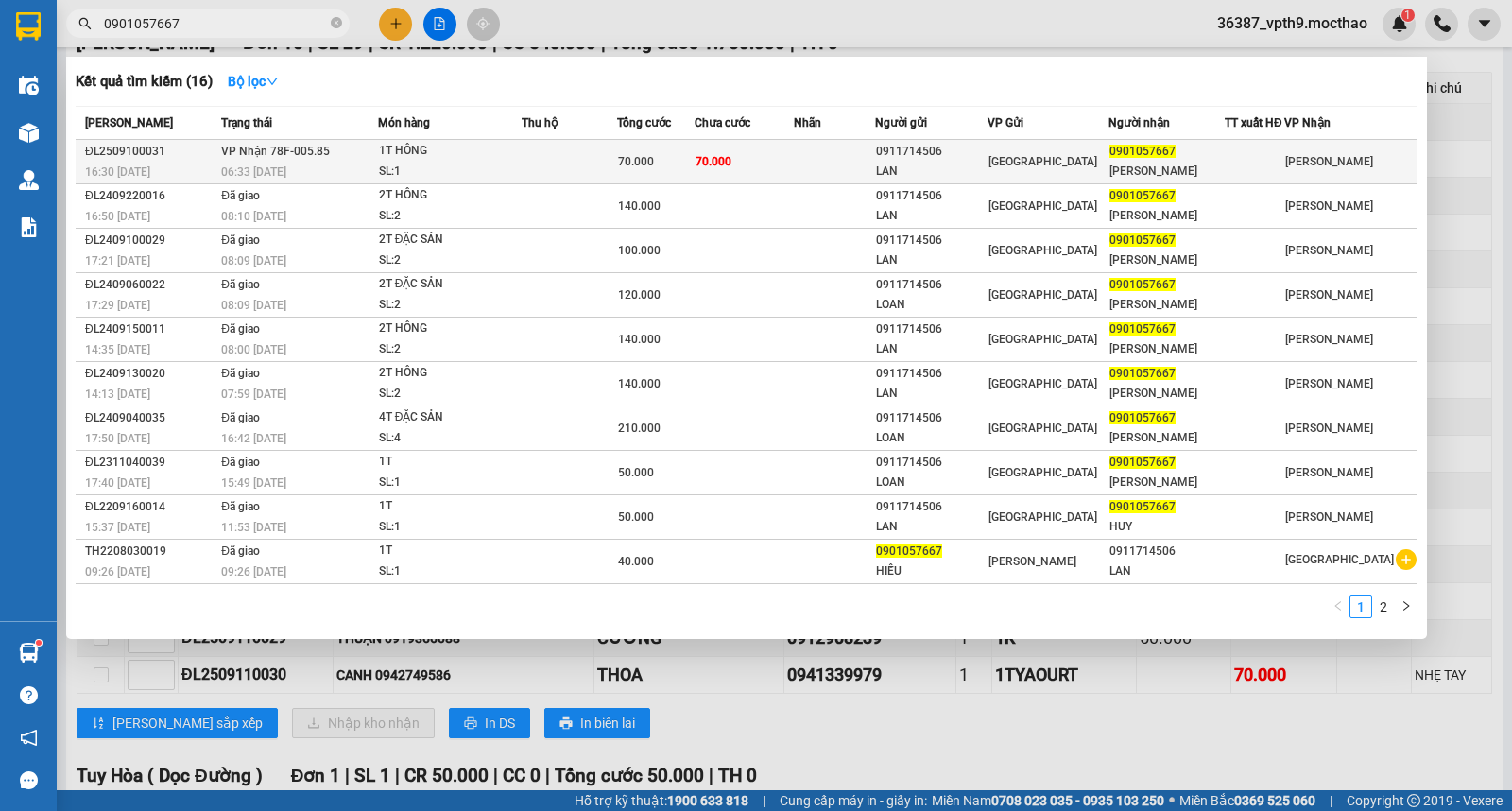
type input "0901057667"
click at [618, 155] on td at bounding box center [569, 162] width 96 height 44
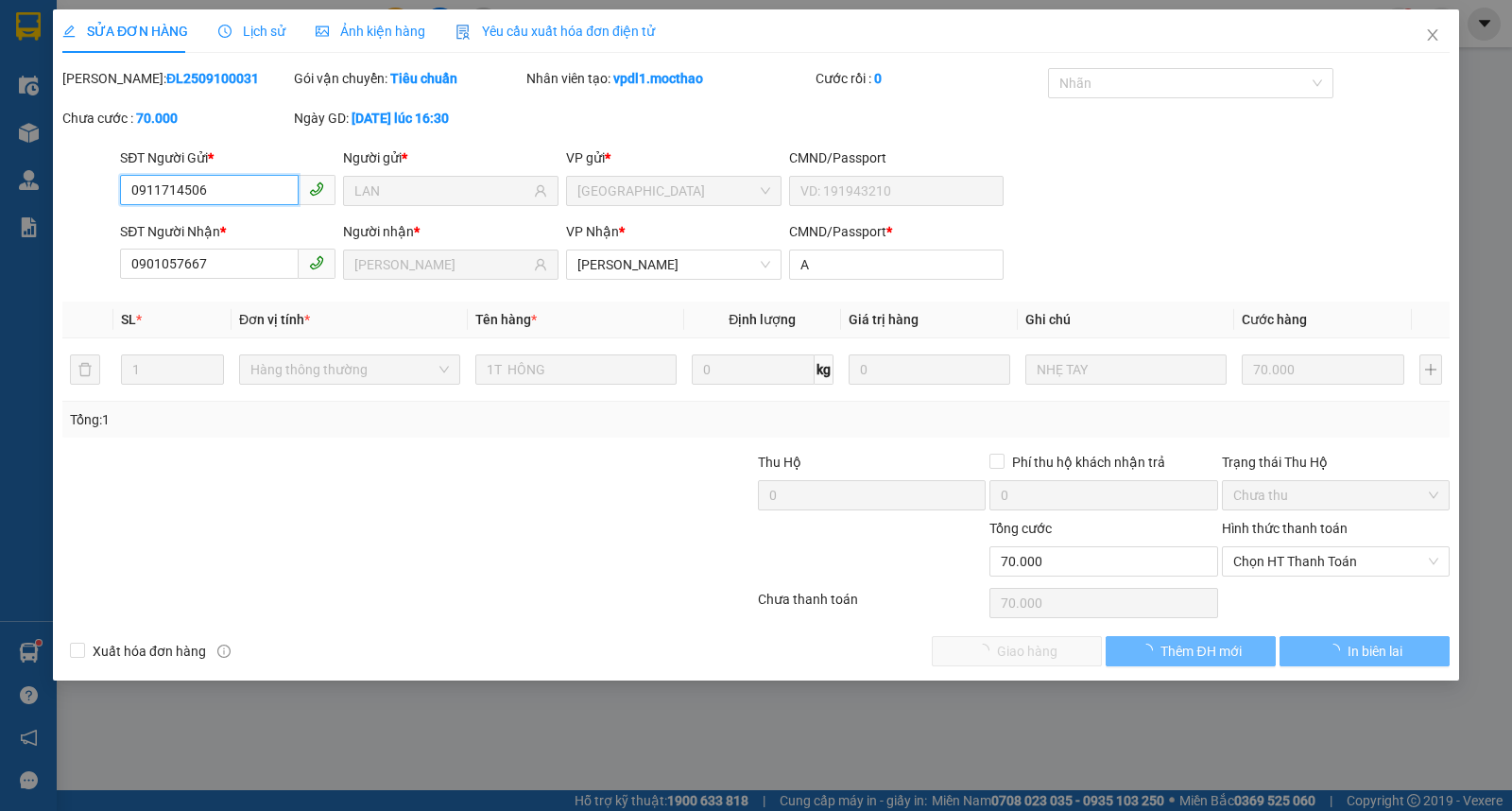
type input "0911714506"
type input "LAN"
type input "0901057667"
type input "[PERSON_NAME]"
type input "A"
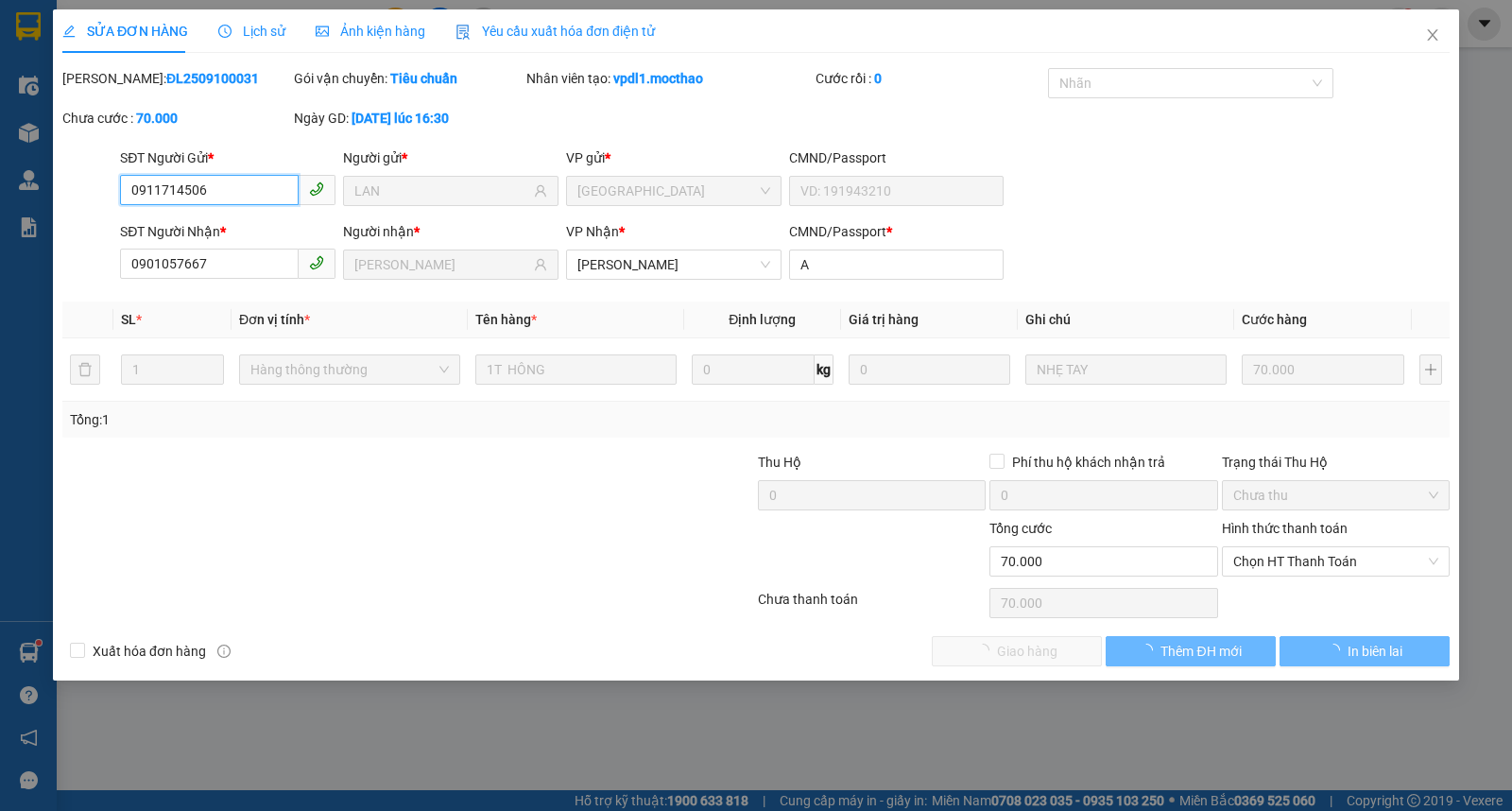
type input "70.000"
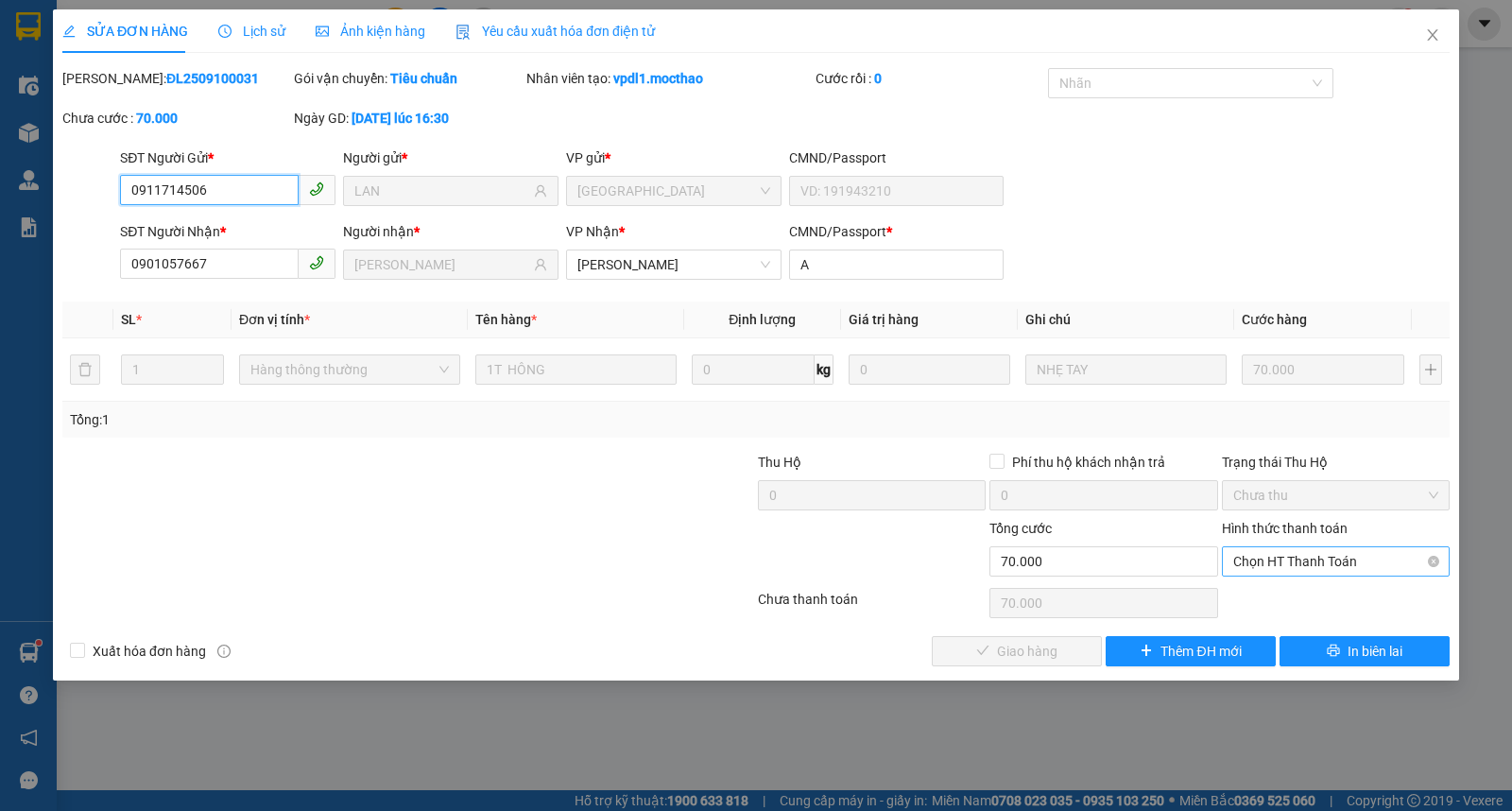
click at [1317, 564] on span "Chọn HT Thanh Toán" at bounding box center [1335, 561] width 206 height 28
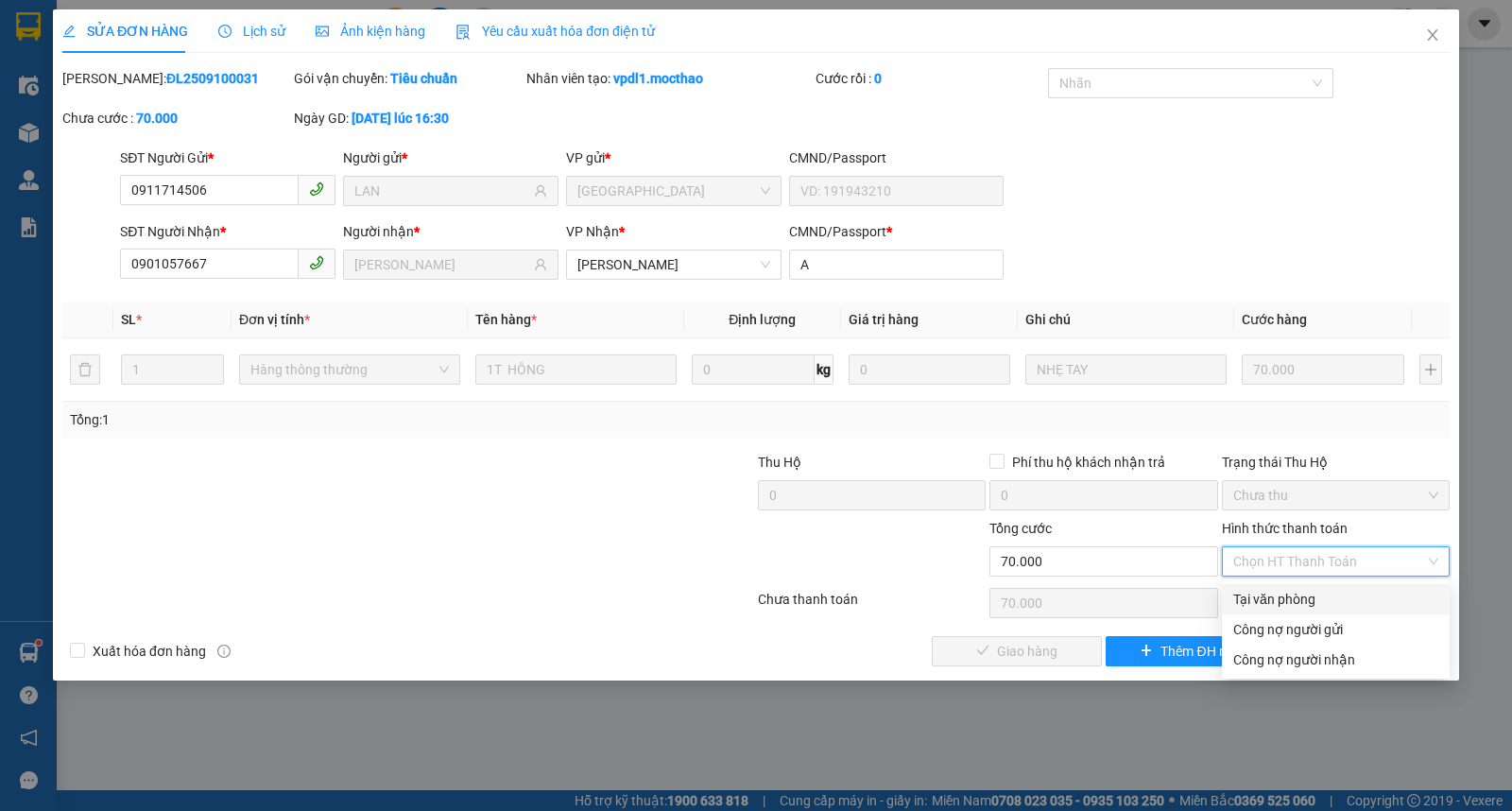
click at [1276, 589] on div "Tại văn phòng" at bounding box center [1335, 600] width 206 height 21
type input "0"
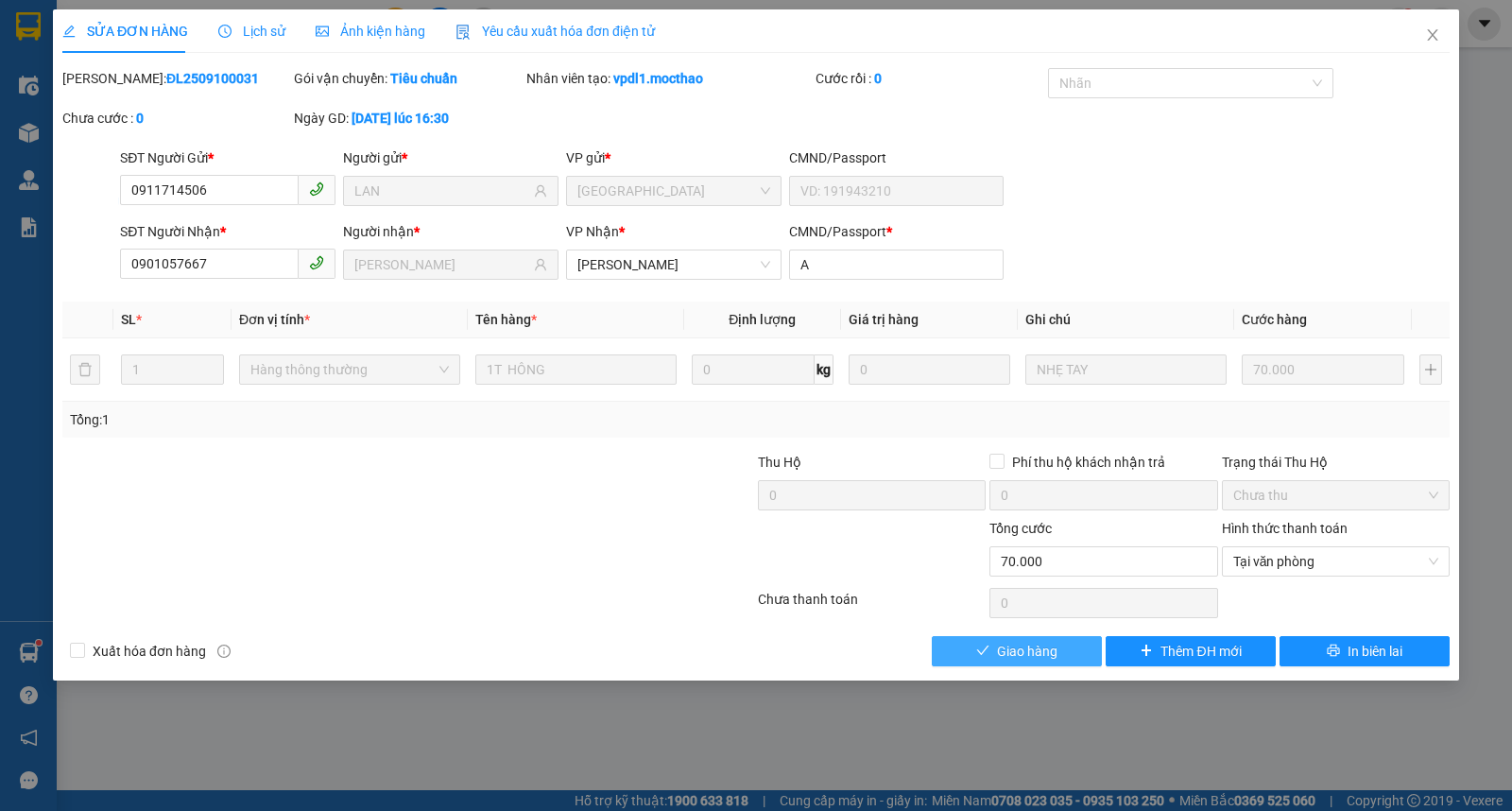
click at [997, 647] on span "Giao hàng" at bounding box center [1027, 652] width 61 height 21
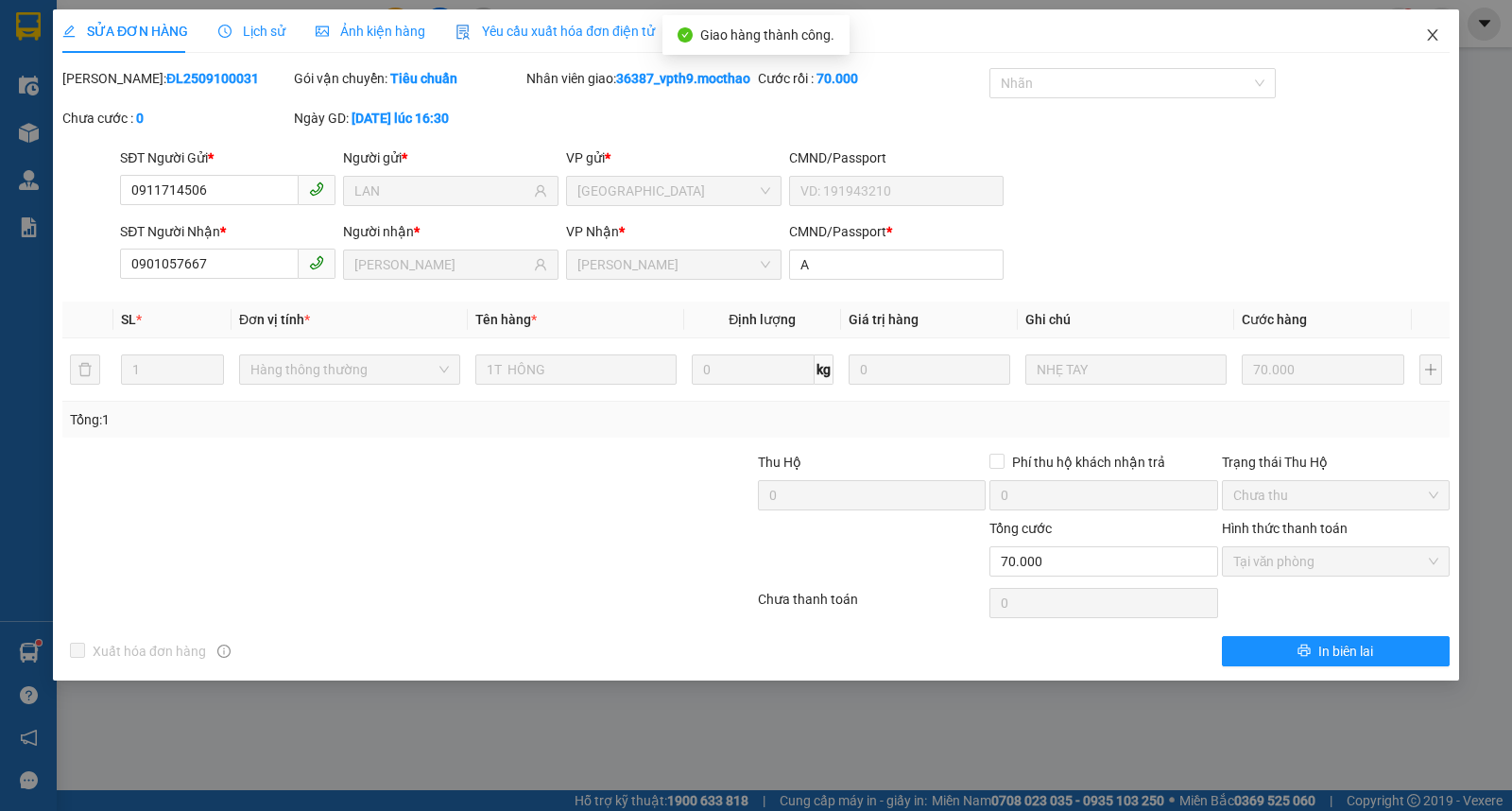
click at [1443, 30] on span "Close" at bounding box center [1432, 36] width 53 height 53
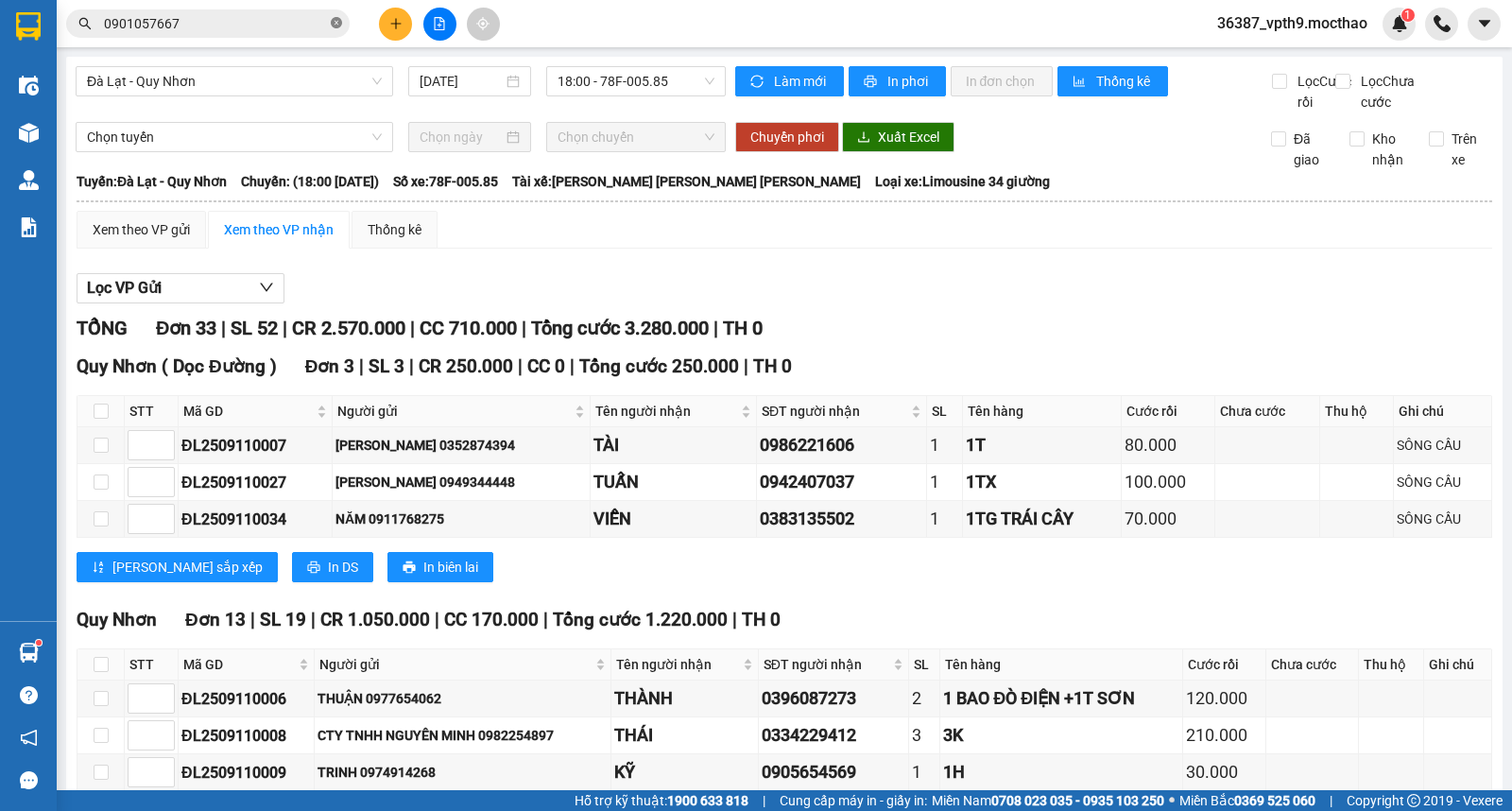
click at [334, 17] on icon "close-circle" at bounding box center [337, 23] width 12 height 12
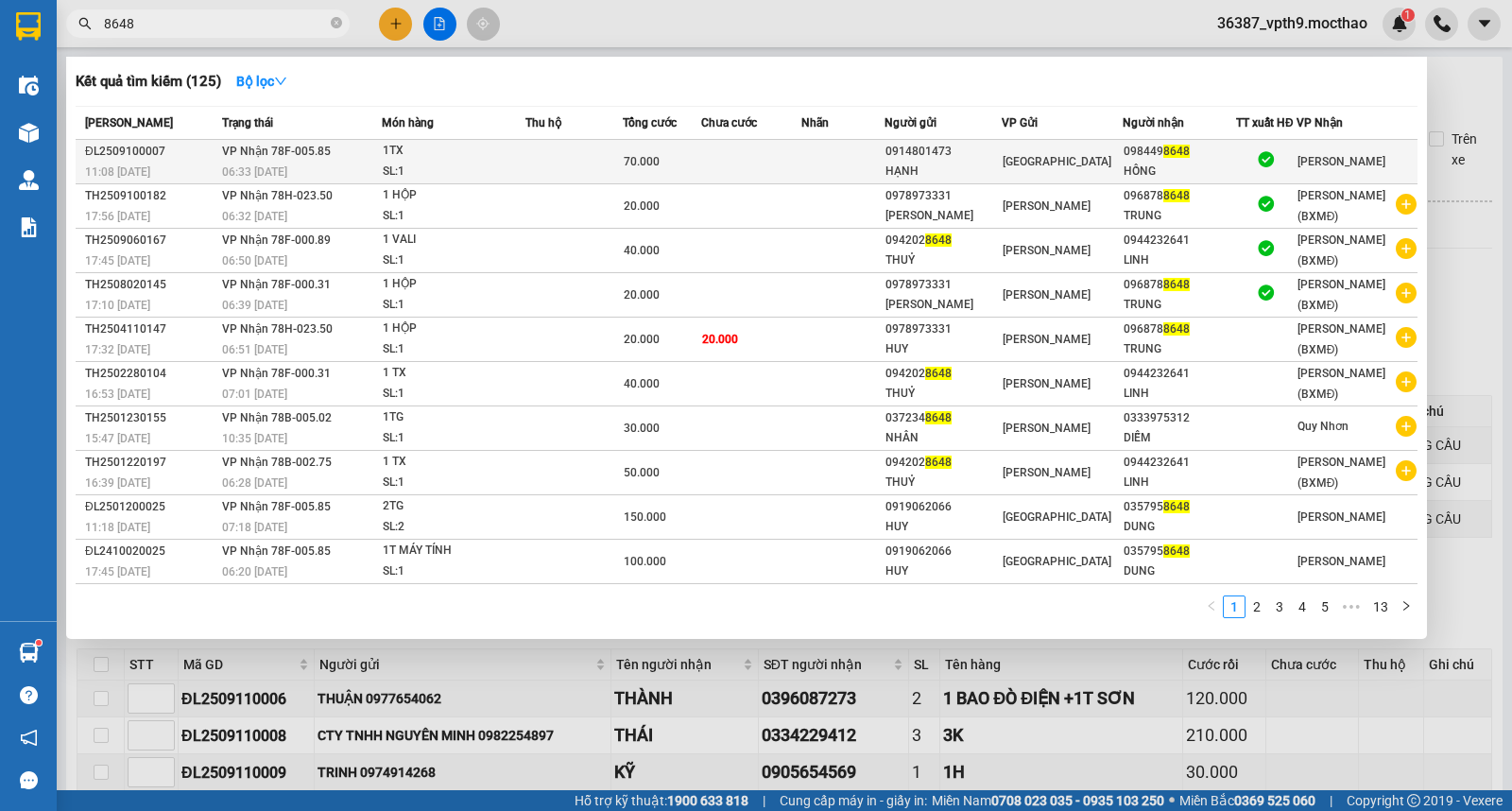
type input "8648"
click at [1188, 162] on div "HỒNG" at bounding box center [1180, 171] width 112 height 20
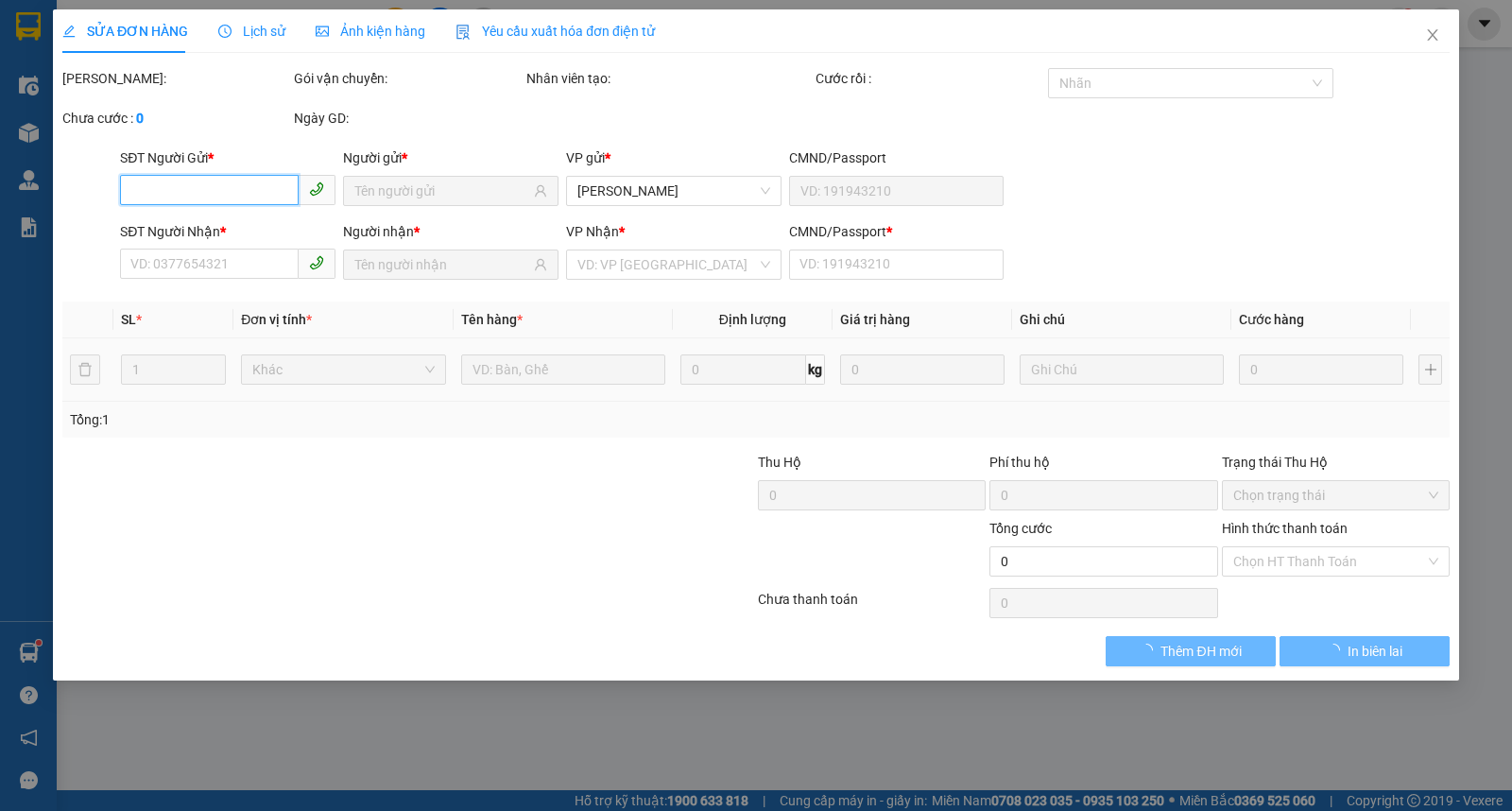
type input "0914801473"
type input "HẠNH"
type input "0984498648"
type input "HỒNG"
type input "0"
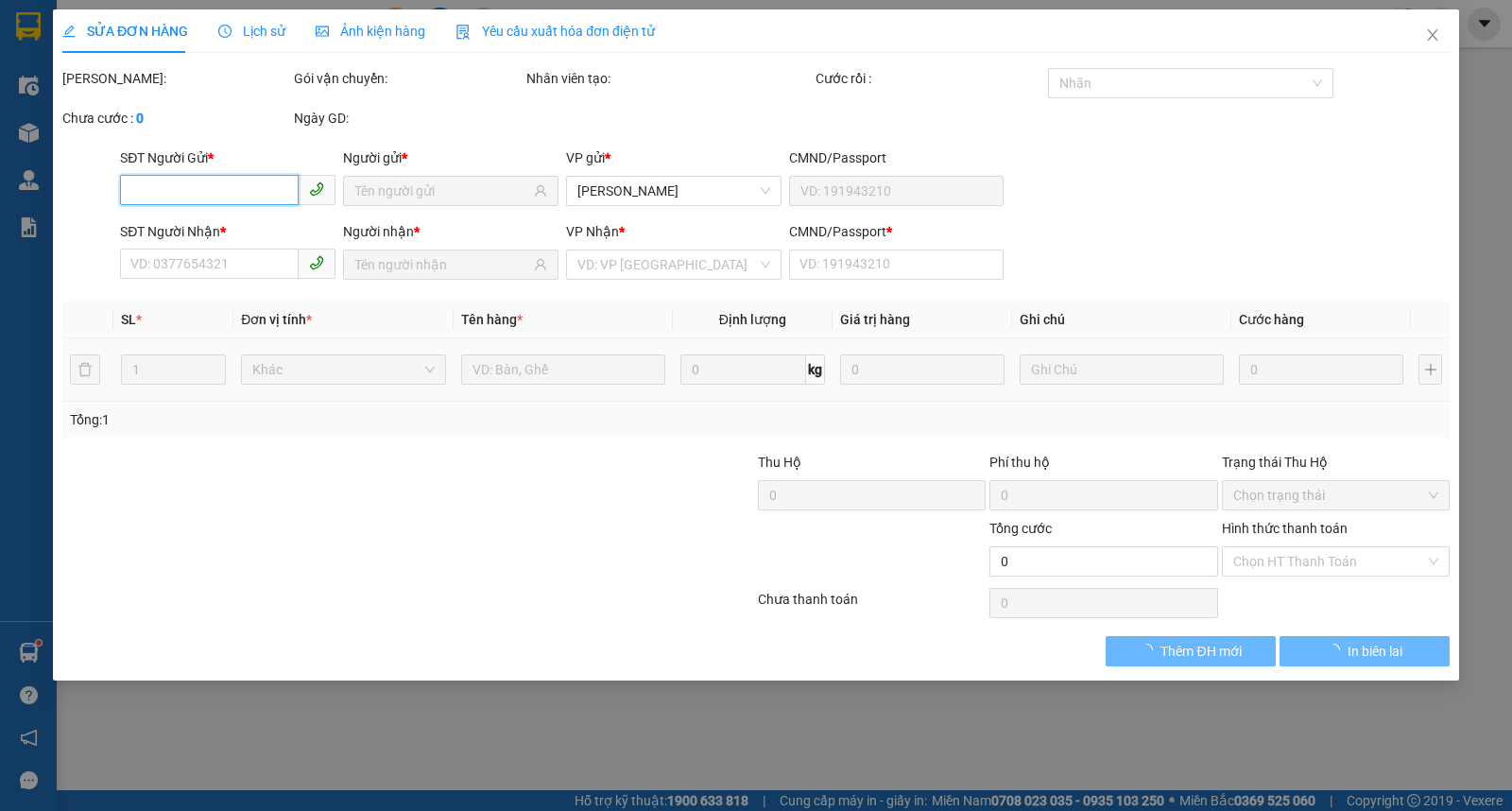
type input "70.000"
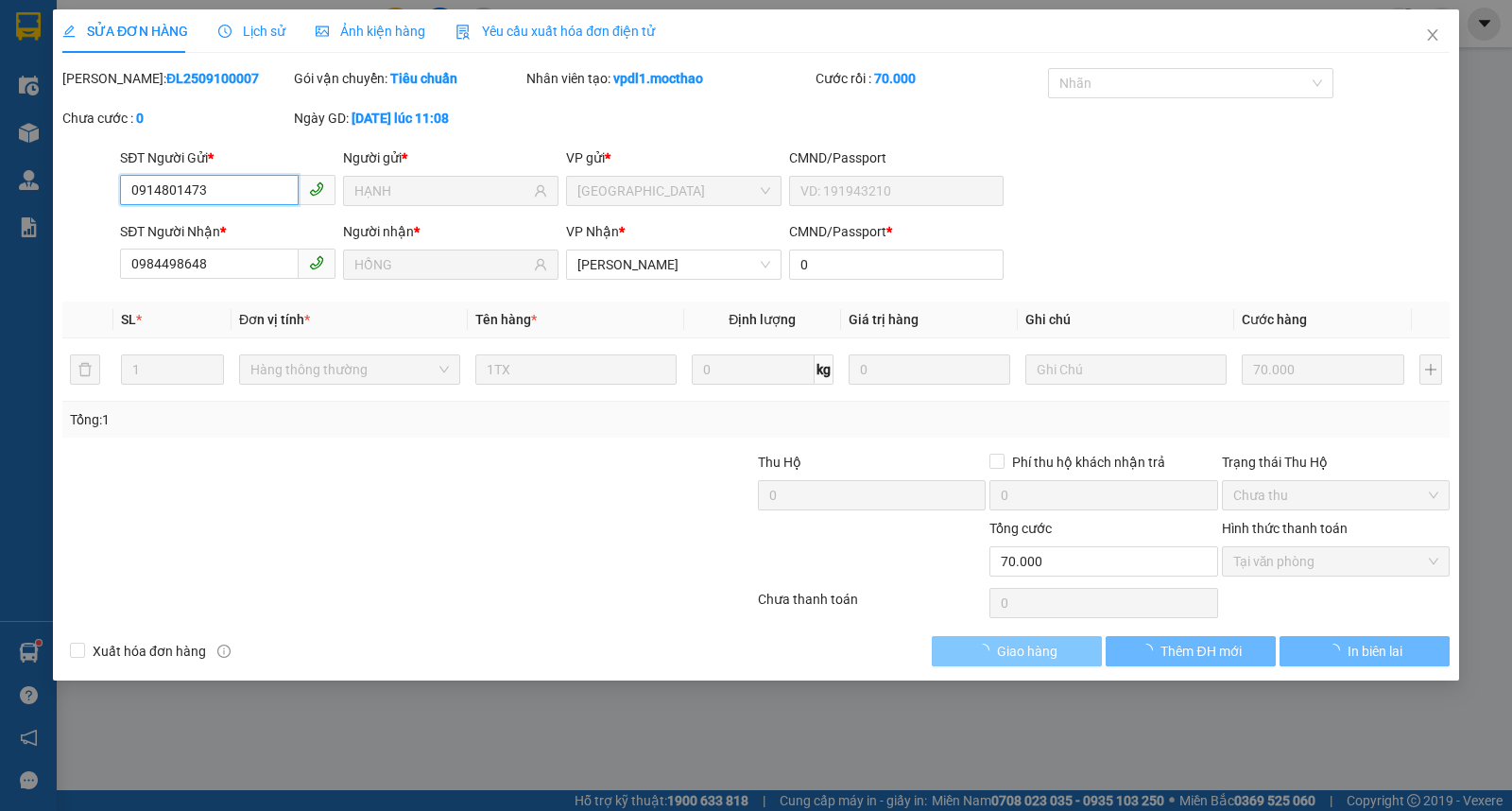
checkbox input "true"
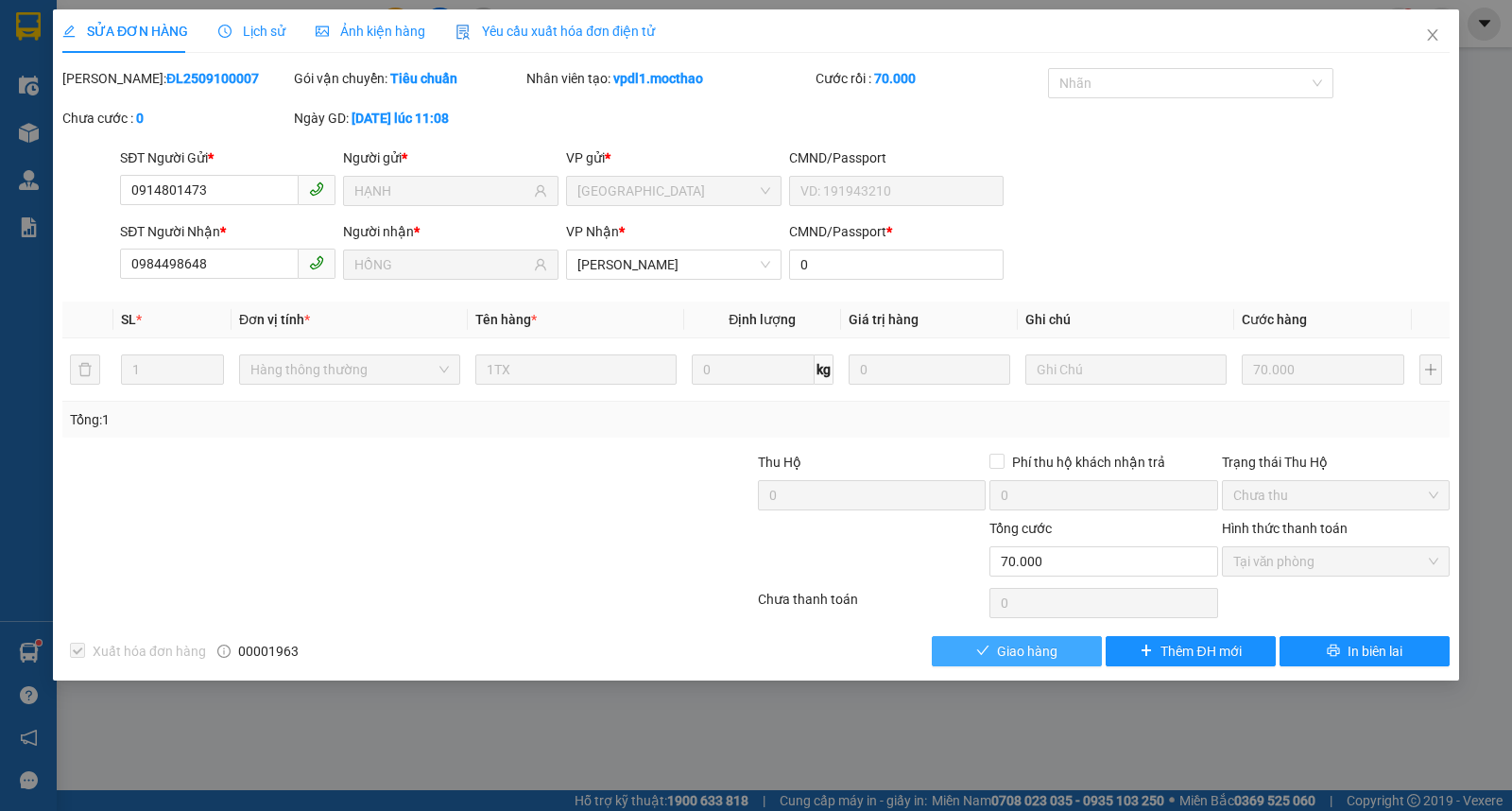
click at [1041, 654] on span "Giao hàng" at bounding box center [1027, 652] width 61 height 21
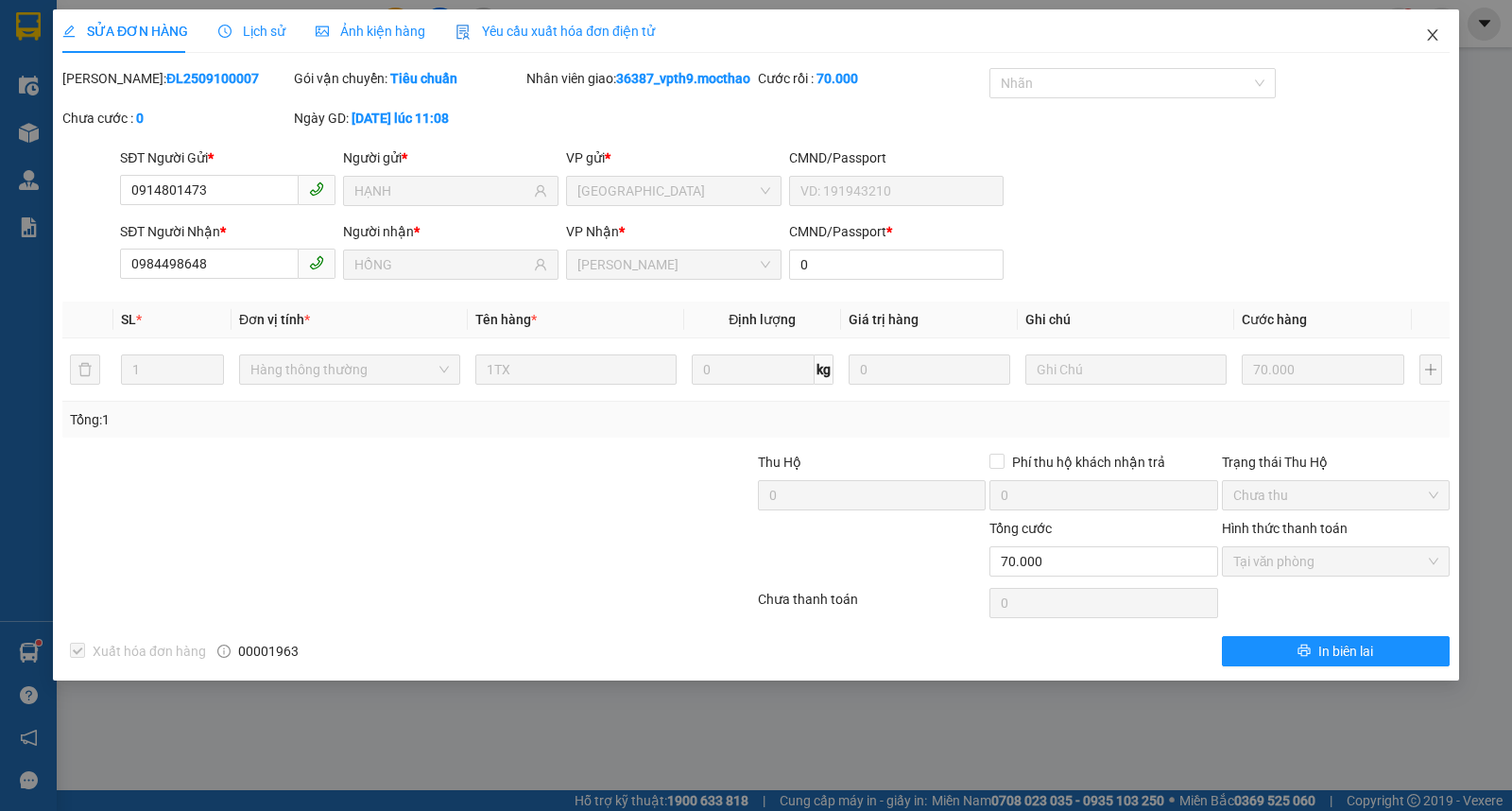
click at [1432, 50] on span "Close" at bounding box center [1432, 36] width 53 height 53
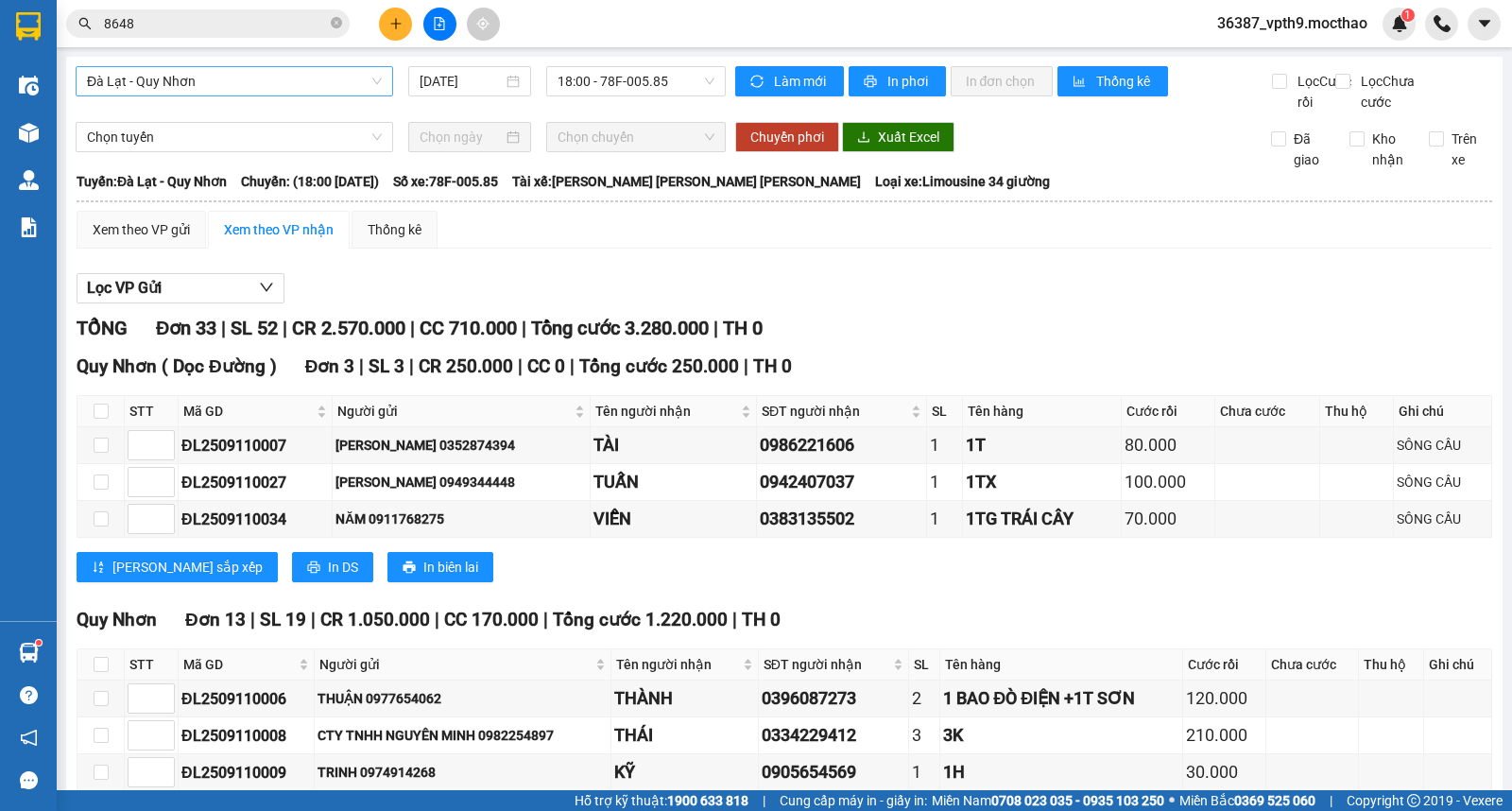
click at [250, 80] on span "Đà Lạt - Quy Nhơn" at bounding box center [234, 81] width 295 height 28
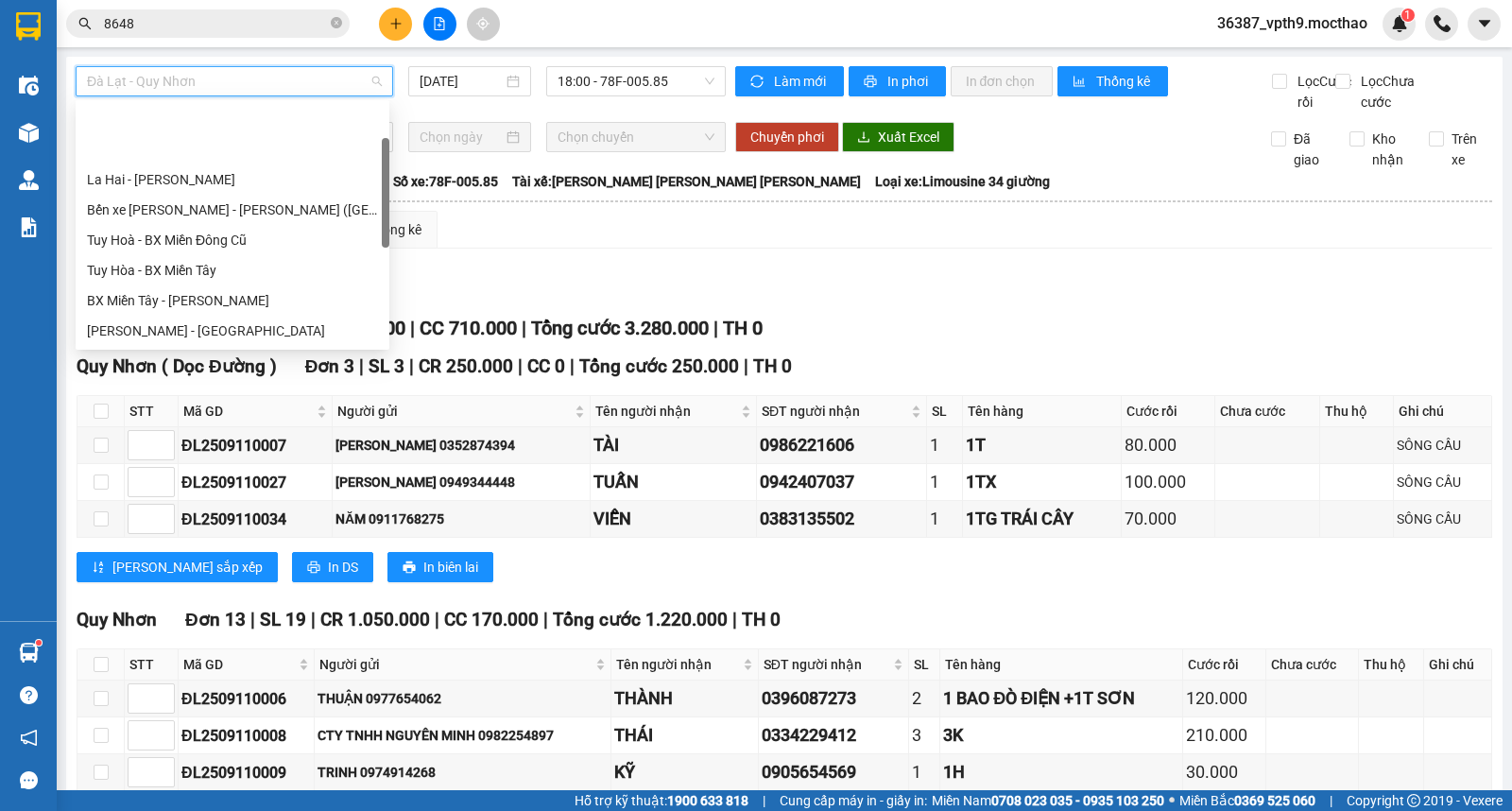
scroll to position [90, 0]
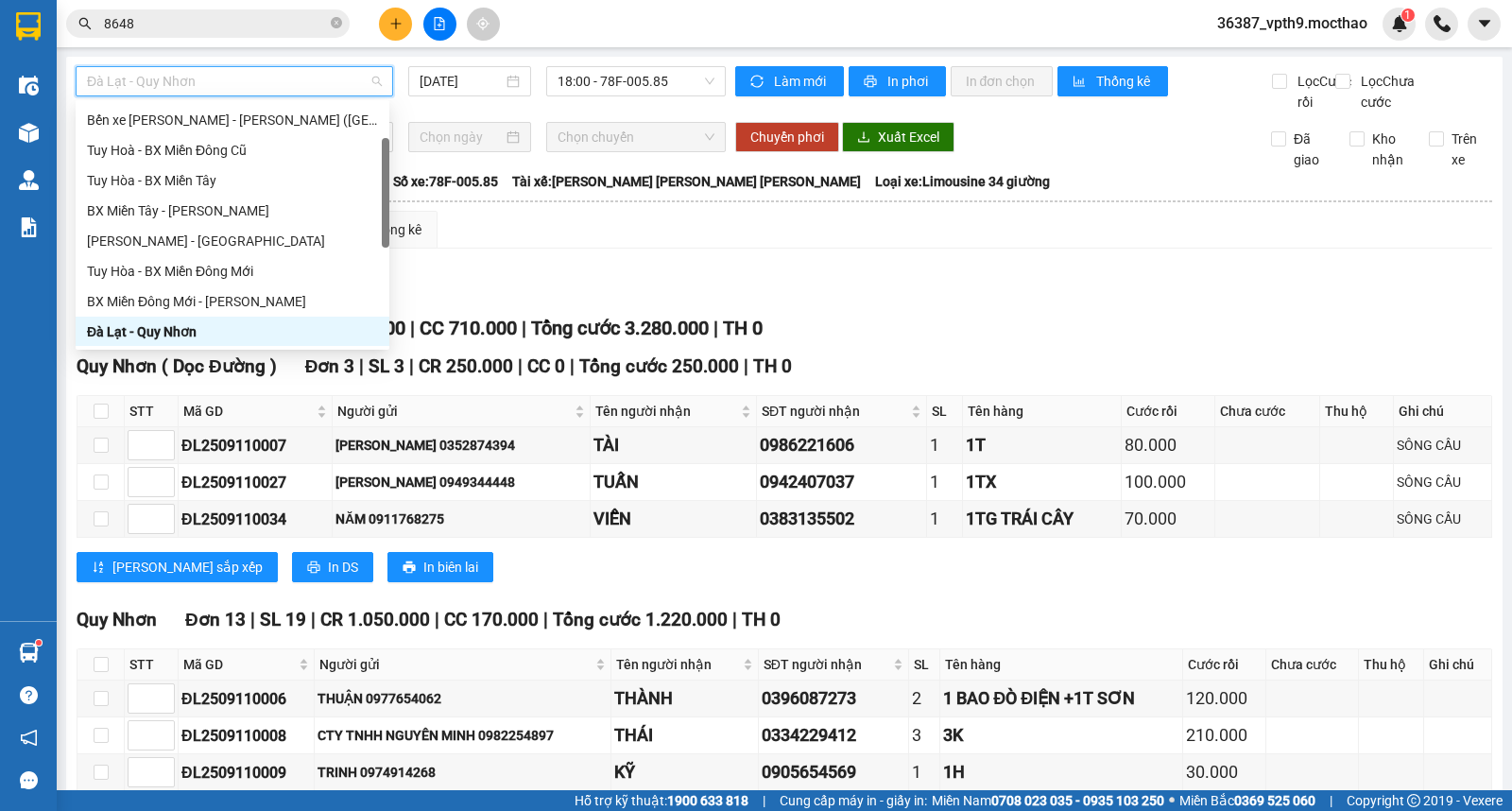
type input "Q"
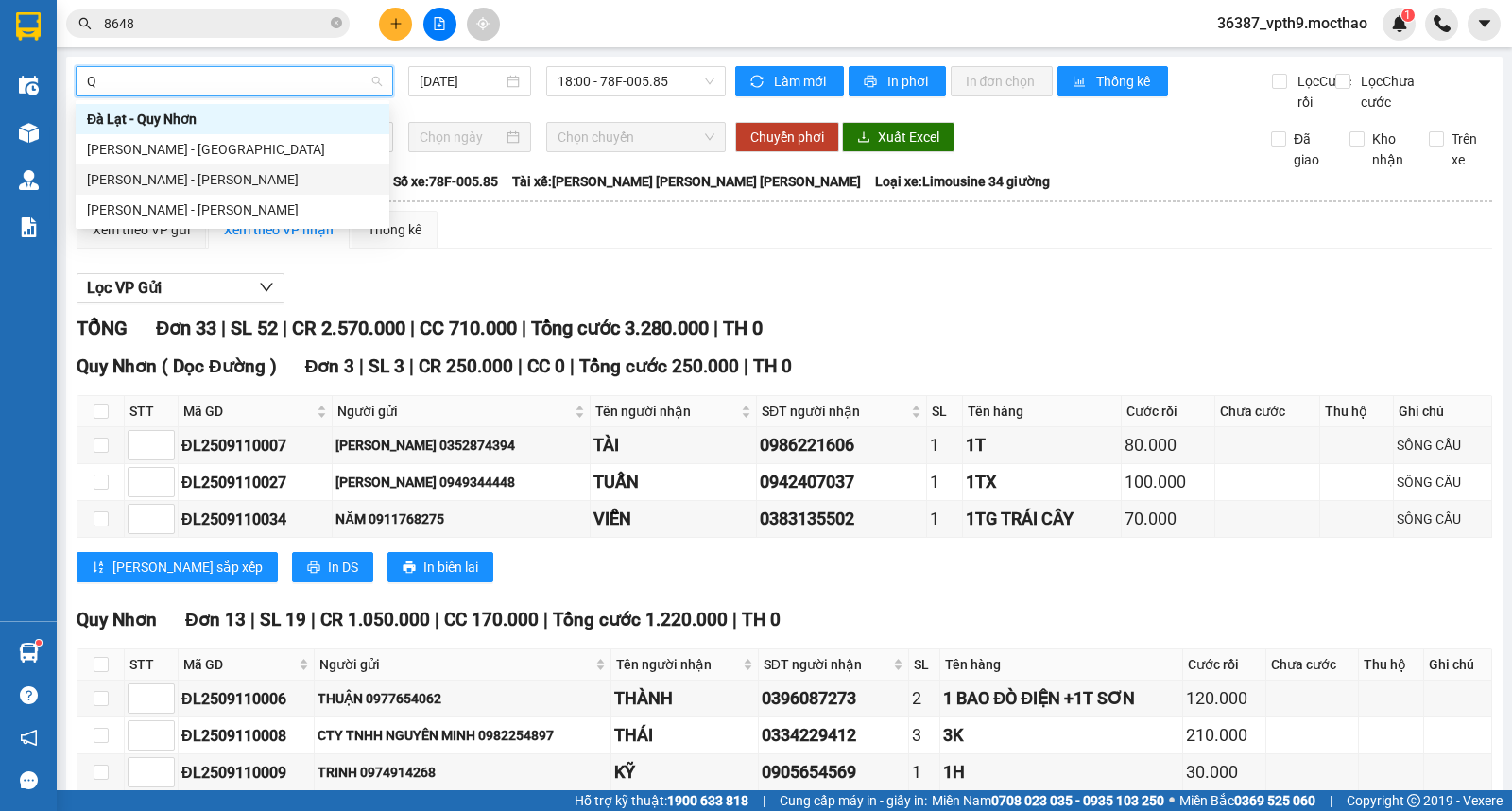
click at [179, 176] on div "[PERSON_NAME] - [PERSON_NAME]" at bounding box center [233, 180] width 291 height 21
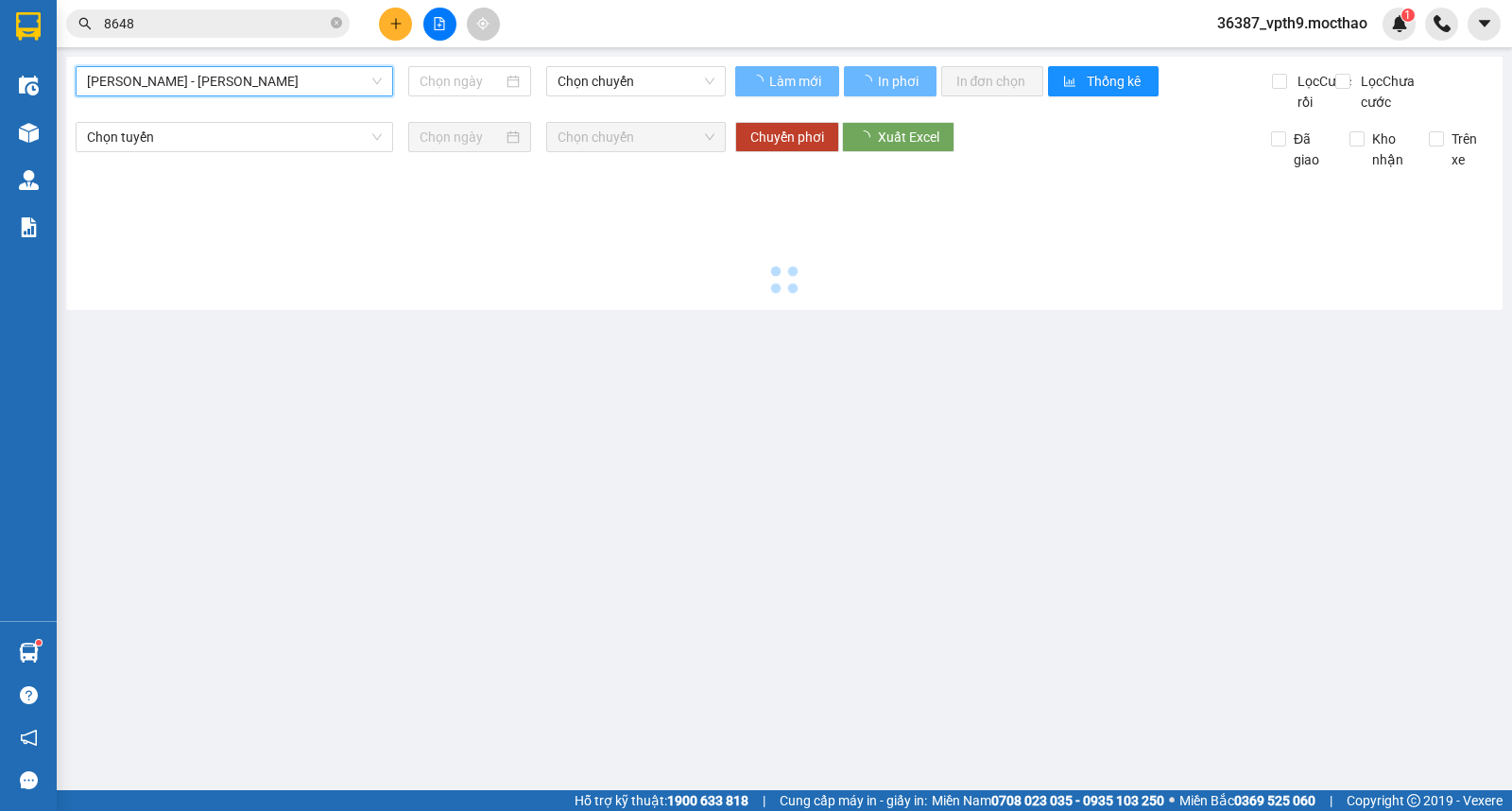
type input "[DATE]"
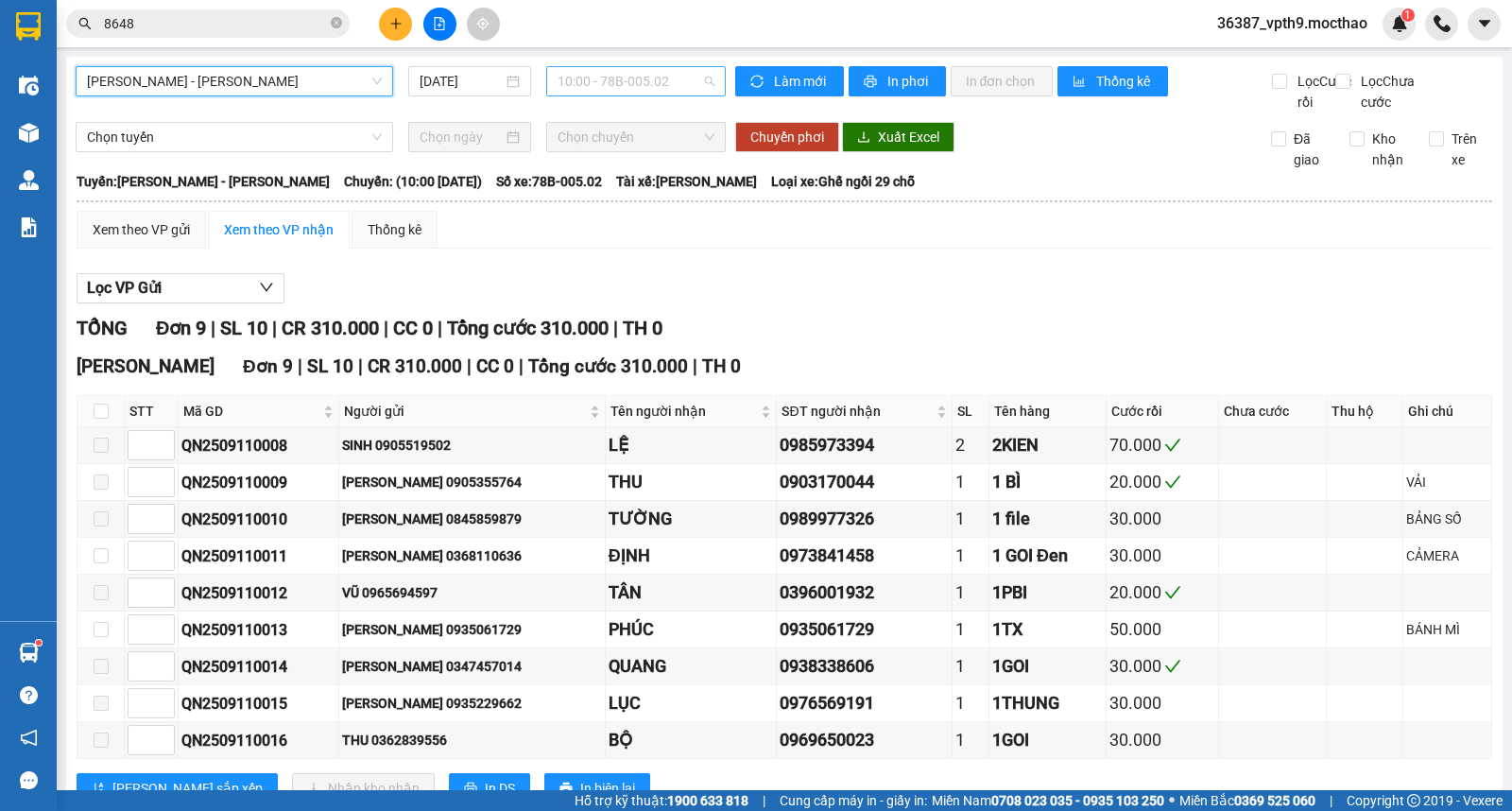
click at [607, 88] on span "10:00 - 78B-005.02" at bounding box center [636, 81] width 156 height 28
click at [634, 175] on div "16:00 - 78B-005.02" at bounding box center [626, 180] width 148 height 21
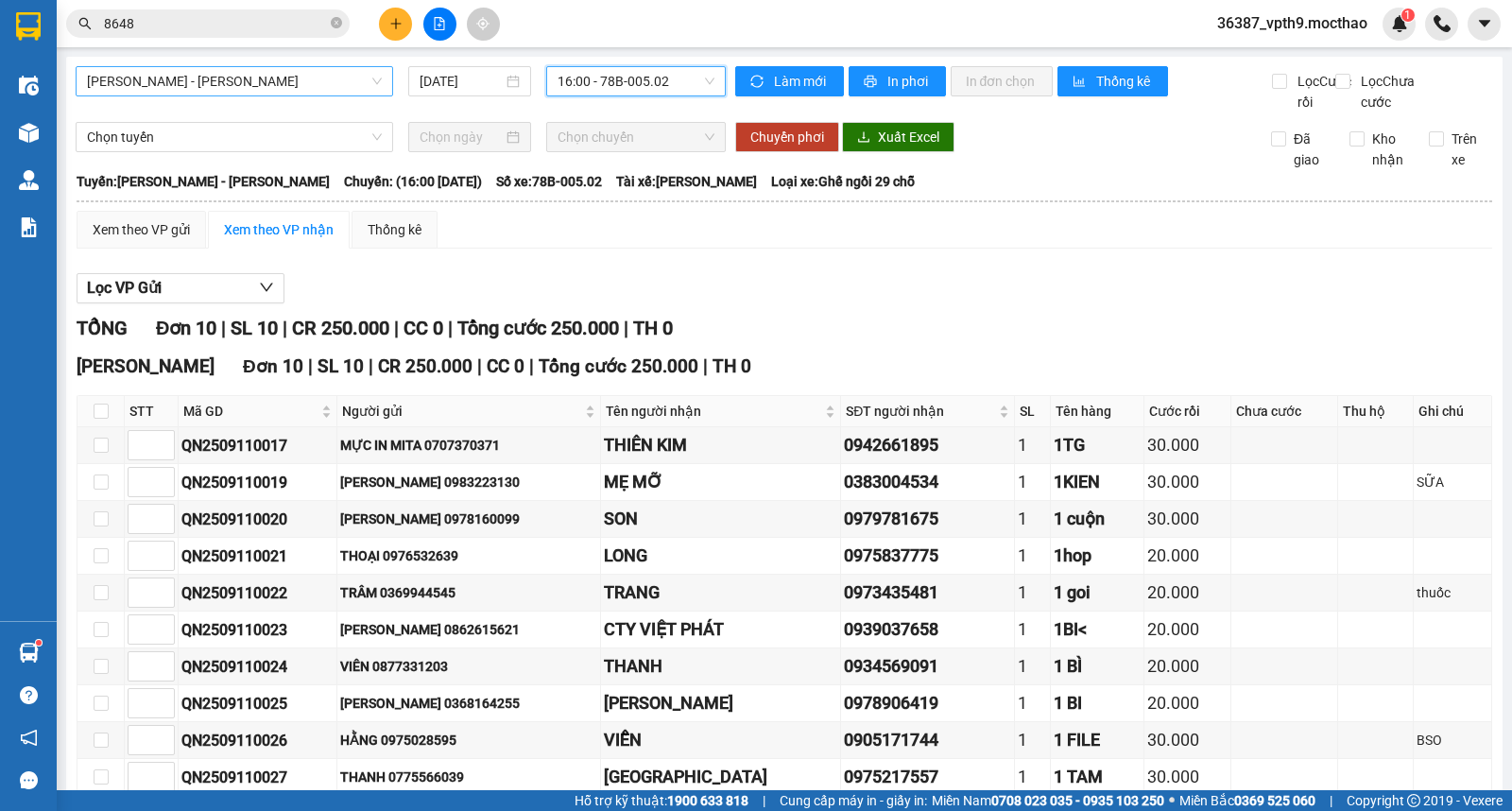
click at [109, 428] on th at bounding box center [100, 411] width 47 height 31
click at [99, 419] on input "checkbox" at bounding box center [101, 411] width 15 height 15
checkbox input "true"
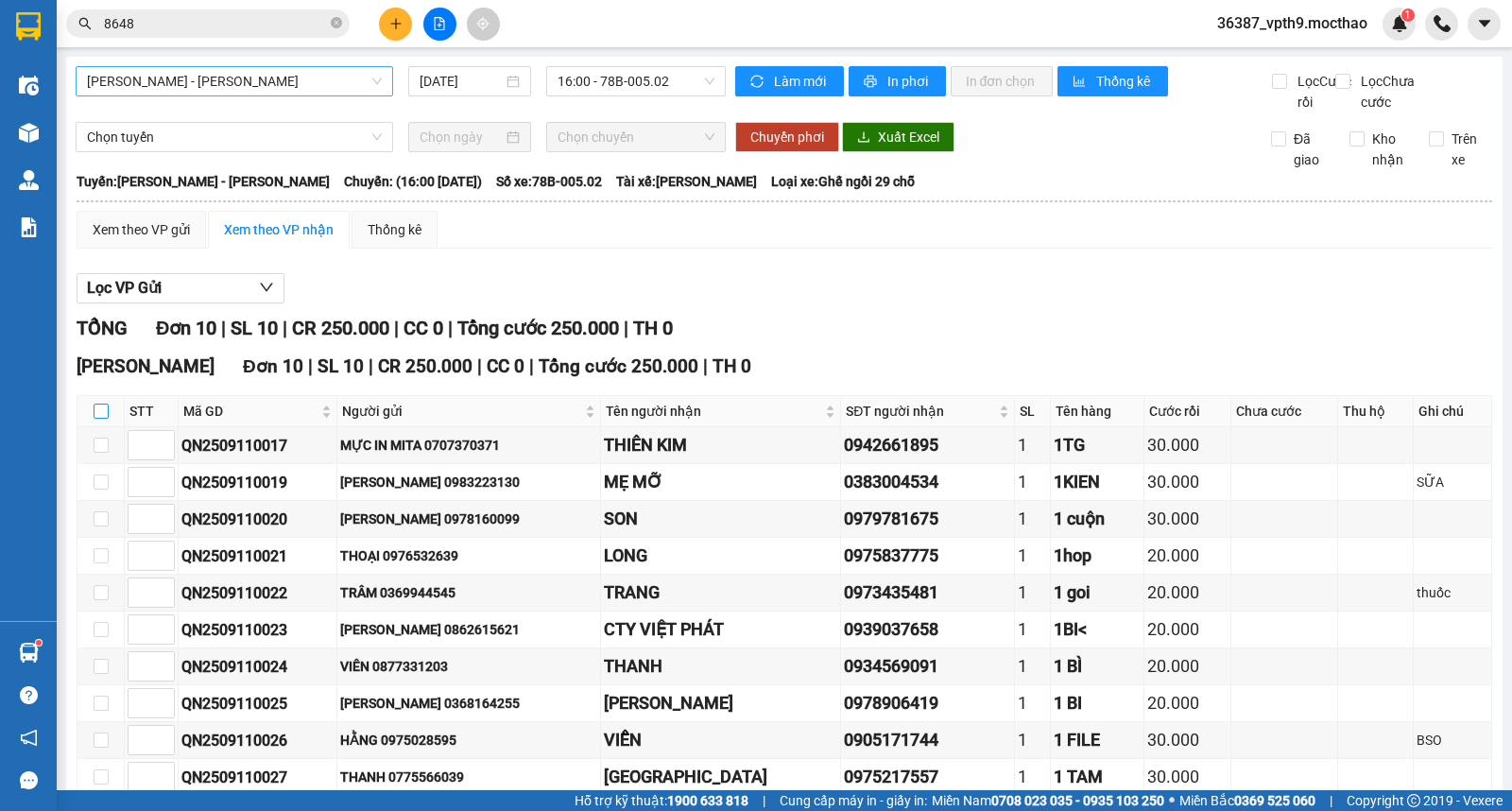
checkbox input "true"
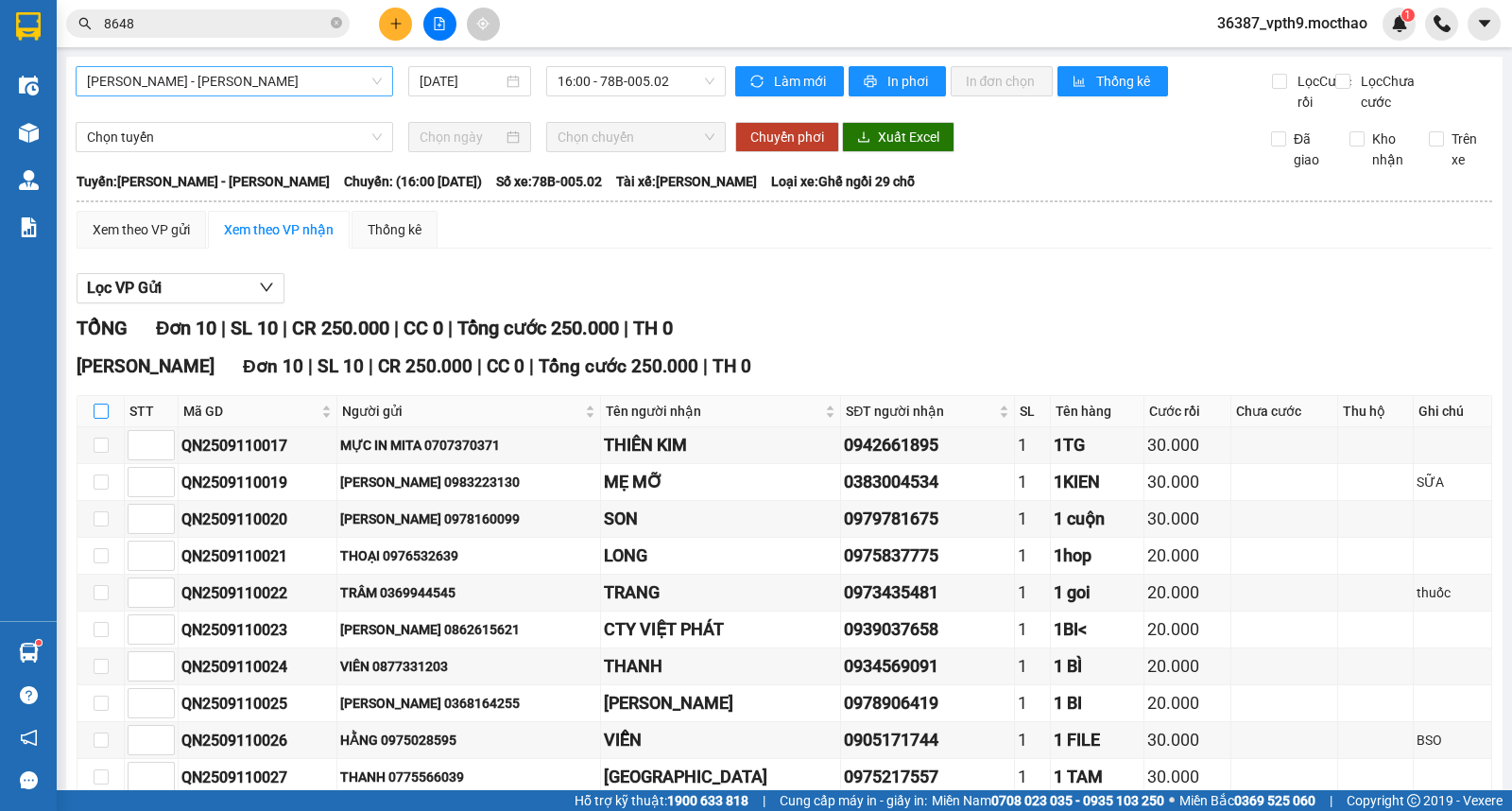
checkbox input "true"
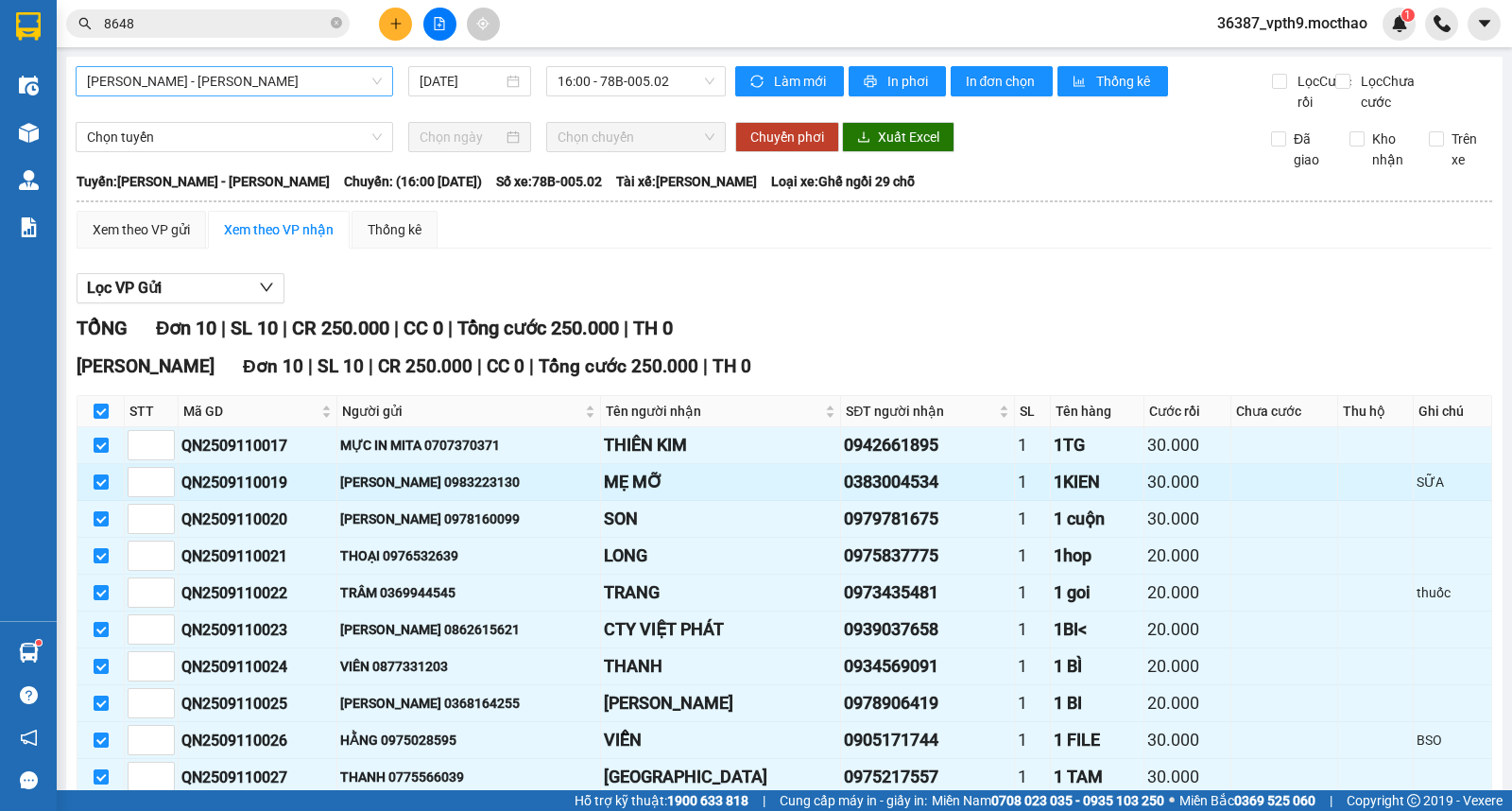
scroll to position [105, 0]
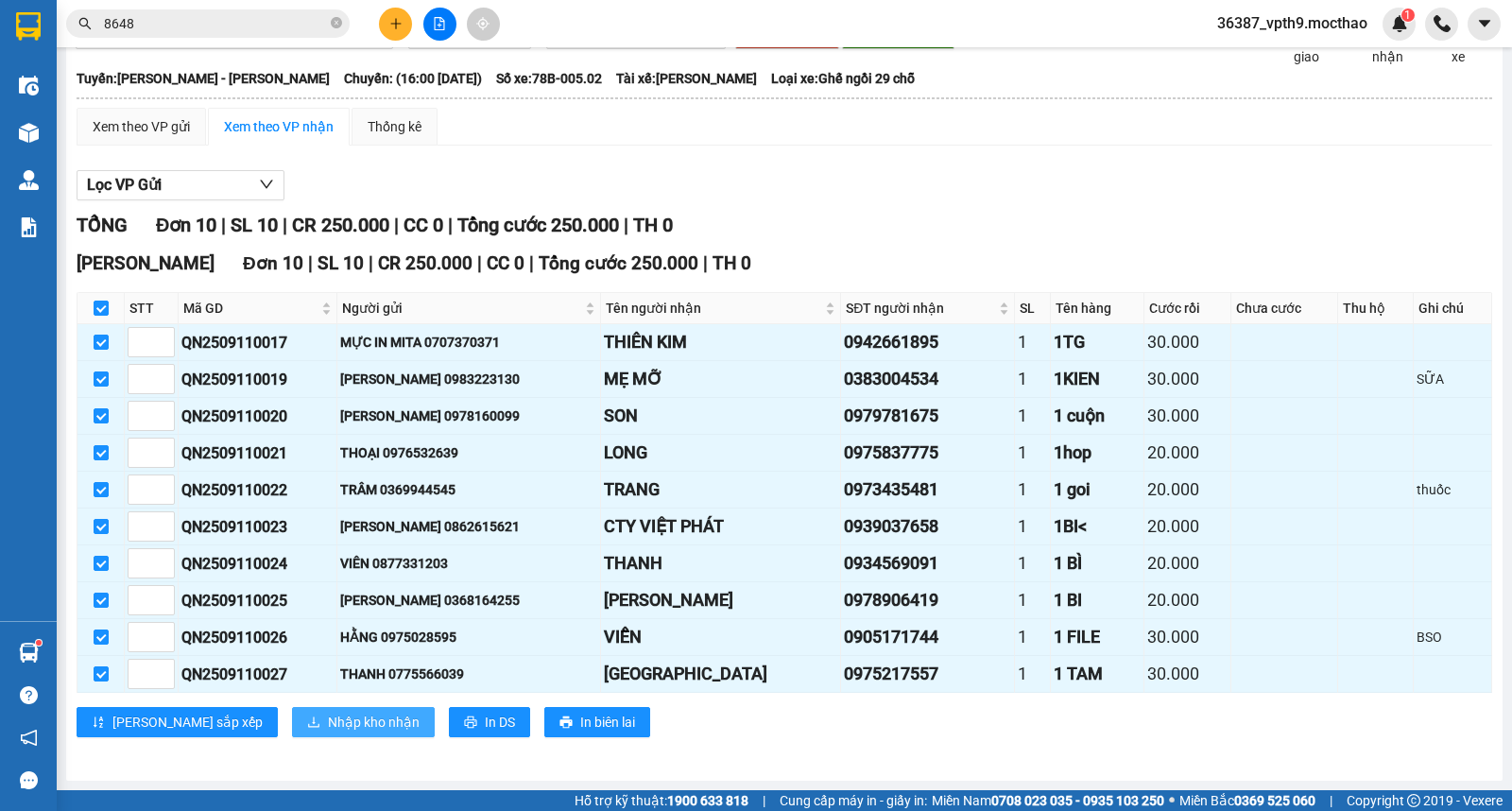
click at [292, 738] on button "Nhập kho nhận" at bounding box center [364, 722] width 143 height 30
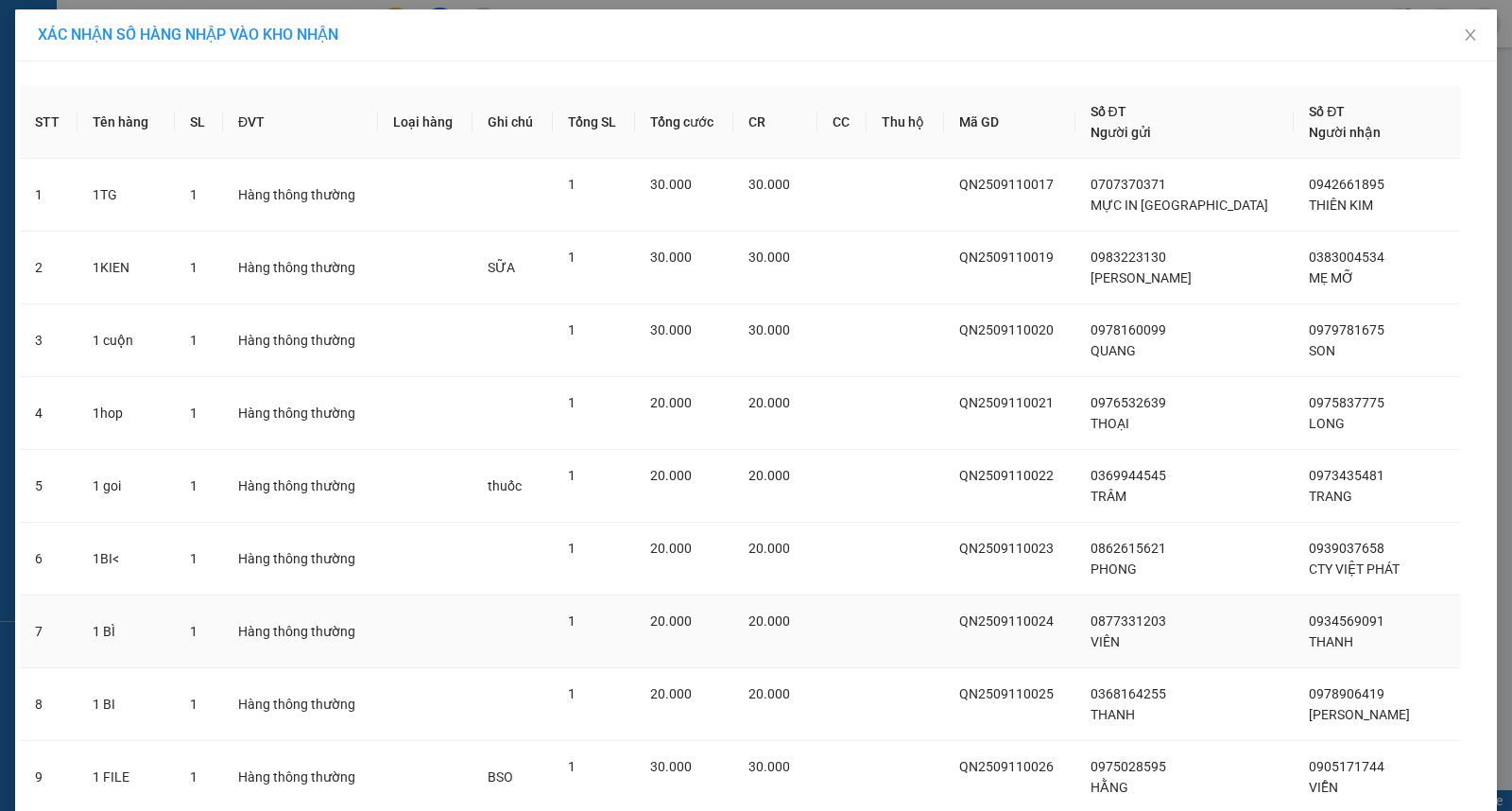
scroll to position [212, 0]
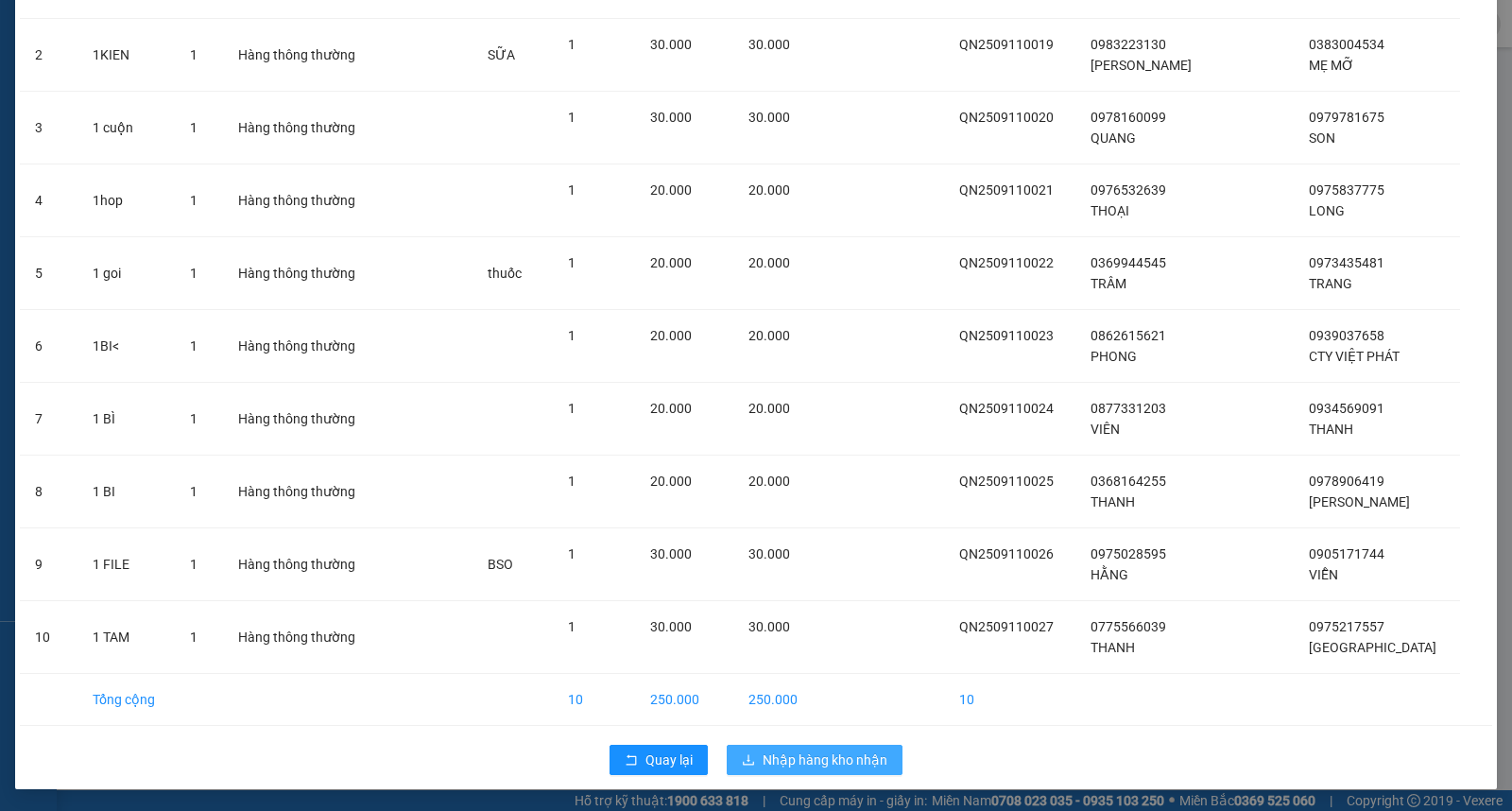
click at [798, 762] on span "Nhập hàng kho nhận" at bounding box center [824, 761] width 124 height 21
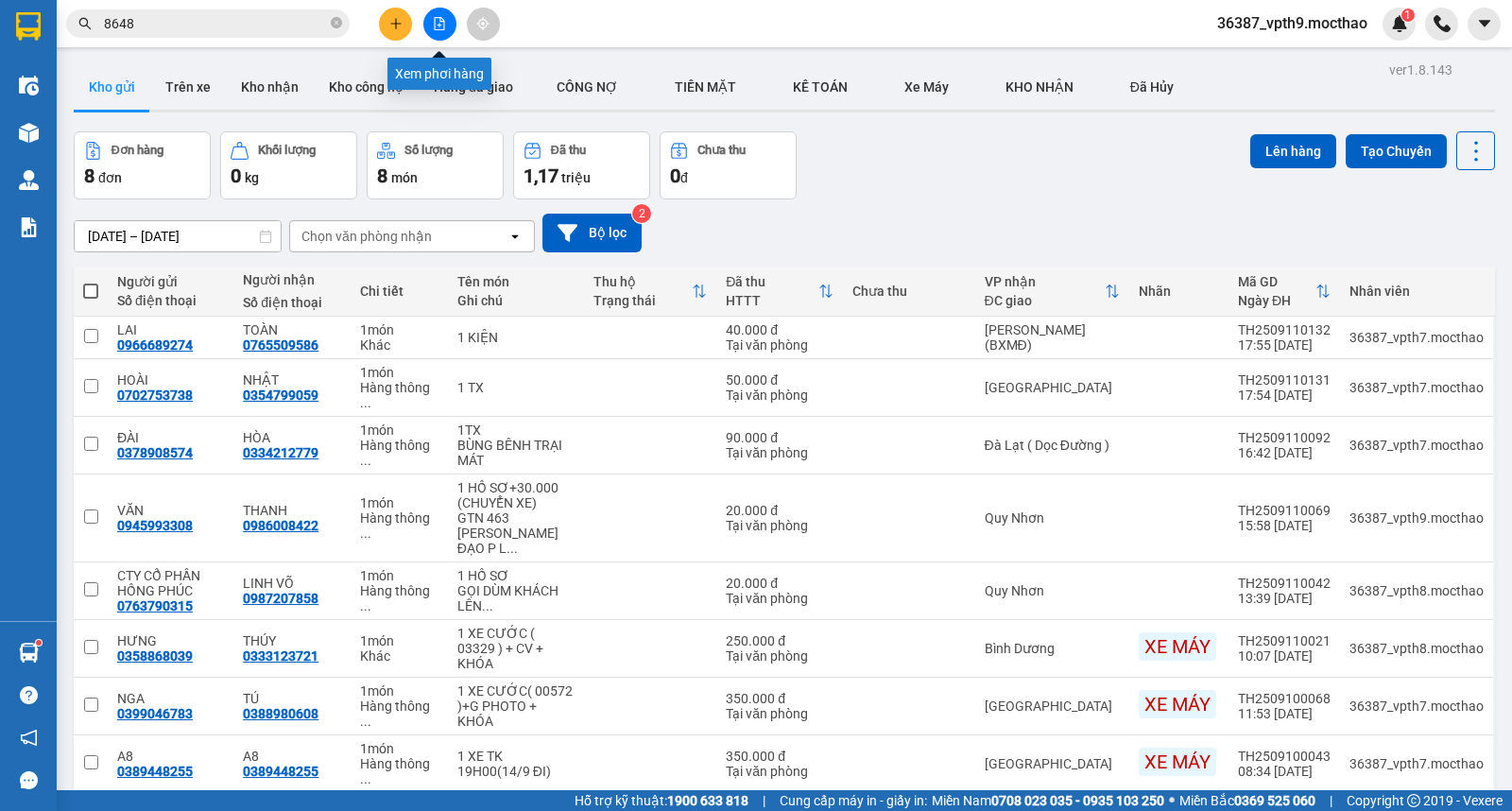
click at [448, 13] on button at bounding box center [440, 24] width 33 height 33
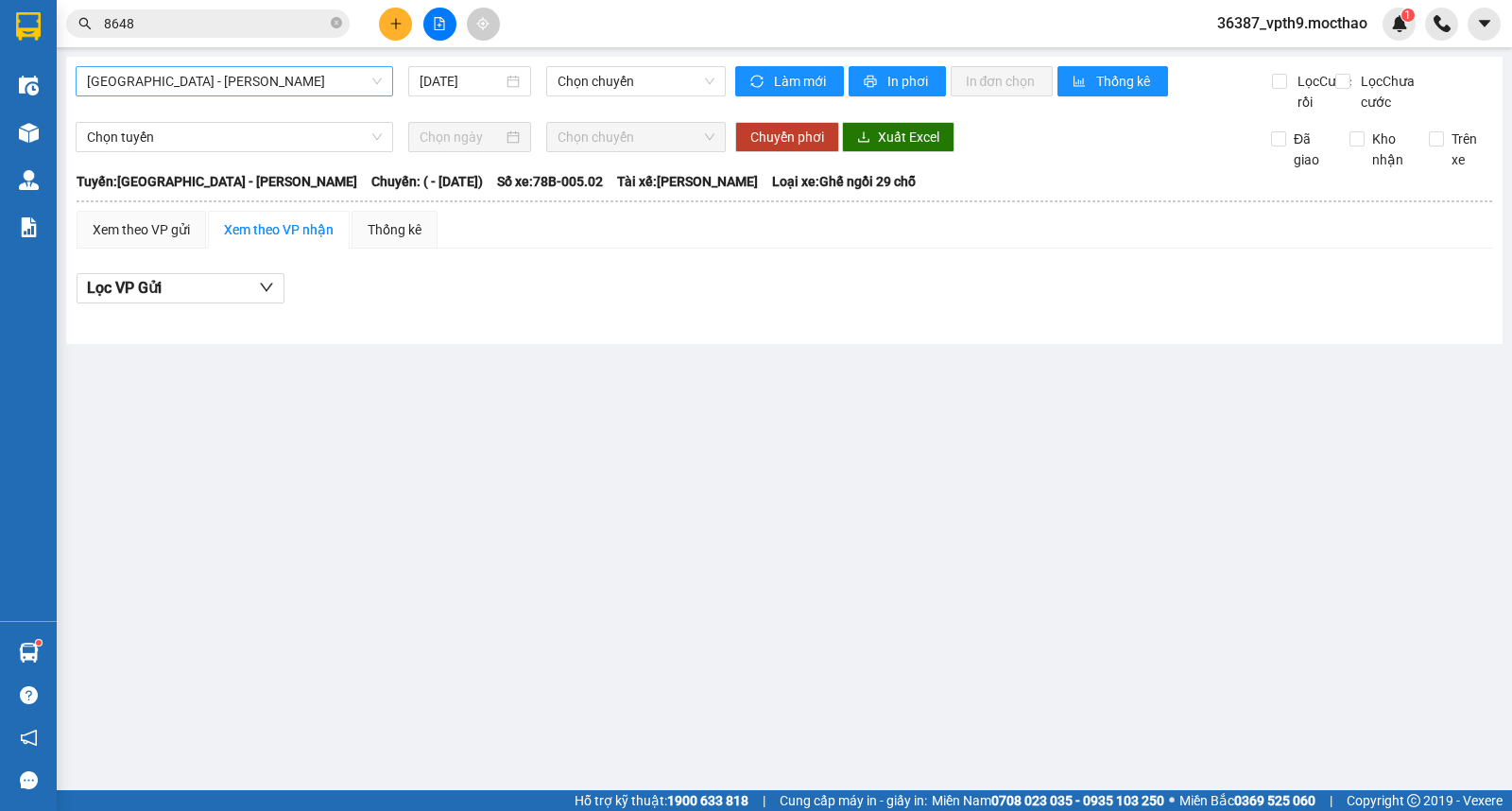
click at [281, 86] on span "[GEOGRAPHIC_DATA] - [PERSON_NAME]" at bounding box center [234, 81] width 295 height 28
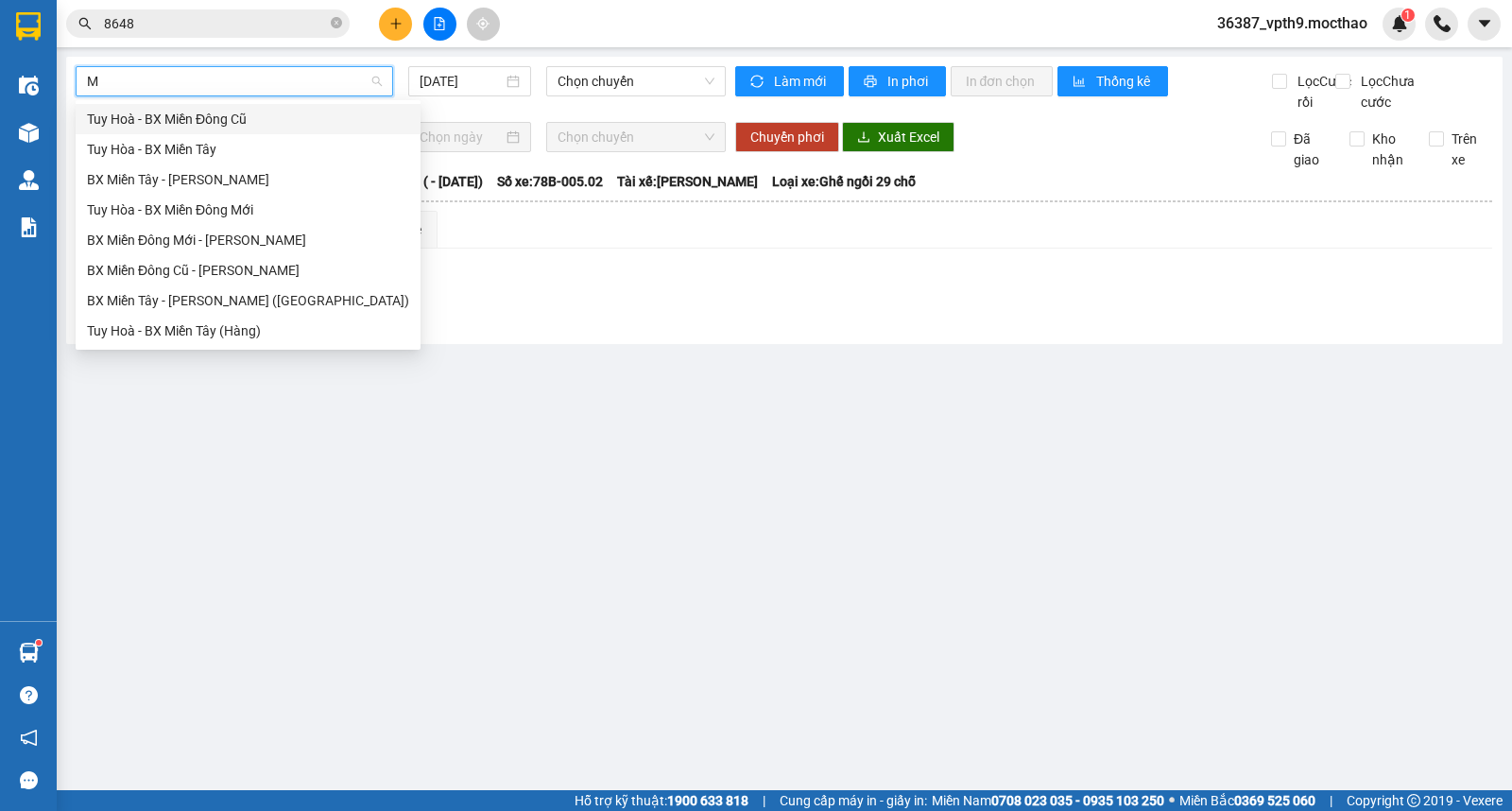
type input "M"
click at [171, 178] on div "BX Miền Tây - [PERSON_NAME]" at bounding box center [248, 180] width 322 height 21
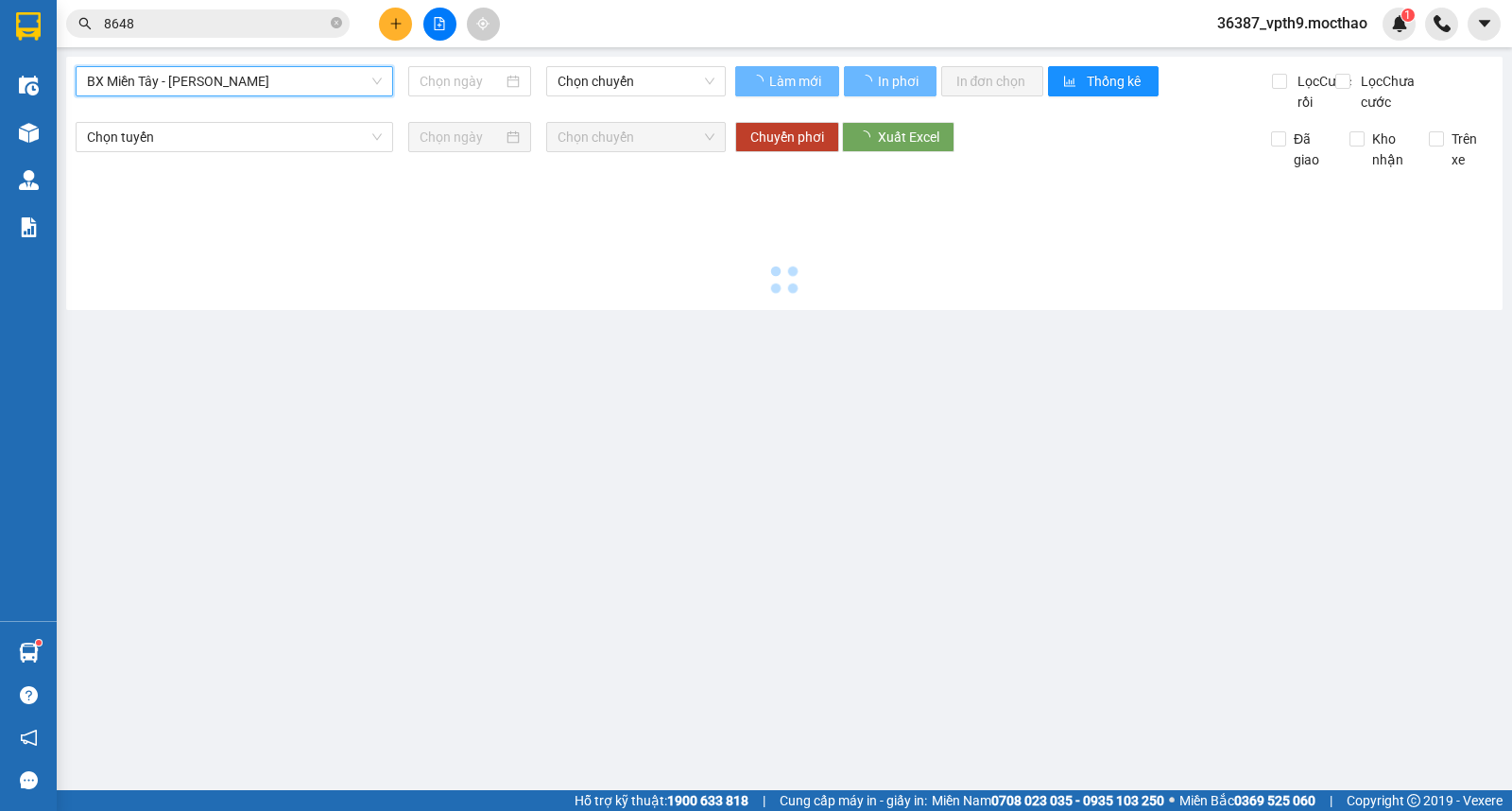
type input "[DATE]"
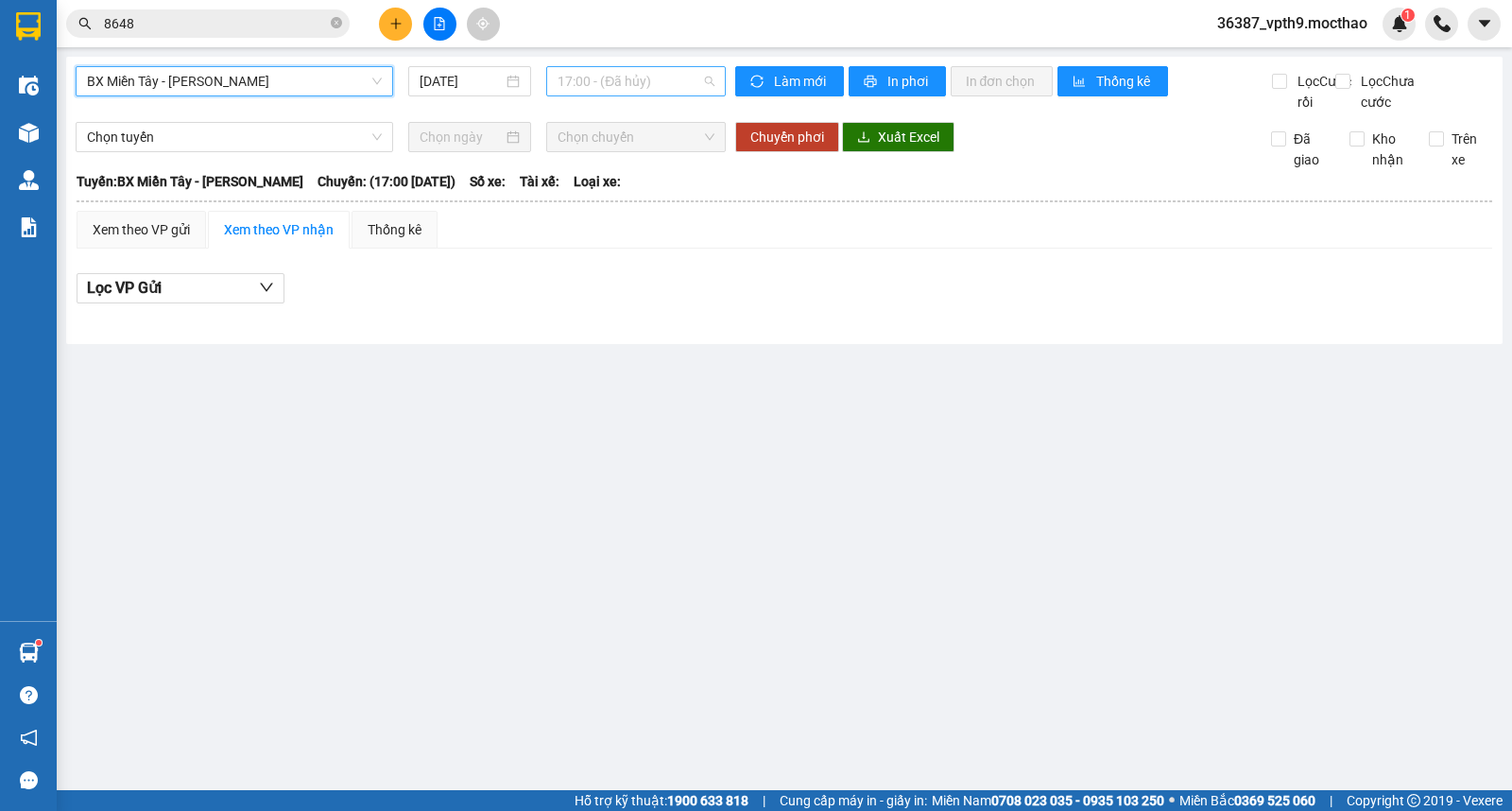
click at [636, 77] on span "17:00 - (Đã hủy)" at bounding box center [636, 81] width 156 height 28
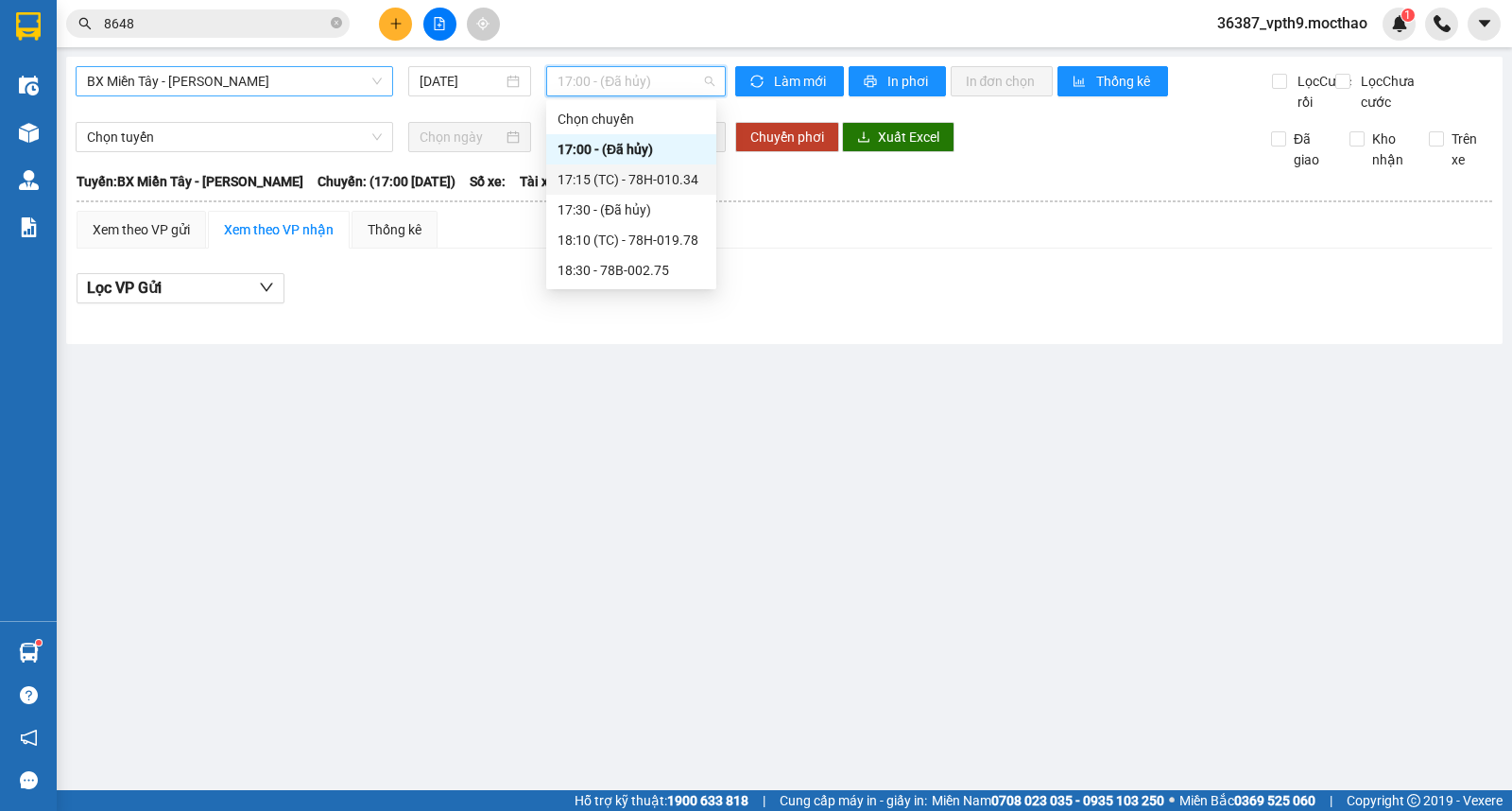
click at [675, 183] on div "17:15 (TC) - 78H-010.34" at bounding box center [631, 180] width 148 height 21
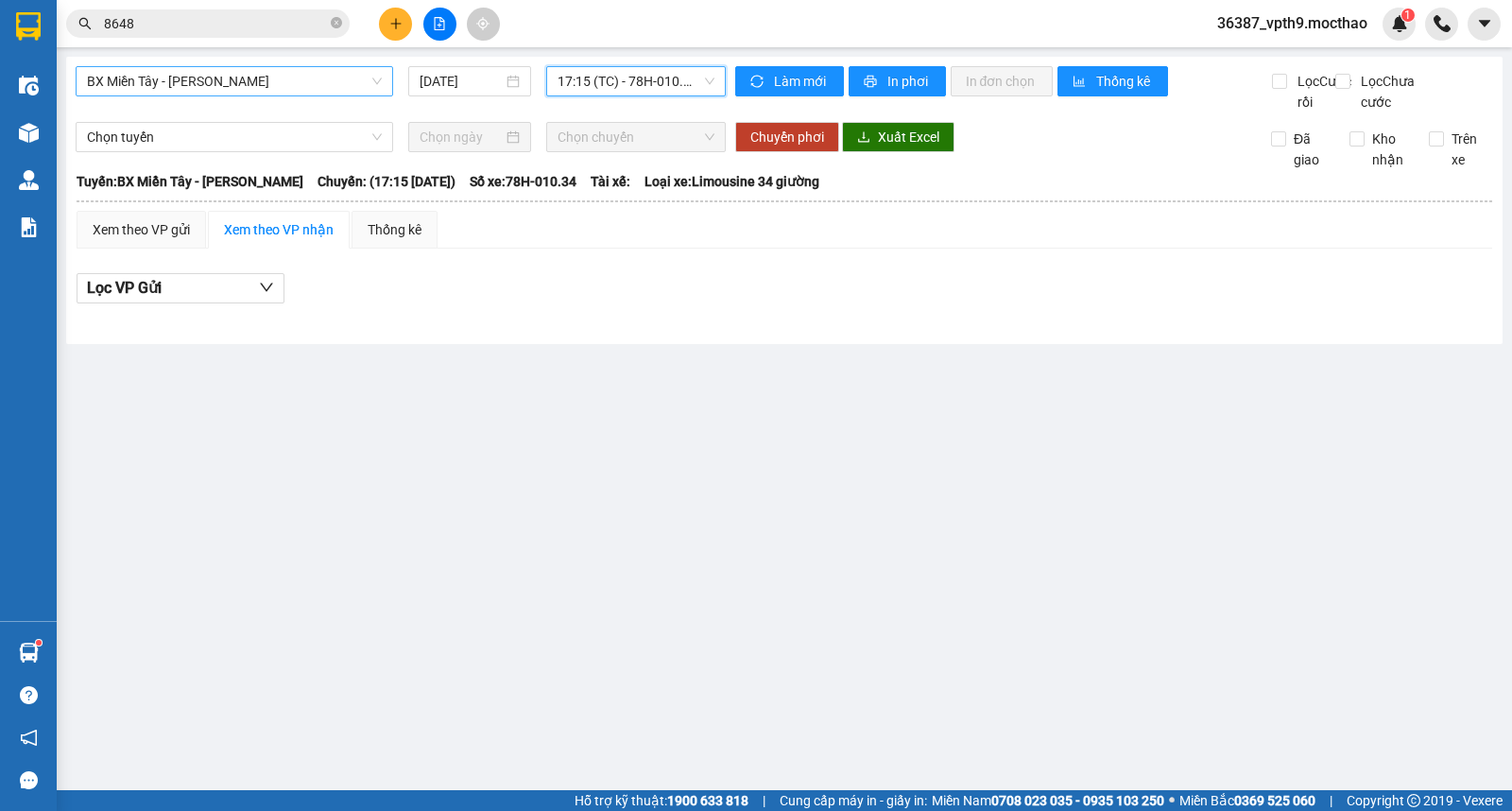
click at [681, 63] on div "BX Miền Tây - [PERSON_NAME] [DATE] 17:15 17:15 (TC) - 78H-010.34 [PERSON_NAME] …" at bounding box center [784, 201] width 1437 height 288
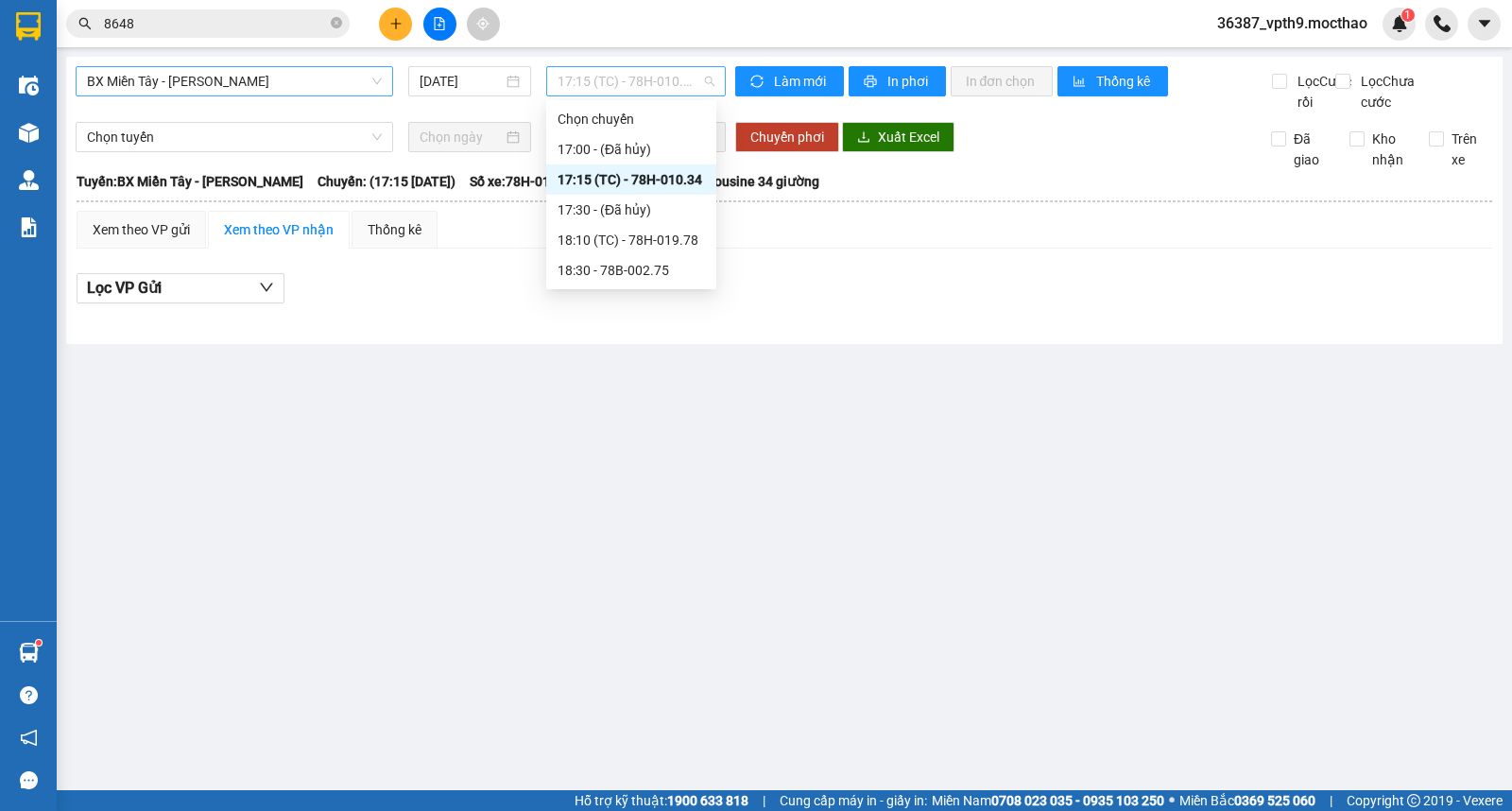
click at [681, 83] on span "17:15 (TC) - 78H-010.34" at bounding box center [636, 81] width 156 height 28
click at [652, 242] on div "18:10 (TC) - 78H-019.78" at bounding box center [631, 240] width 148 height 21
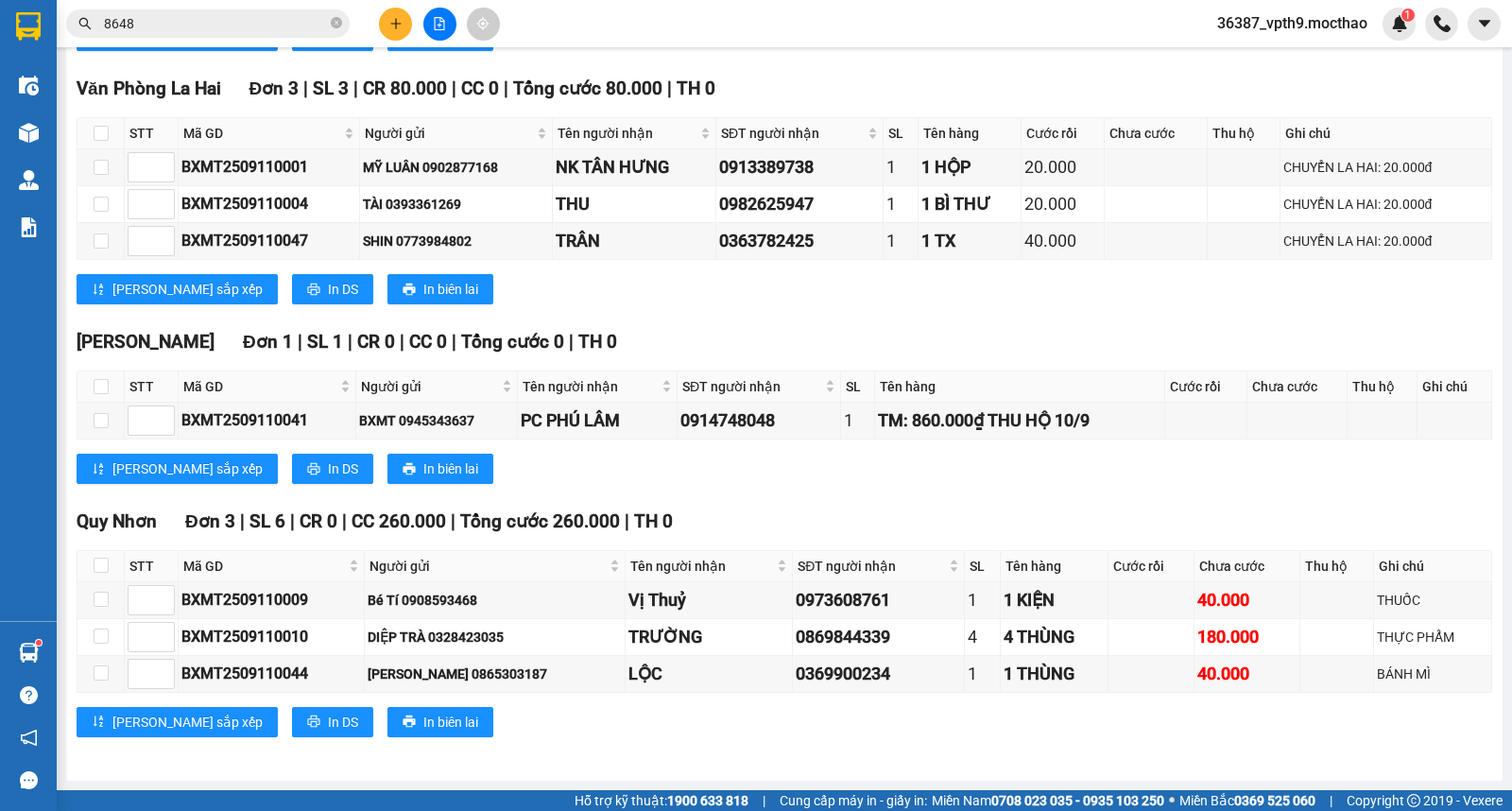
scroll to position [2005, 0]
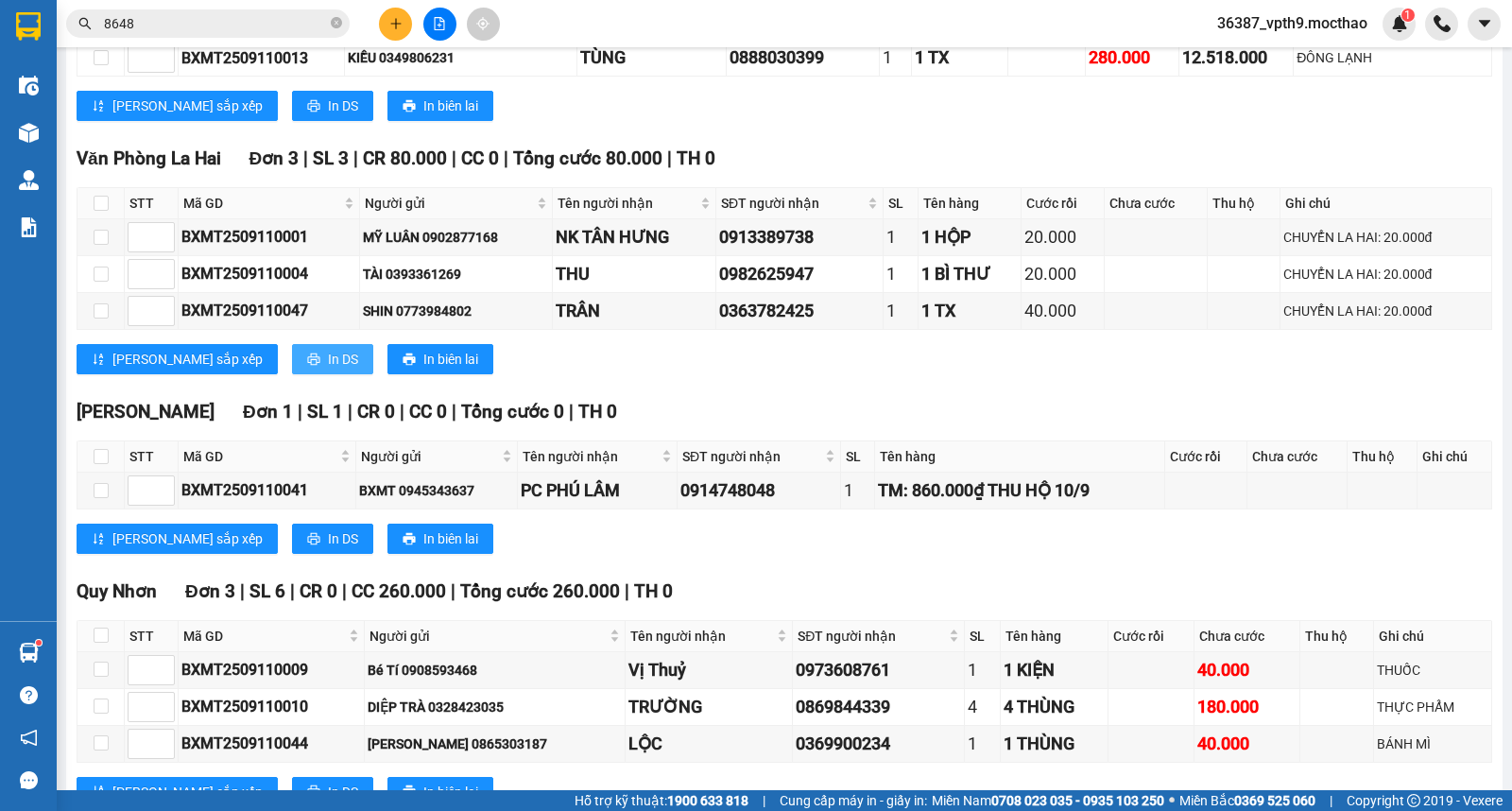
click at [328, 370] on span "In DS" at bounding box center [343, 359] width 30 height 21
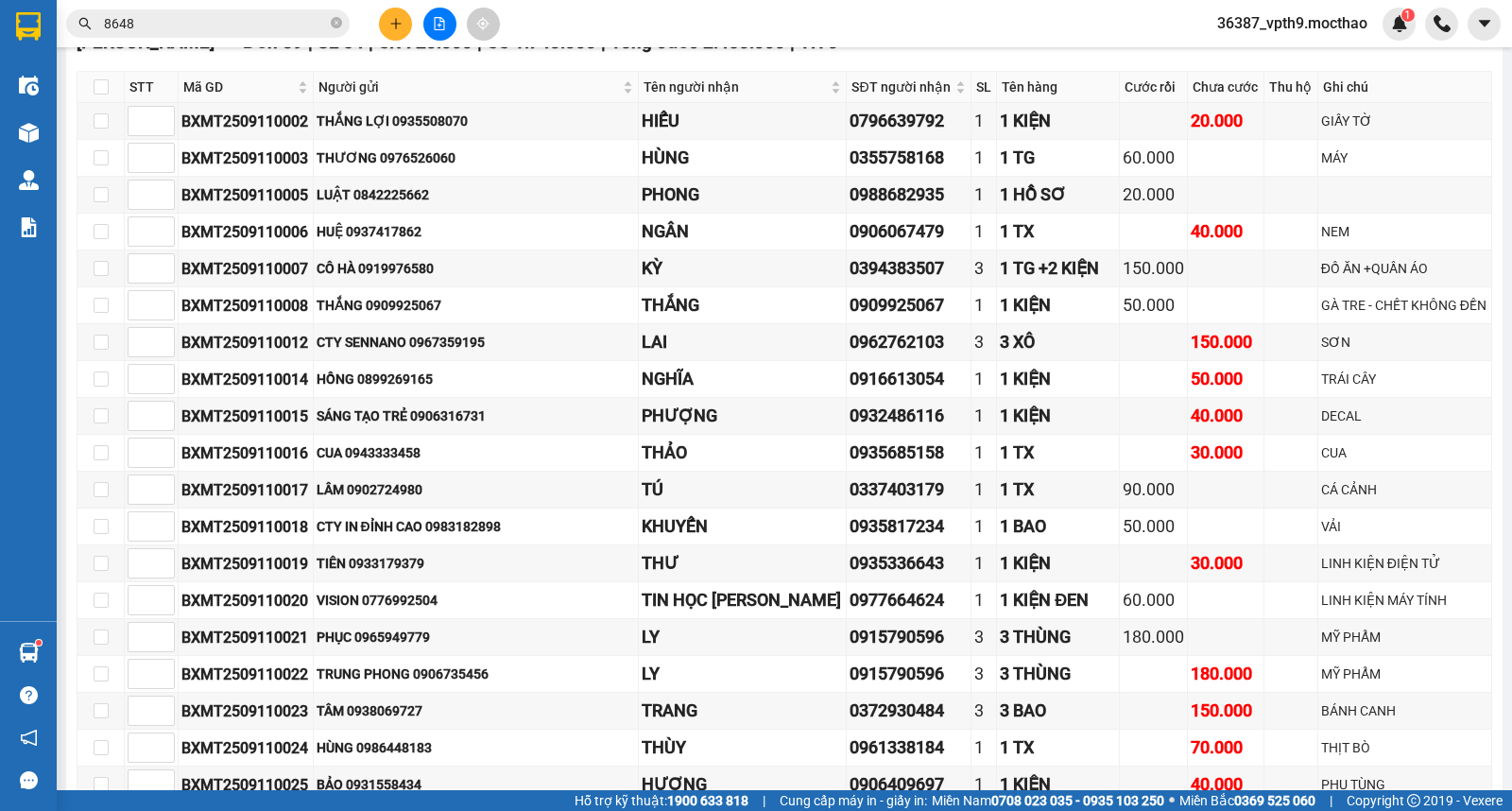
scroll to position [0, 0]
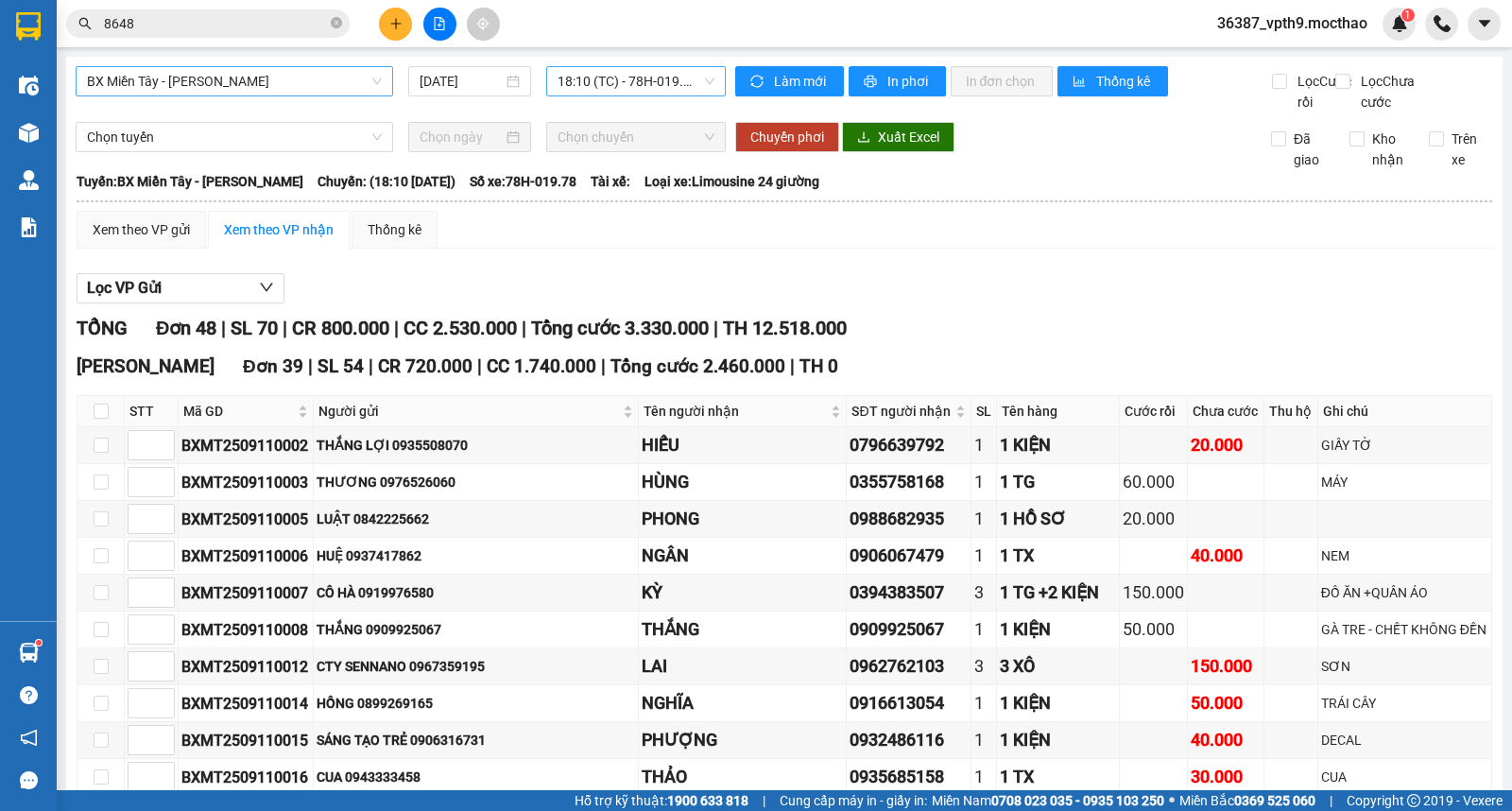
click at [675, 78] on span "18:10 (TC) - 78H-019.78" at bounding box center [636, 81] width 156 height 28
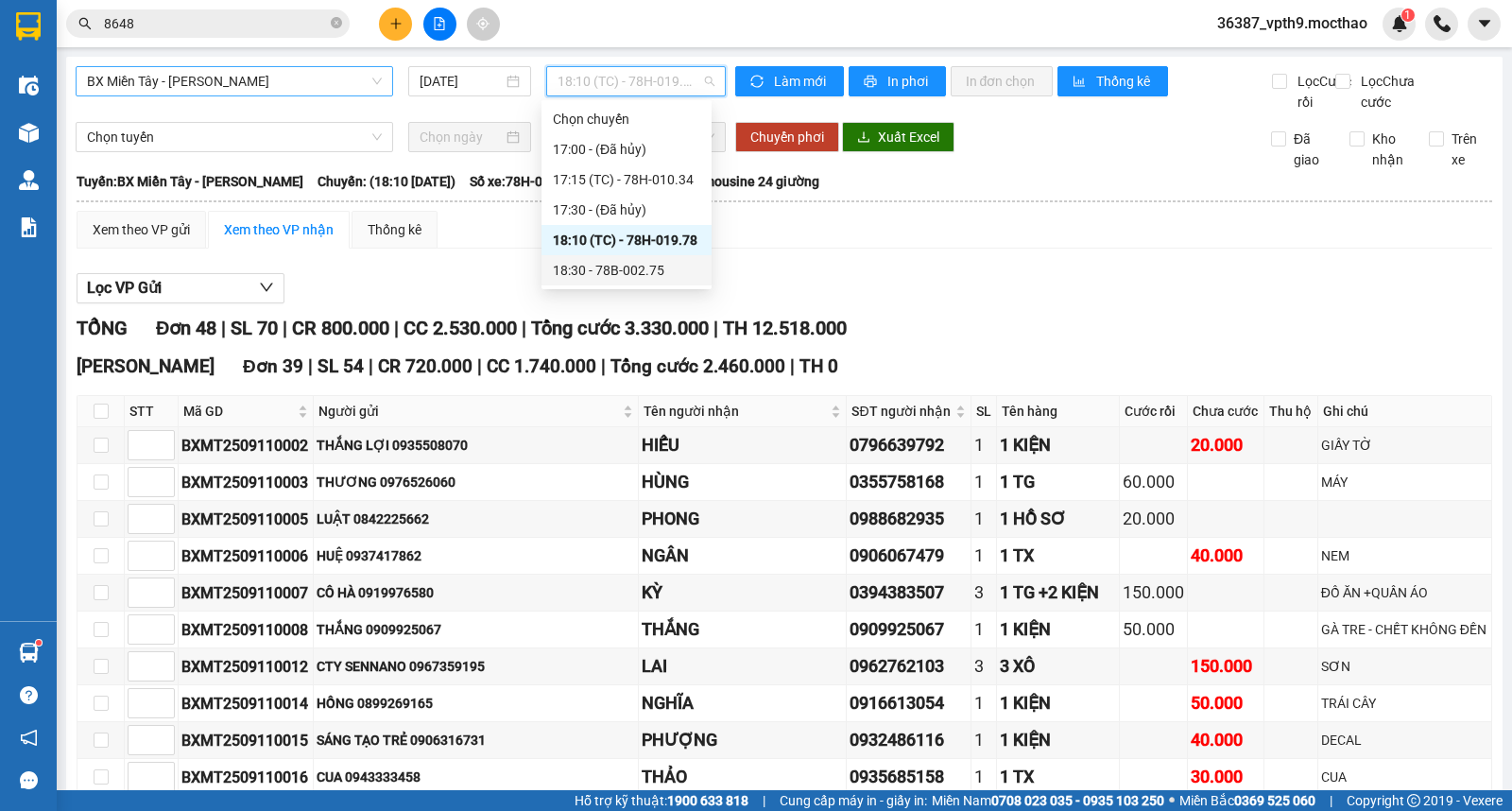
click at [646, 276] on div "18:30 - 78B-002.75" at bounding box center [626, 270] width 148 height 21
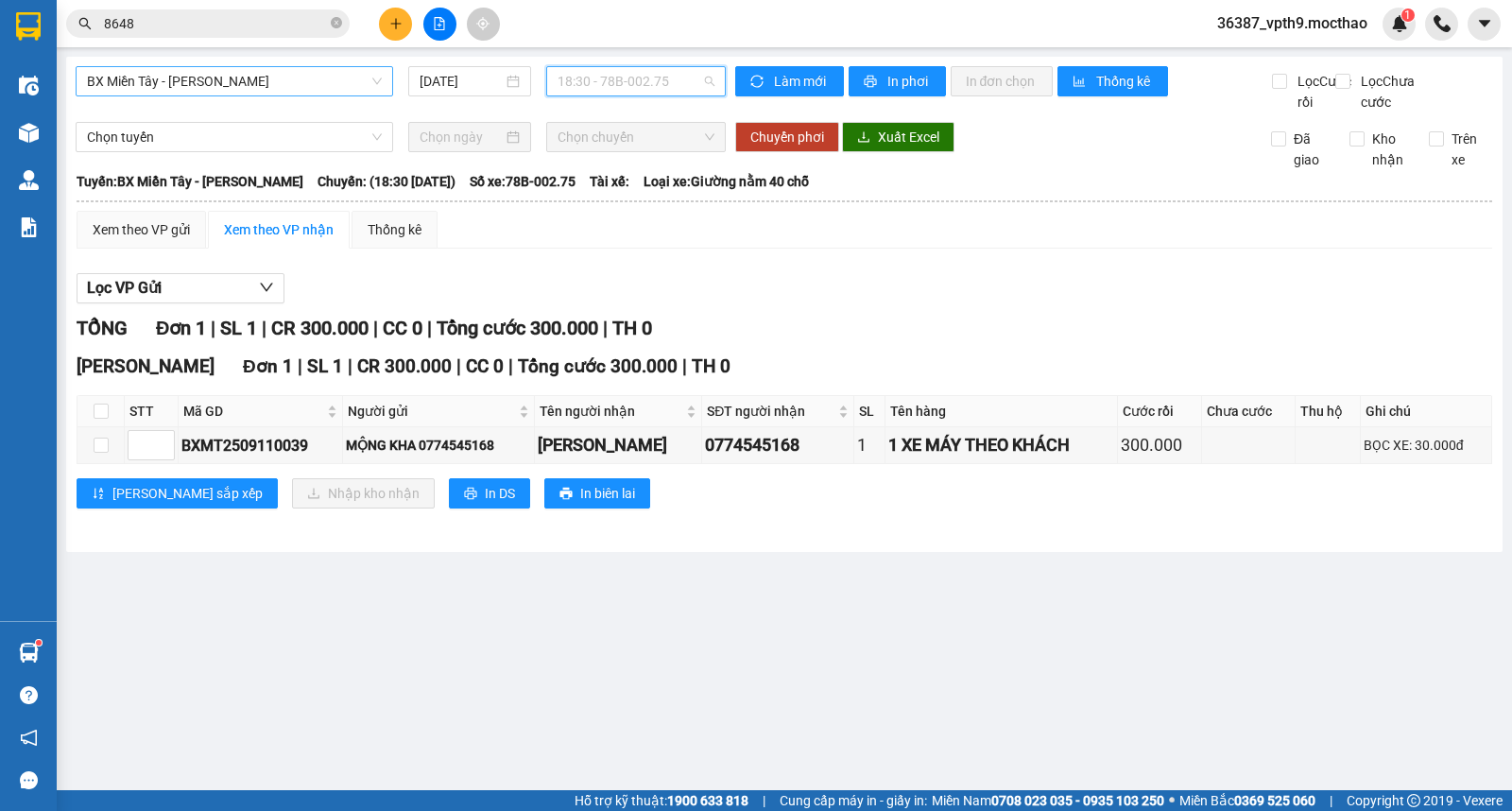
click at [597, 93] on span "18:30 - 78B-002.75" at bounding box center [636, 81] width 156 height 28
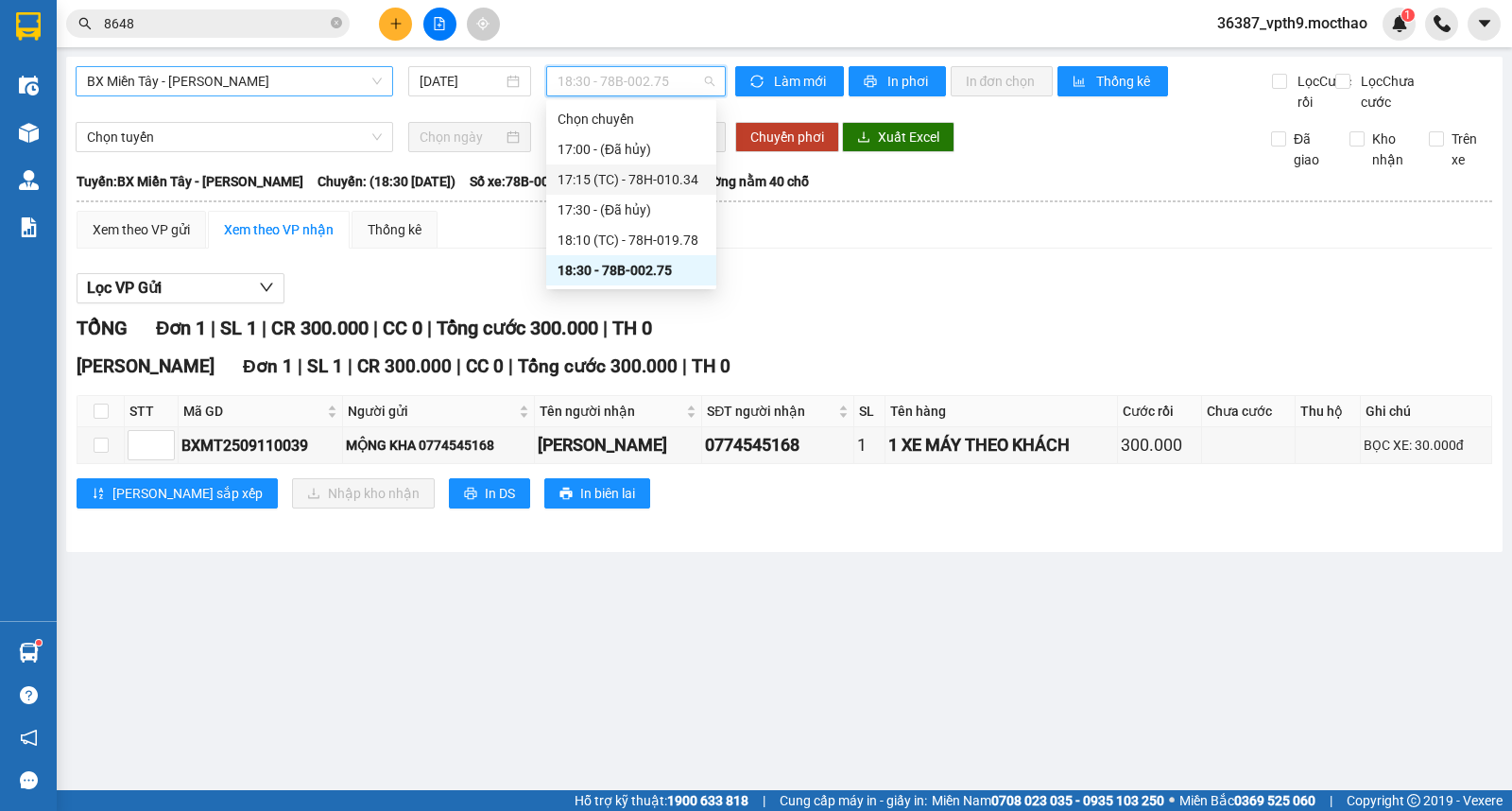
click at [603, 174] on div "17:15 (TC) - 78H-010.34" at bounding box center [631, 180] width 148 height 21
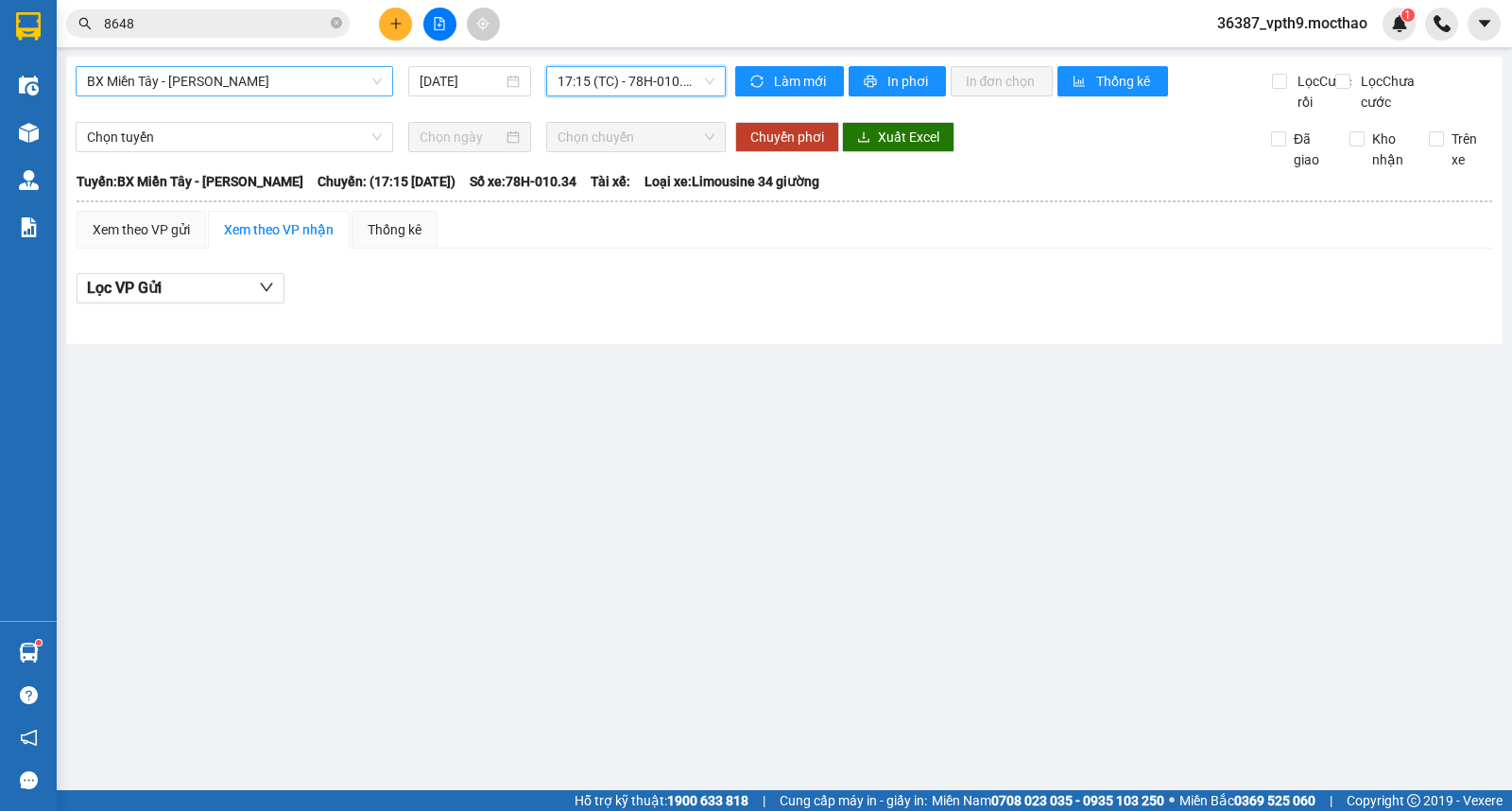
click at [692, 80] on span "17:15 (TC) - 78H-010.34" at bounding box center [636, 81] width 156 height 28
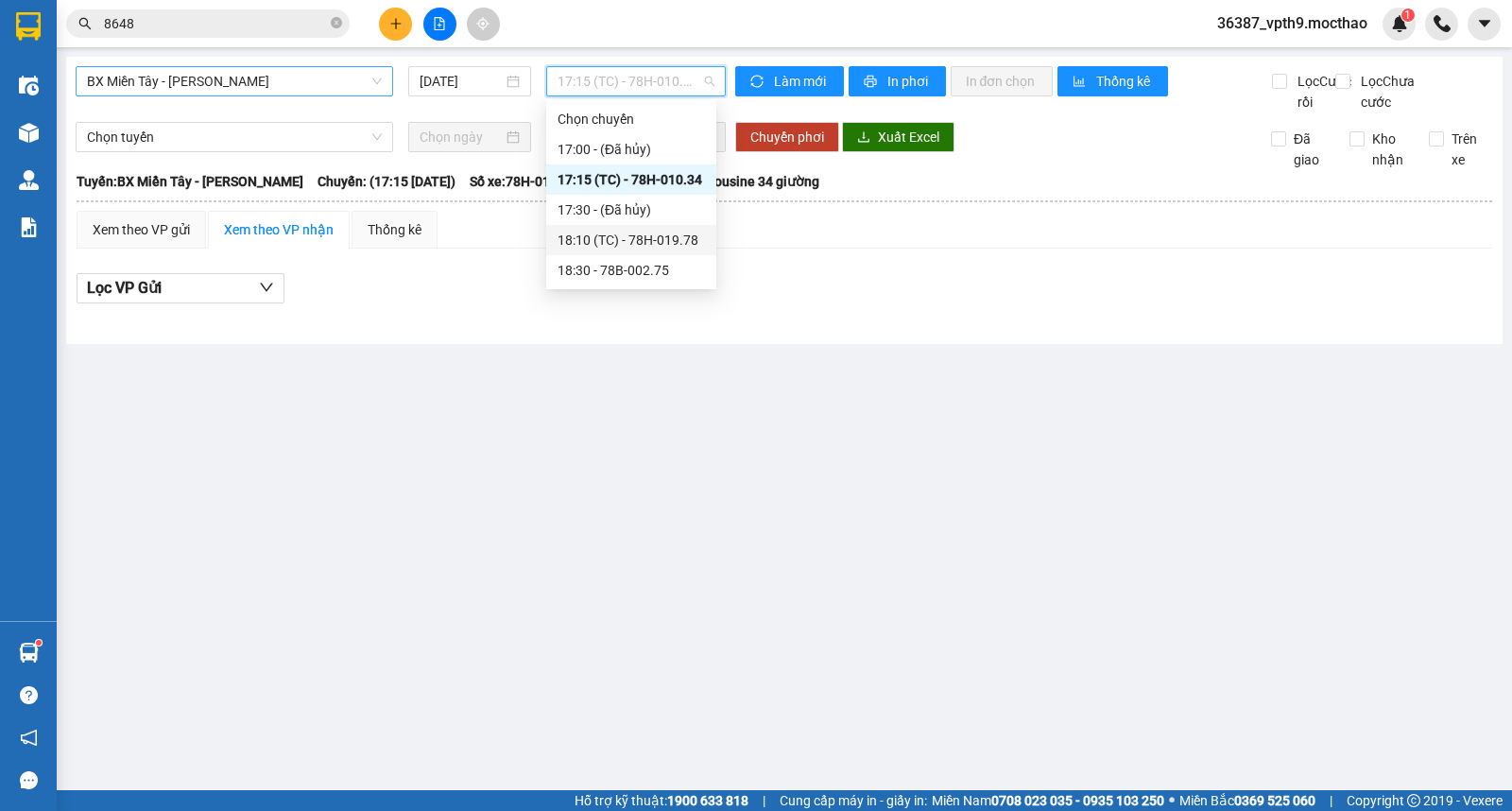
click at [698, 235] on div "18:10 (TC) - 78H-019.78" at bounding box center [631, 240] width 148 height 21
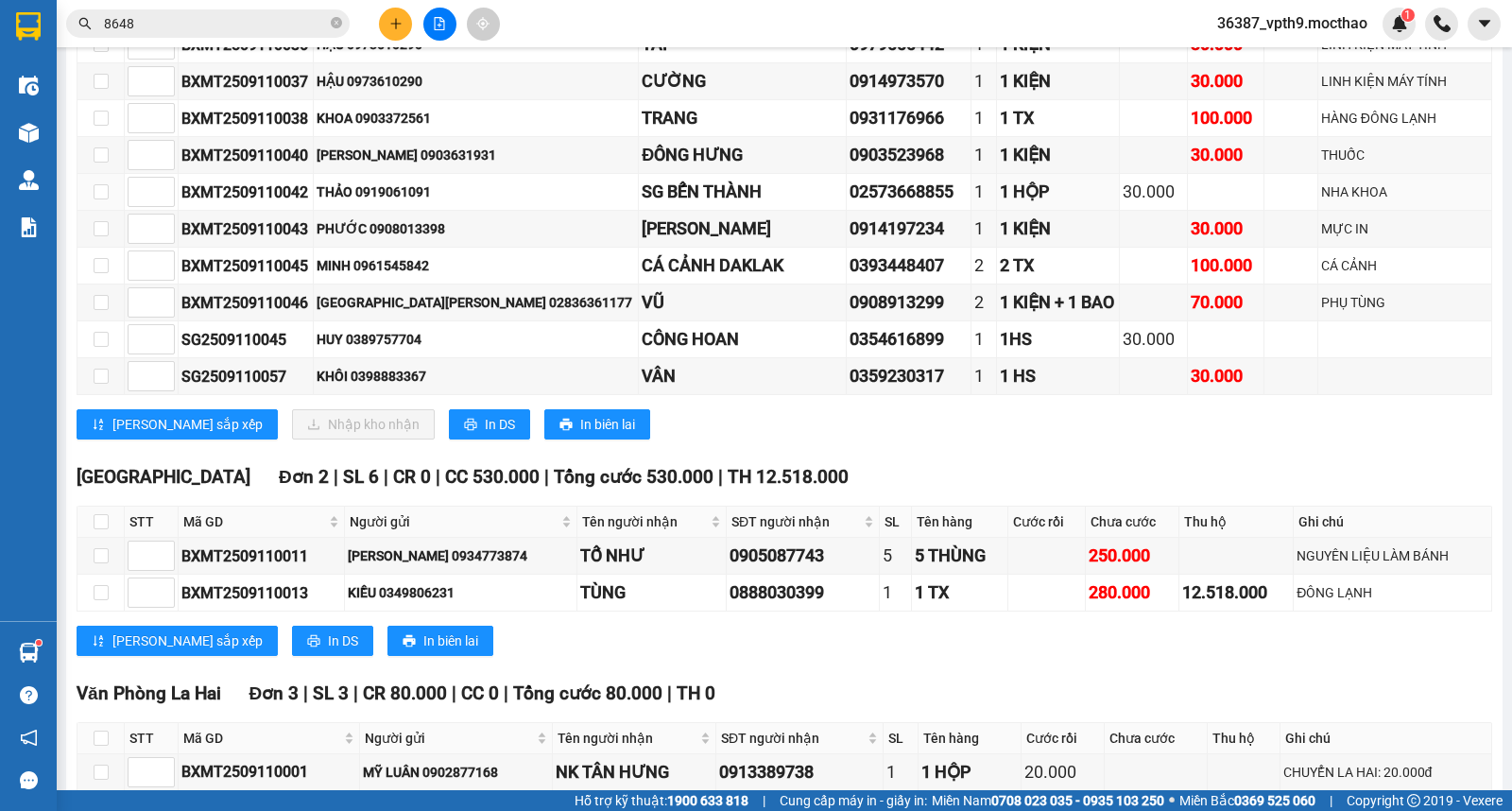
scroll to position [1891, 0]
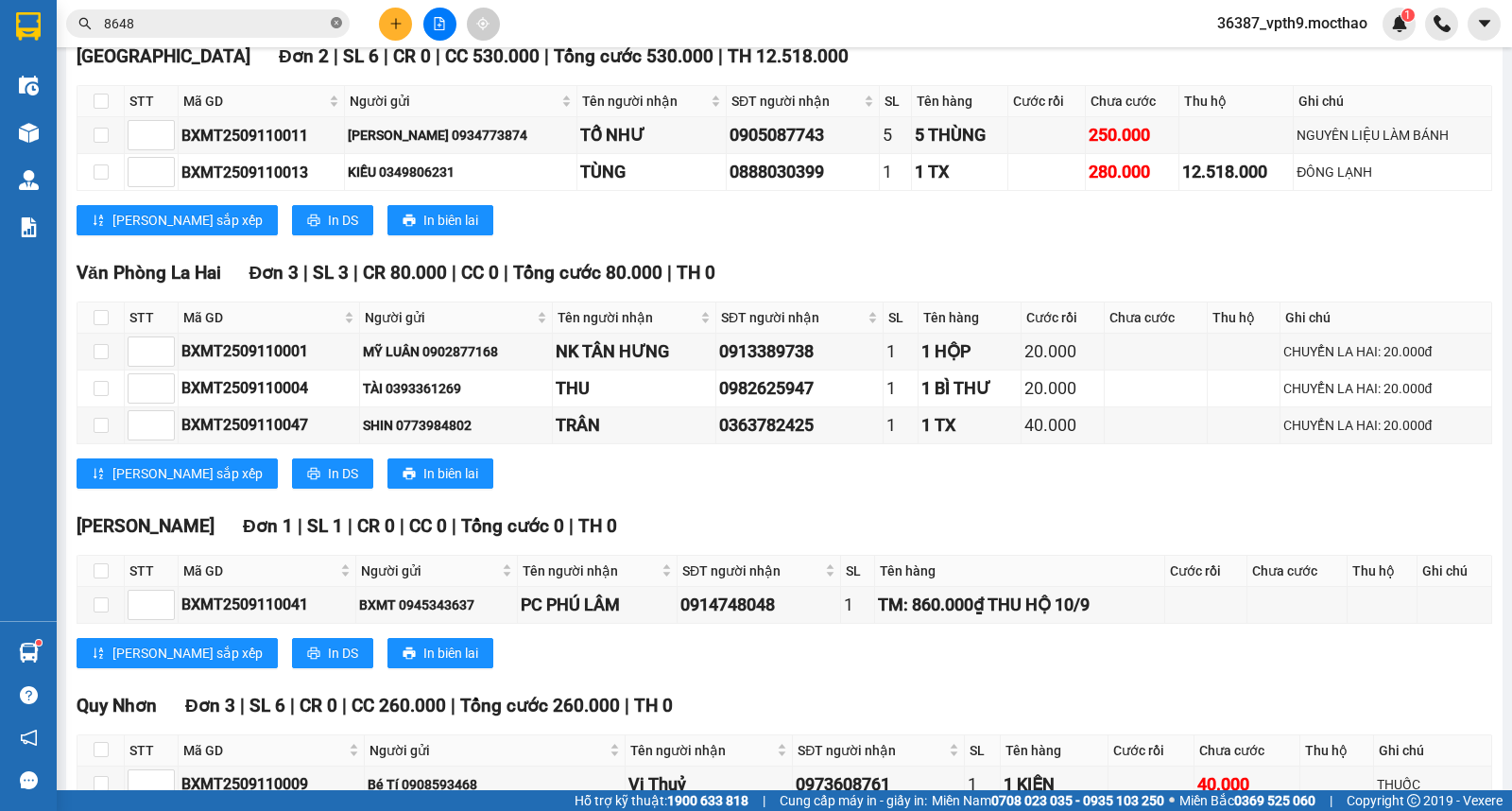
click at [338, 23] on icon "close-circle" at bounding box center [337, 23] width 12 height 12
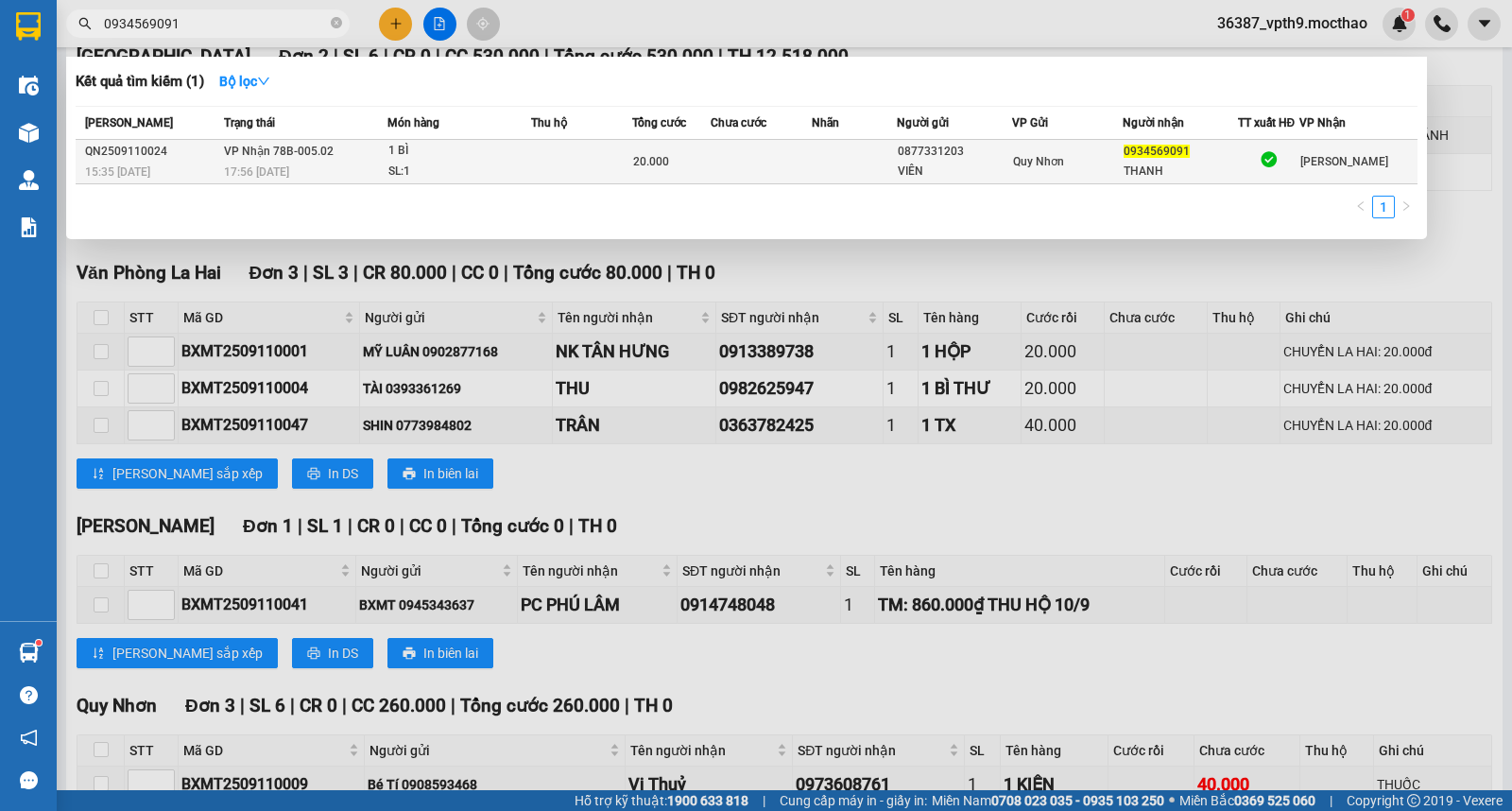
type input "0934569091"
click at [871, 157] on td at bounding box center [854, 162] width 85 height 44
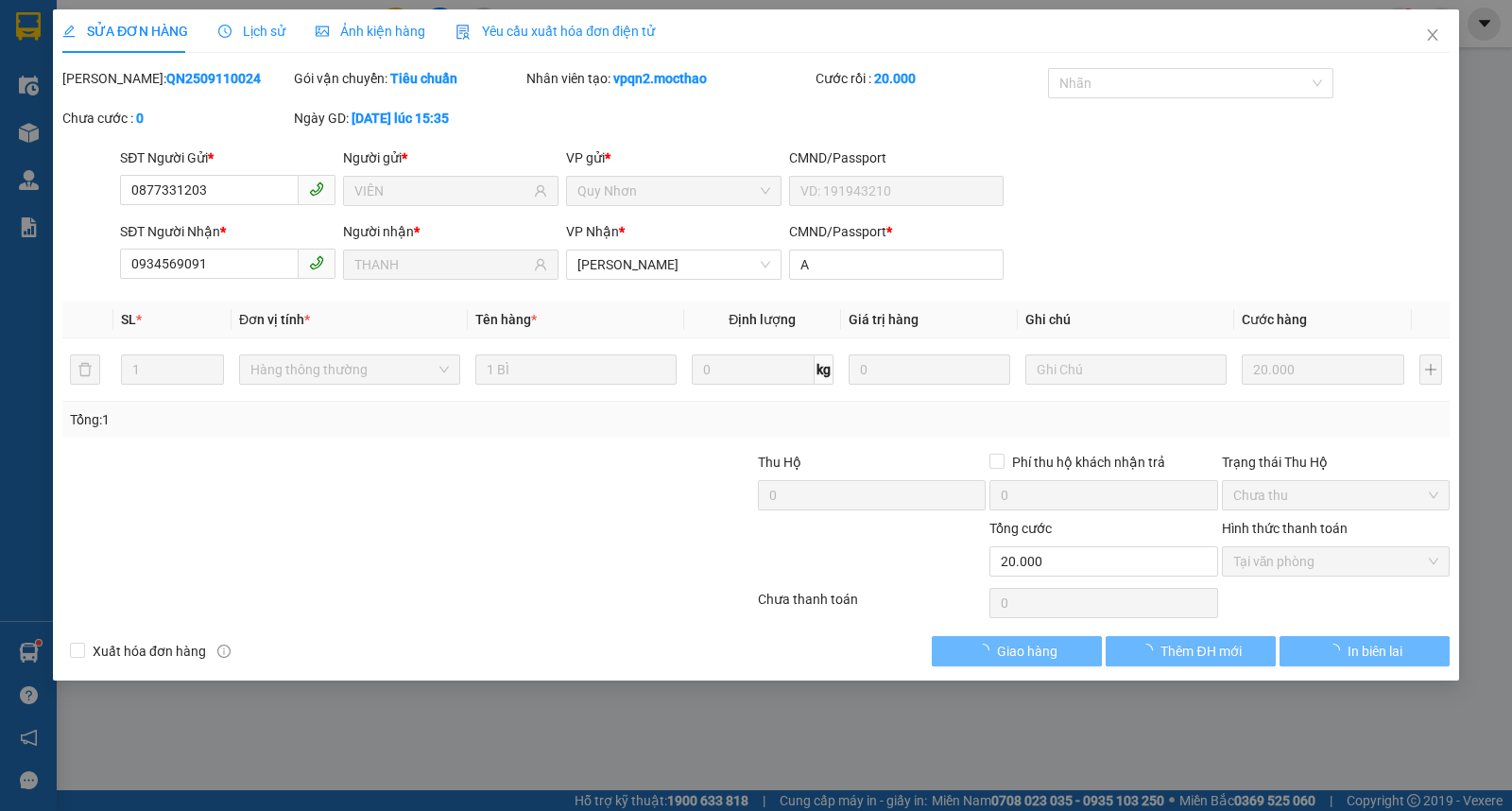
type input "0877331203"
type input "VIÊN"
type input "0934569091"
type input "THANH"
type input "A"
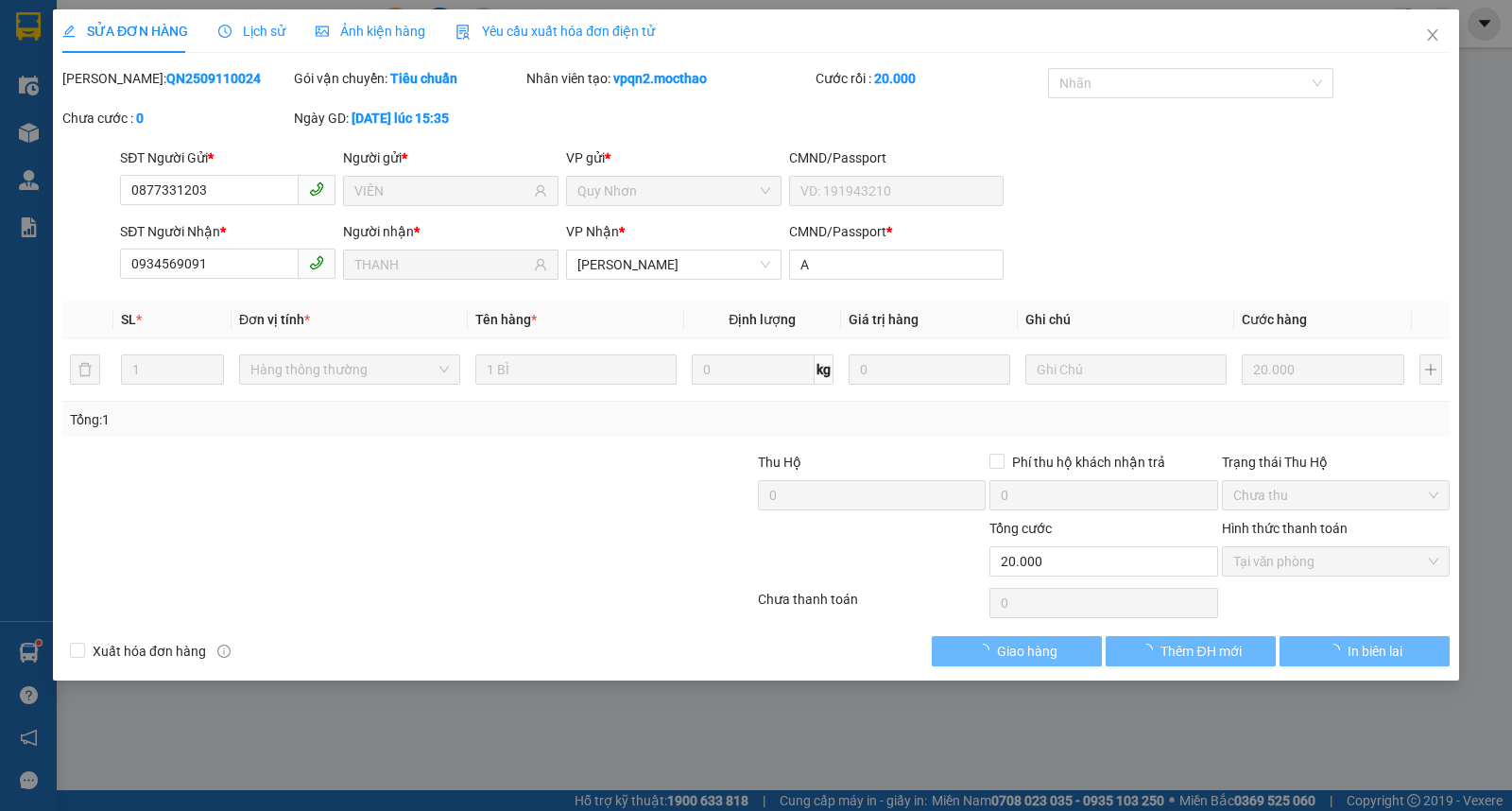
type input "20.000"
checkbox input "true"
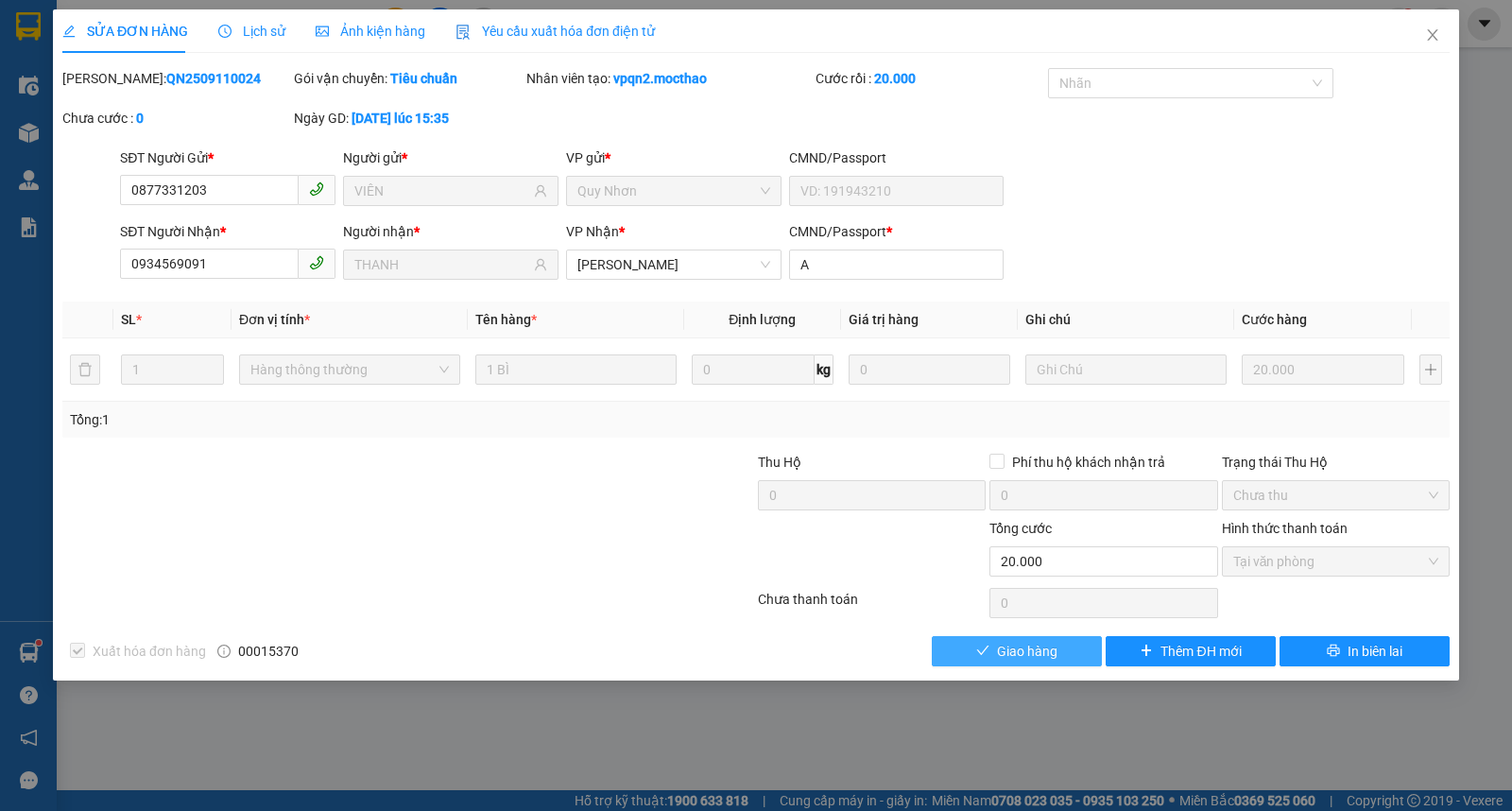
click at [1039, 656] on span "Giao hàng" at bounding box center [1027, 652] width 61 height 21
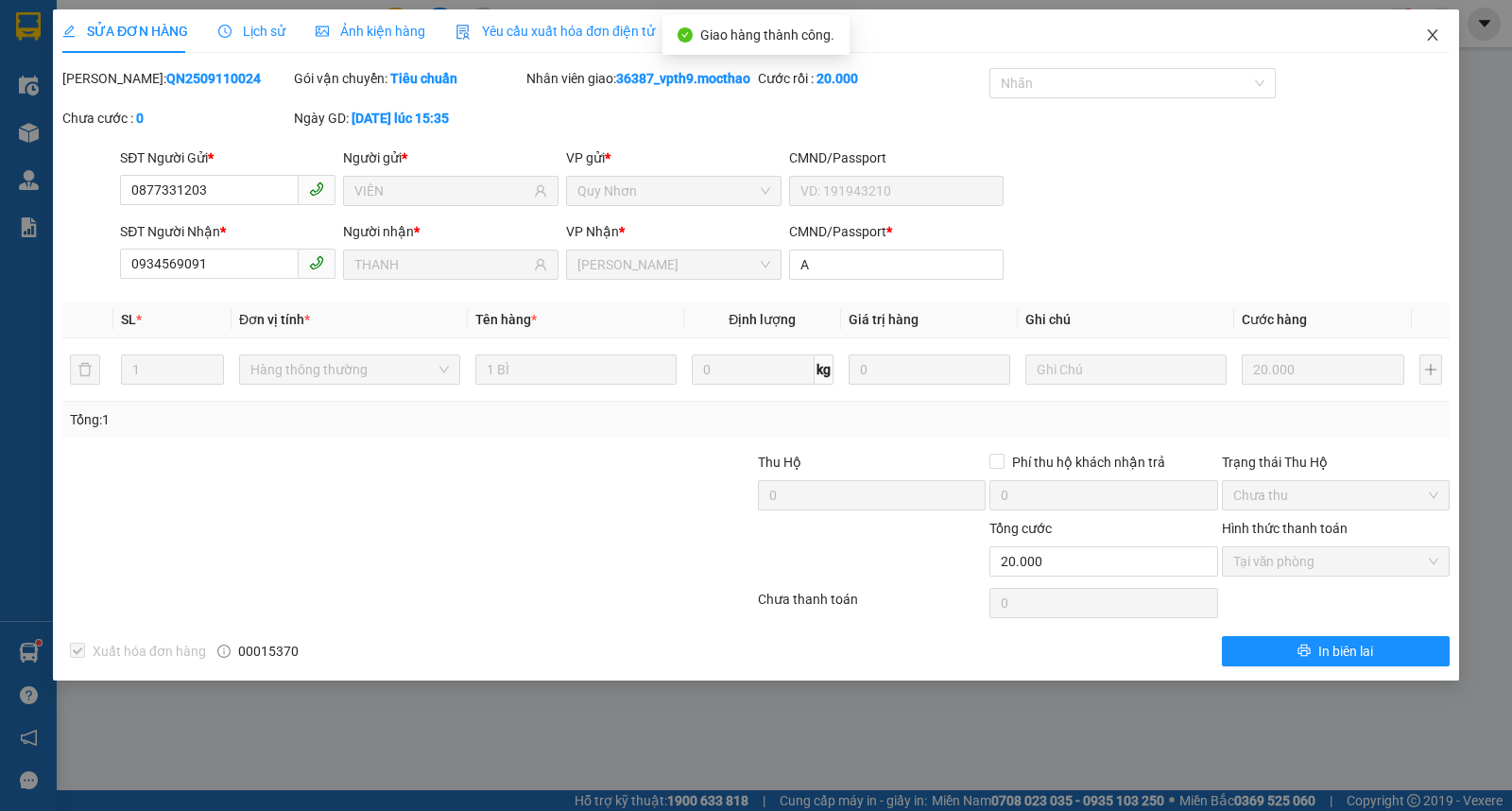
click at [1428, 33] on icon "close" at bounding box center [1433, 35] width 15 height 15
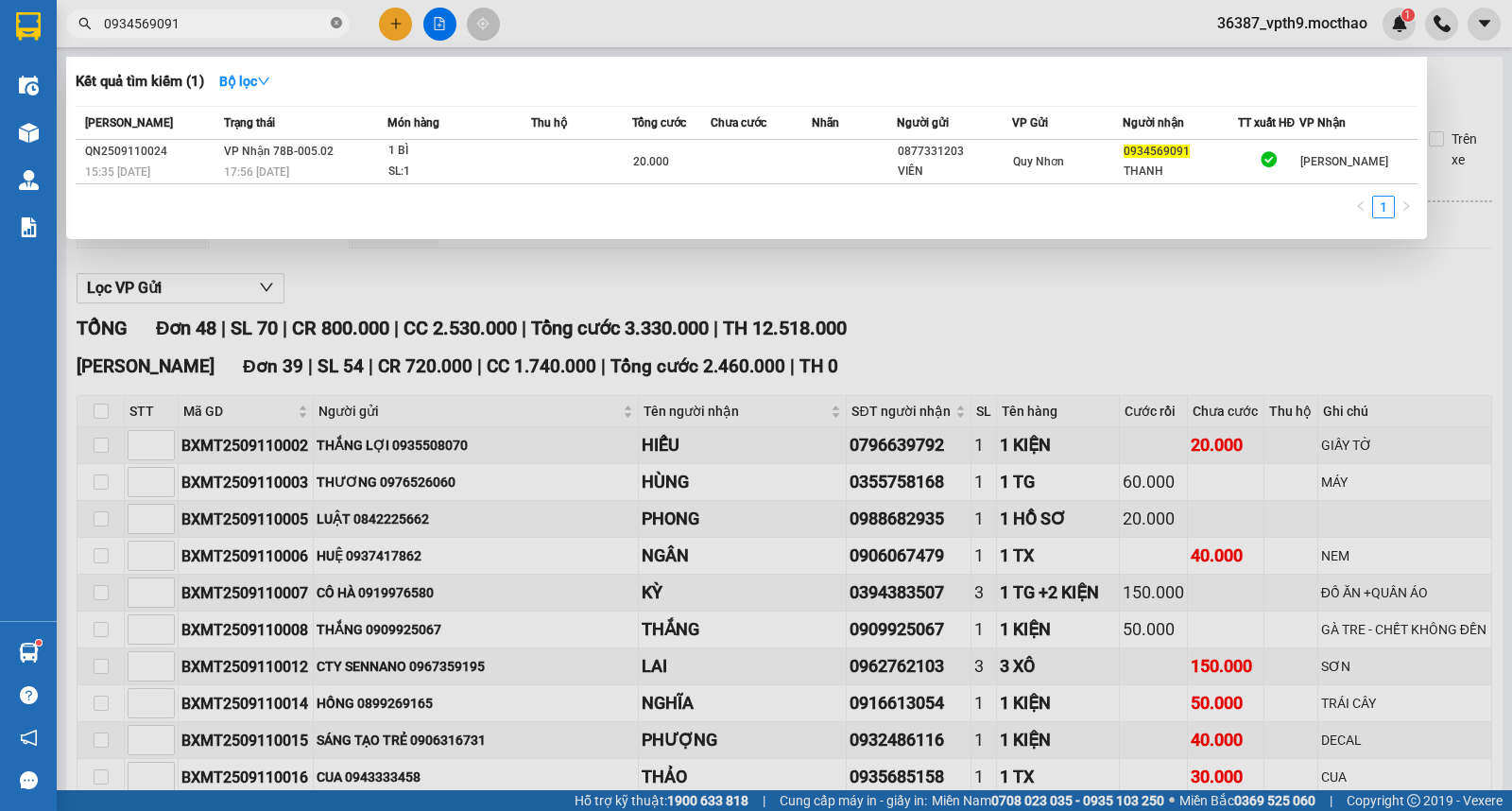
click at [331, 30] on span at bounding box center [337, 24] width 12 height 18
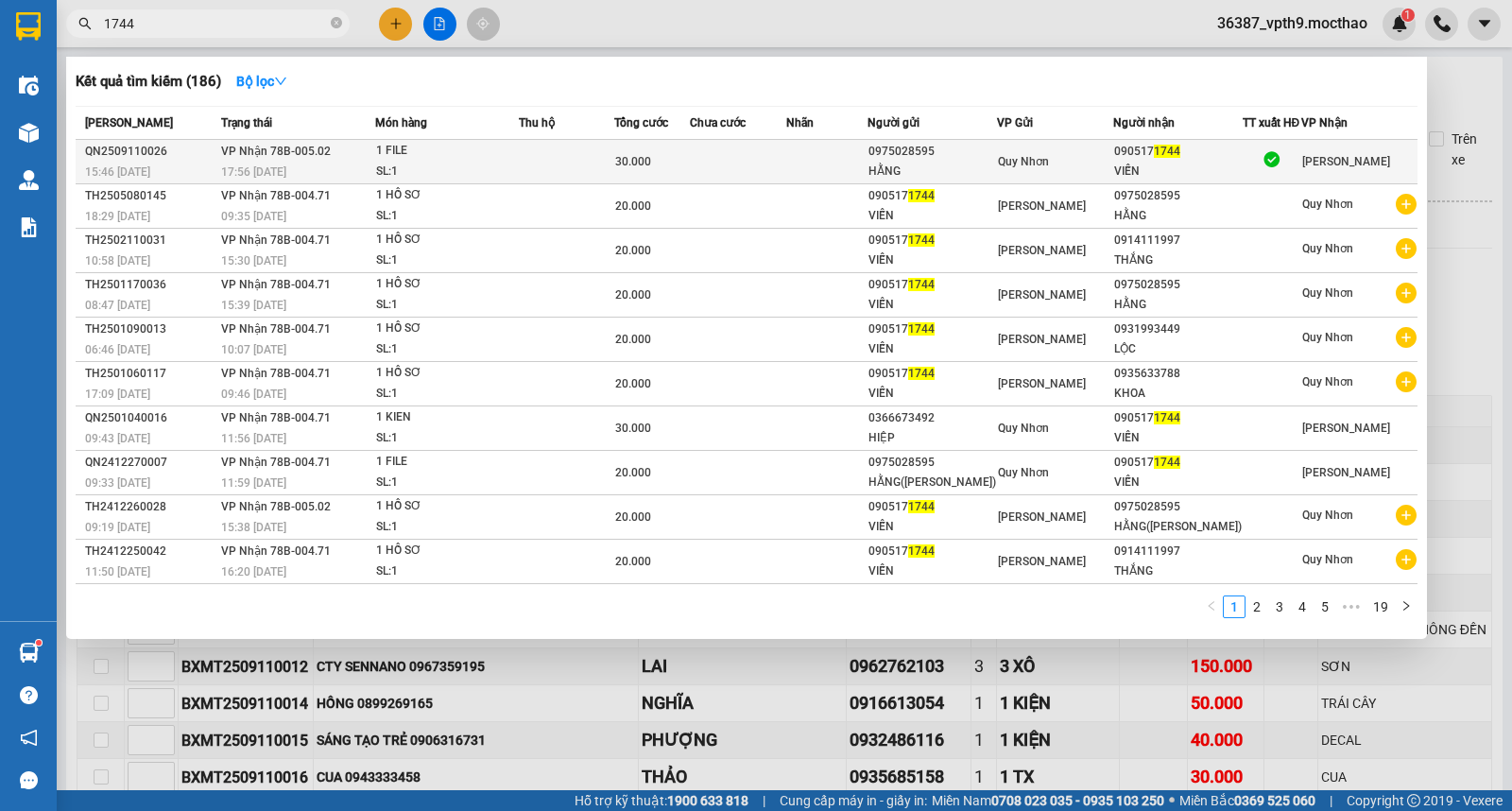
type input "1744"
click at [1207, 171] on div "VIỄN" at bounding box center [1178, 171] width 127 height 20
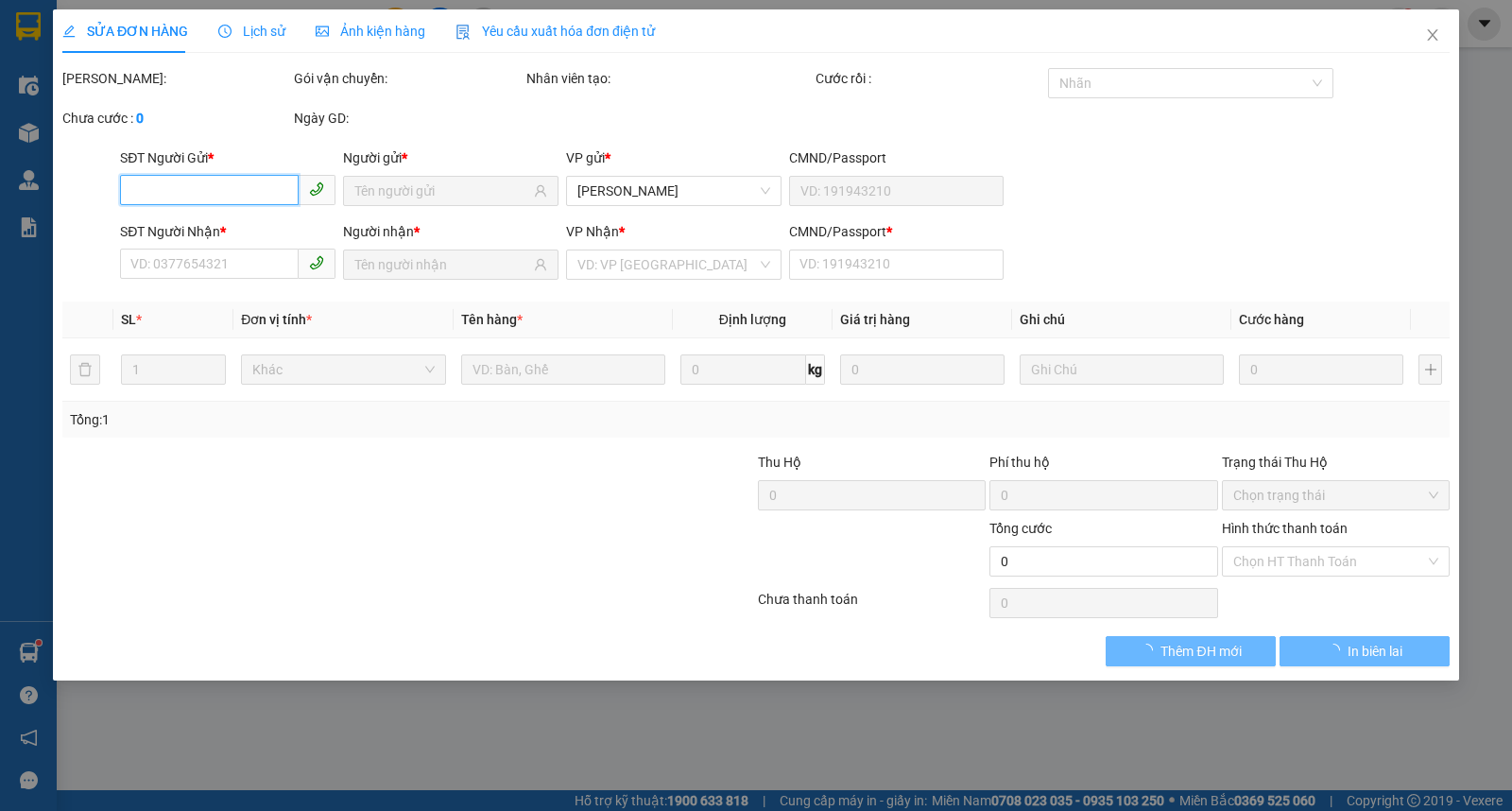
type input "0975028595"
type input "HẰNG"
type input "0905171744"
type input "VIỄN"
type input "a"
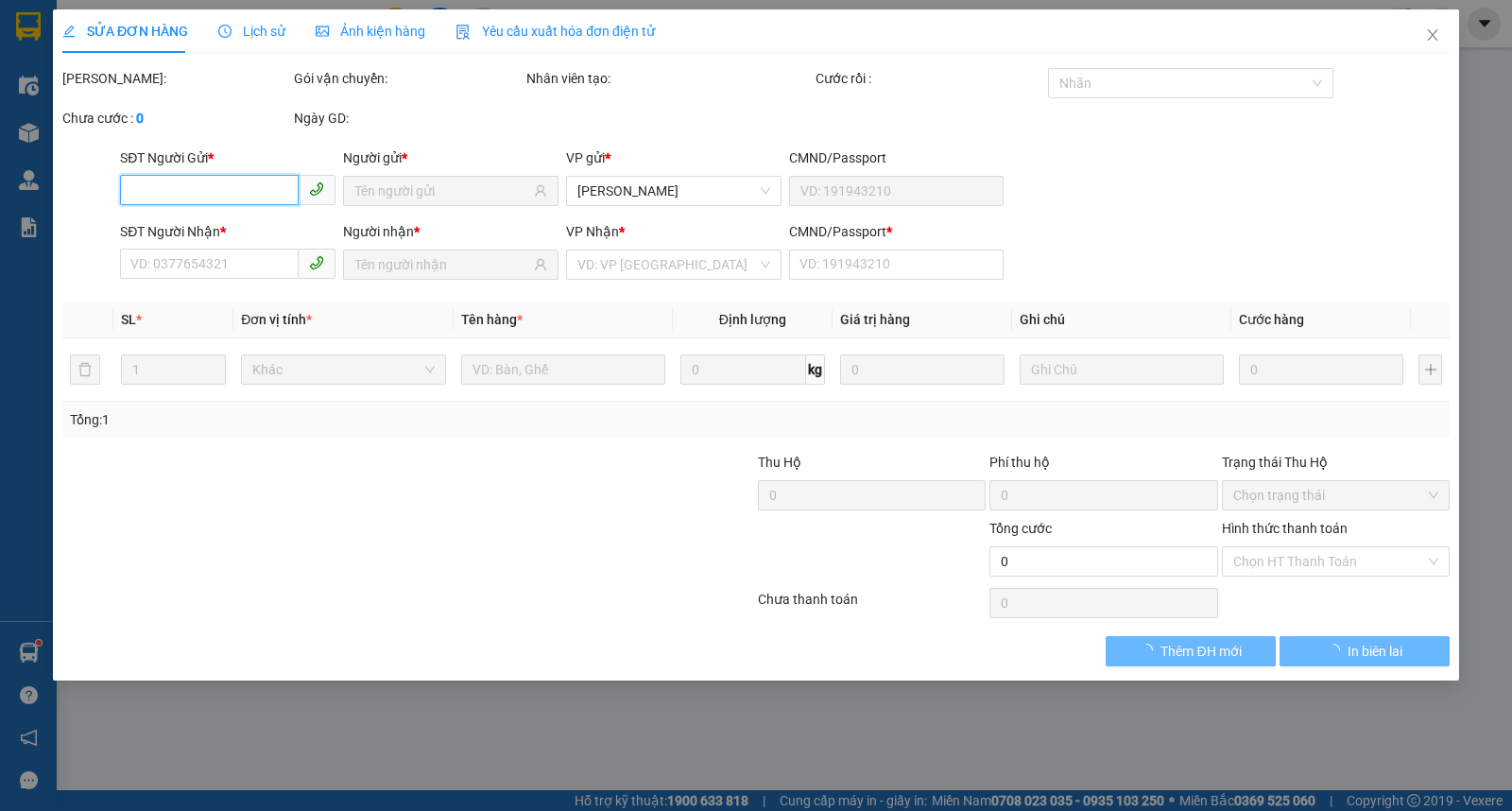
type input "30.000"
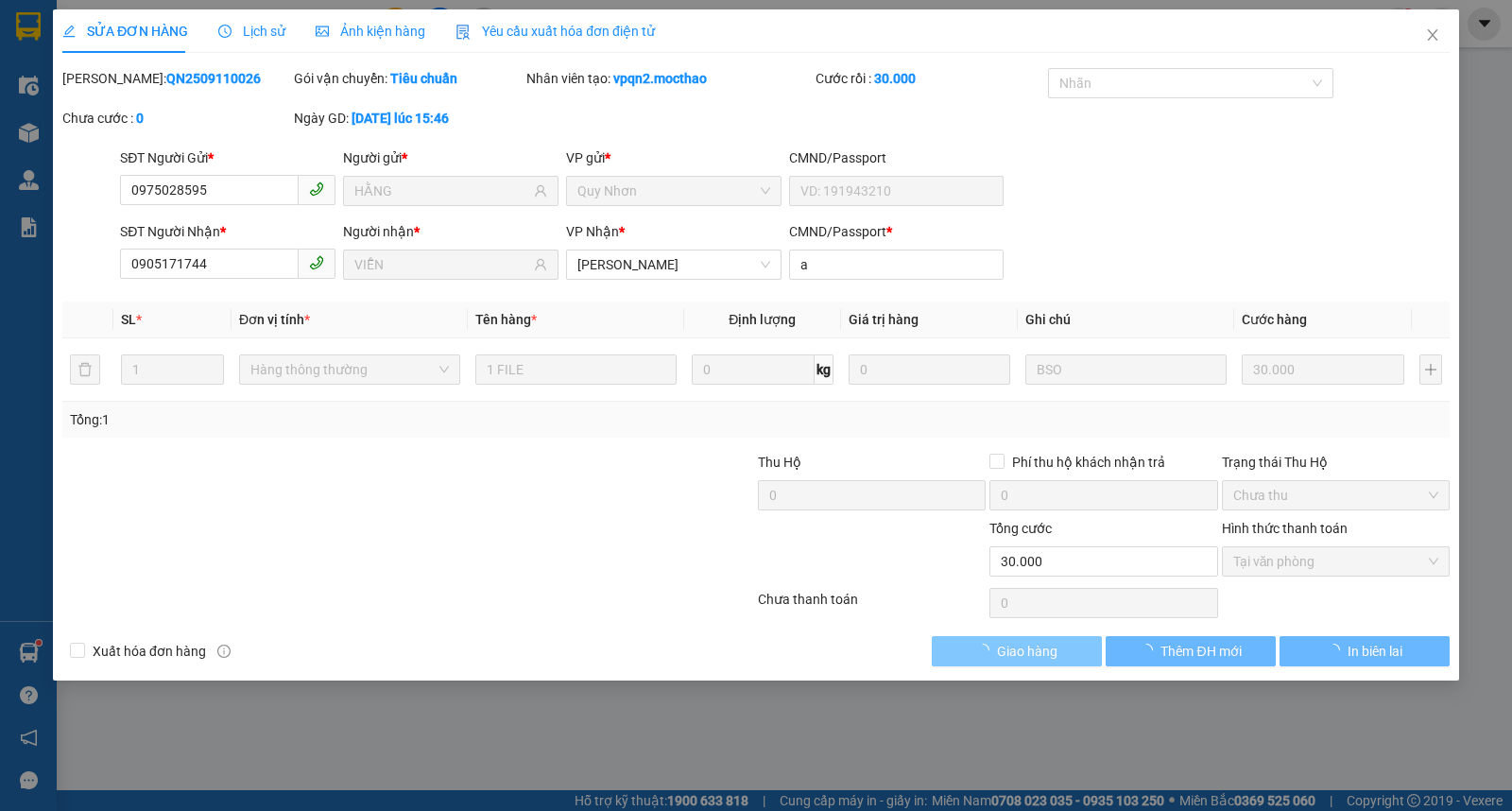
click at [1039, 651] on span "Giao hàng" at bounding box center [1027, 652] width 61 height 21
checkbox input "true"
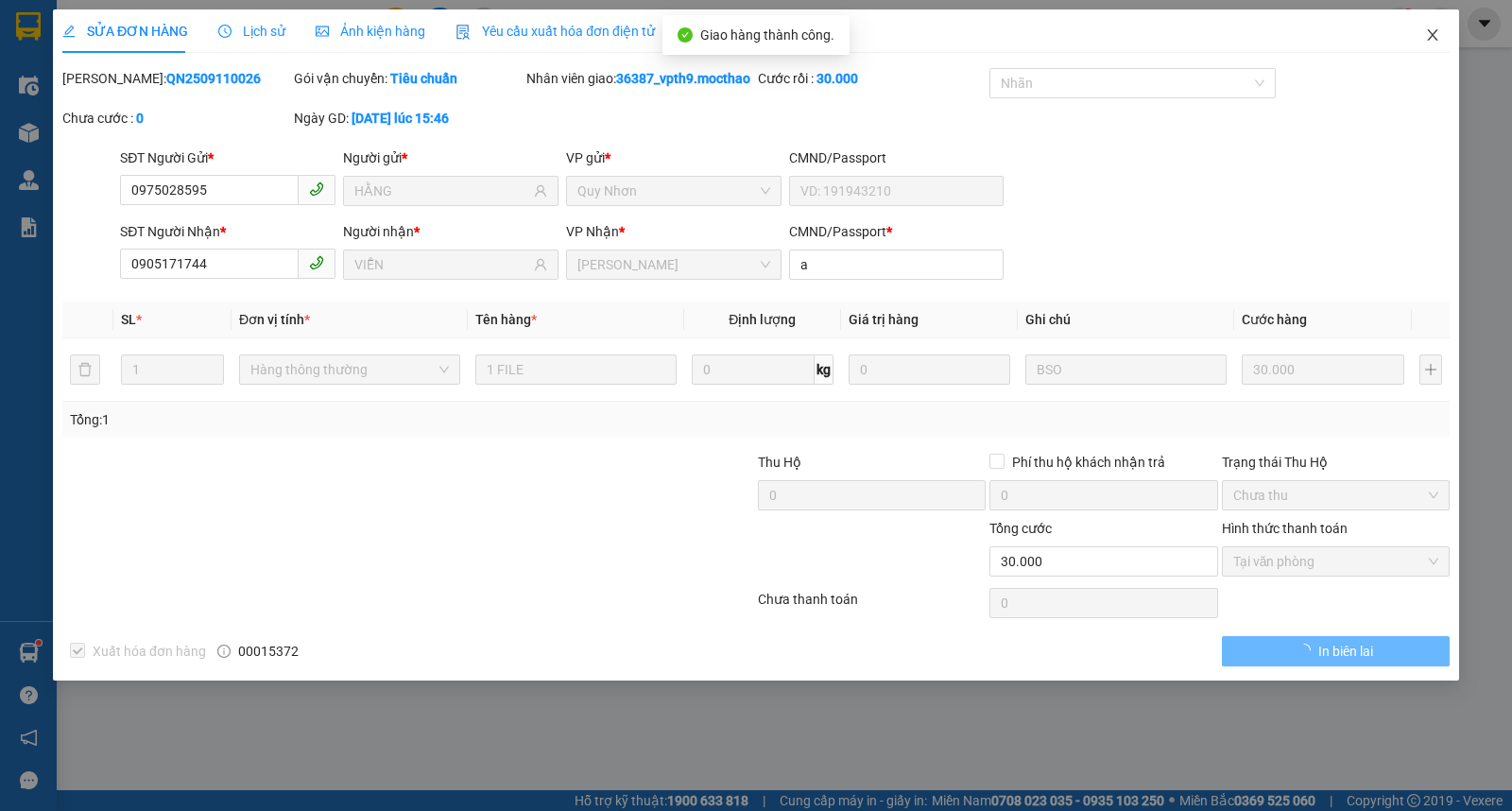
click at [1434, 30] on icon "close" at bounding box center [1433, 35] width 15 height 15
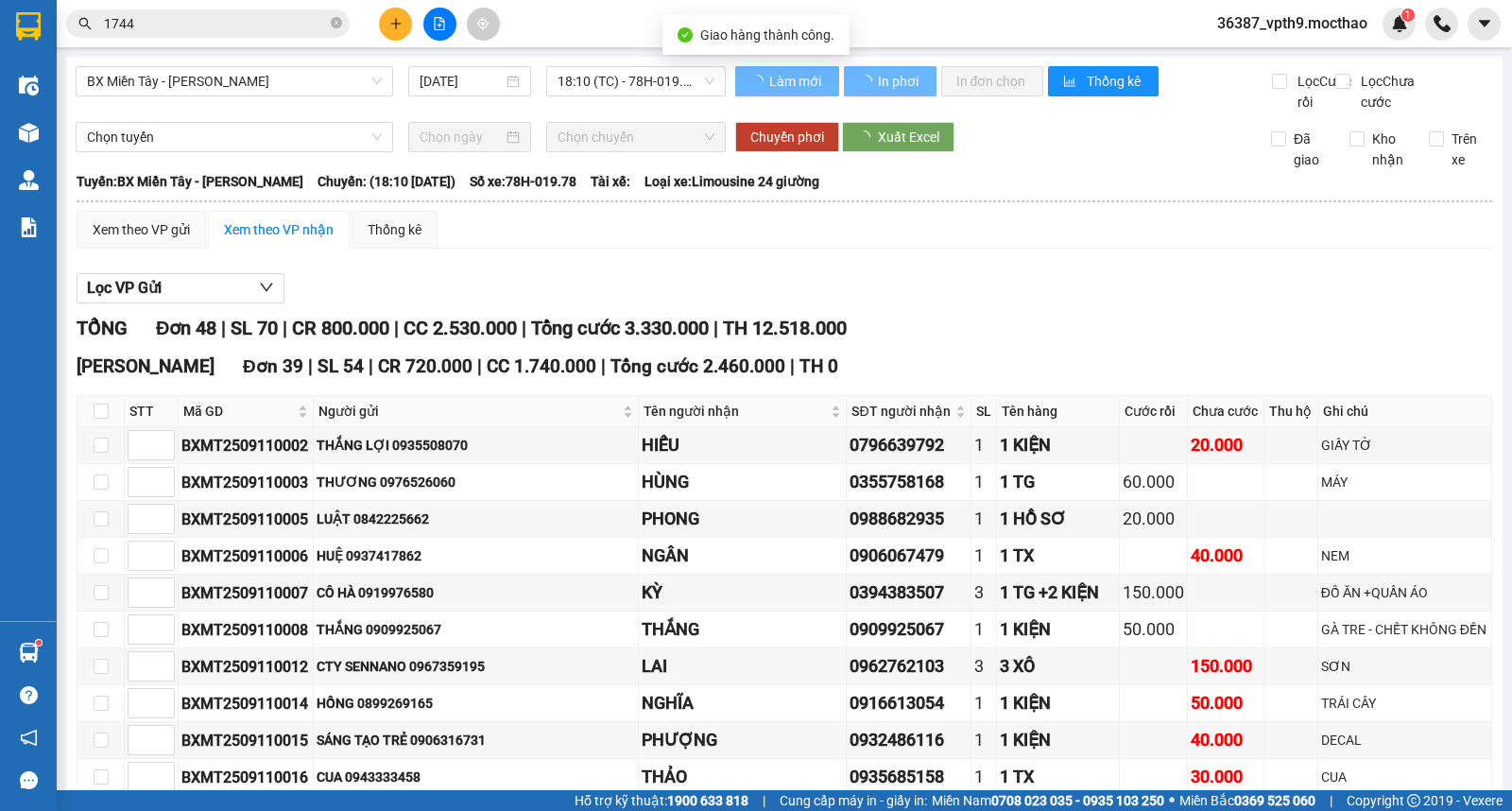
click at [282, 17] on input "1744" at bounding box center [215, 24] width 223 height 21
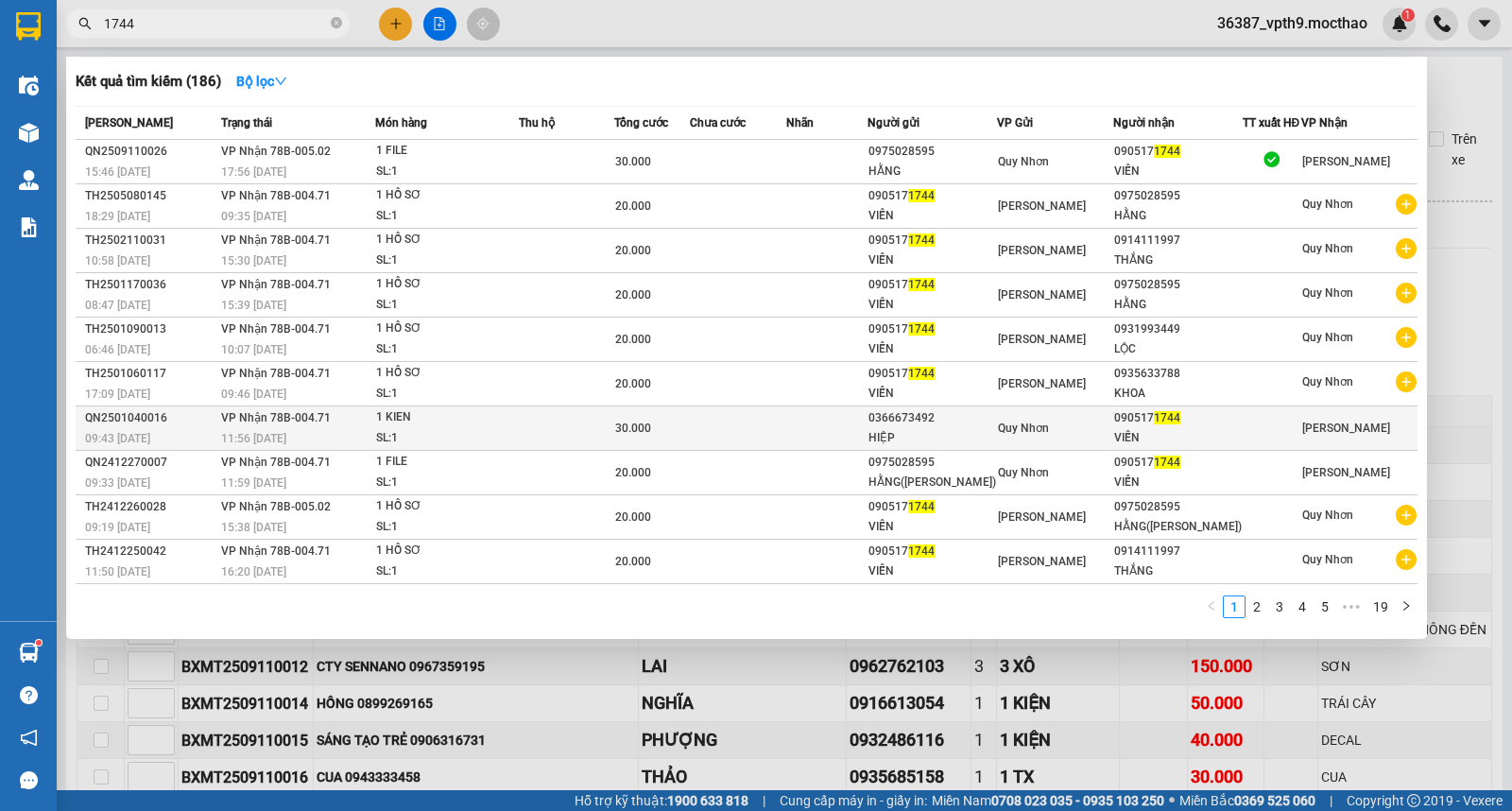
click at [1330, 424] on span "[PERSON_NAME]" at bounding box center [1346, 429] width 88 height 14
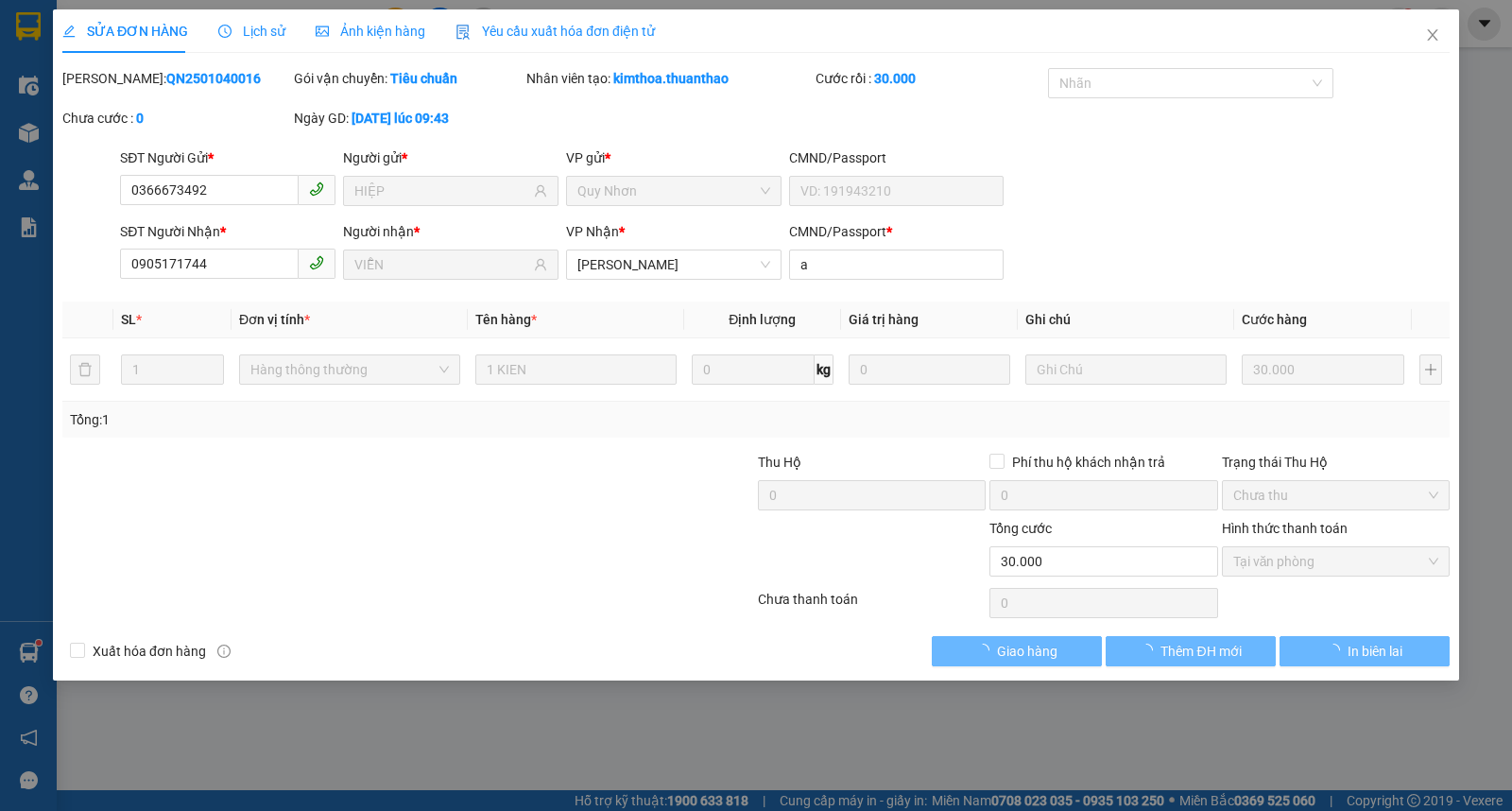
type input "0366673492"
type input "HIỆP"
type input "0905171744"
type input "VIỄN"
type input "a"
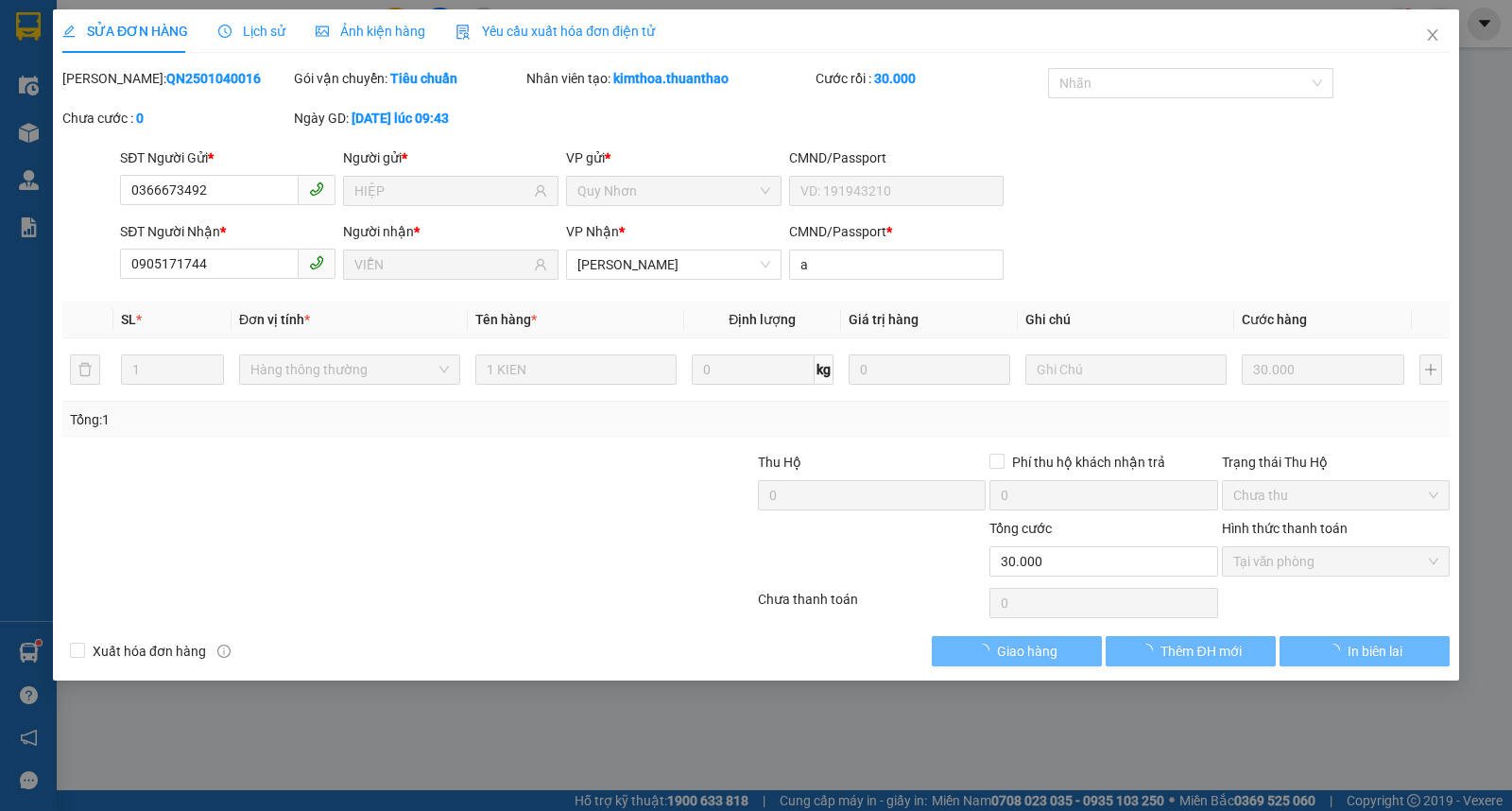
type input "30.000"
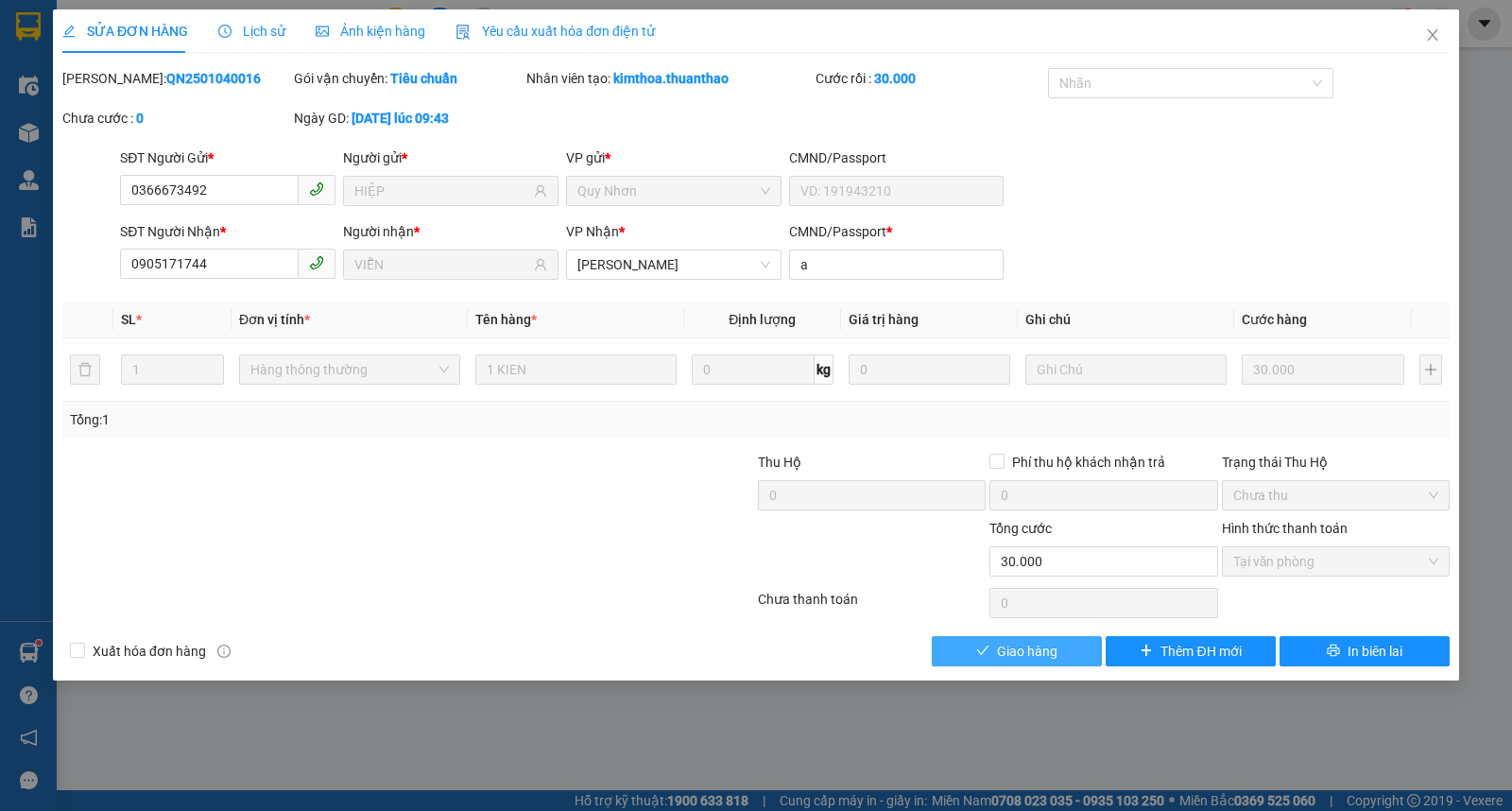
click at [1070, 655] on button "Giao hàng" at bounding box center [1017, 651] width 170 height 30
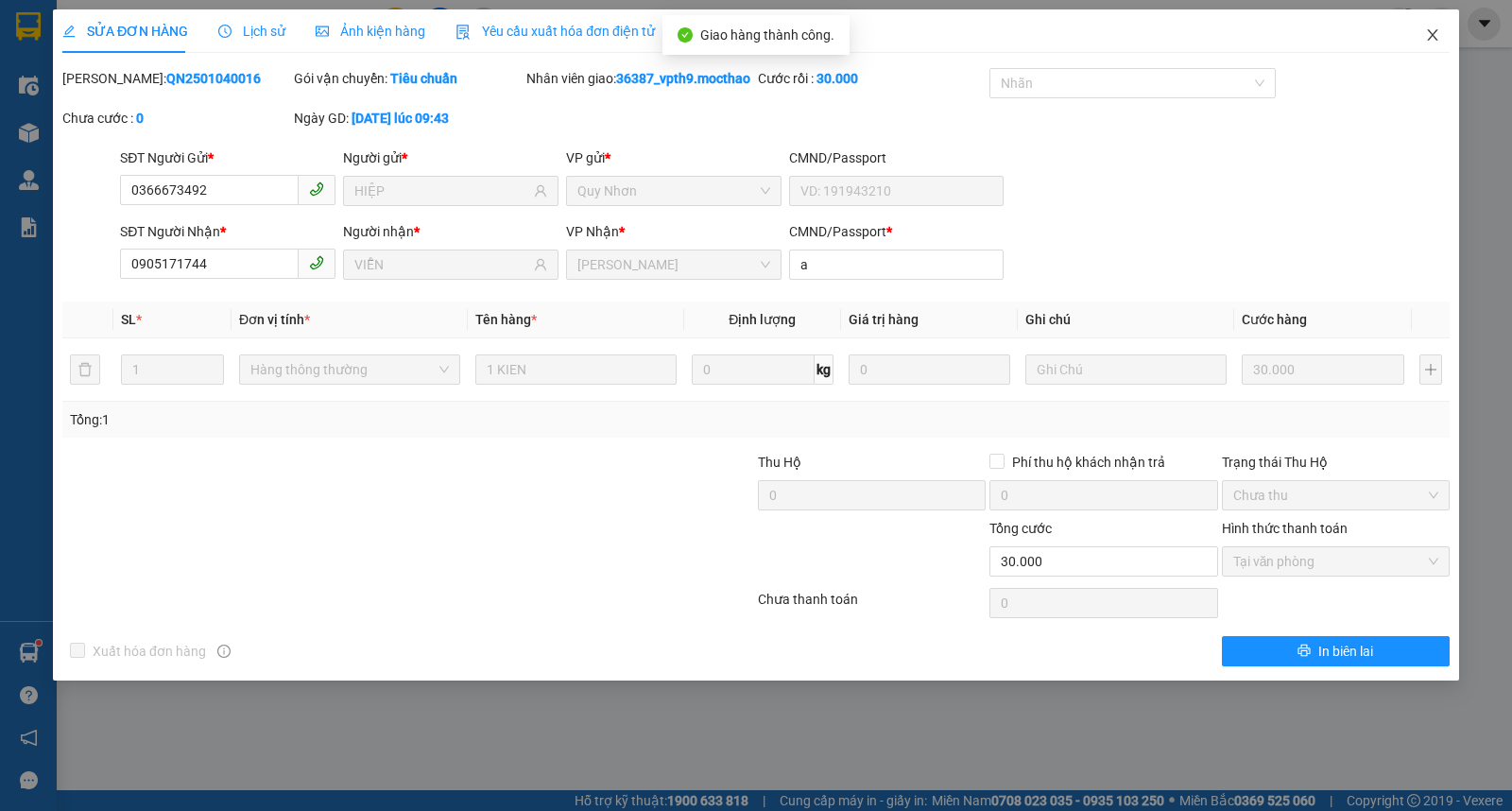
click at [1429, 30] on icon "close" at bounding box center [1433, 35] width 15 height 15
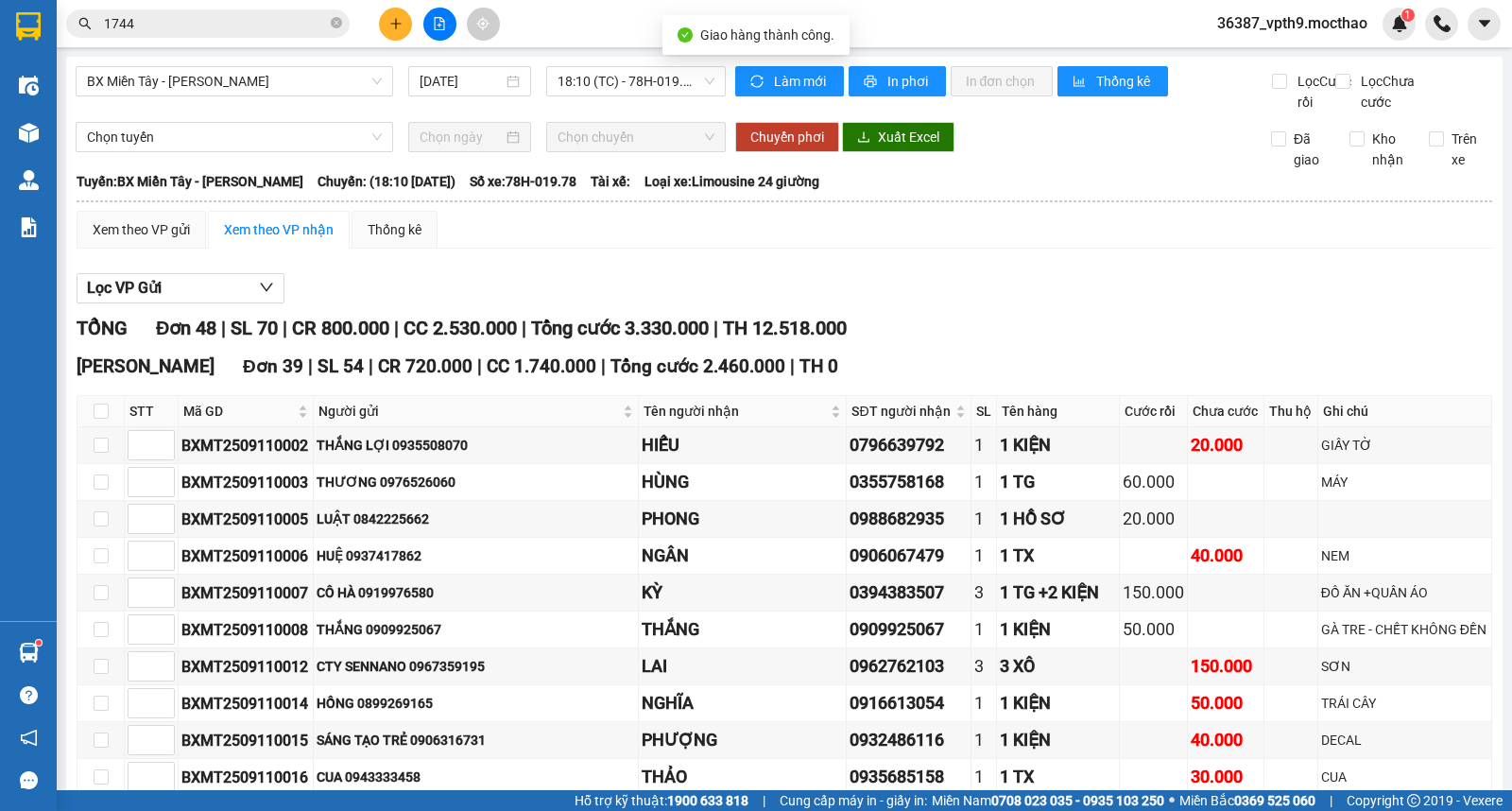
click at [199, 19] on input "1744" at bounding box center [215, 24] width 223 height 21
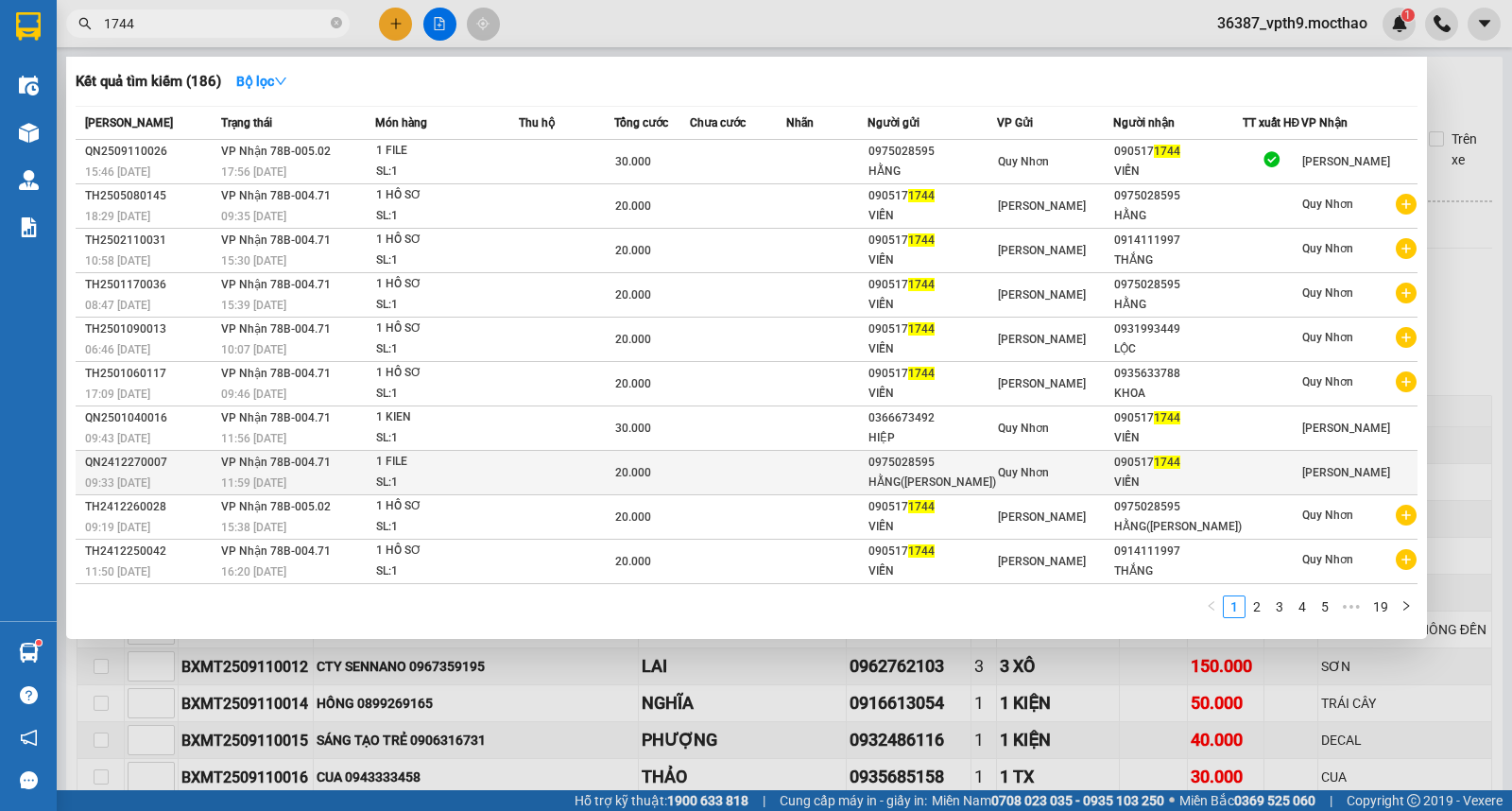
click at [1281, 479] on div at bounding box center [1272, 473] width 57 height 20
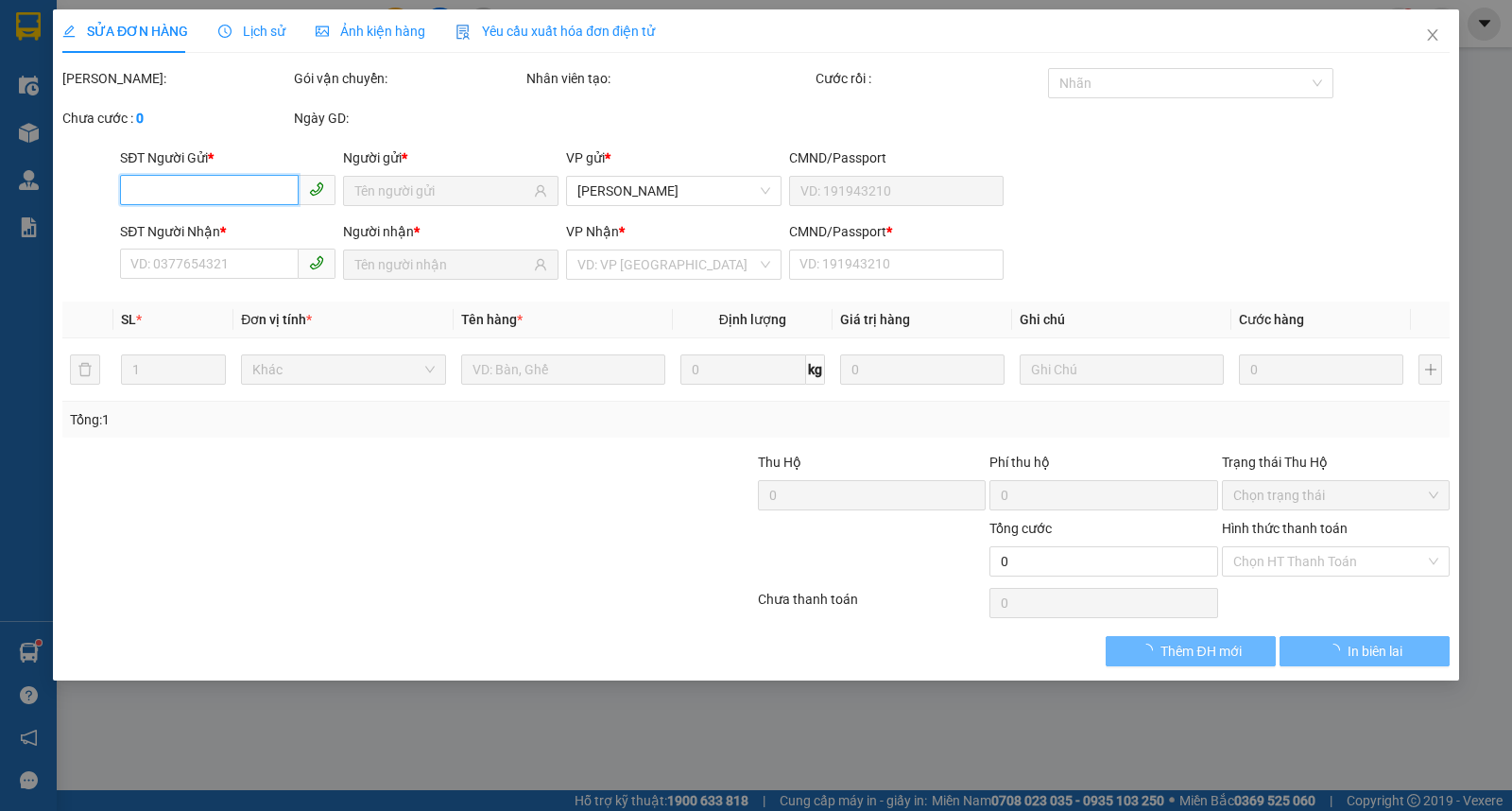
type input "0975028595"
type input "HẰNG([PERSON_NAME])"
type input "0905171744"
type input "VIỄN"
type input "a"
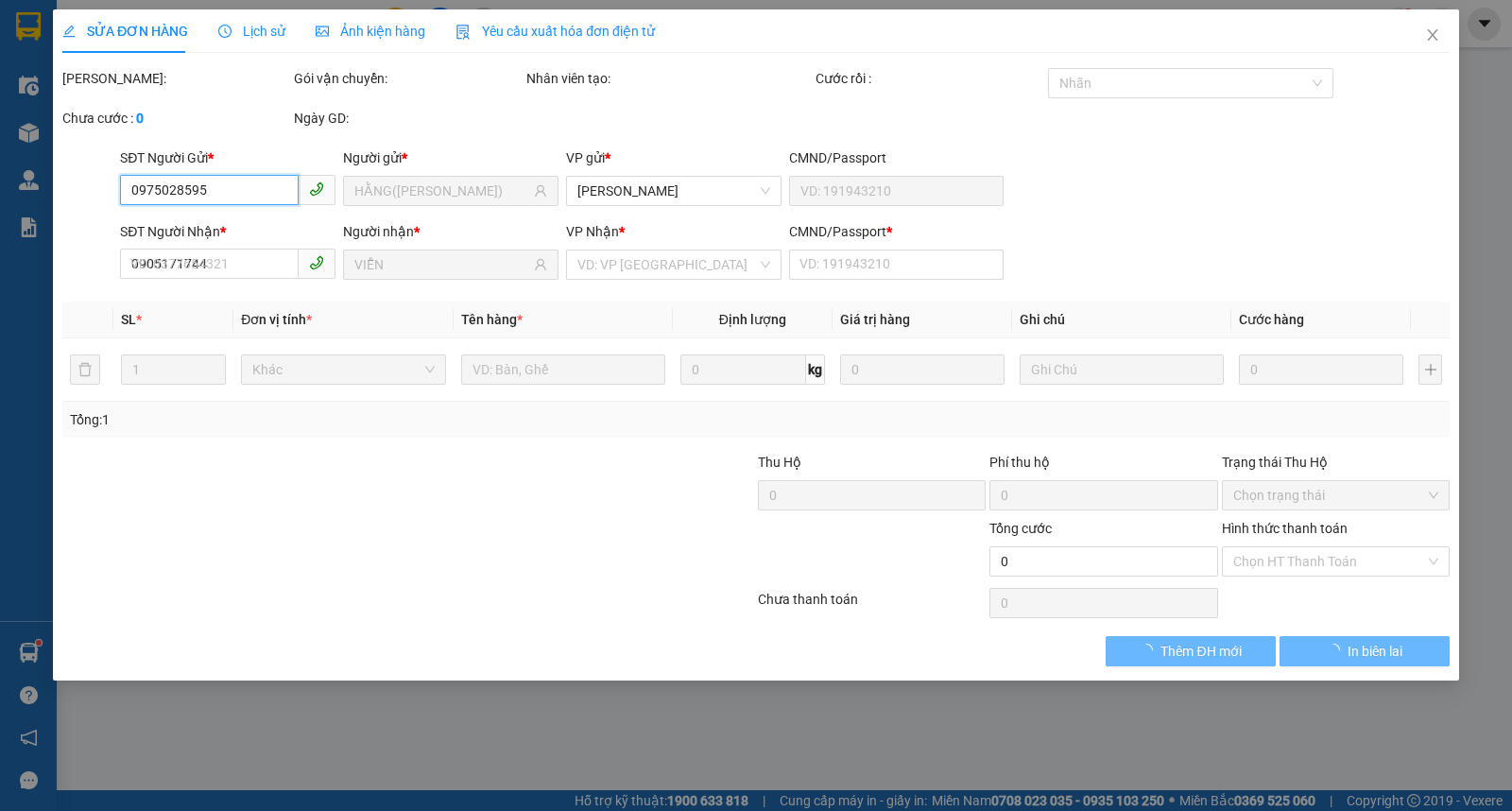
type input "20.000"
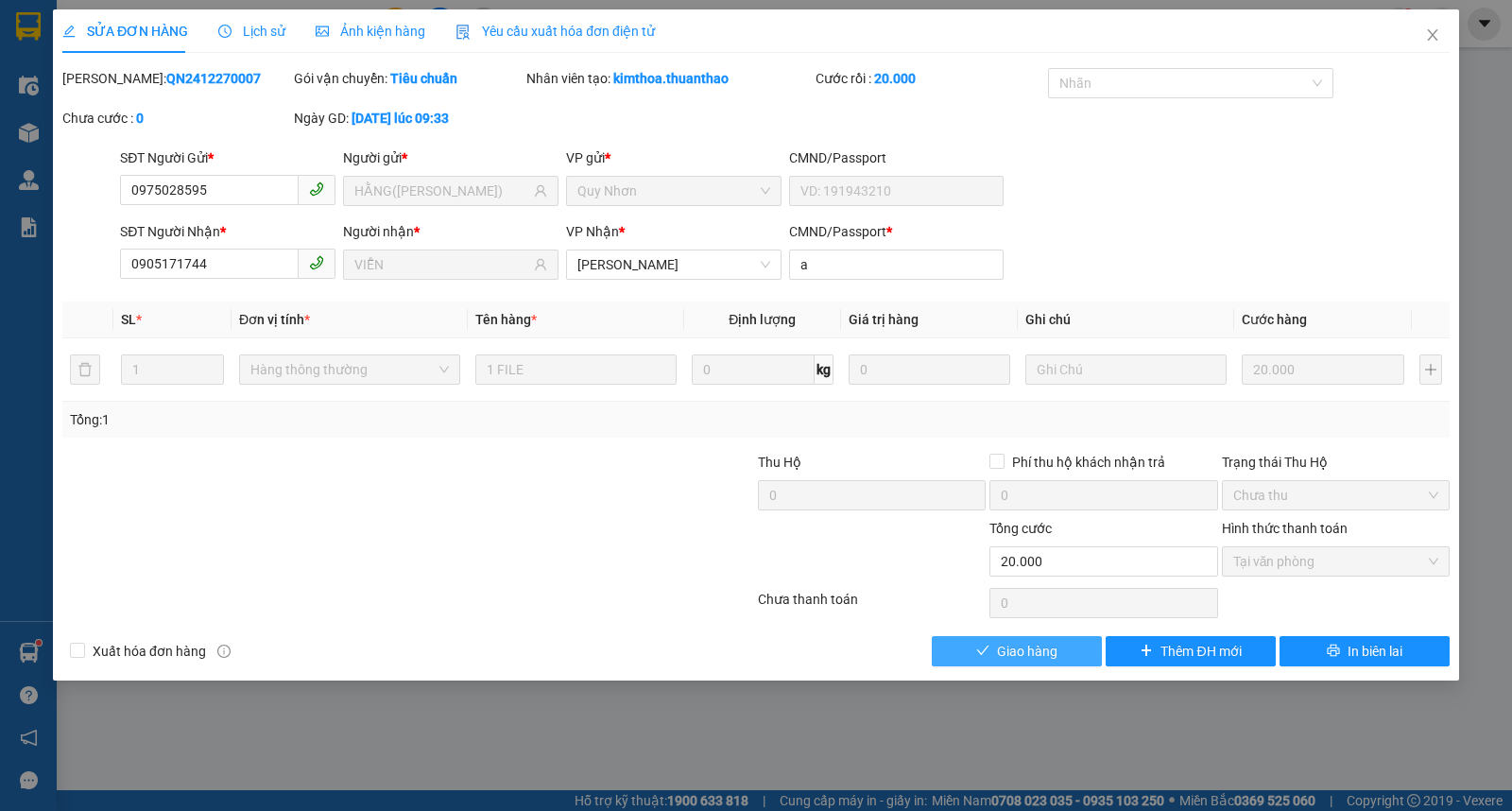
click at [1058, 654] on button "Giao hàng" at bounding box center [1017, 651] width 170 height 30
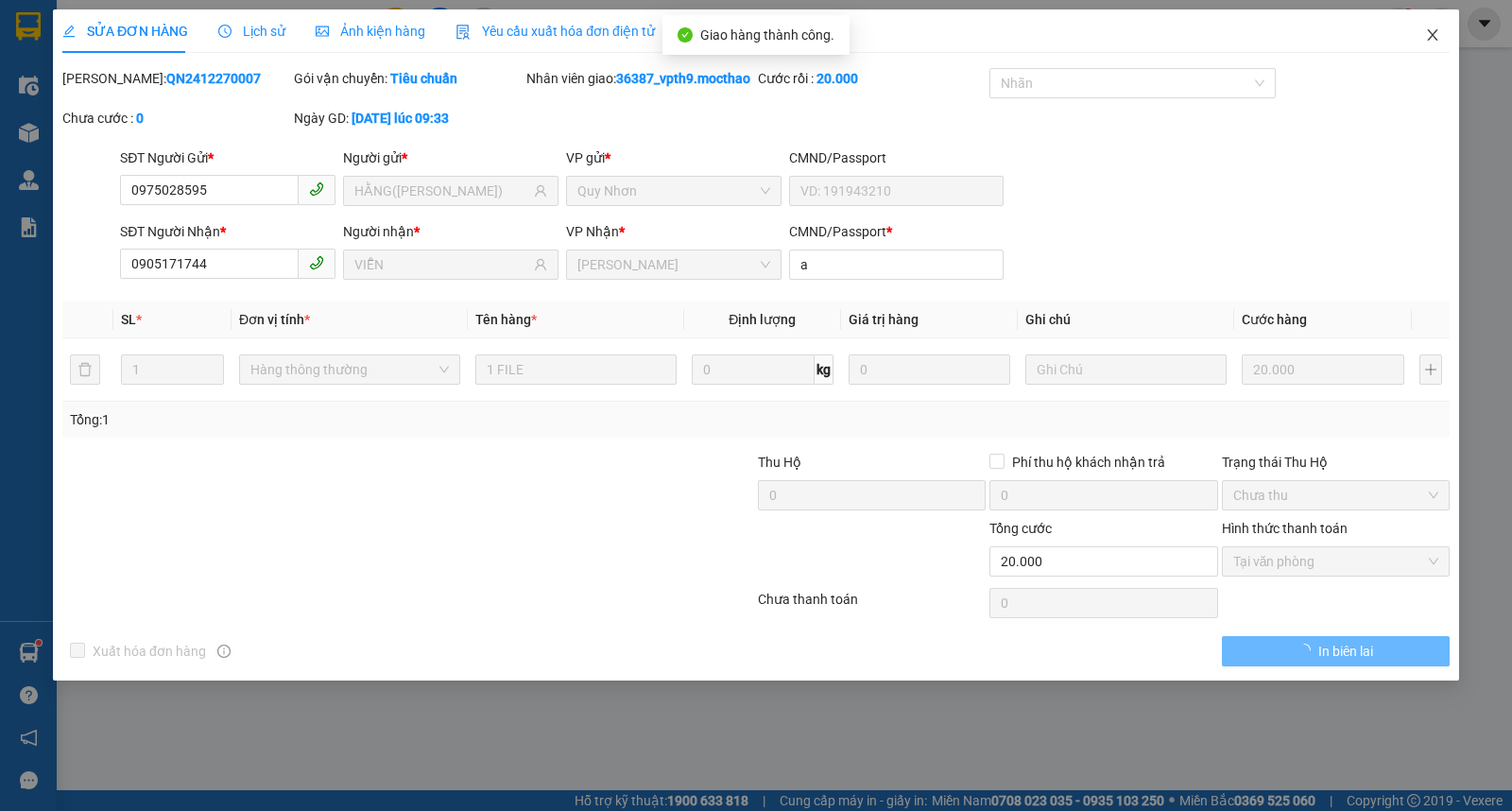
click at [1428, 30] on icon "close" at bounding box center [1433, 35] width 15 height 15
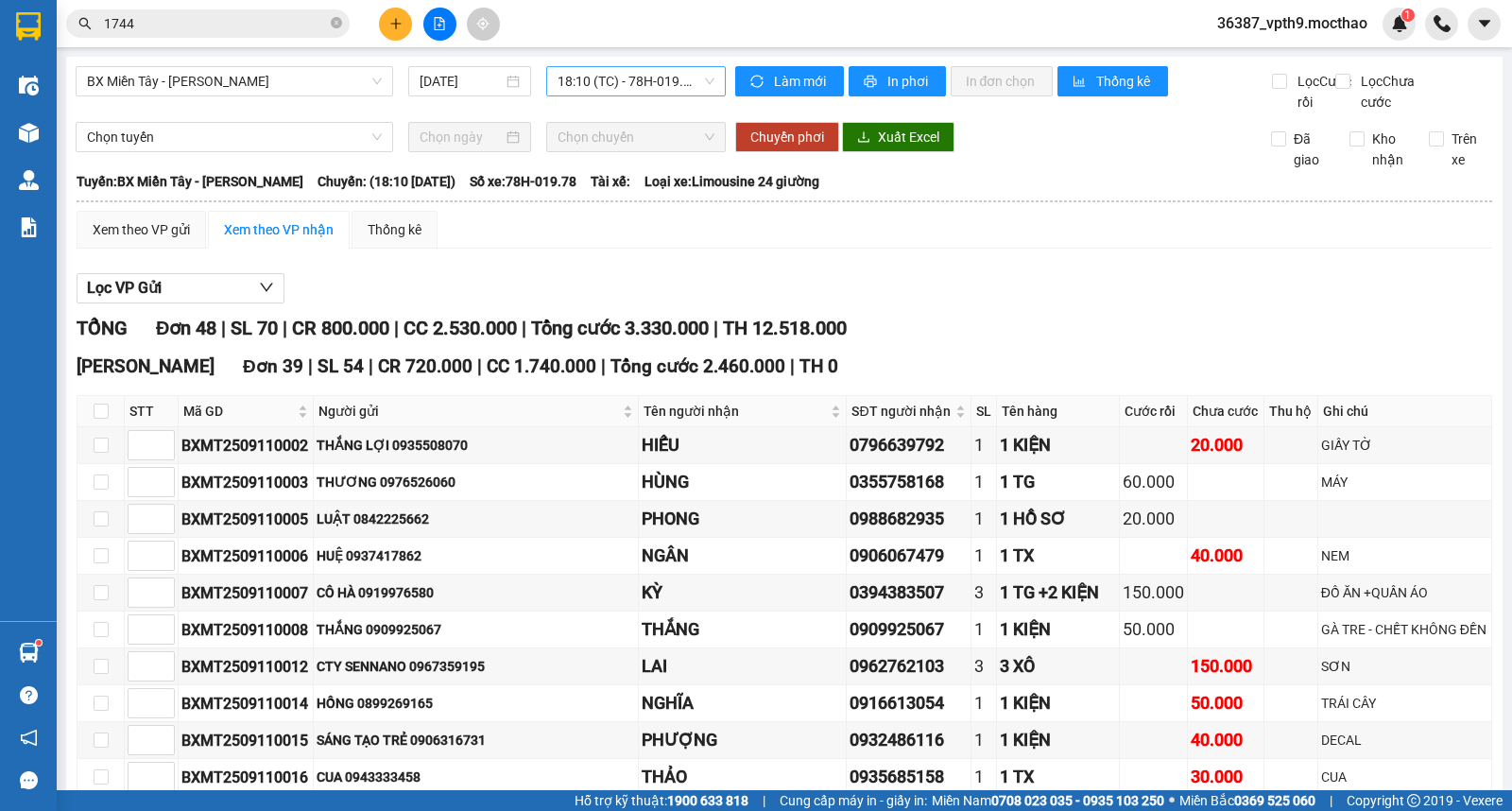
click at [611, 77] on span "18:10 (TC) - 78H-019.78" at bounding box center [636, 81] width 156 height 28
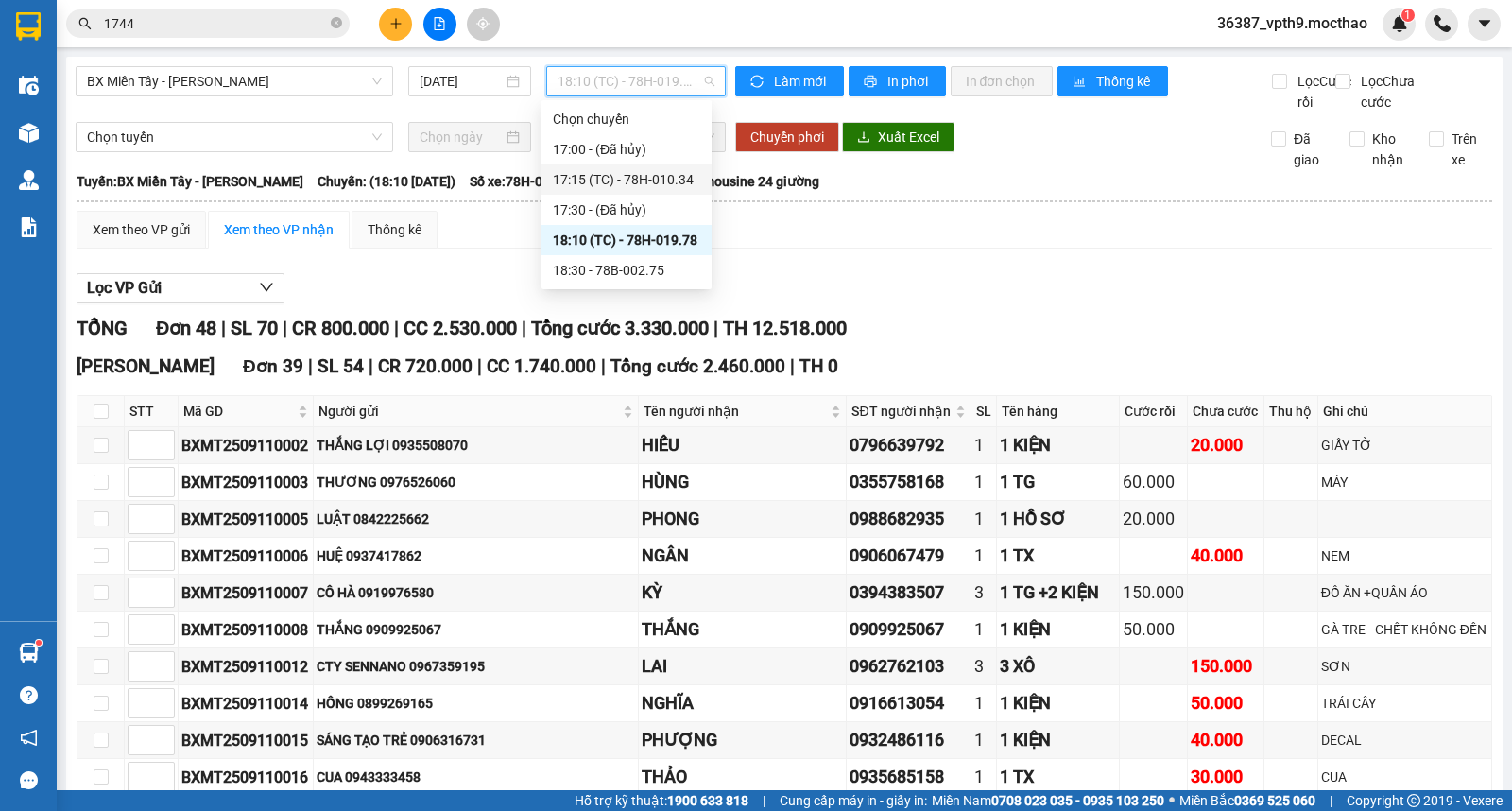
click at [659, 176] on div "17:15 (TC) - 78H-010.34" at bounding box center [626, 180] width 148 height 21
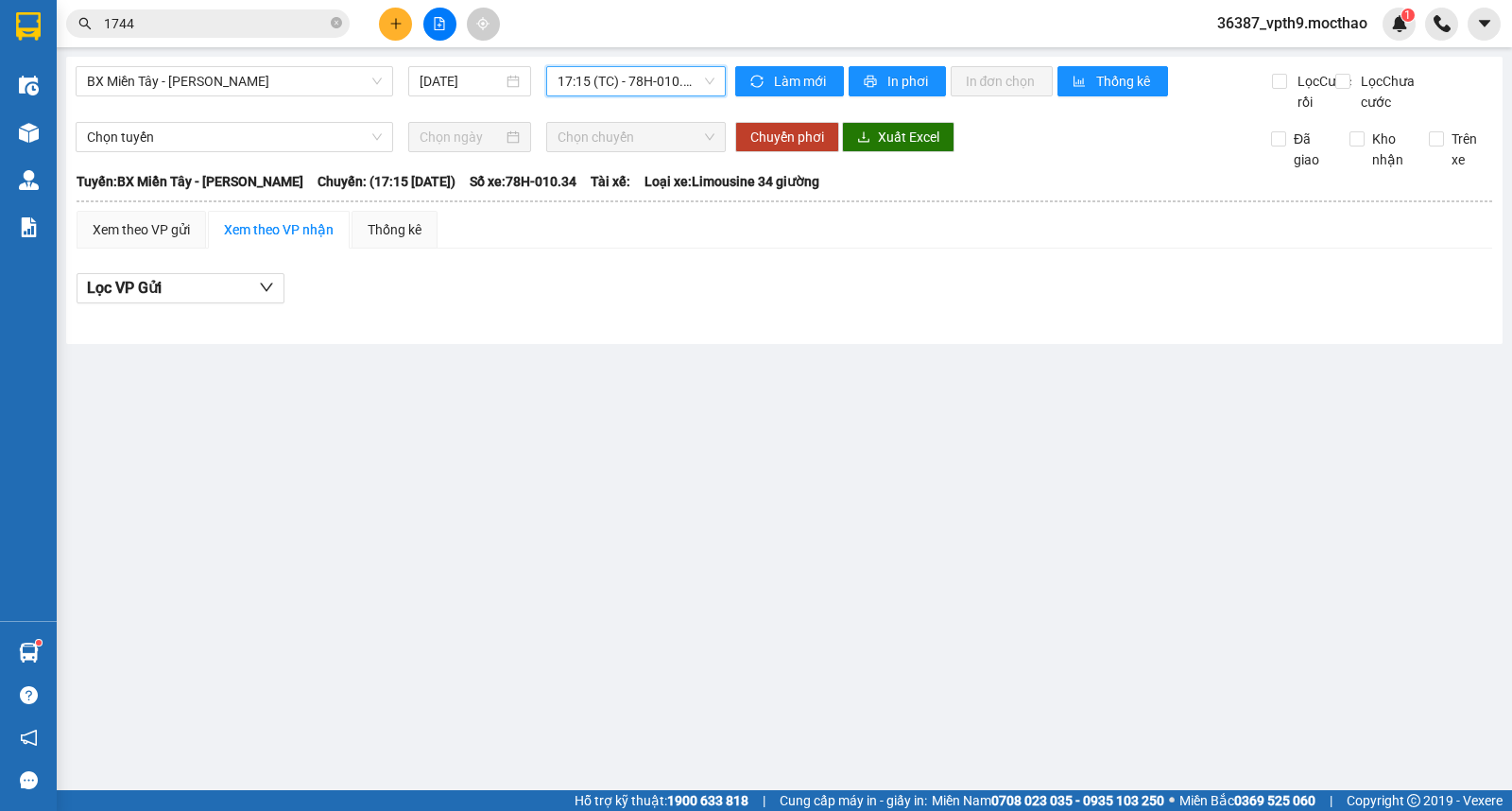
click at [669, 82] on span "17:15 (TC) - 78H-010.34" at bounding box center [636, 81] width 156 height 28
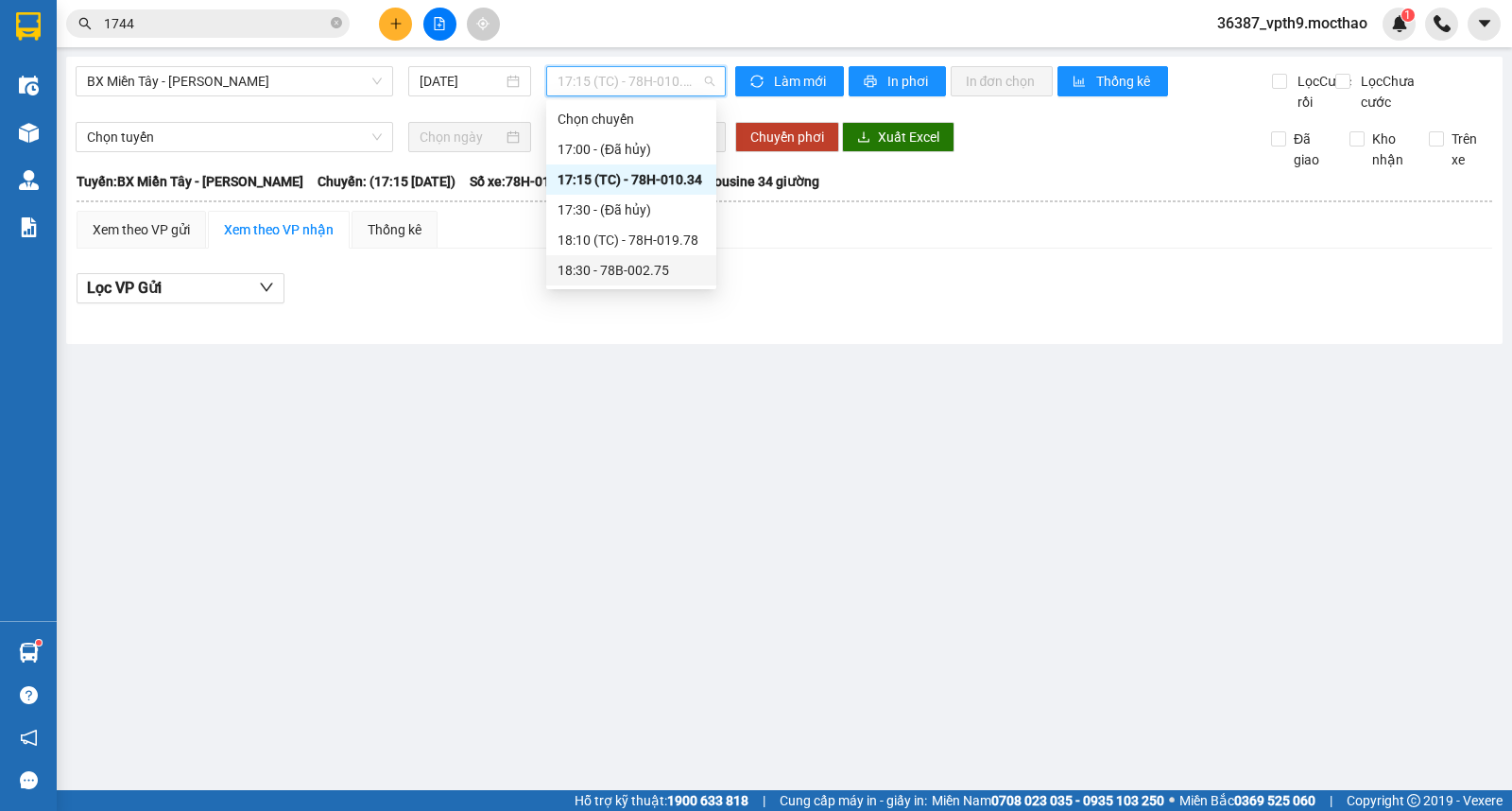
click at [650, 278] on div "18:30 - 78B-002.75" at bounding box center [631, 270] width 148 height 21
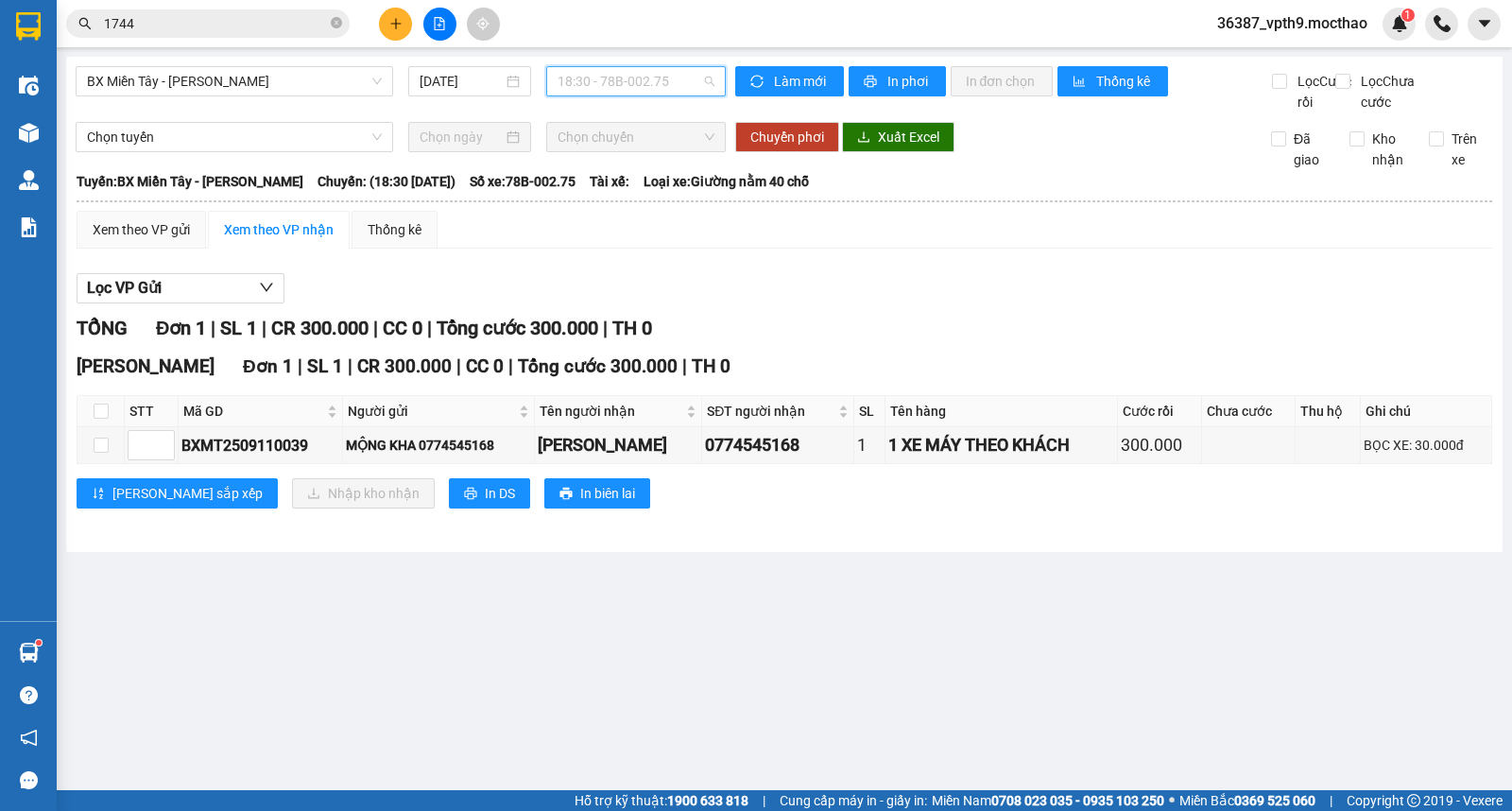
click at [683, 80] on span "18:30 - 78B-002.75" at bounding box center [636, 81] width 156 height 28
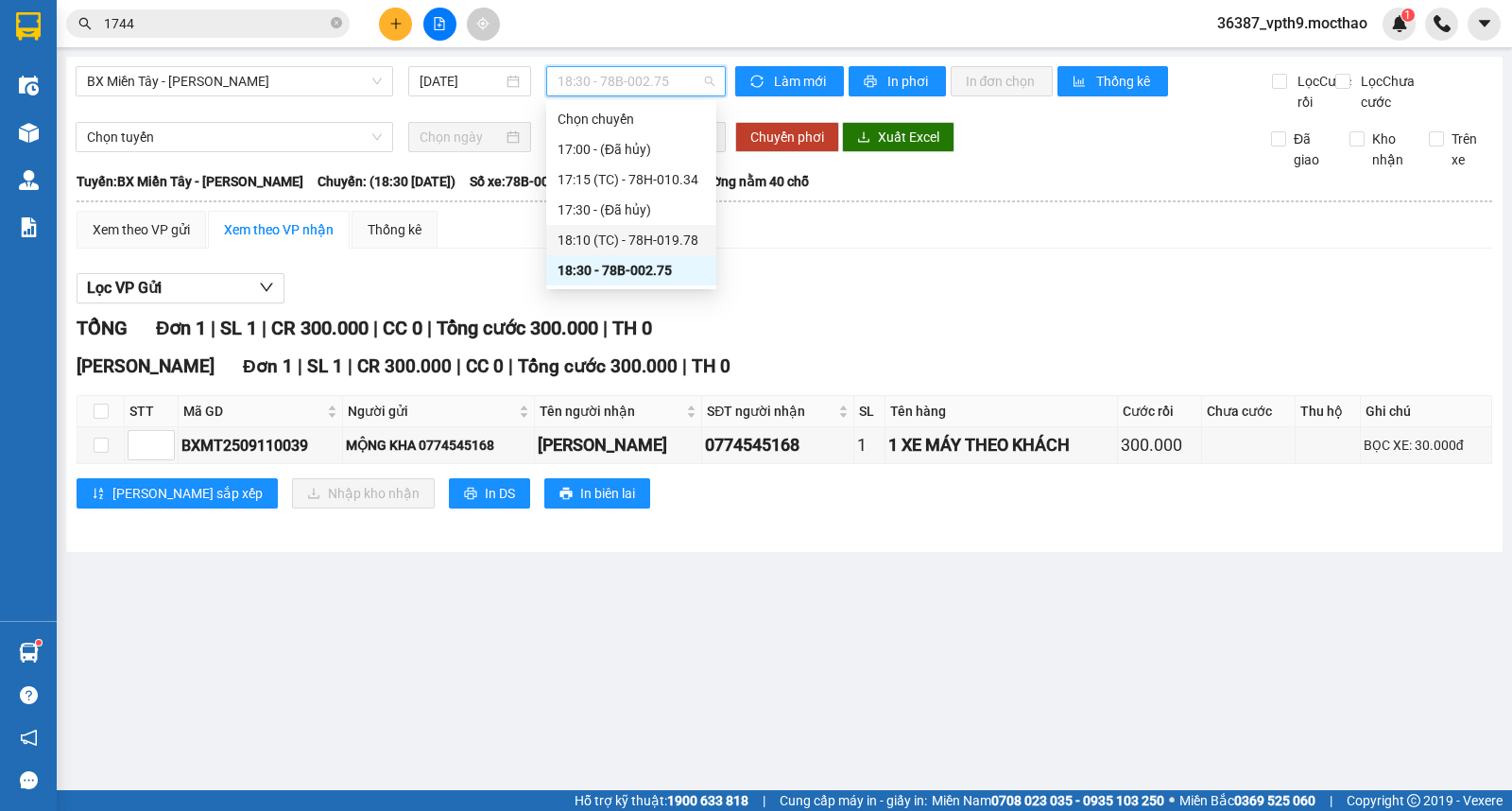
click at [673, 243] on div "18:10 (TC) - 78H-019.78" at bounding box center [631, 240] width 148 height 21
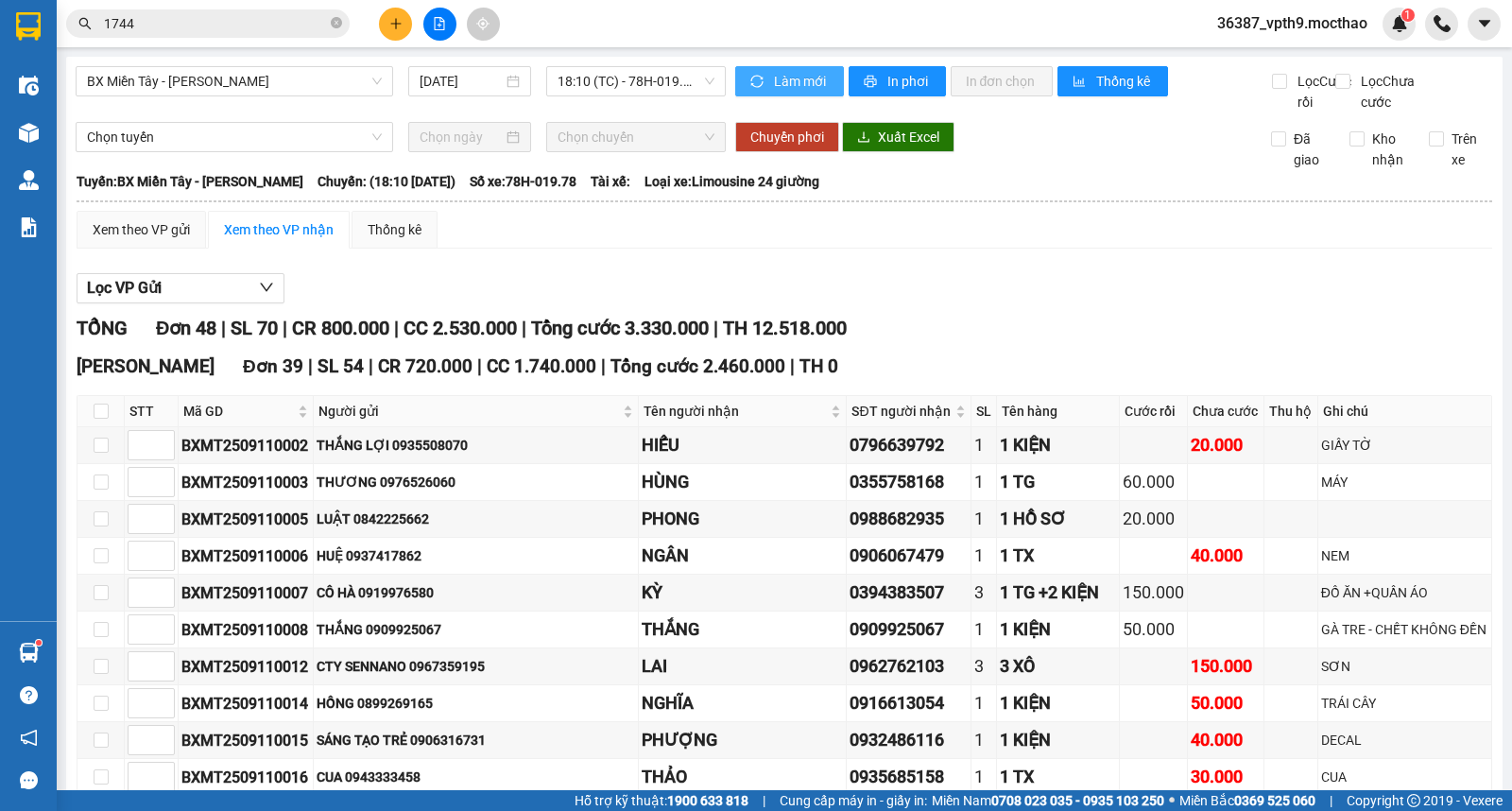
click at [774, 72] on span "Làm mới" at bounding box center [801, 81] width 55 height 21
click at [199, 87] on span "BX Miền Tây - [PERSON_NAME]" at bounding box center [234, 81] width 295 height 28
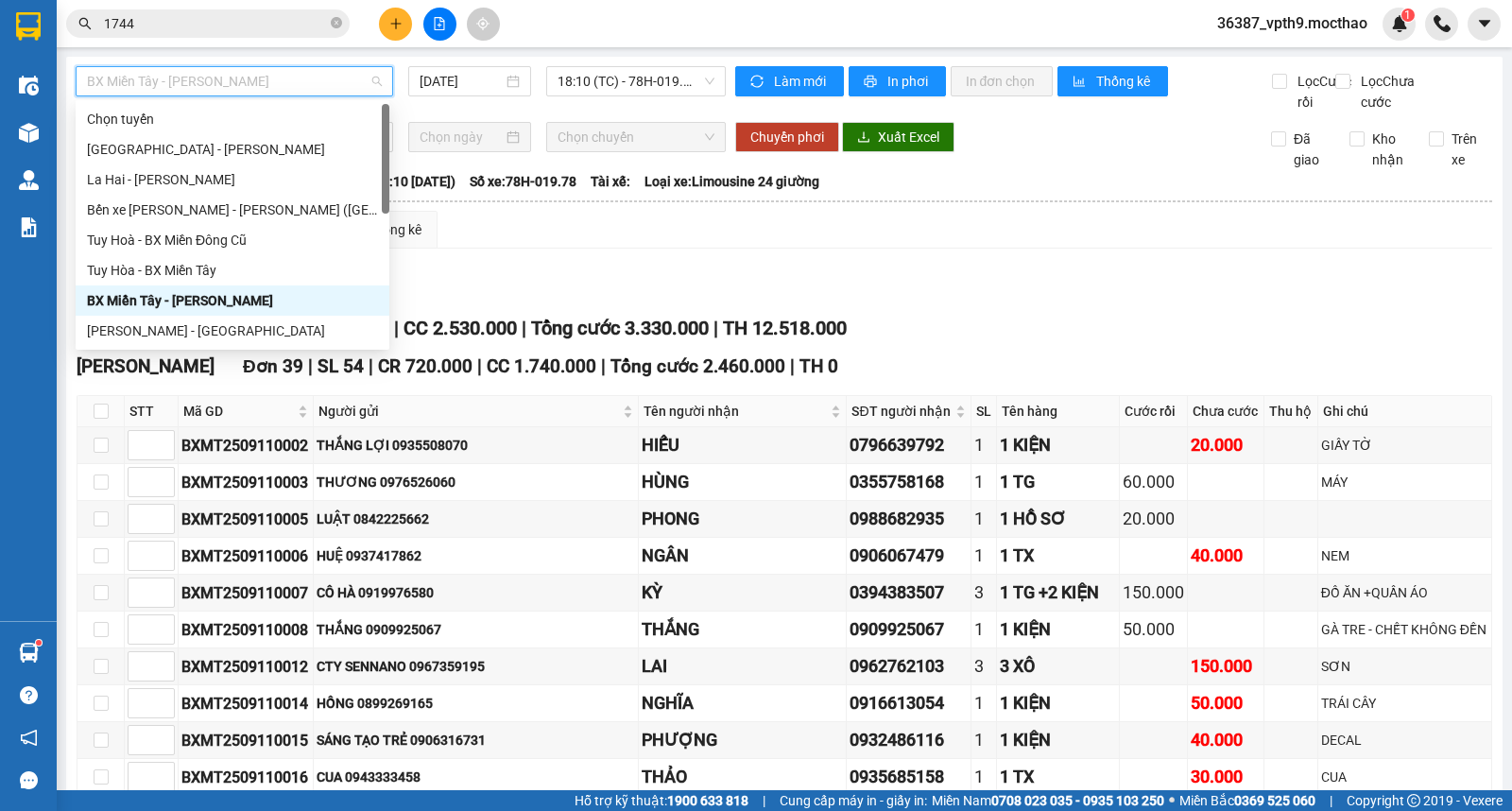
type input "M"
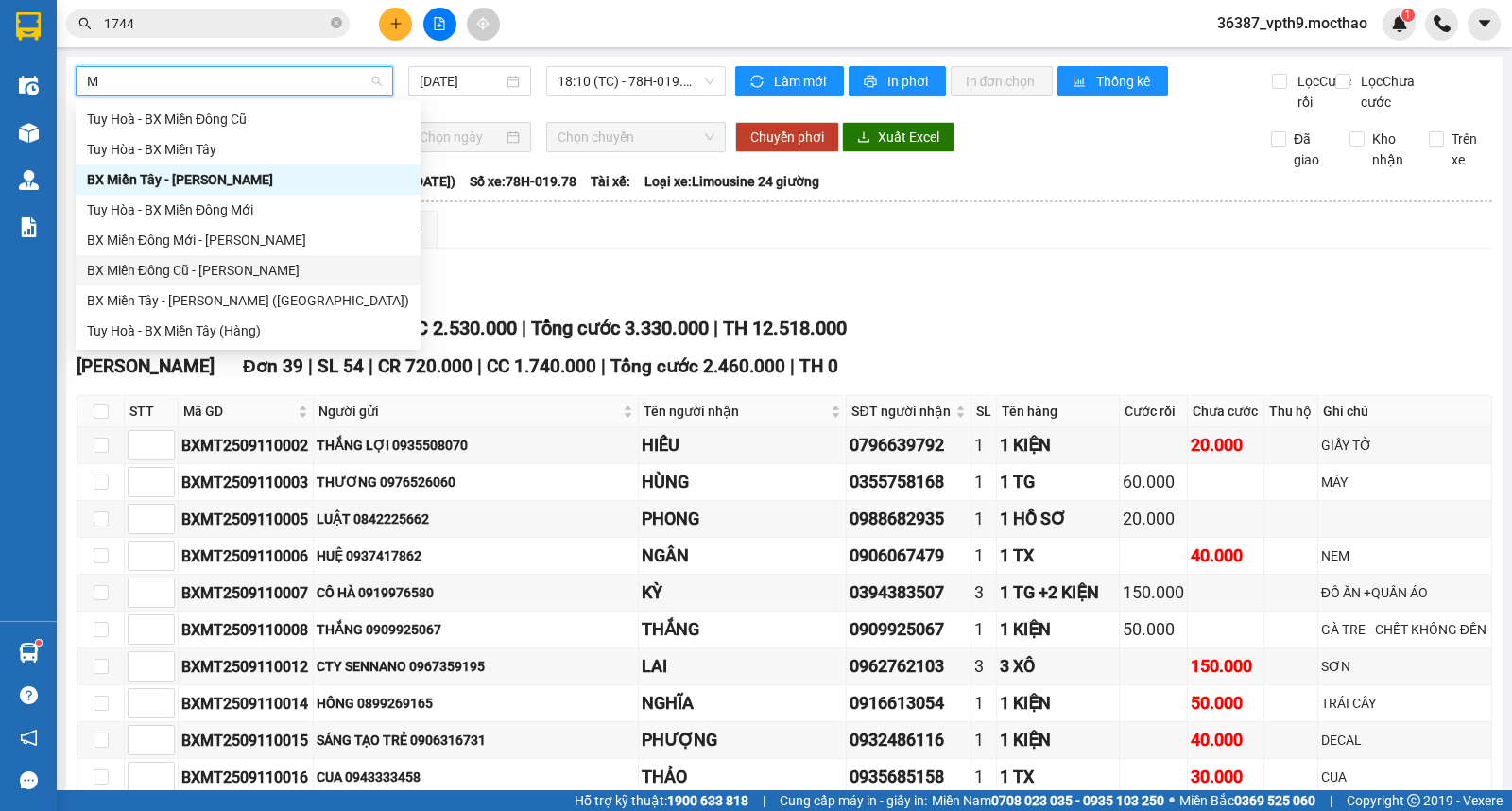
click at [179, 280] on div "BX Miền Đông Cũ - [PERSON_NAME]" at bounding box center [248, 270] width 322 height 21
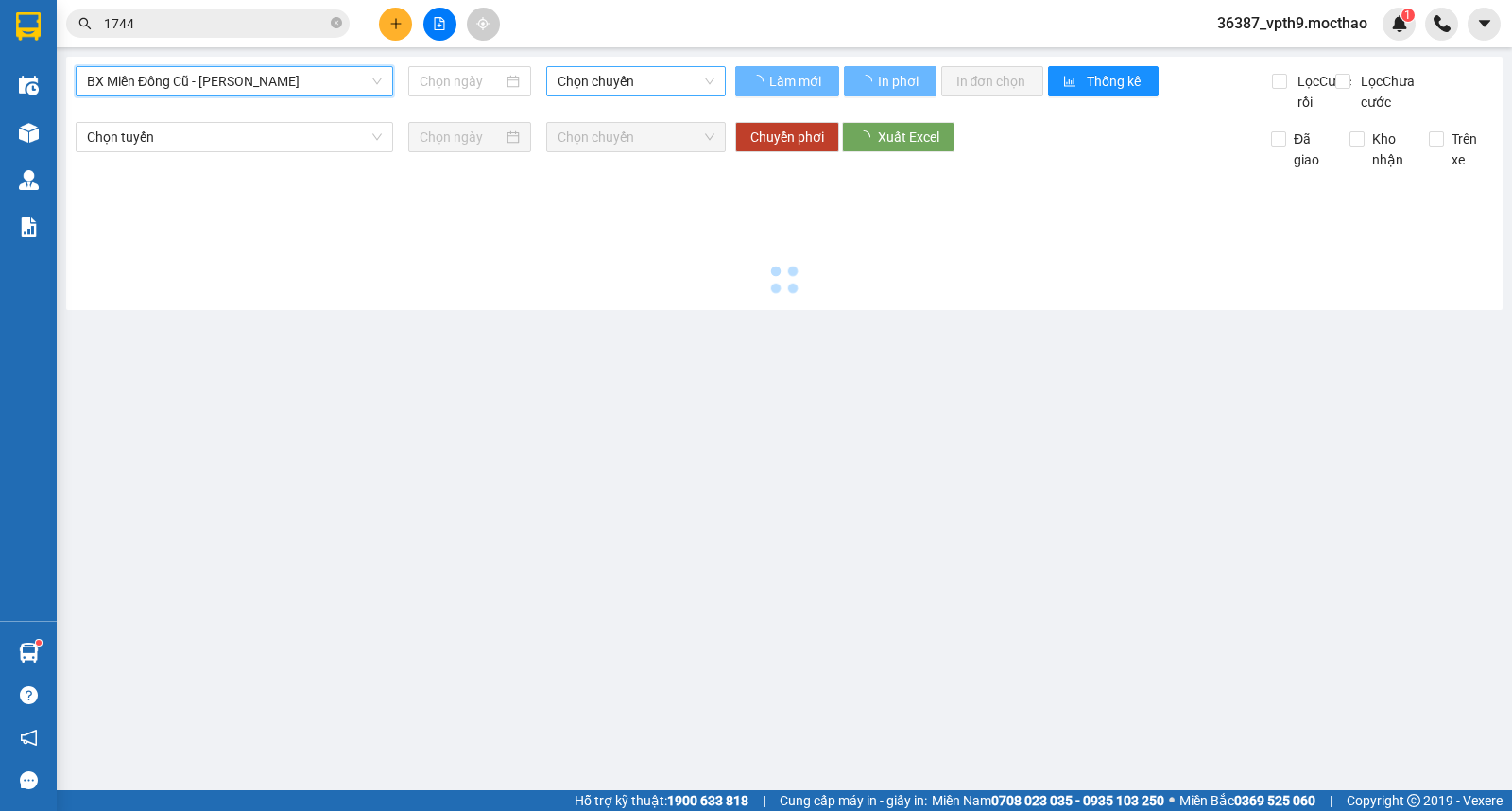
type input "[DATE]"
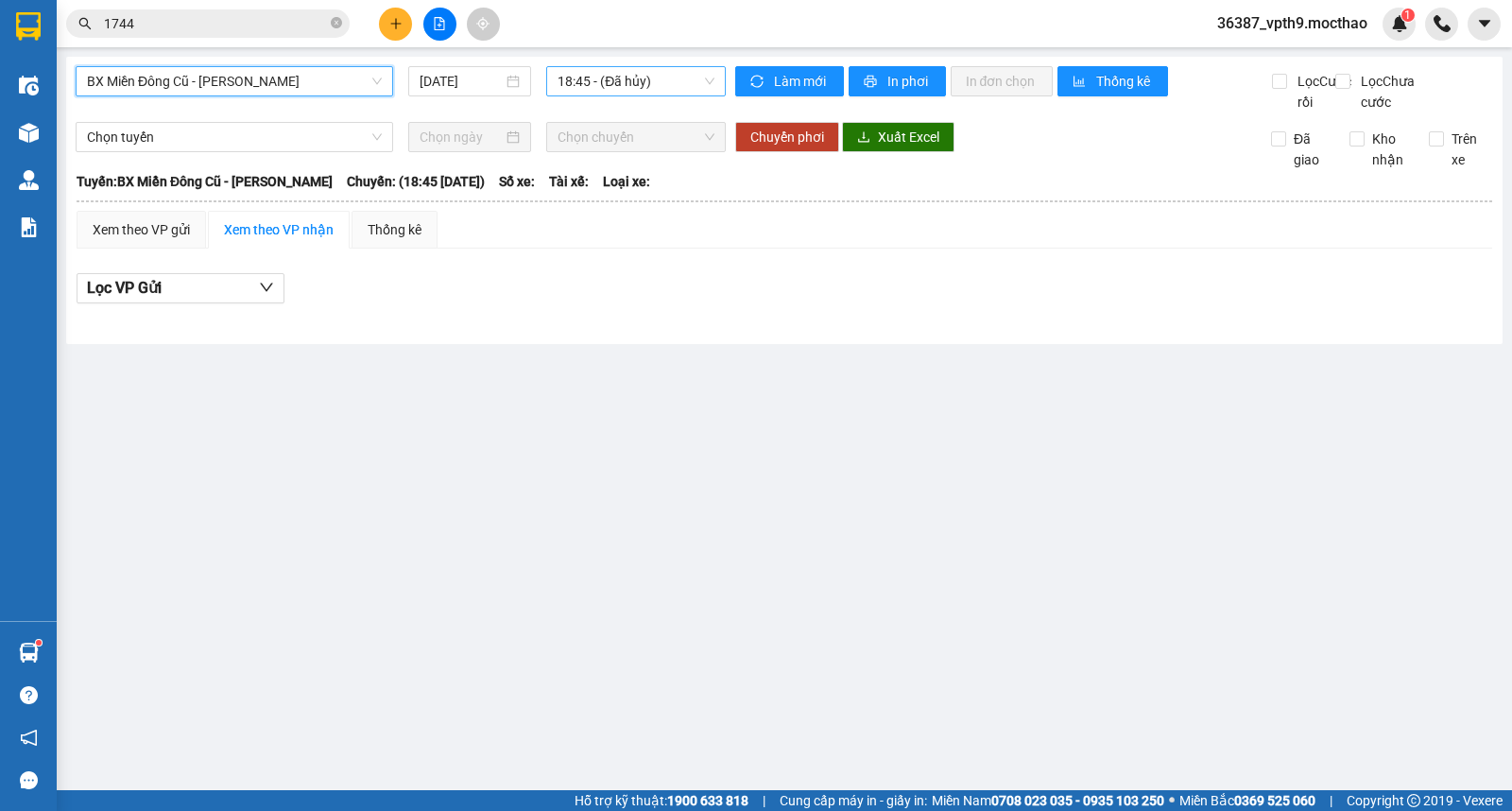
click at [649, 91] on span "18:45 - (Đã hủy)" at bounding box center [636, 81] width 156 height 28
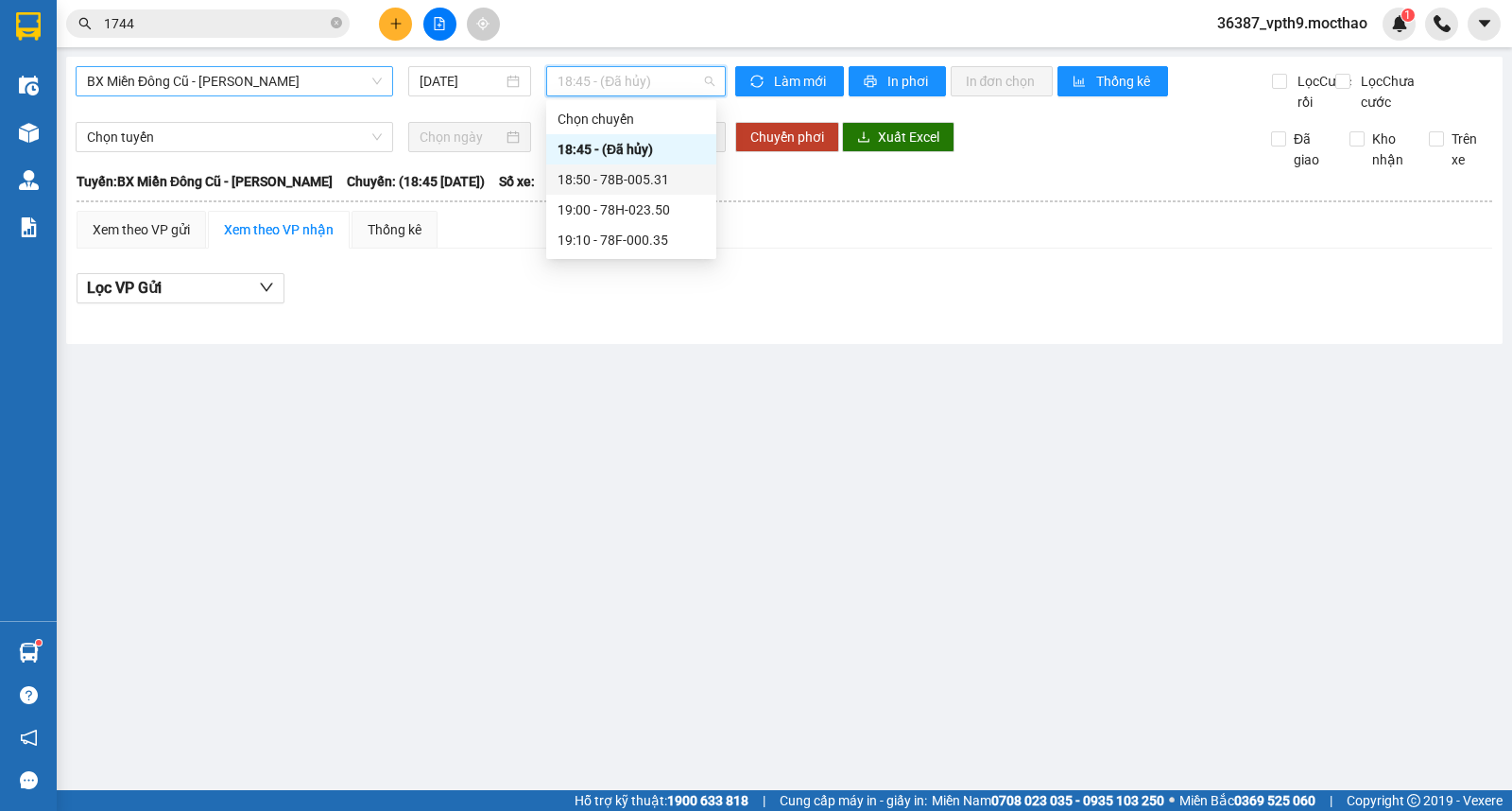
click at [653, 181] on div "18:50 - 78B-005.31" at bounding box center [631, 180] width 148 height 21
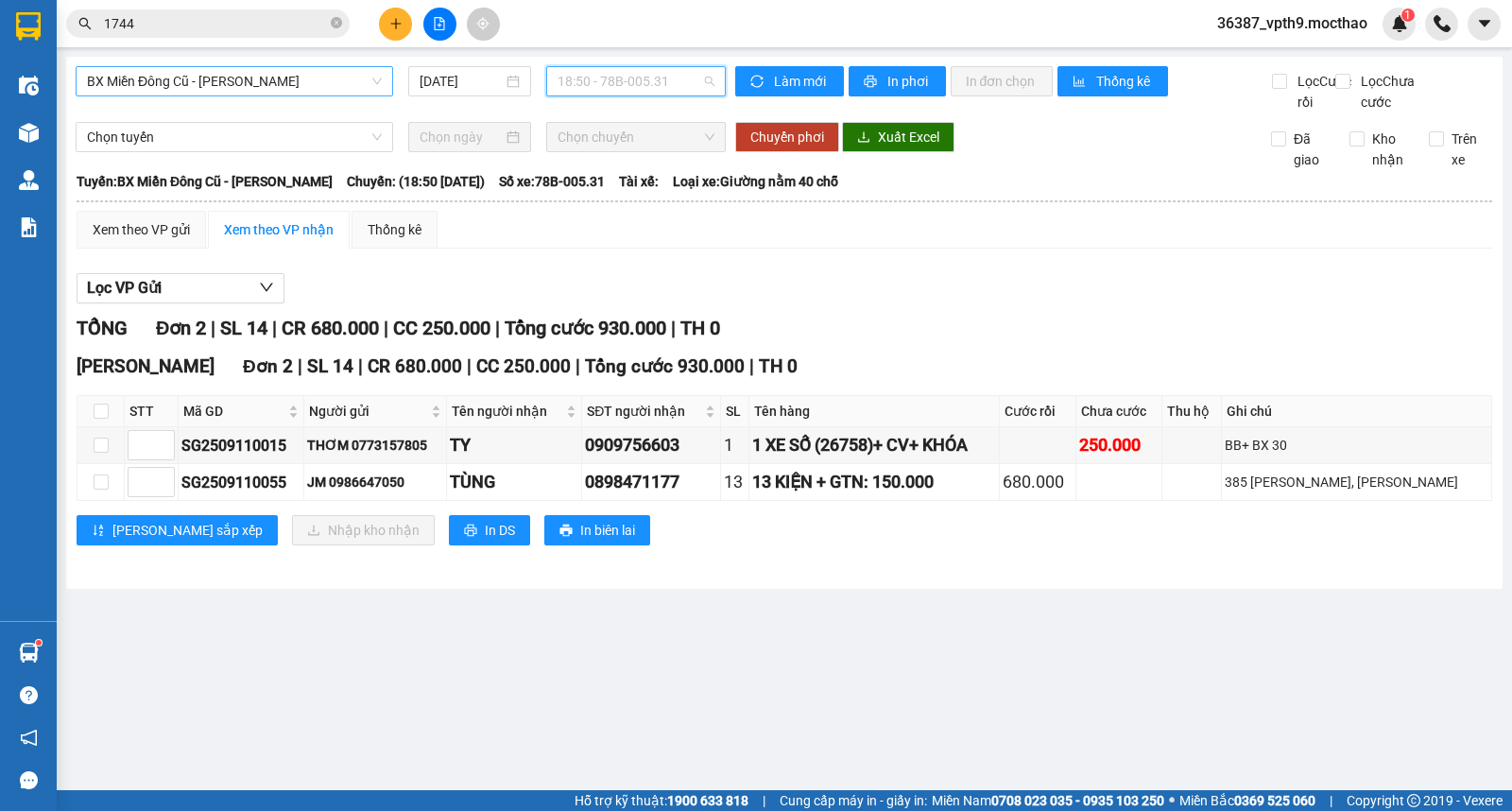
click at [704, 81] on span "18:50 - 78B-005.31" at bounding box center [636, 81] width 156 height 28
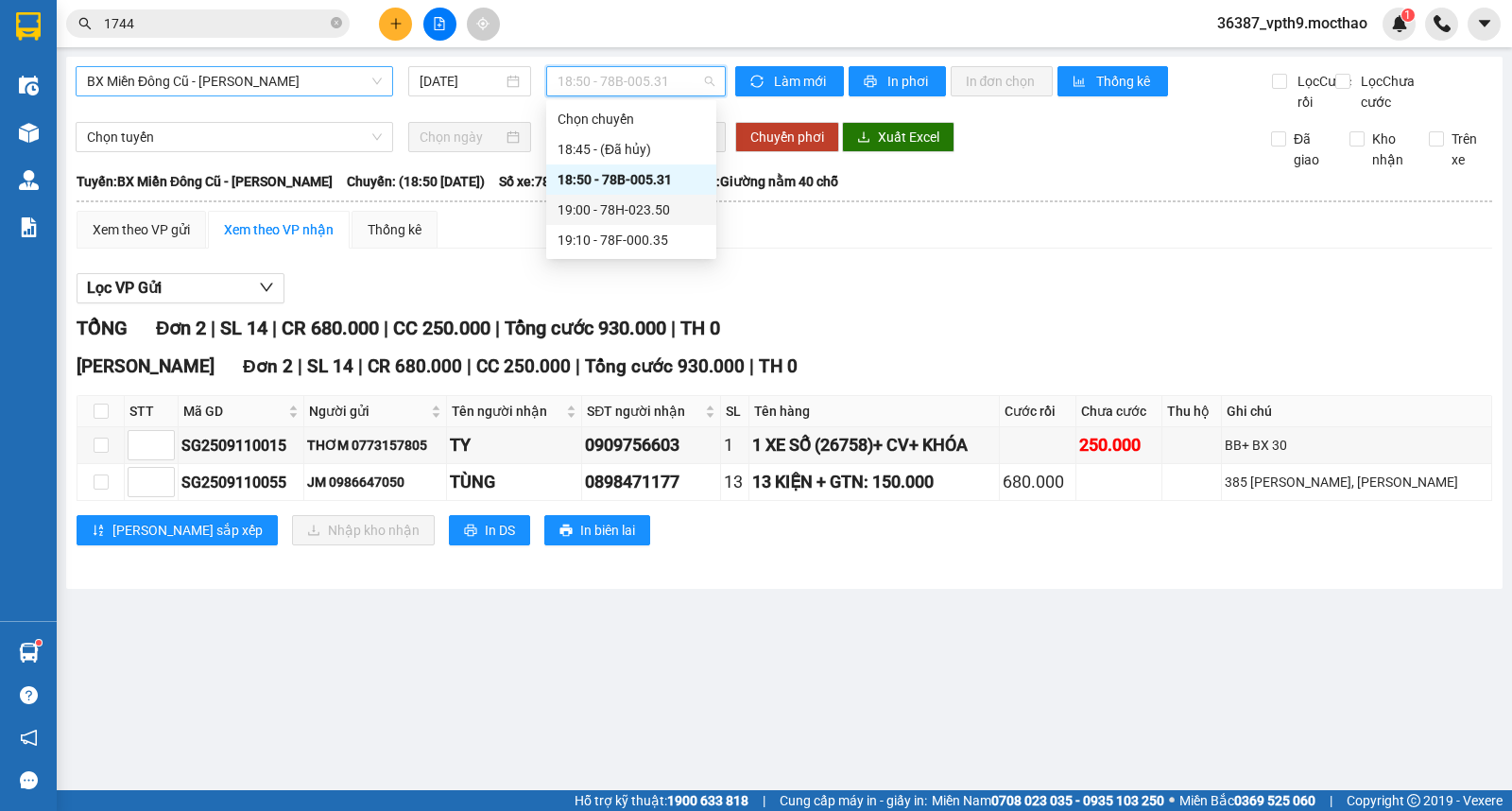
click at [647, 220] on div "19:00 - 78H-023.50" at bounding box center [631, 210] width 170 height 30
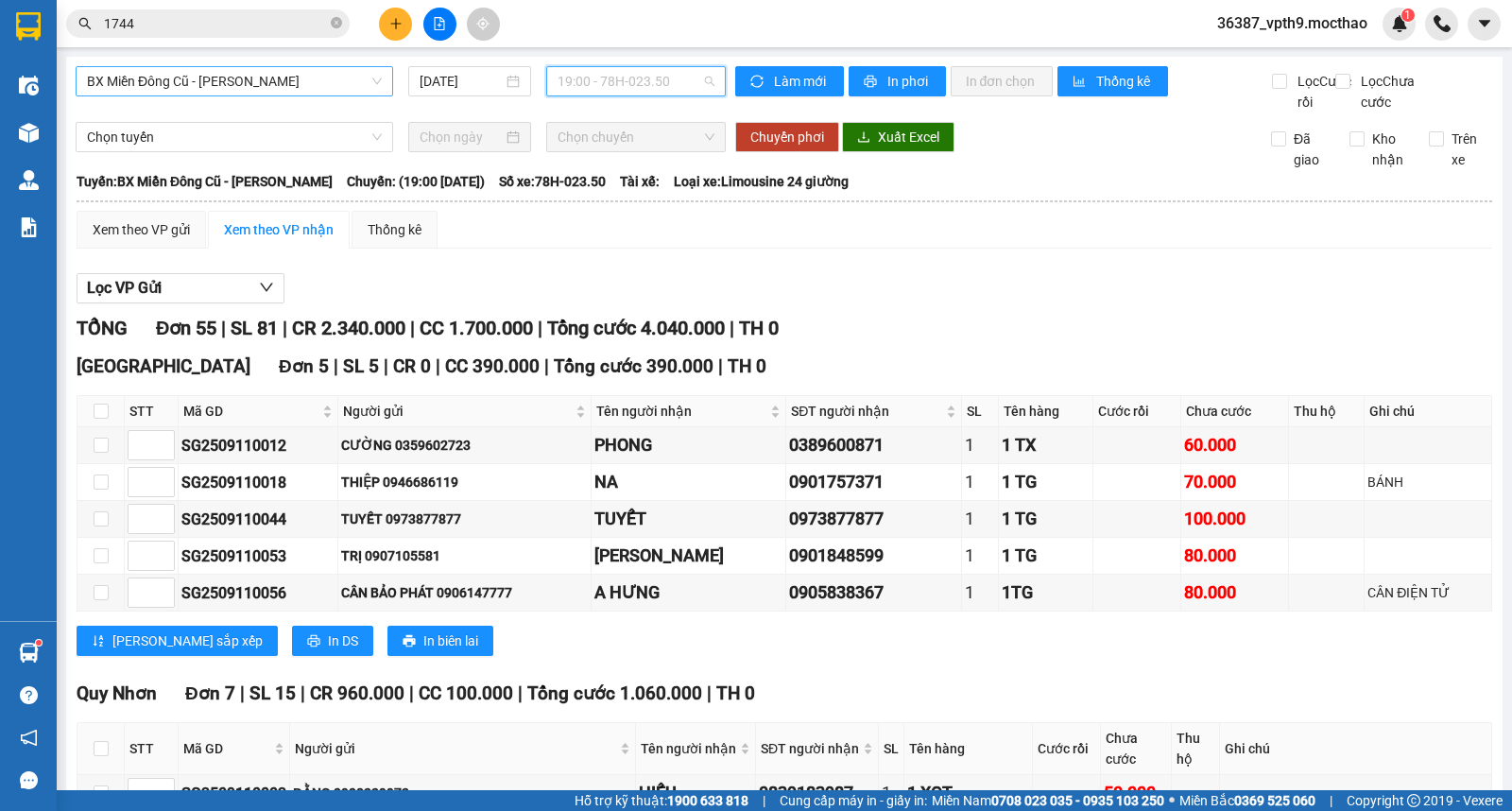
click at [616, 76] on span "19:00 - 78H-023.50" at bounding box center [636, 81] width 156 height 28
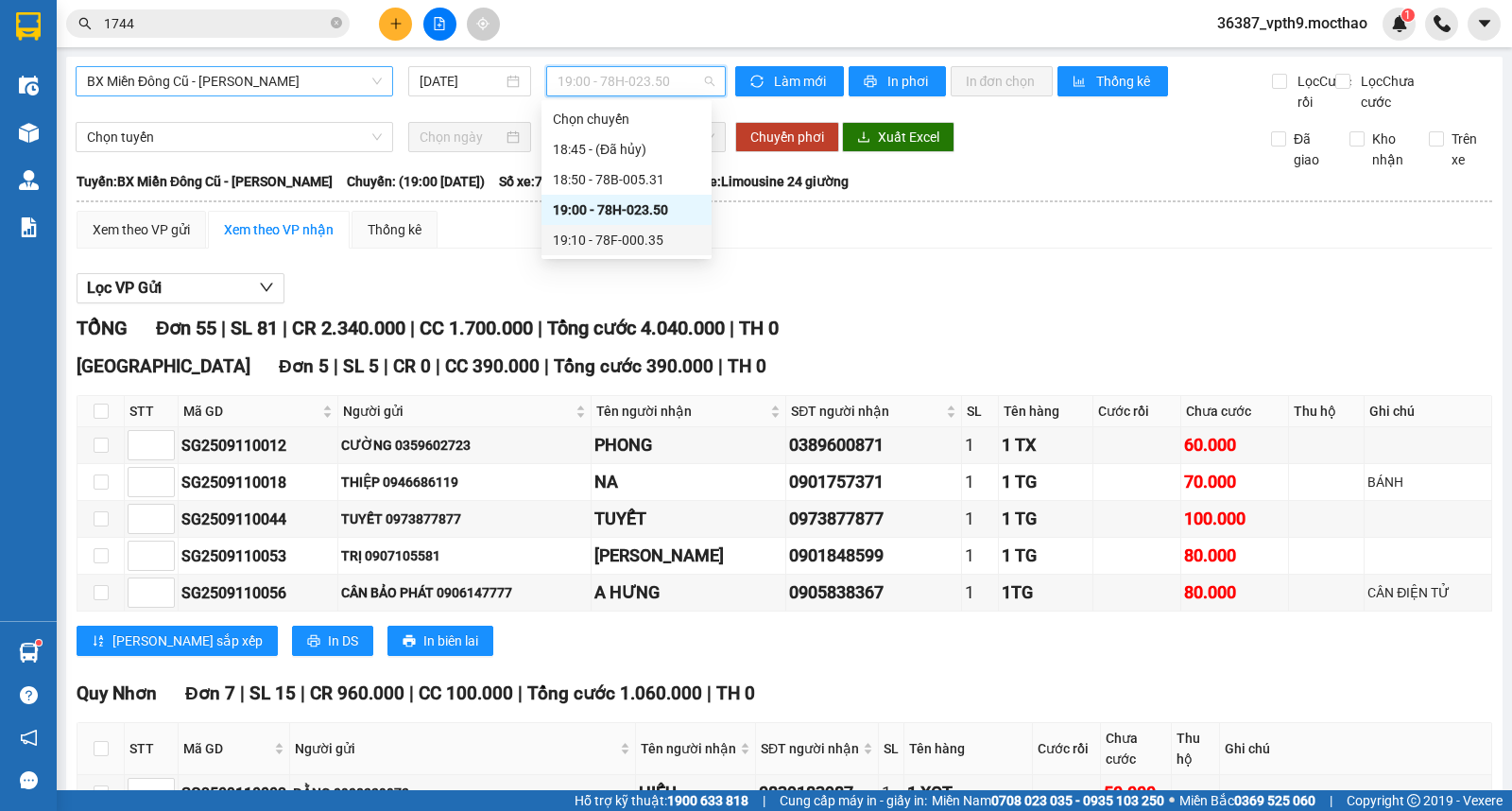
click at [643, 244] on div "19:10 - 78F-000.35" at bounding box center [626, 240] width 148 height 21
